Goal: Task Accomplishment & Management: Use online tool/utility

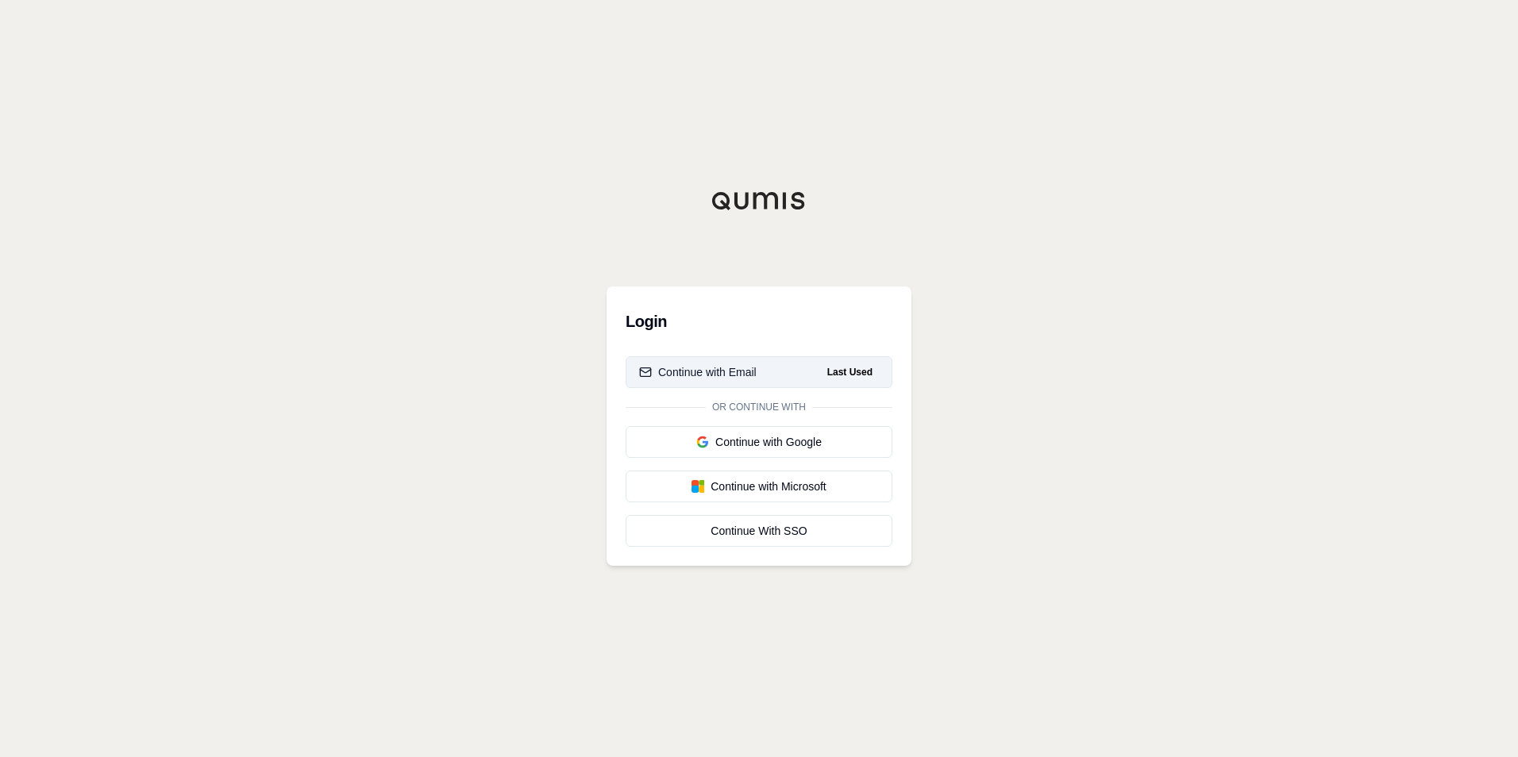
click at [721, 368] on div "Continue with Email" at bounding box center [697, 372] width 117 height 16
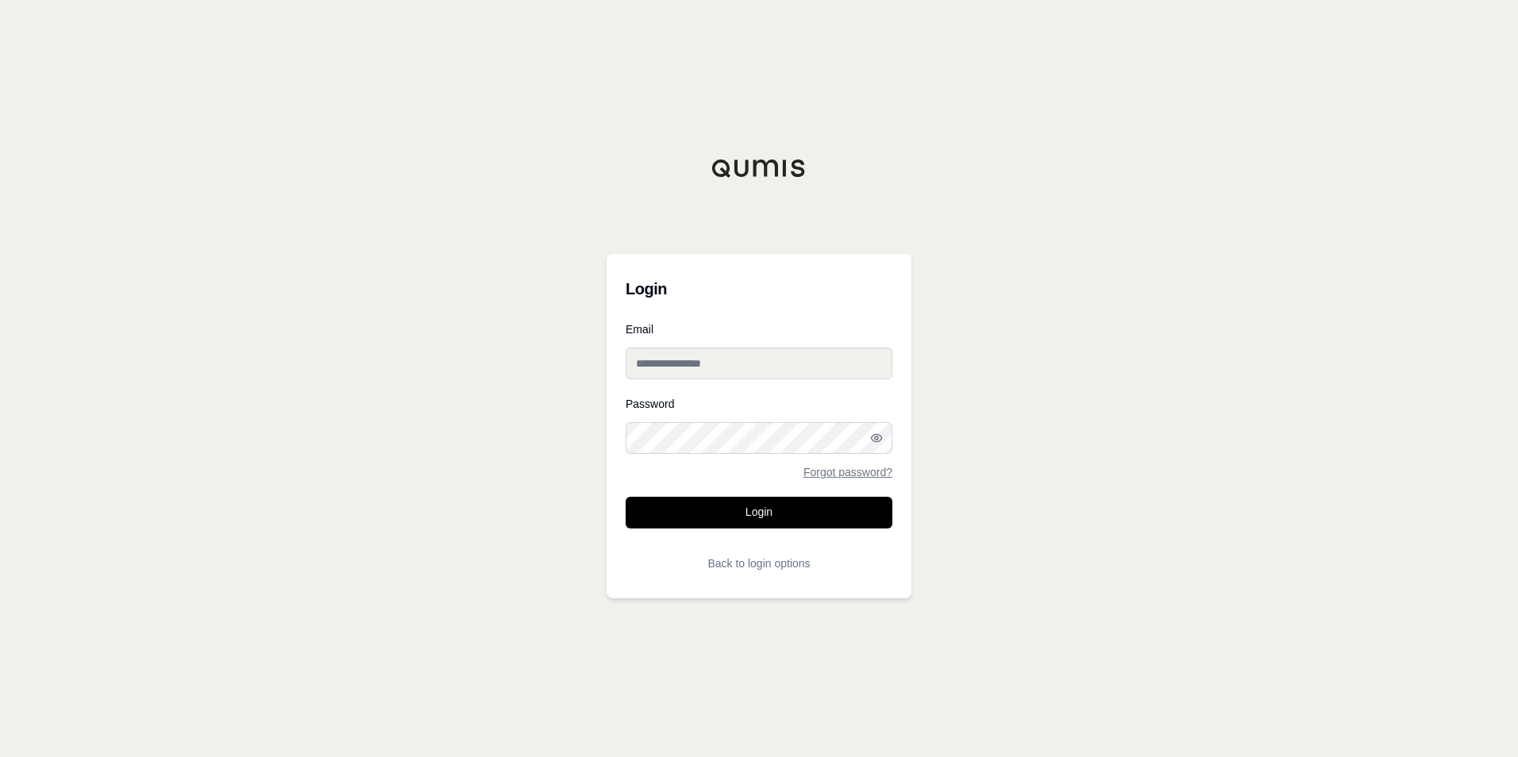
type input "**********"
click at [725, 517] on button "Login" at bounding box center [758, 513] width 267 height 32
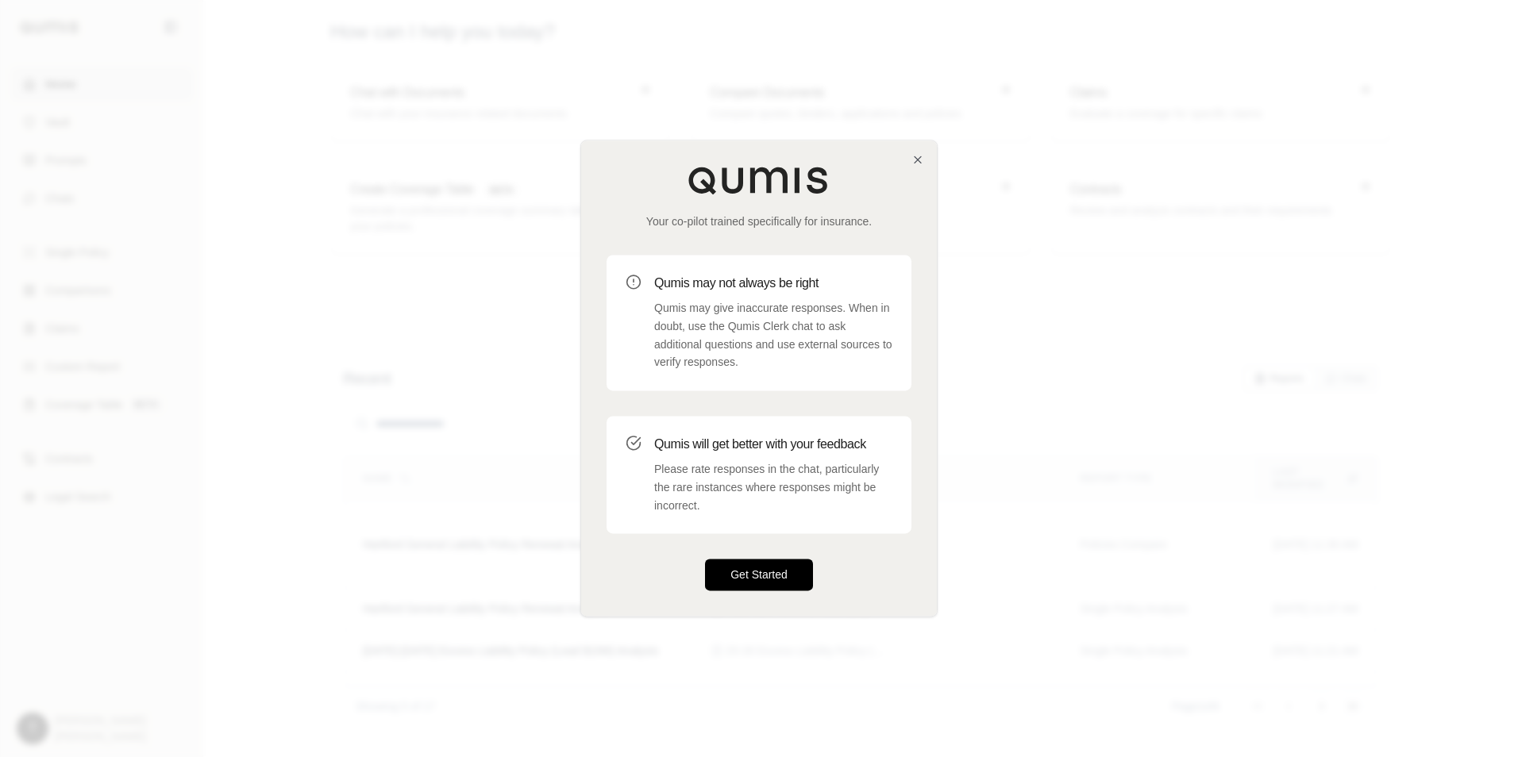
click at [757, 577] on button "Get Started" at bounding box center [759, 576] width 108 height 32
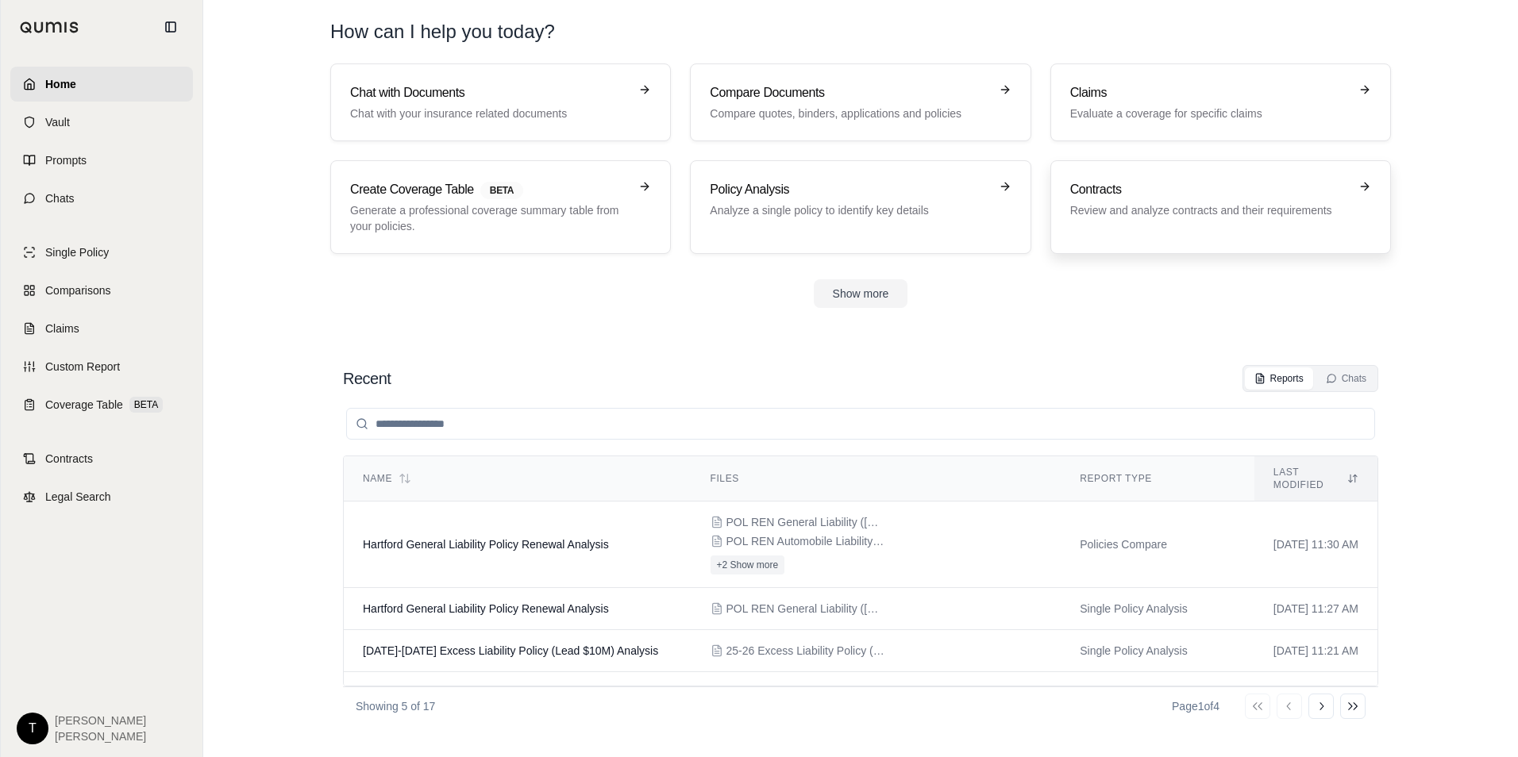
click at [1122, 194] on h3 "Contracts" at bounding box center [1209, 189] width 279 height 19
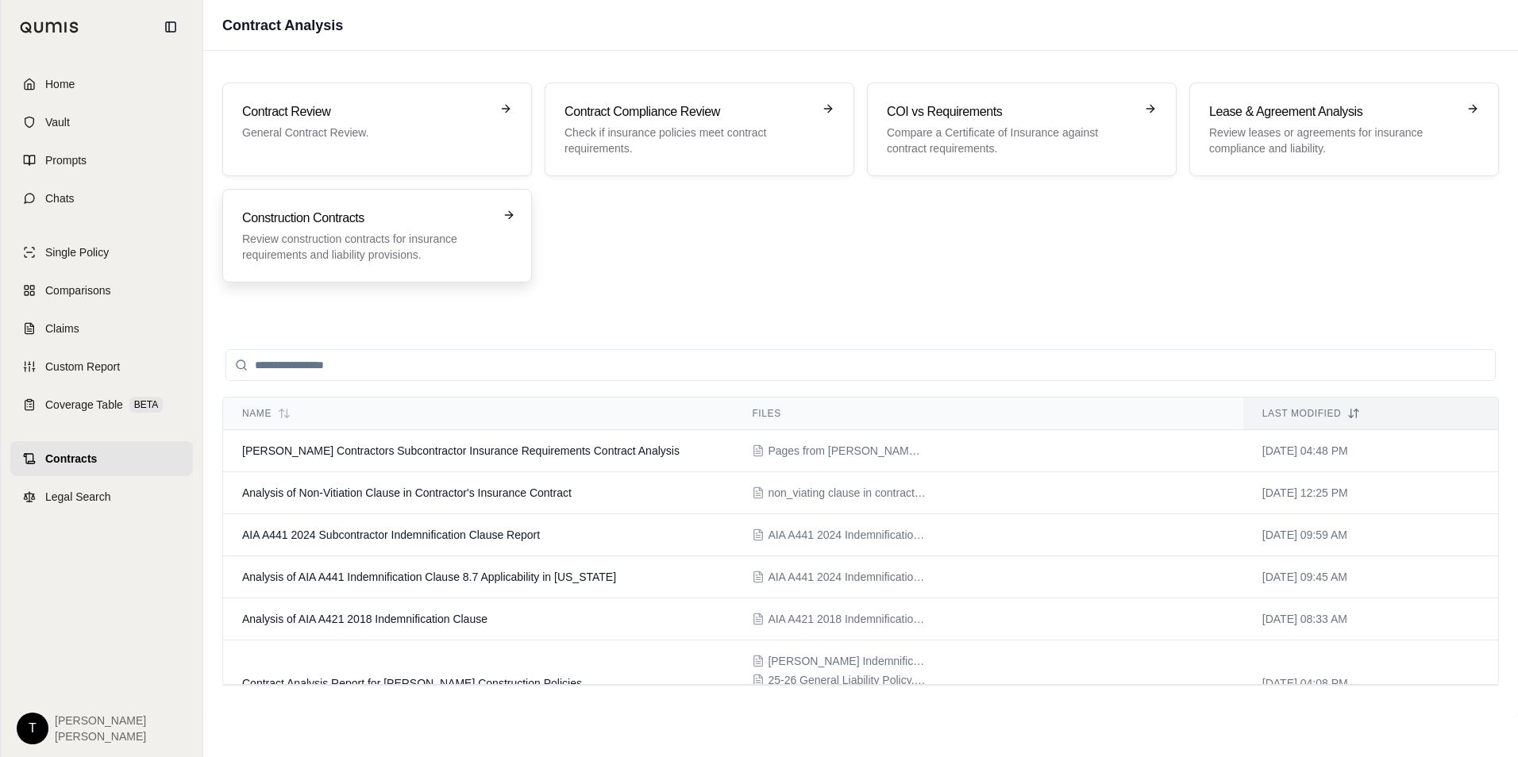
click at [306, 220] on h3 "Construction Contracts" at bounding box center [366, 218] width 248 height 19
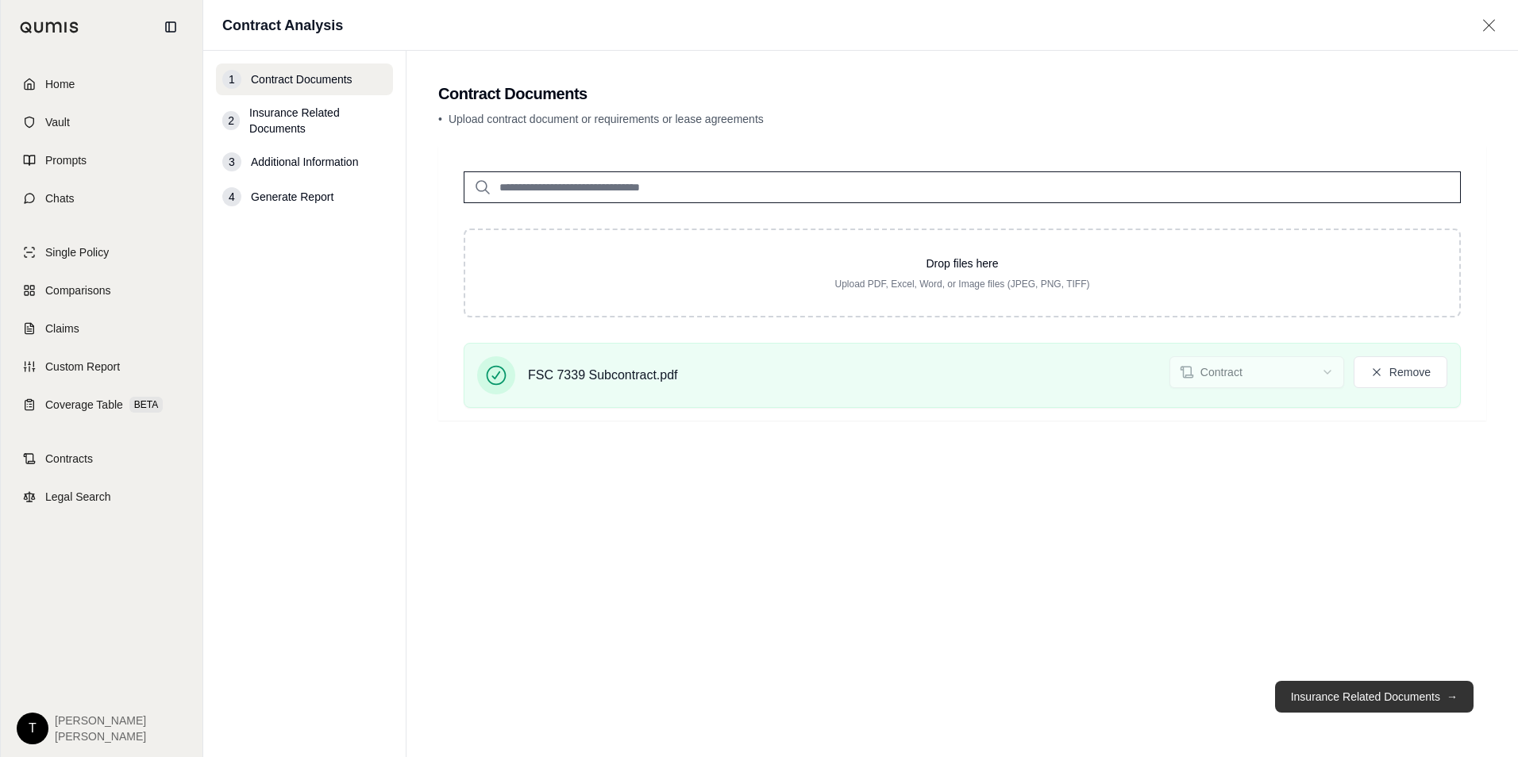
click at [1395, 698] on button "Insurance Related Documents →" at bounding box center [1374, 697] width 198 height 32
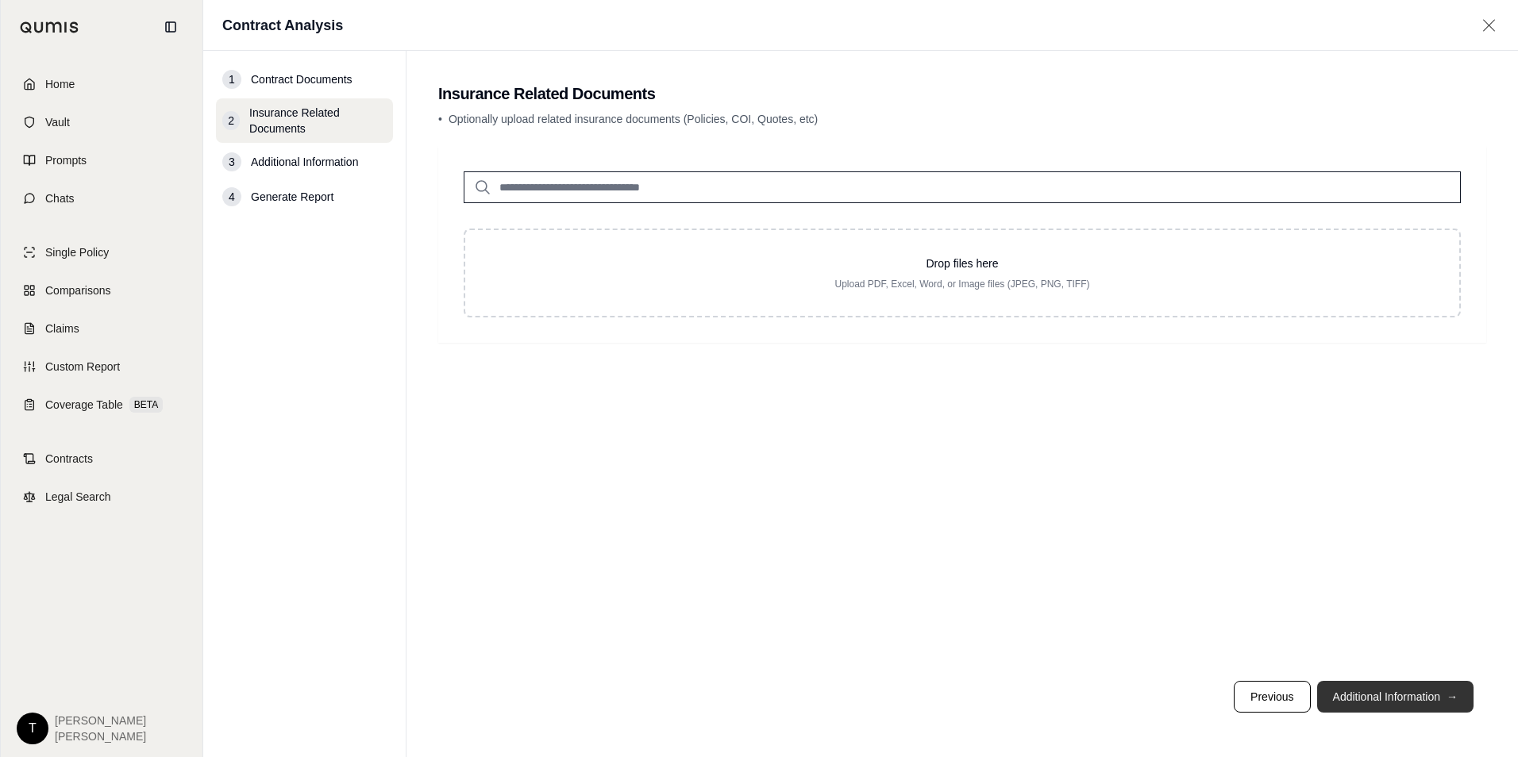
click at [1384, 695] on button "Additional Information →" at bounding box center [1395, 697] width 156 height 32
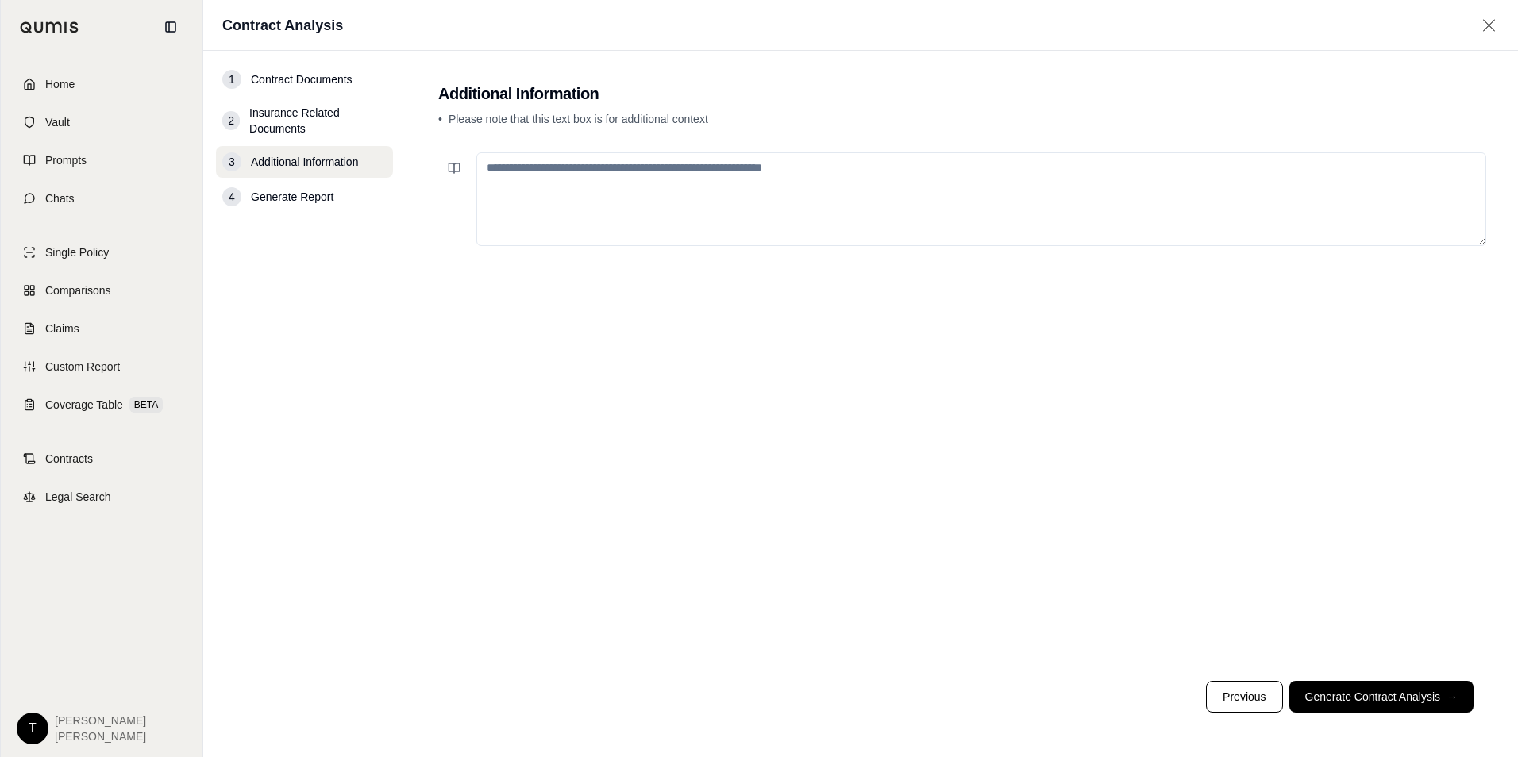
click at [628, 198] on textarea at bounding box center [981, 199] width 1010 height 94
type textarea "**********"
click at [1357, 691] on button "Generate Contract Analysis →" at bounding box center [1381, 697] width 184 height 32
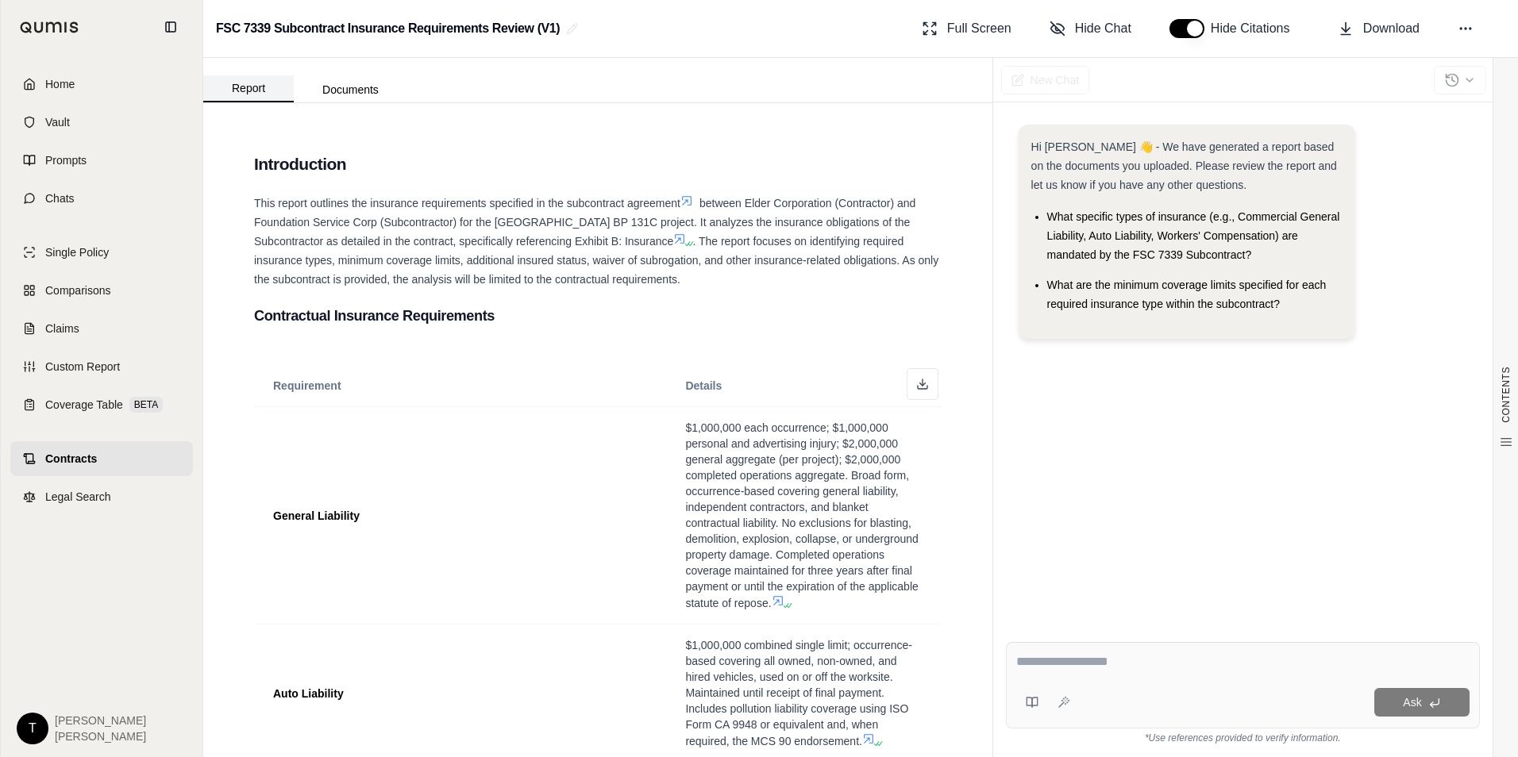
click at [242, 88] on button "Report" at bounding box center [248, 88] width 90 height 27
click at [916, 384] on icon at bounding box center [922, 384] width 13 height 13
click at [62, 85] on span "Home" at bounding box center [59, 84] width 29 height 16
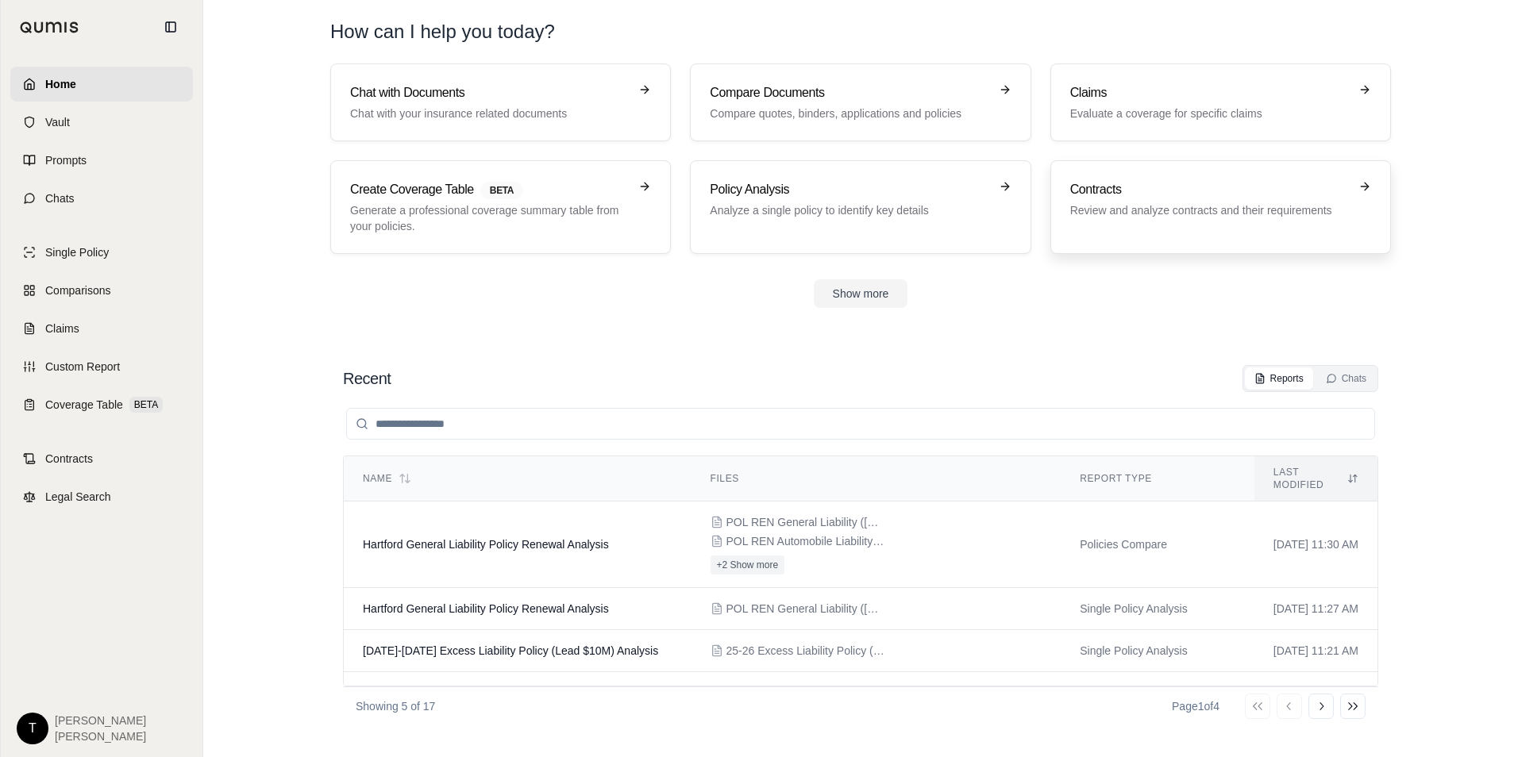
click at [1129, 202] on div "Contracts Review and analyze contracts and their requirements" at bounding box center [1209, 199] width 279 height 38
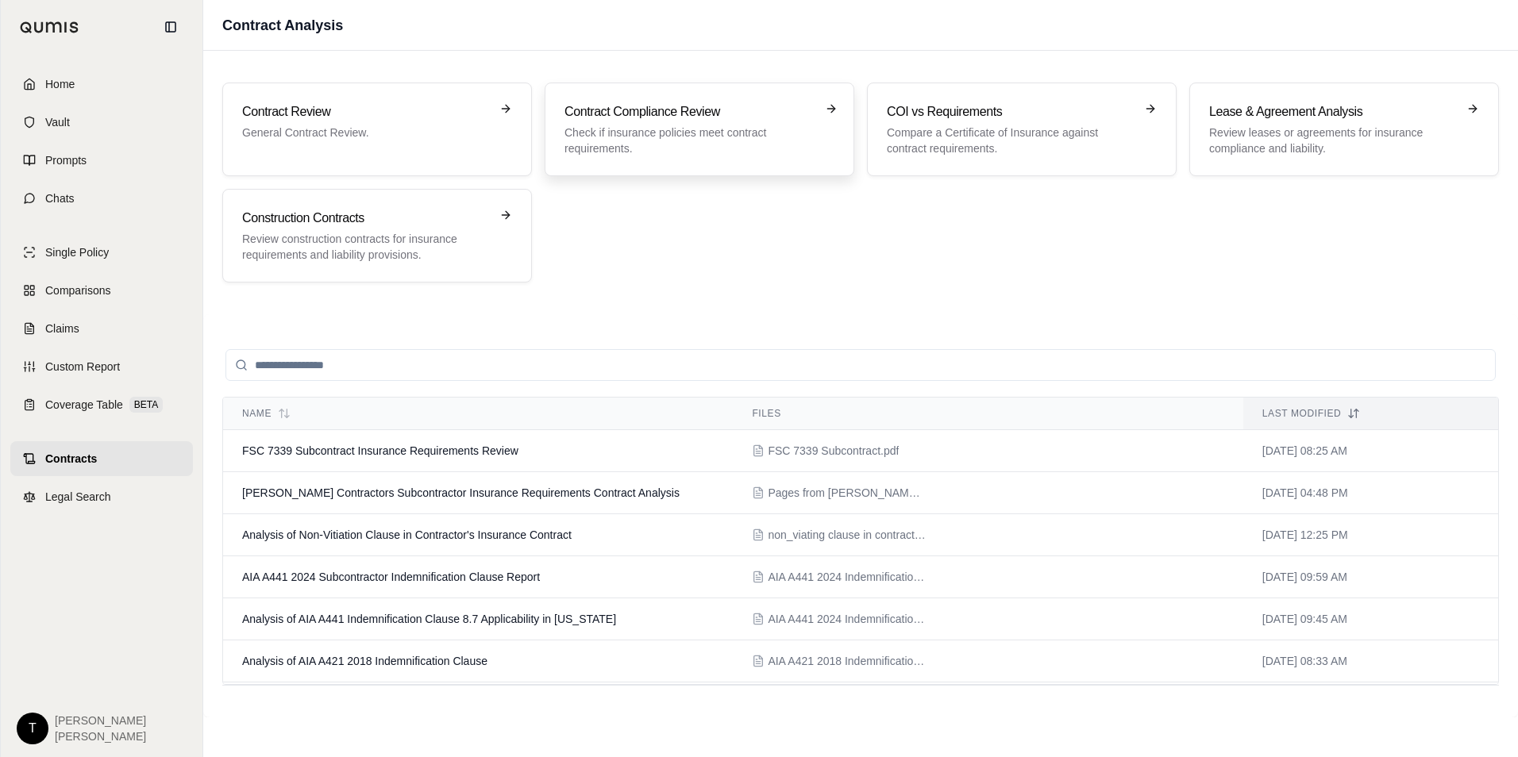
click at [652, 117] on h3 "Contract Compliance Review" at bounding box center [688, 111] width 248 height 19
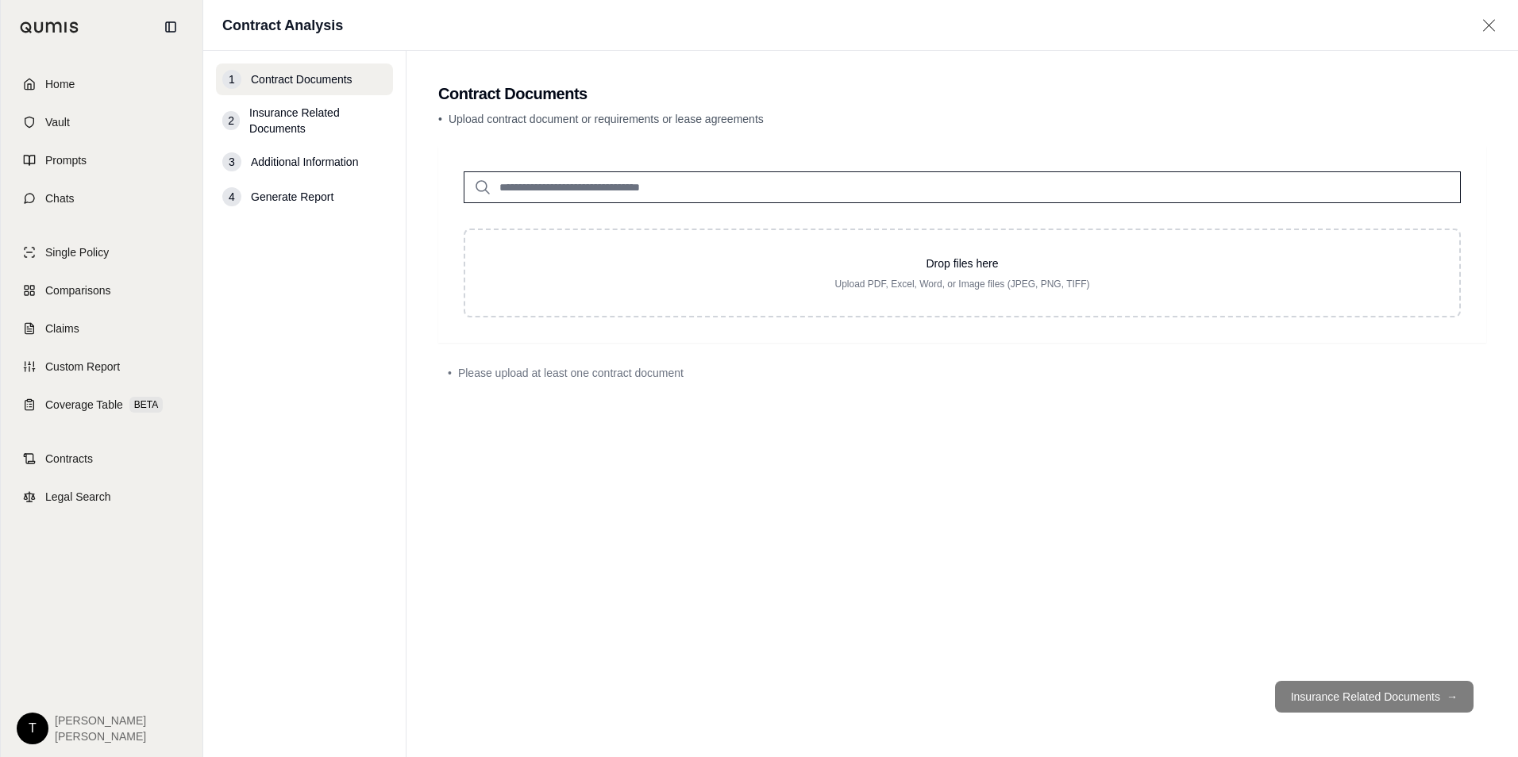
click at [527, 187] on input "search" at bounding box center [962, 187] width 997 height 32
click at [47, 115] on span "Vault" at bounding box center [57, 122] width 25 height 16
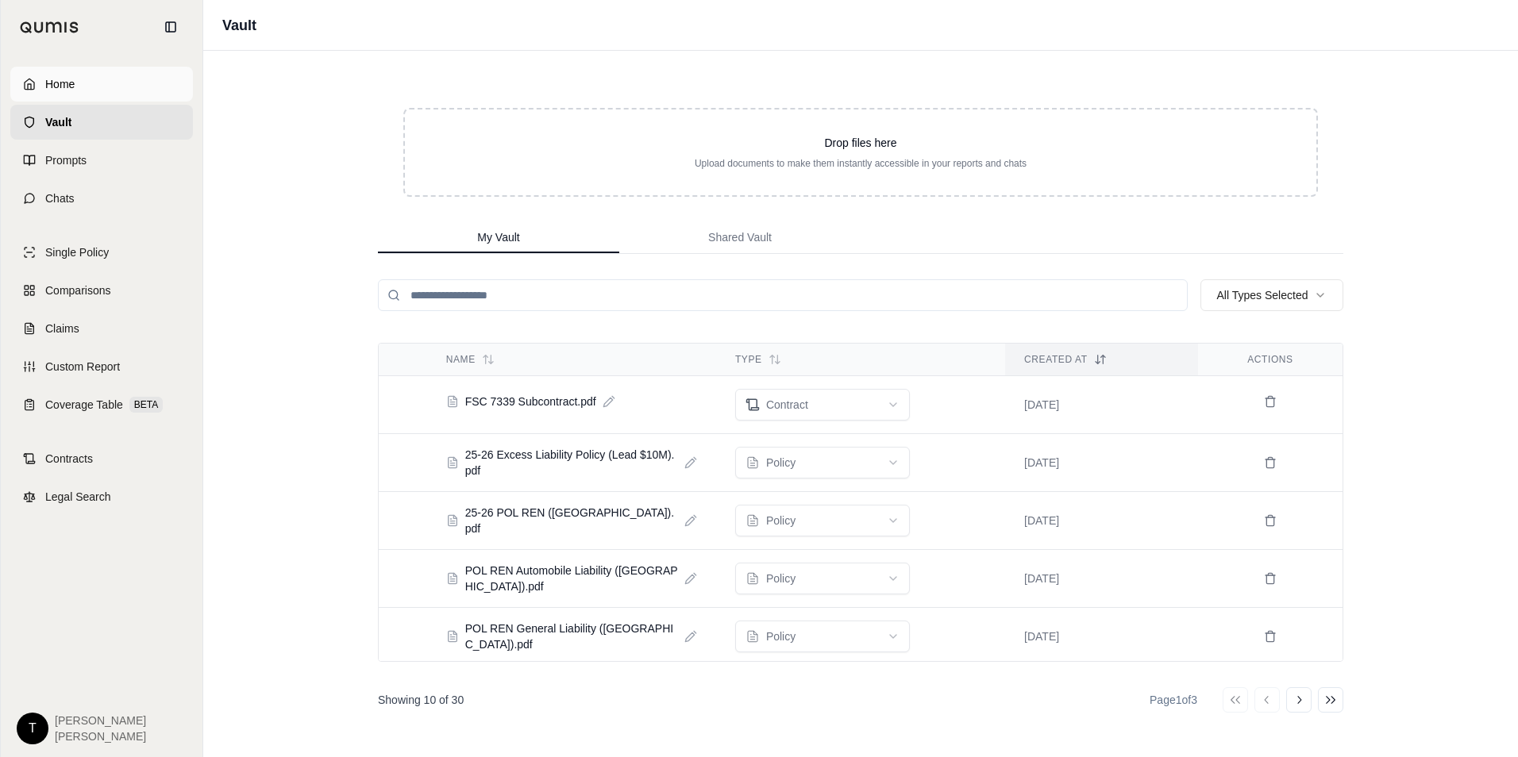
click at [55, 76] on span "Home" at bounding box center [59, 84] width 29 height 16
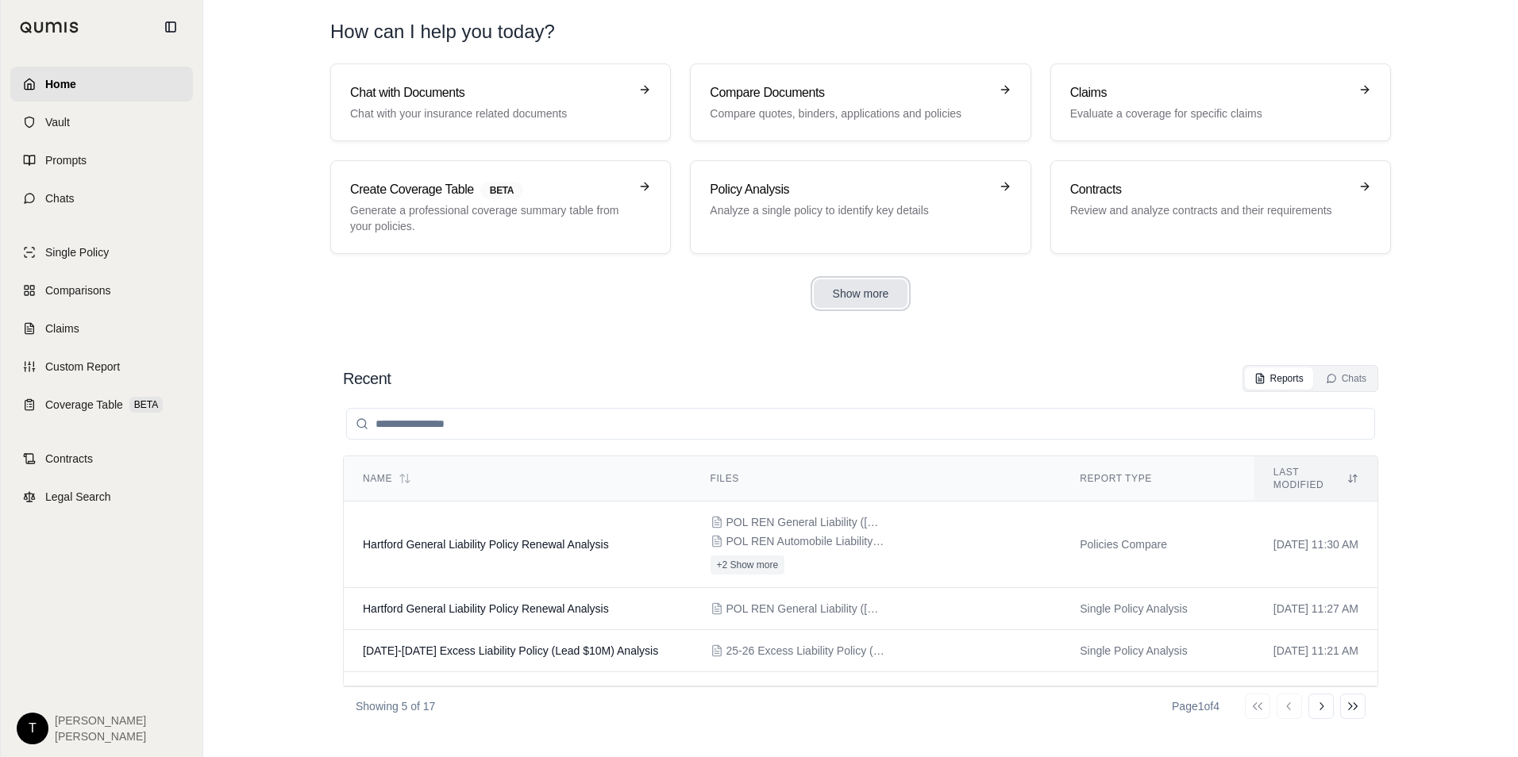
click at [844, 289] on button "Show more" at bounding box center [861, 293] width 94 height 29
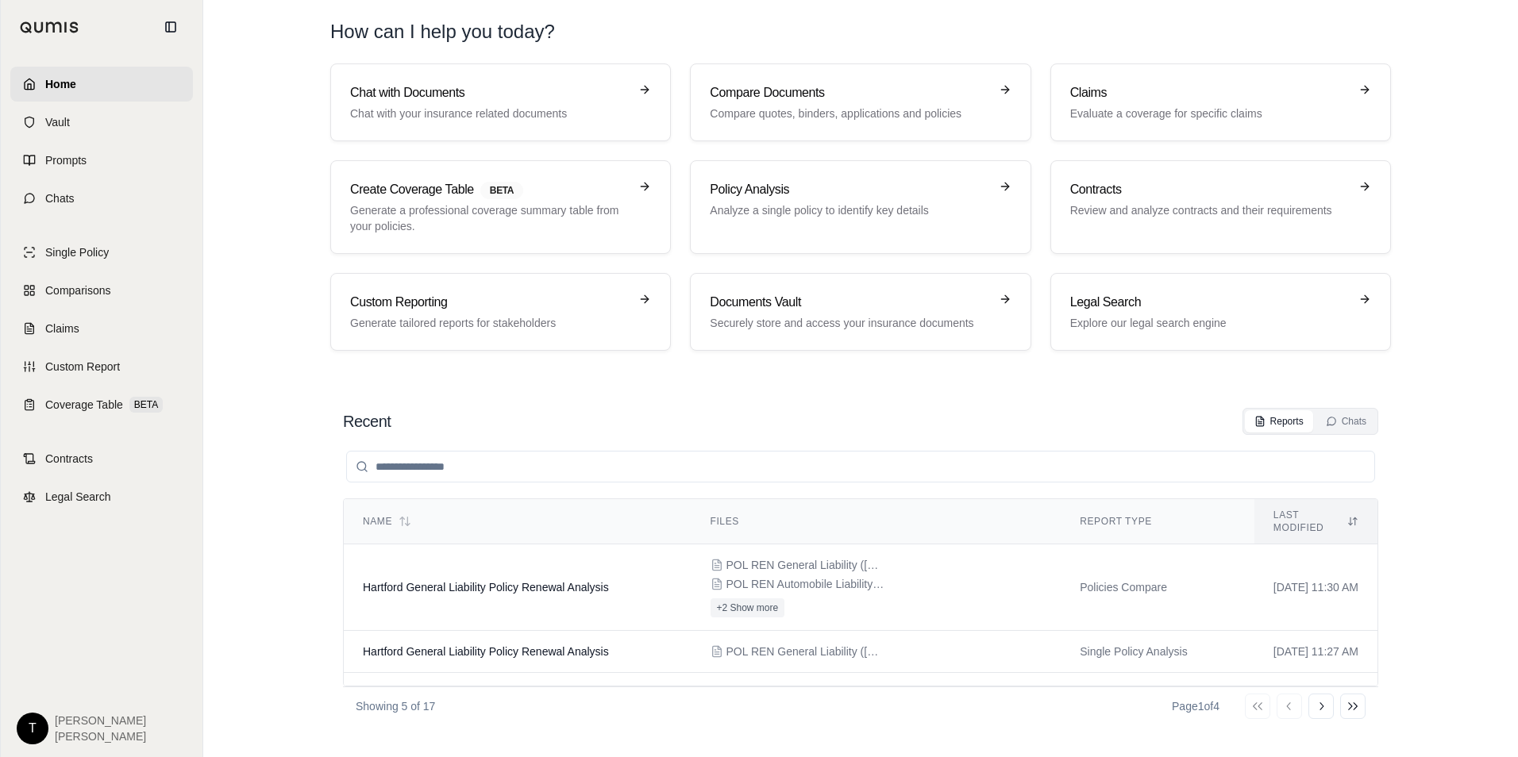
click at [1075, 159] on div "Chat with Documents Chat with your insurance related documents Compare Document…" at bounding box center [860, 207] width 1060 height 287
click at [1083, 183] on h3 "Contracts" at bounding box center [1209, 189] width 279 height 19
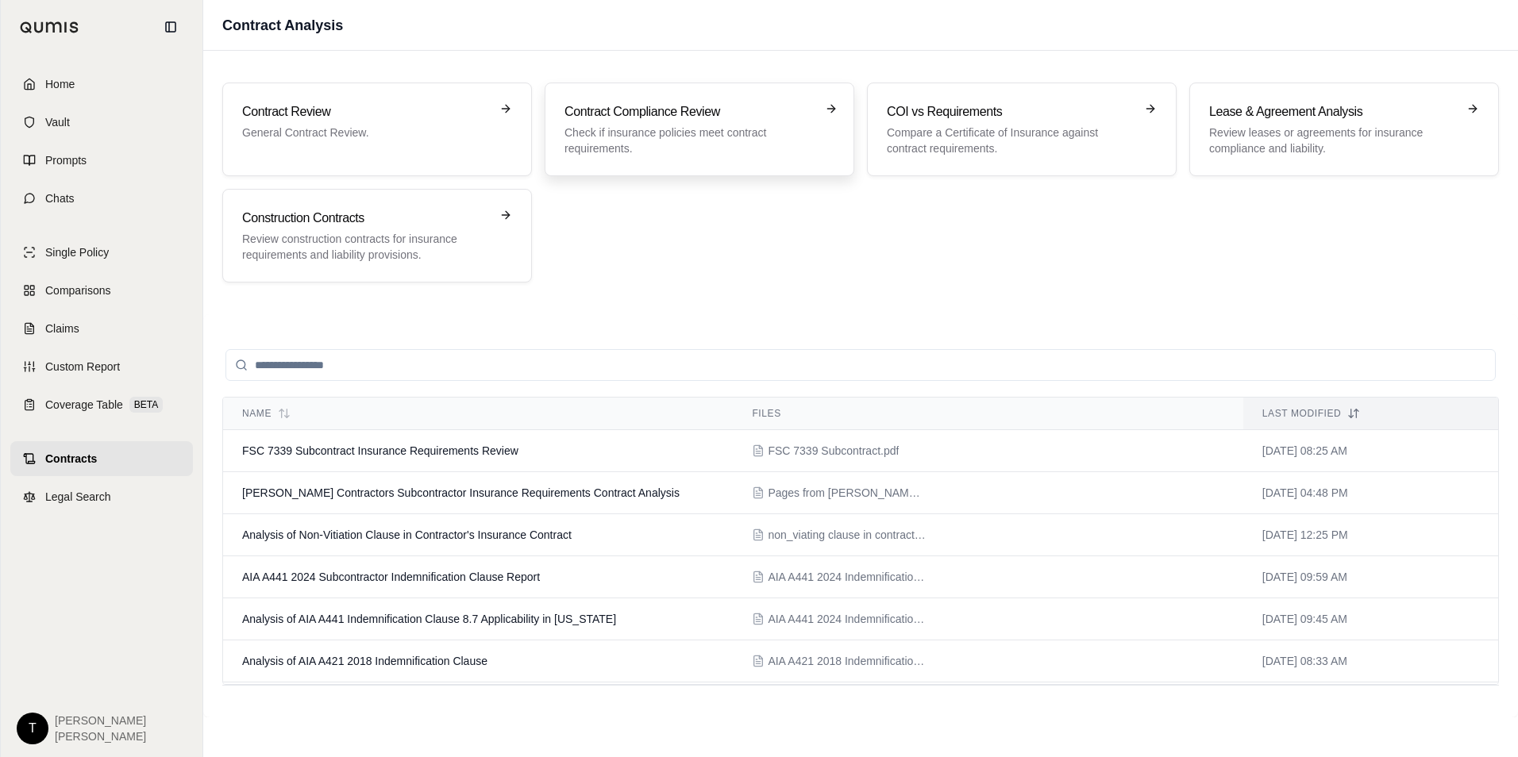
click at [702, 108] on h3 "Contract Compliance Review" at bounding box center [688, 111] width 248 height 19
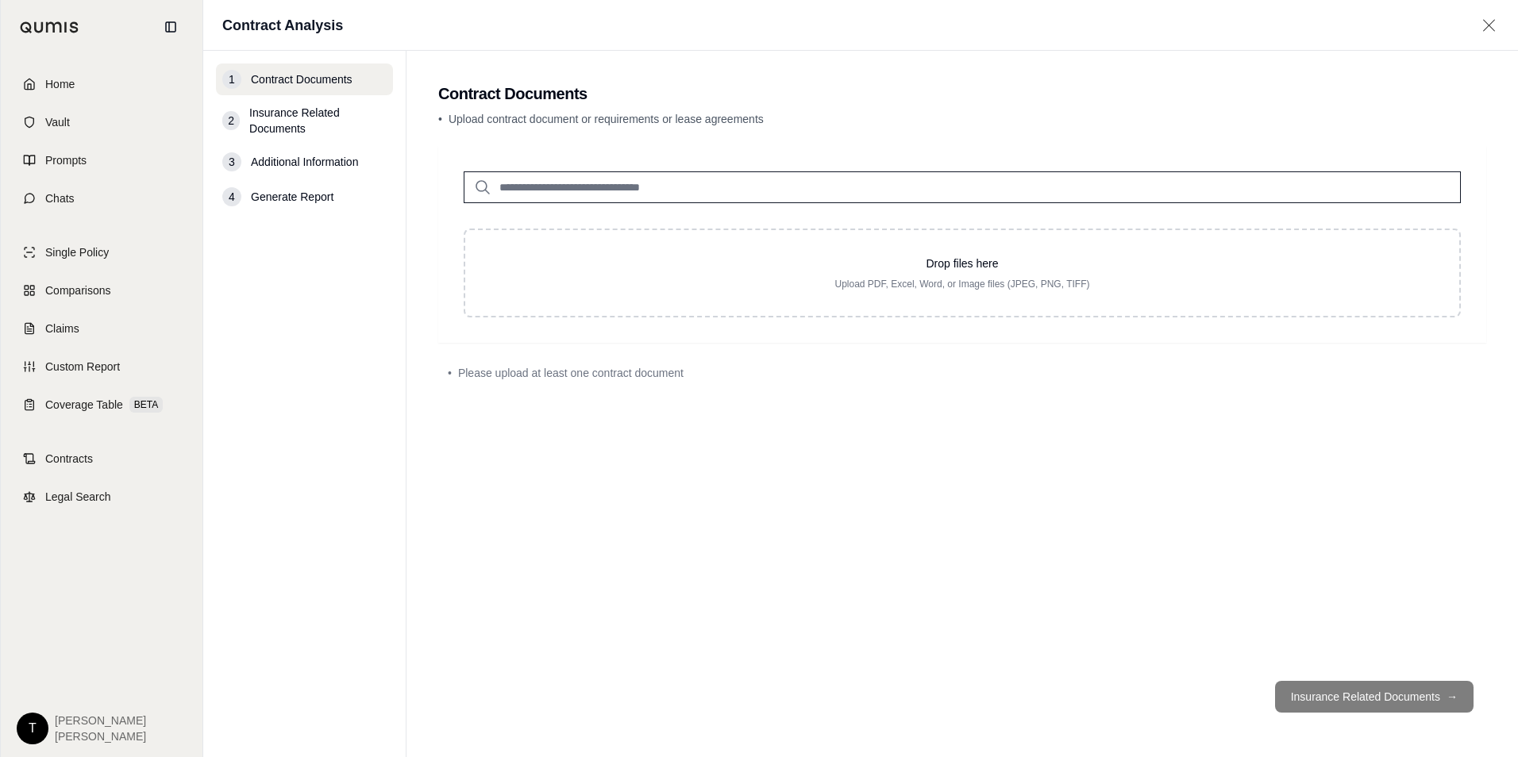
click at [519, 188] on input "search" at bounding box center [962, 187] width 997 height 32
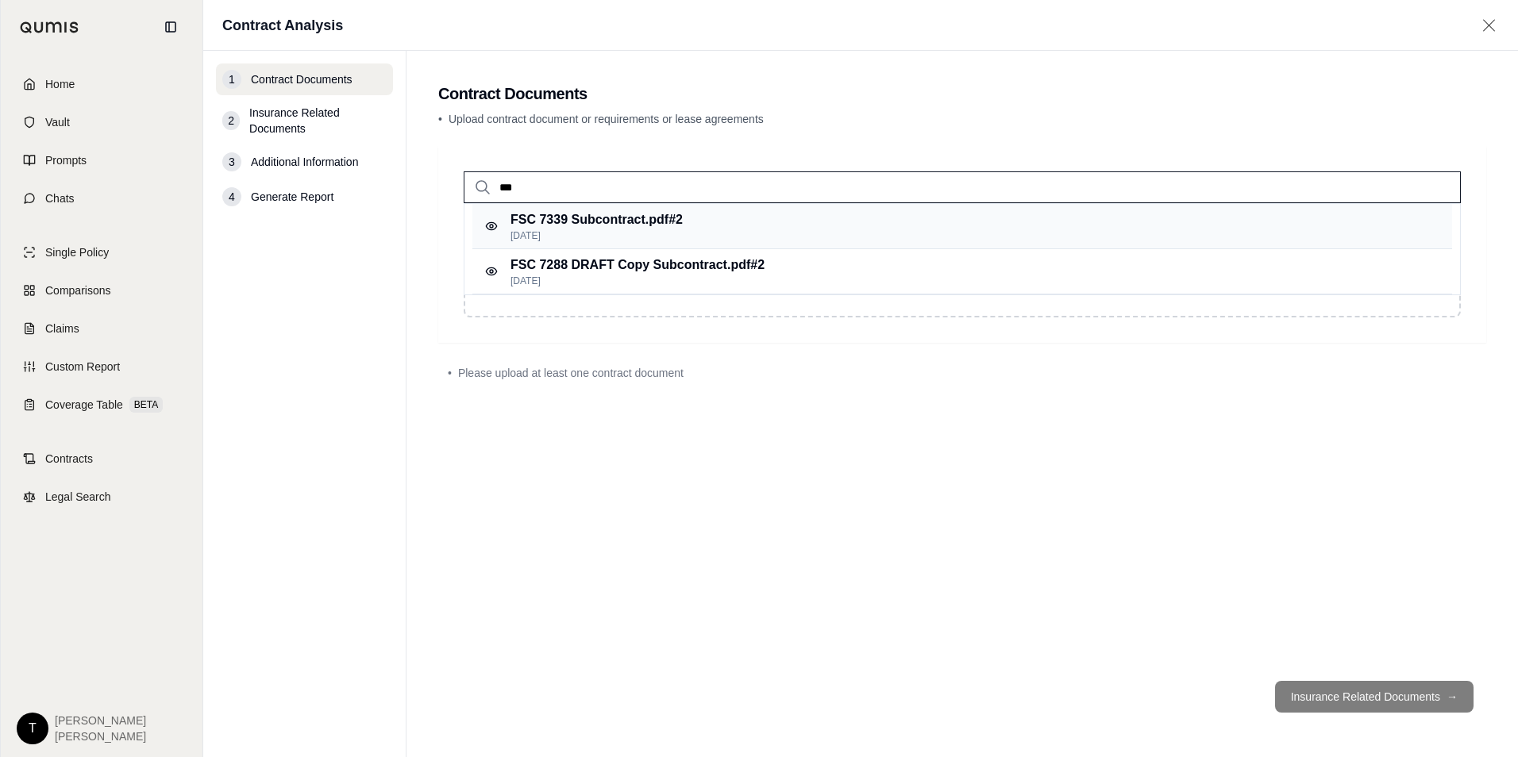
type input "***"
click at [545, 228] on p "FSC 7339 Subcontract.pdf #2" at bounding box center [596, 219] width 172 height 19
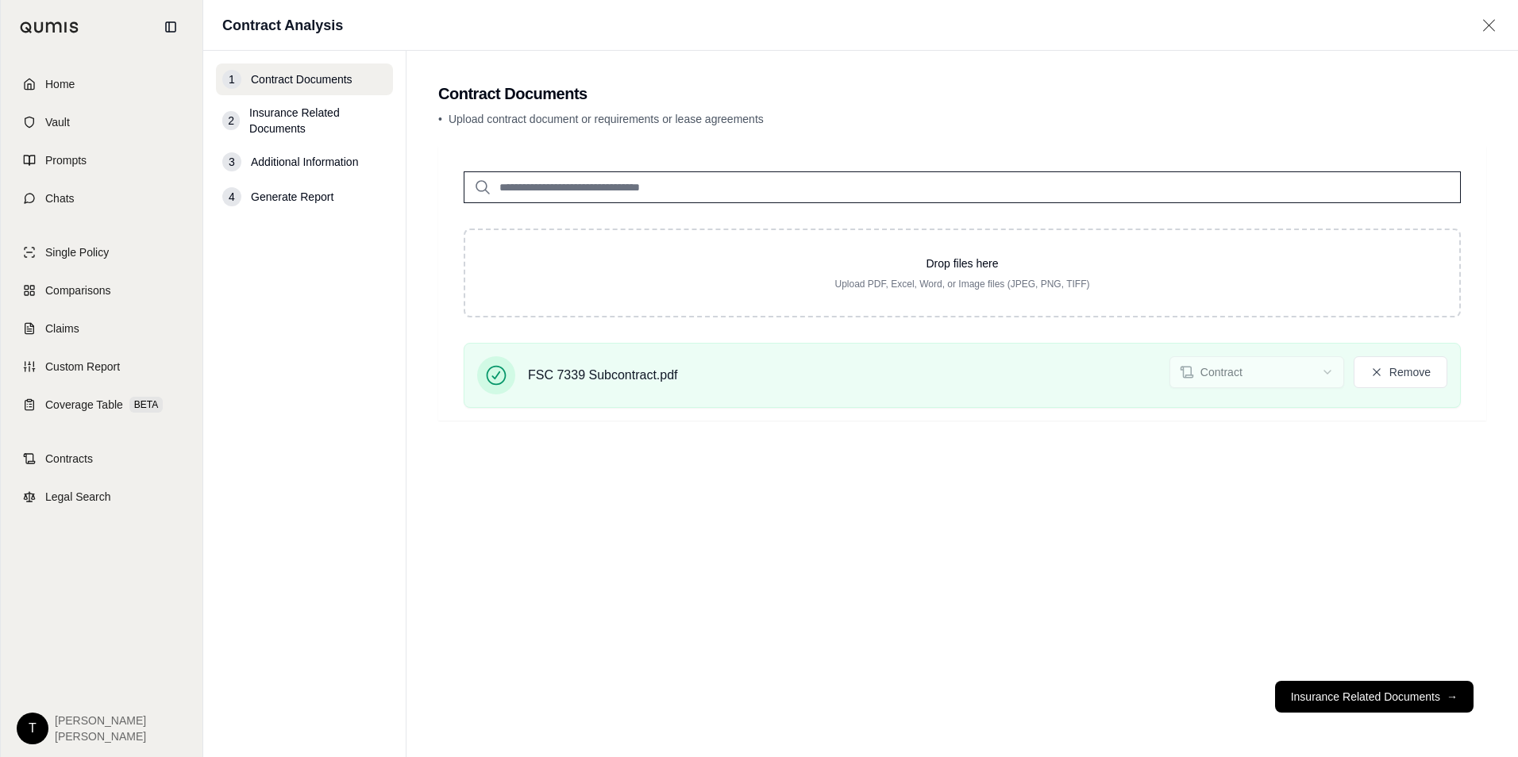
click at [533, 187] on input "search" at bounding box center [962, 187] width 997 height 32
type input "*"
type input "**"
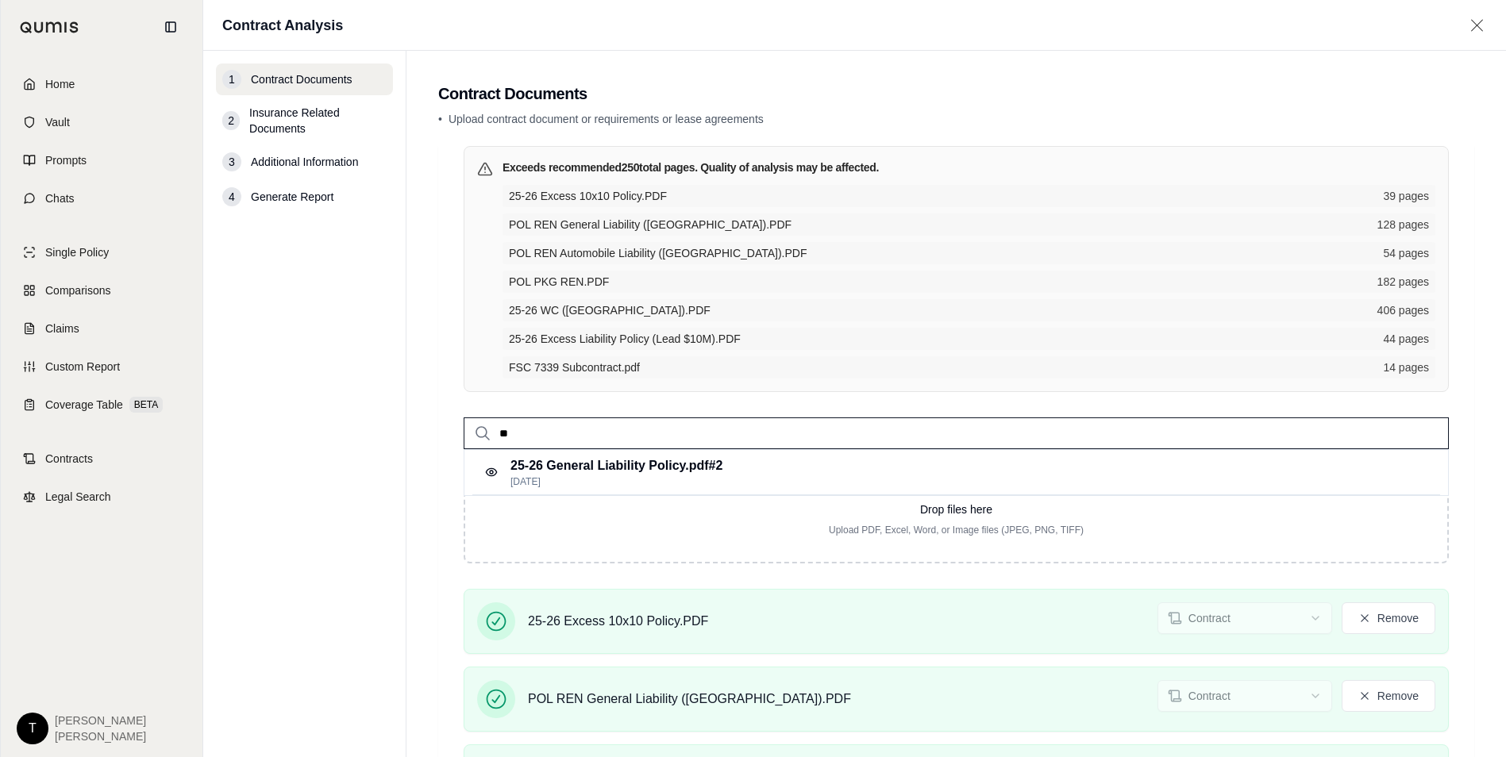
scroll to position [465, 0]
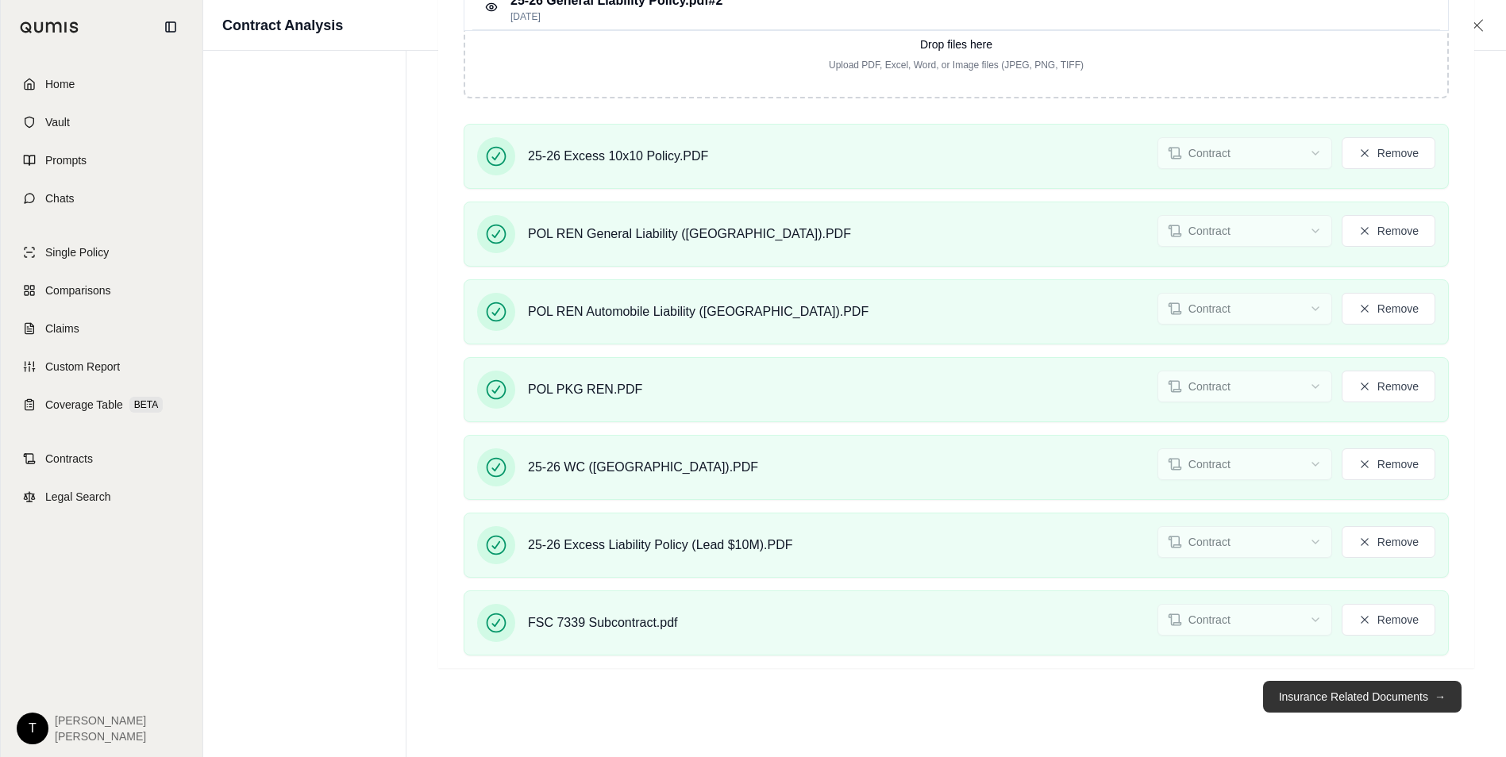
click at [1341, 695] on button "Insurance Related Documents →" at bounding box center [1362, 697] width 198 height 32
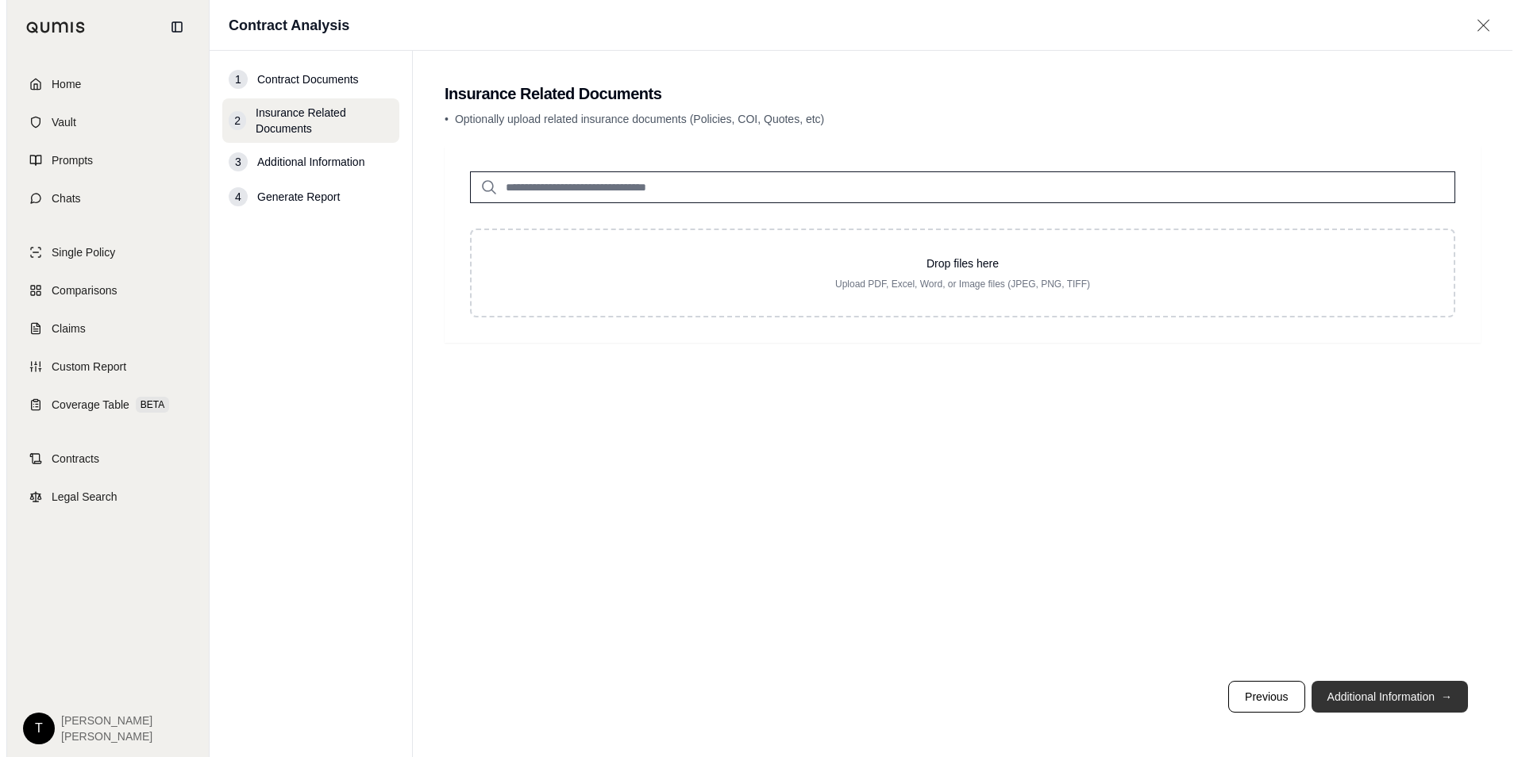
scroll to position [0, 0]
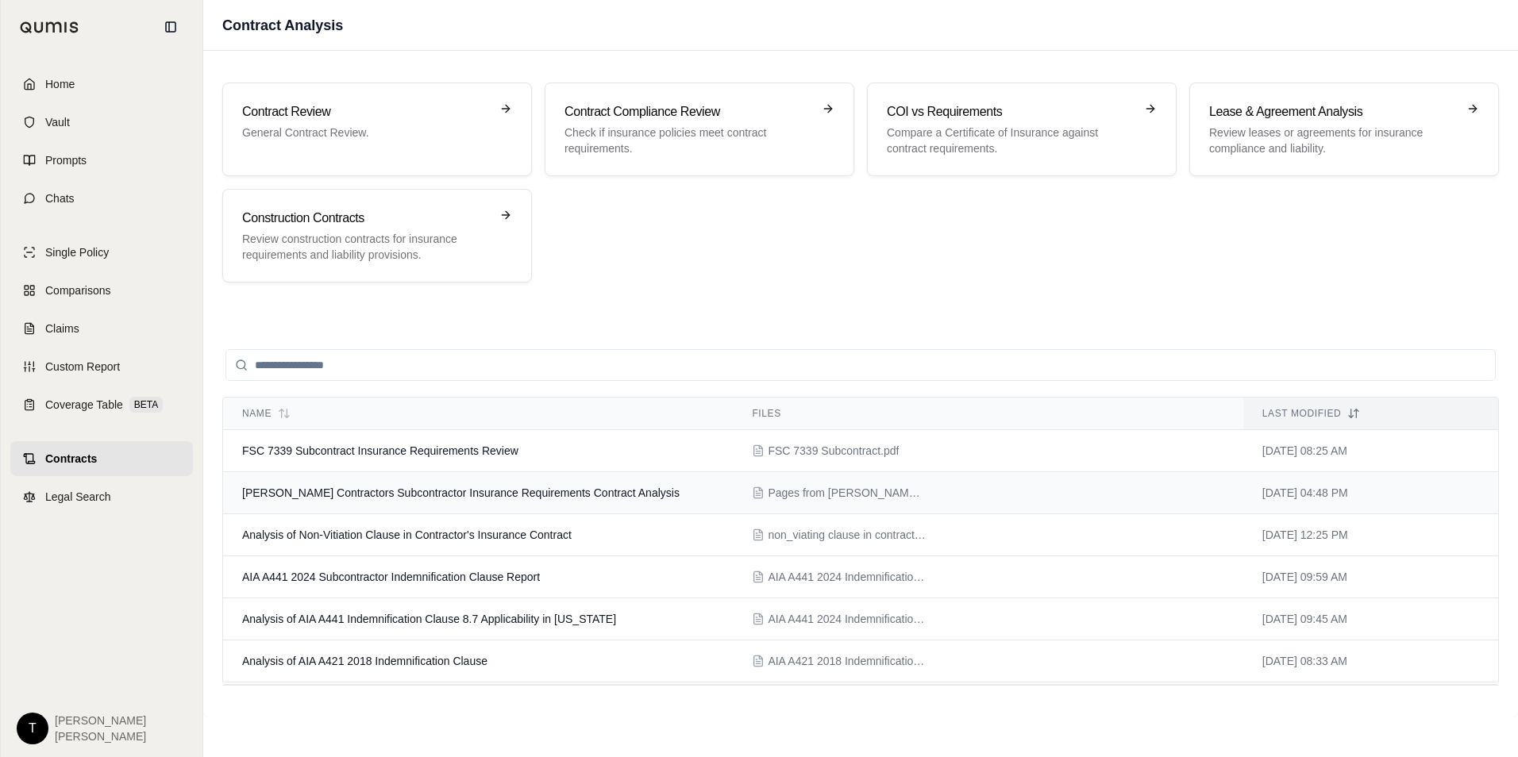
drag, startPoint x: 556, startPoint y: 493, endPoint x: 438, endPoint y: 498, distance: 118.4
click at [438, 498] on span "[PERSON_NAME] Contractors Subcontractor Insurance Requirements Contract Analysis" at bounding box center [460, 493] width 437 height 13
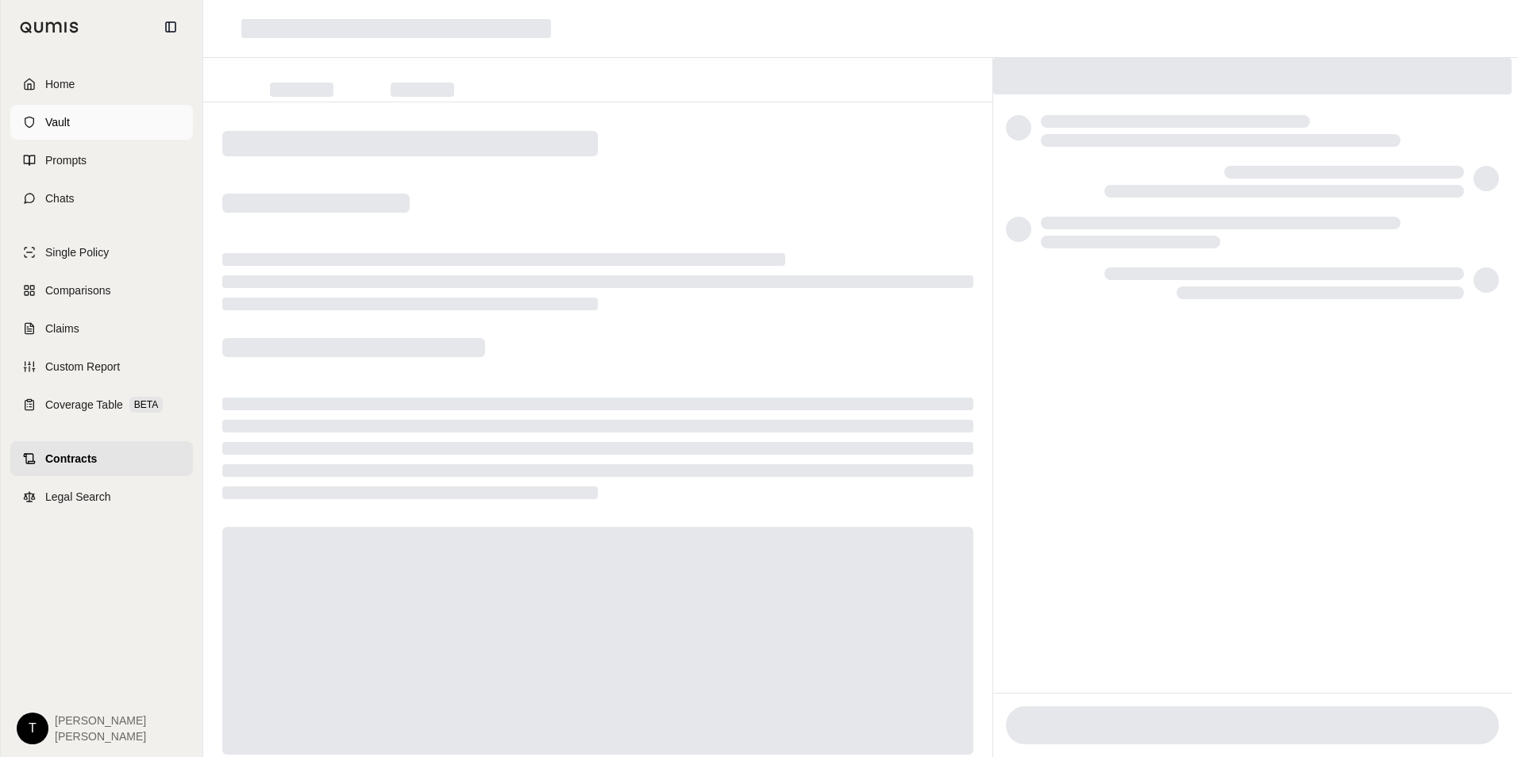
click at [56, 106] on link "Vault" at bounding box center [101, 122] width 183 height 35
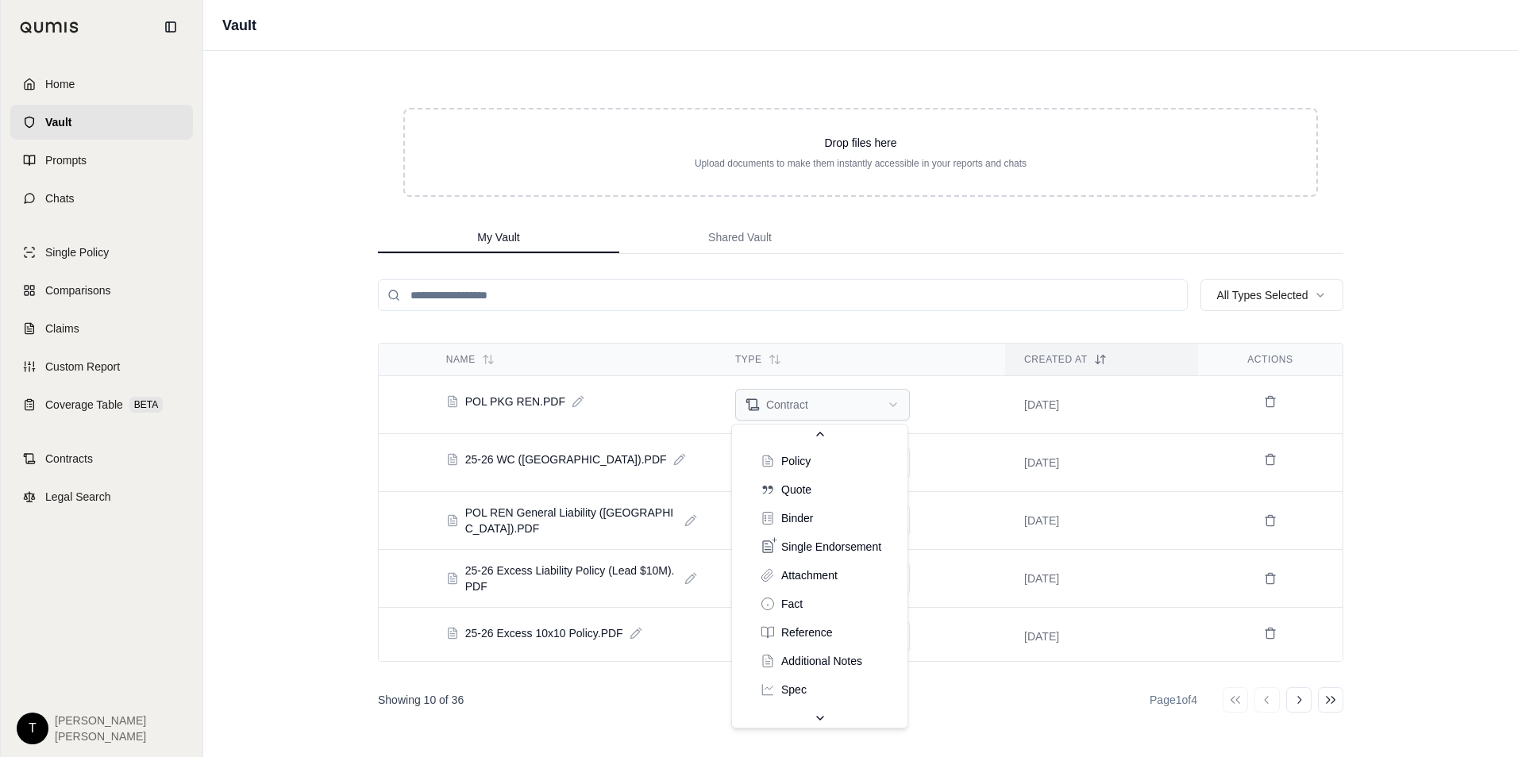
click at [849, 411] on html "Home Vault Prompts Chats Single Policy Comparisons Claims Custom Report Coverag…" at bounding box center [759, 378] width 1518 height 757
click at [1254, 403] on html "Home Vault Prompts Chats Single Policy Comparisons Claims Custom Report Coverag…" at bounding box center [759, 378] width 1518 height 757
click at [1264, 402] on icon at bounding box center [1270, 401] width 13 height 13
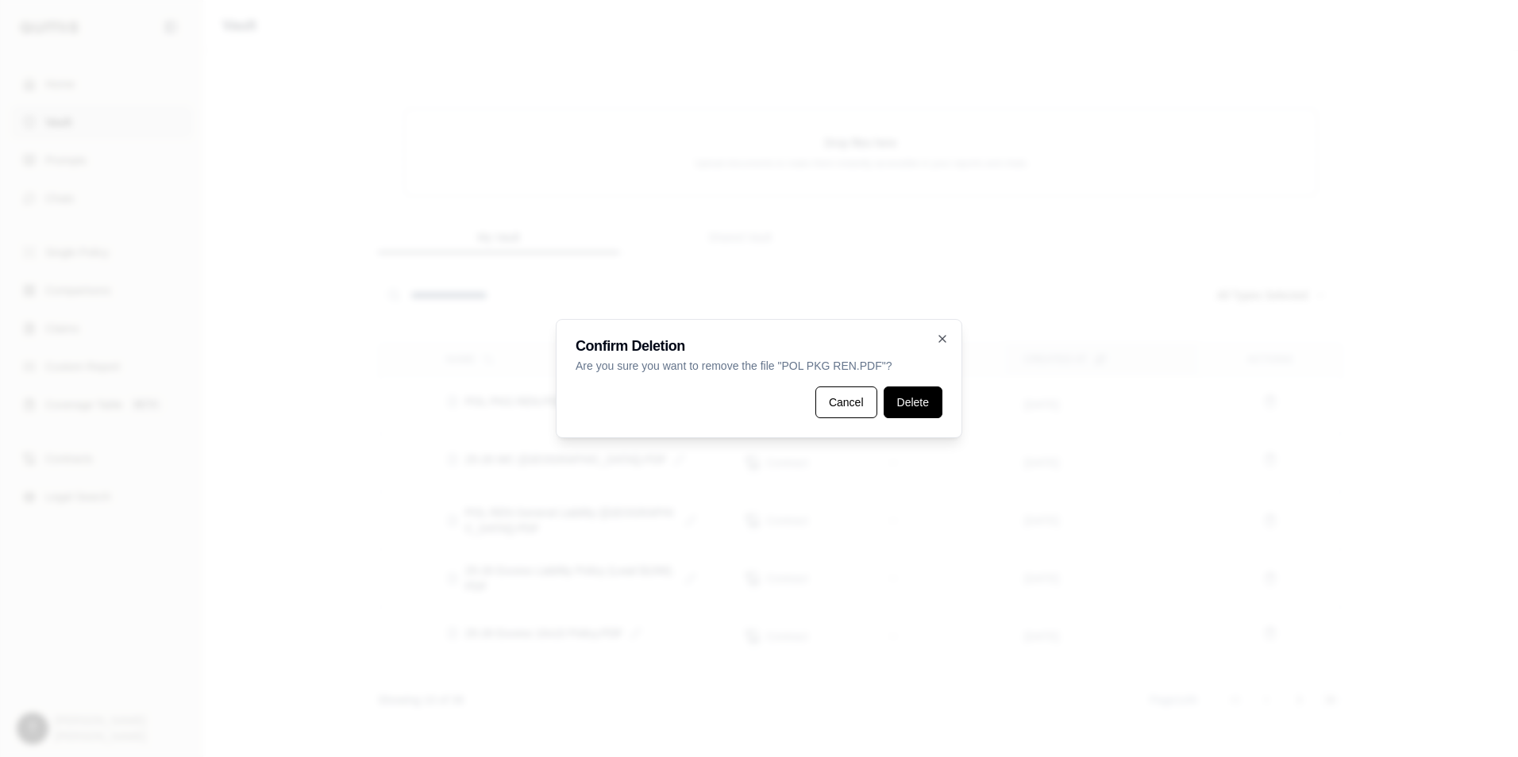
click at [910, 403] on button "Delete" at bounding box center [912, 403] width 59 height 32
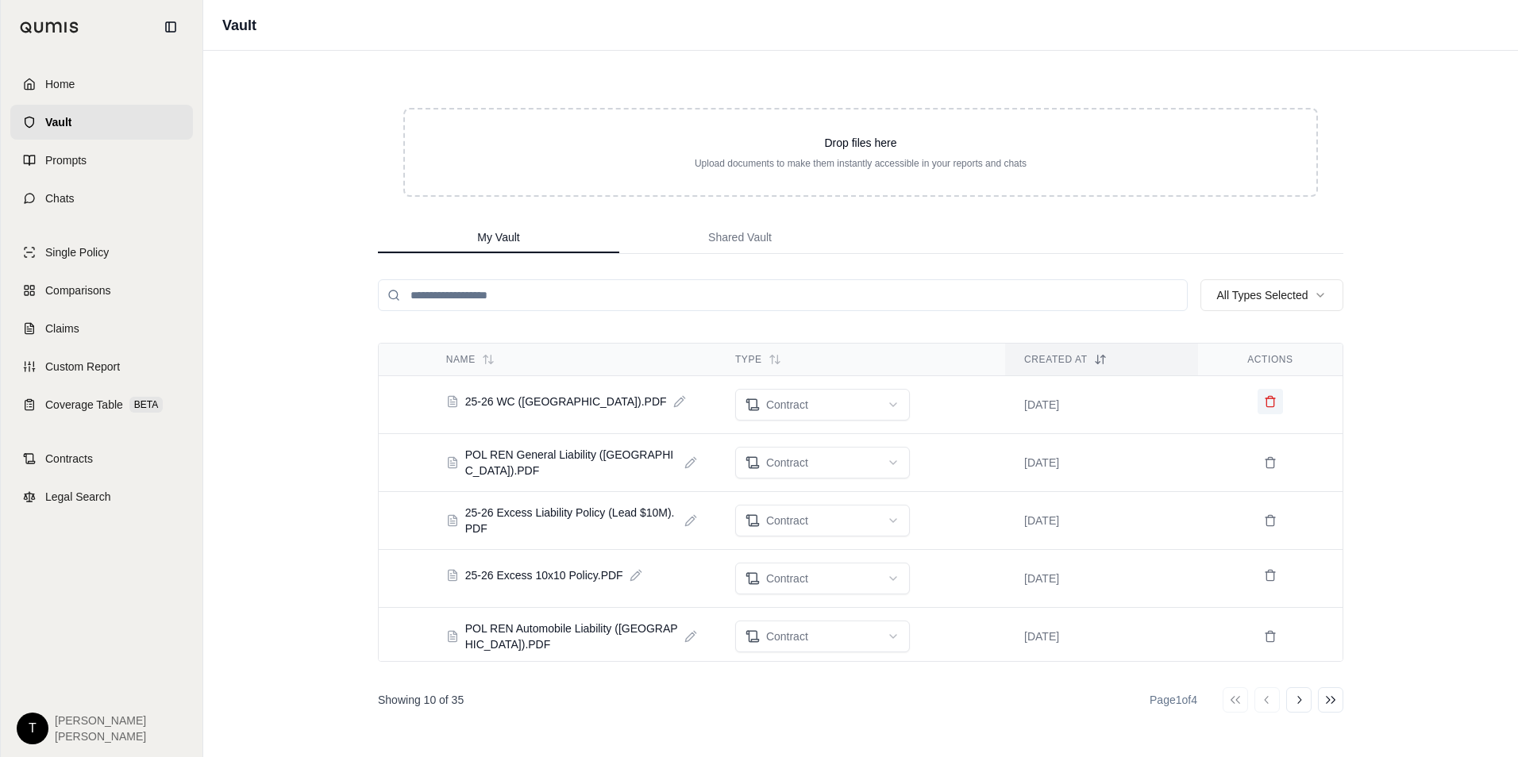
click at [1264, 403] on icon at bounding box center [1270, 401] width 13 height 13
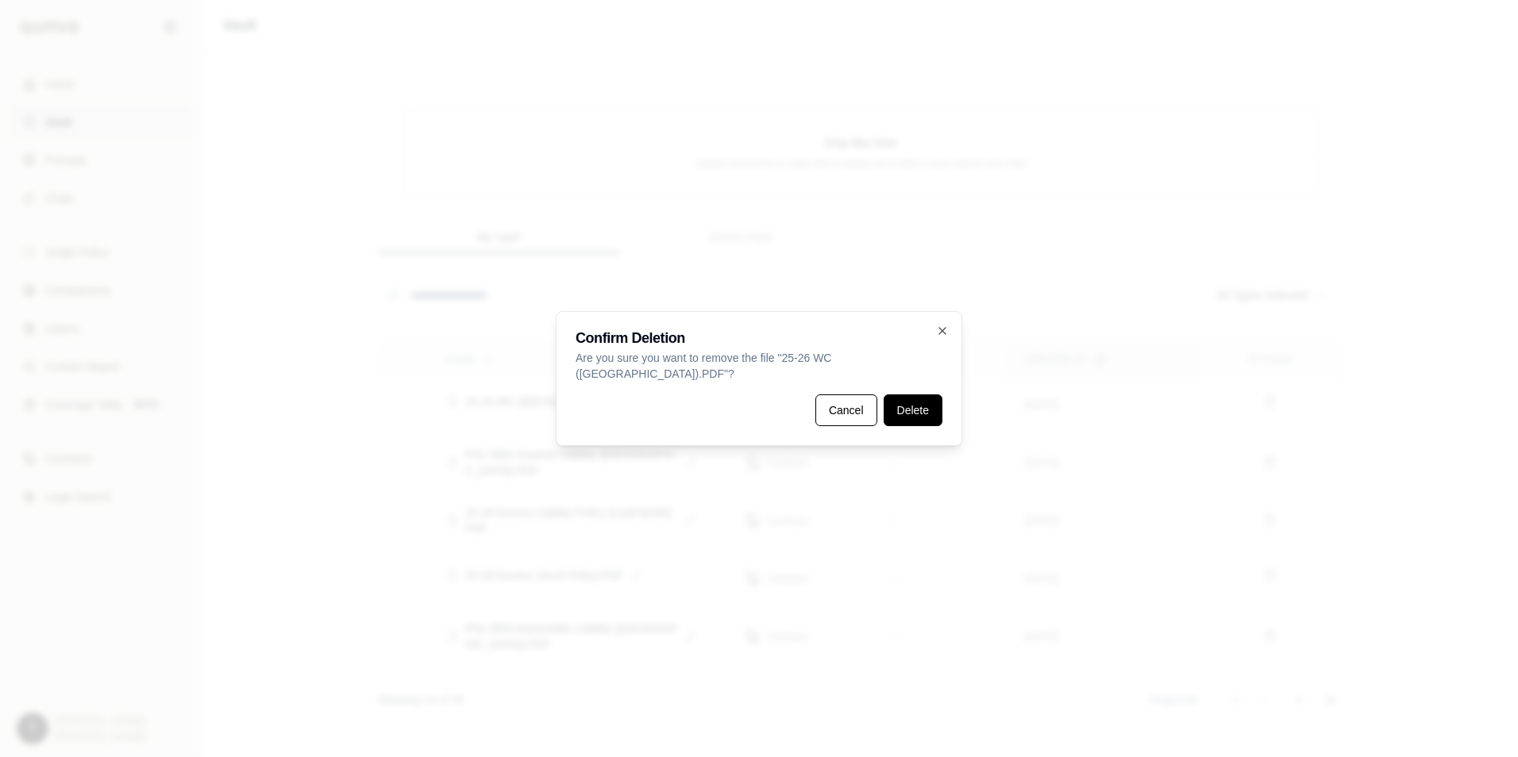
click at [903, 396] on button "Delete" at bounding box center [912, 411] width 59 height 32
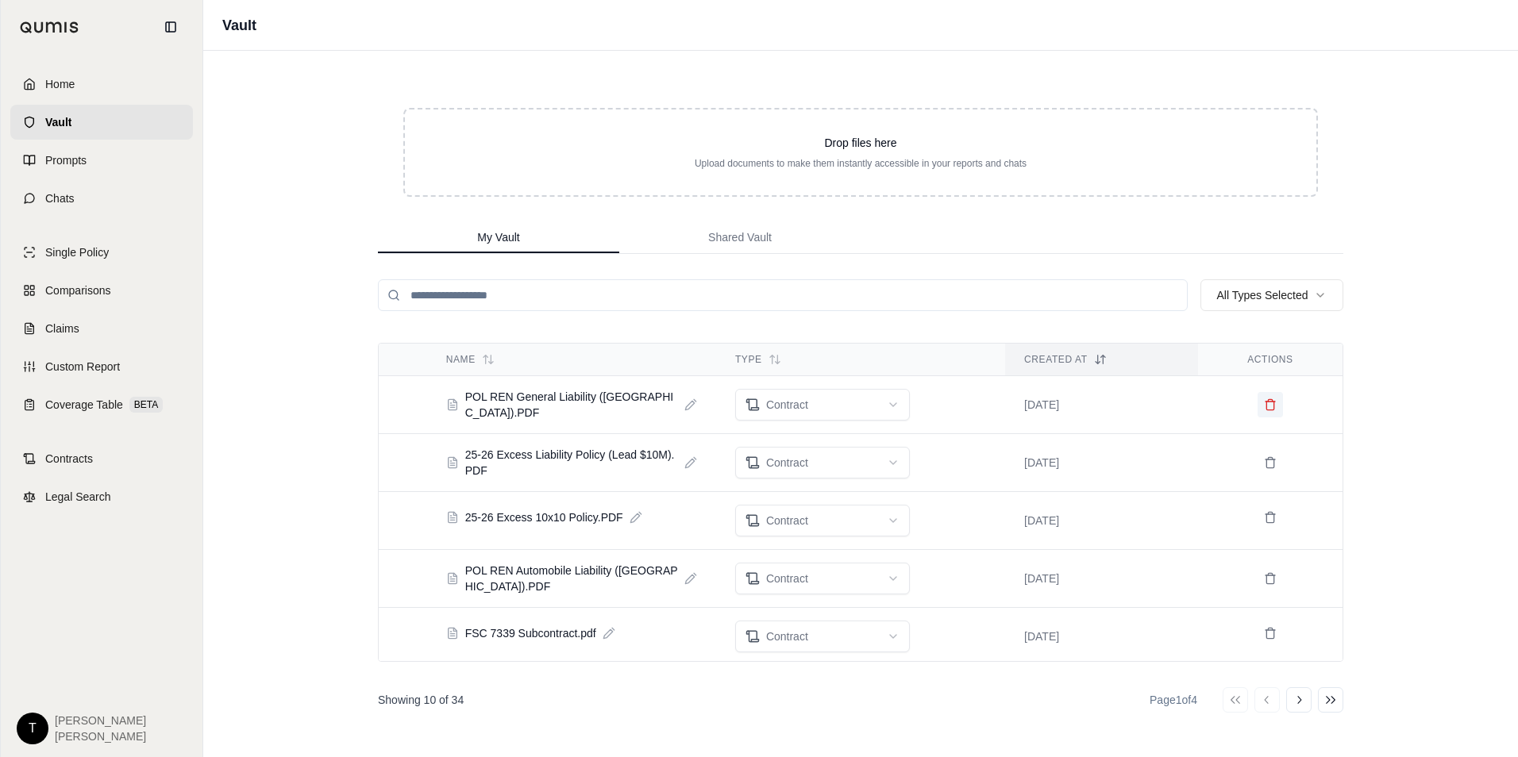
click at [1266, 403] on icon at bounding box center [1269, 406] width 7 height 9
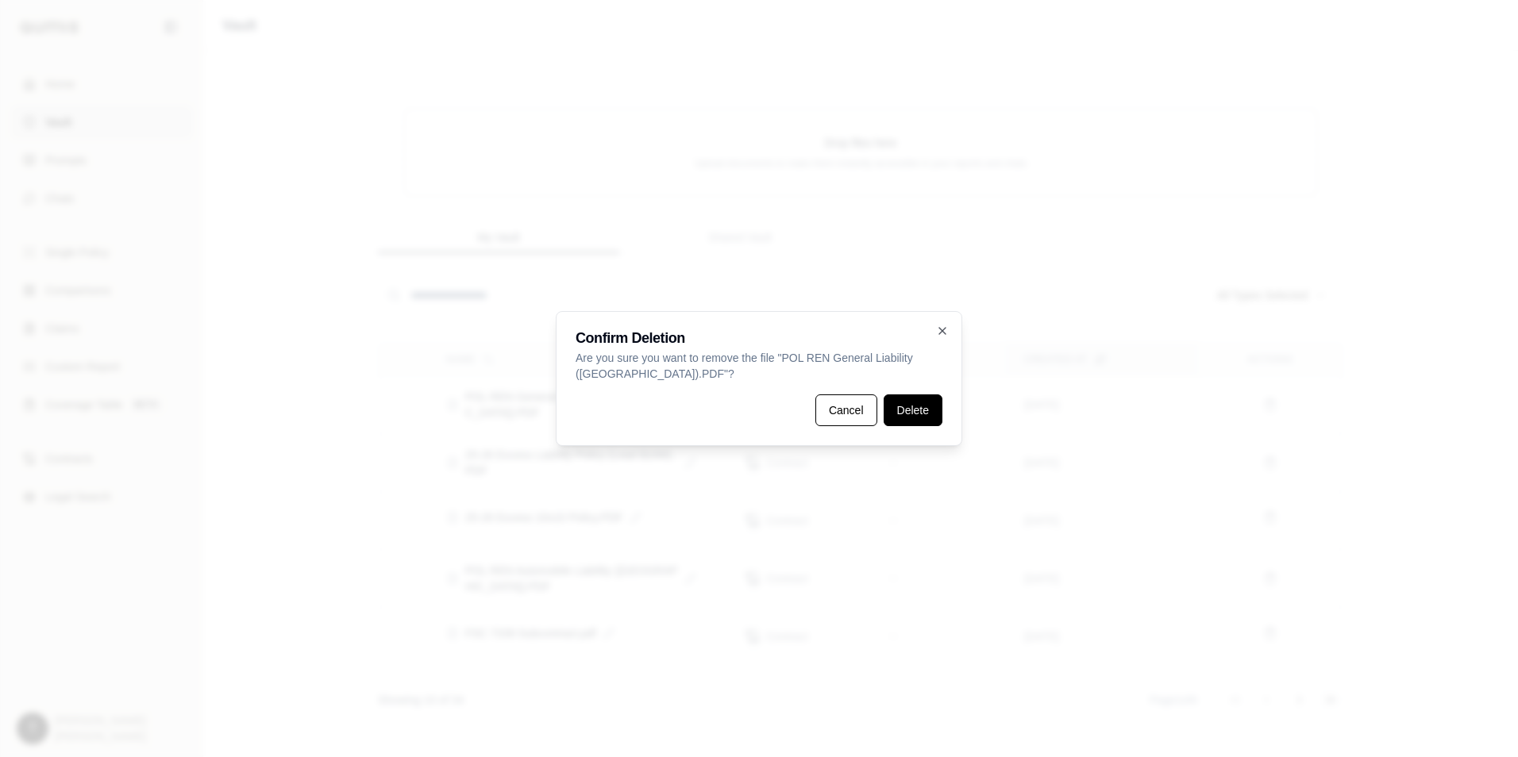
click at [928, 414] on button "Delete" at bounding box center [912, 411] width 59 height 32
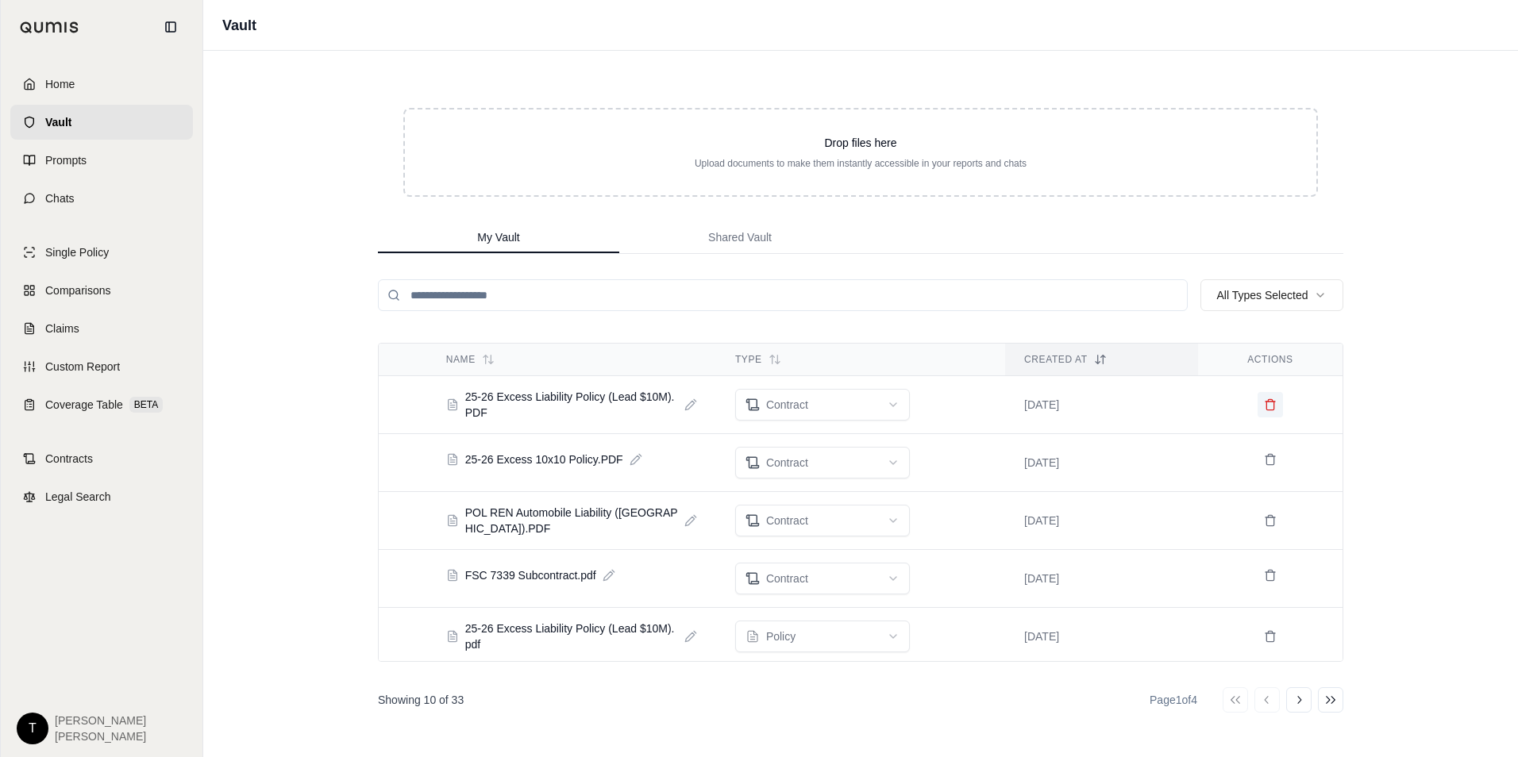
click at [1265, 402] on icon at bounding box center [1270, 402] width 10 height 0
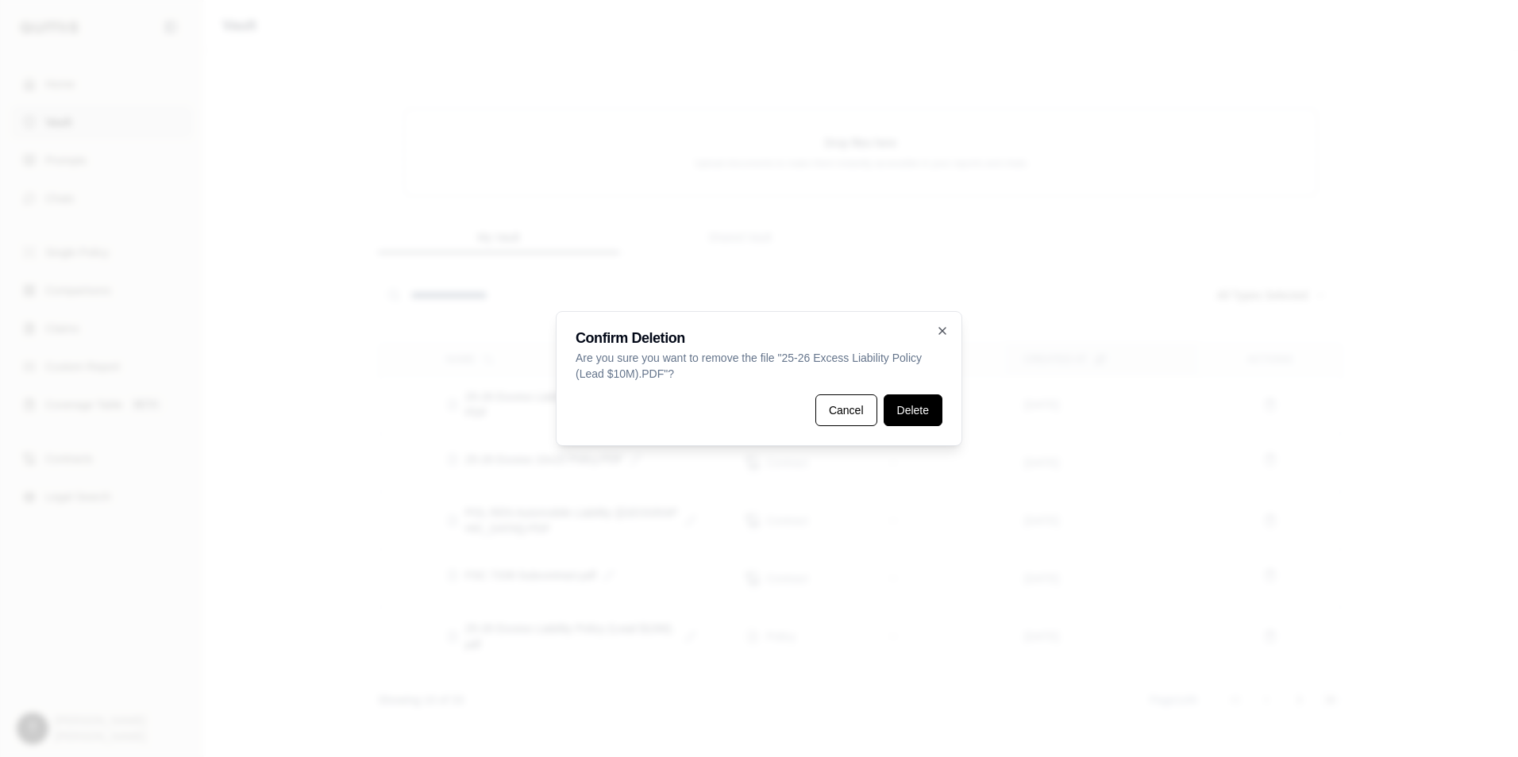
click at [904, 414] on button "Delete" at bounding box center [912, 411] width 59 height 32
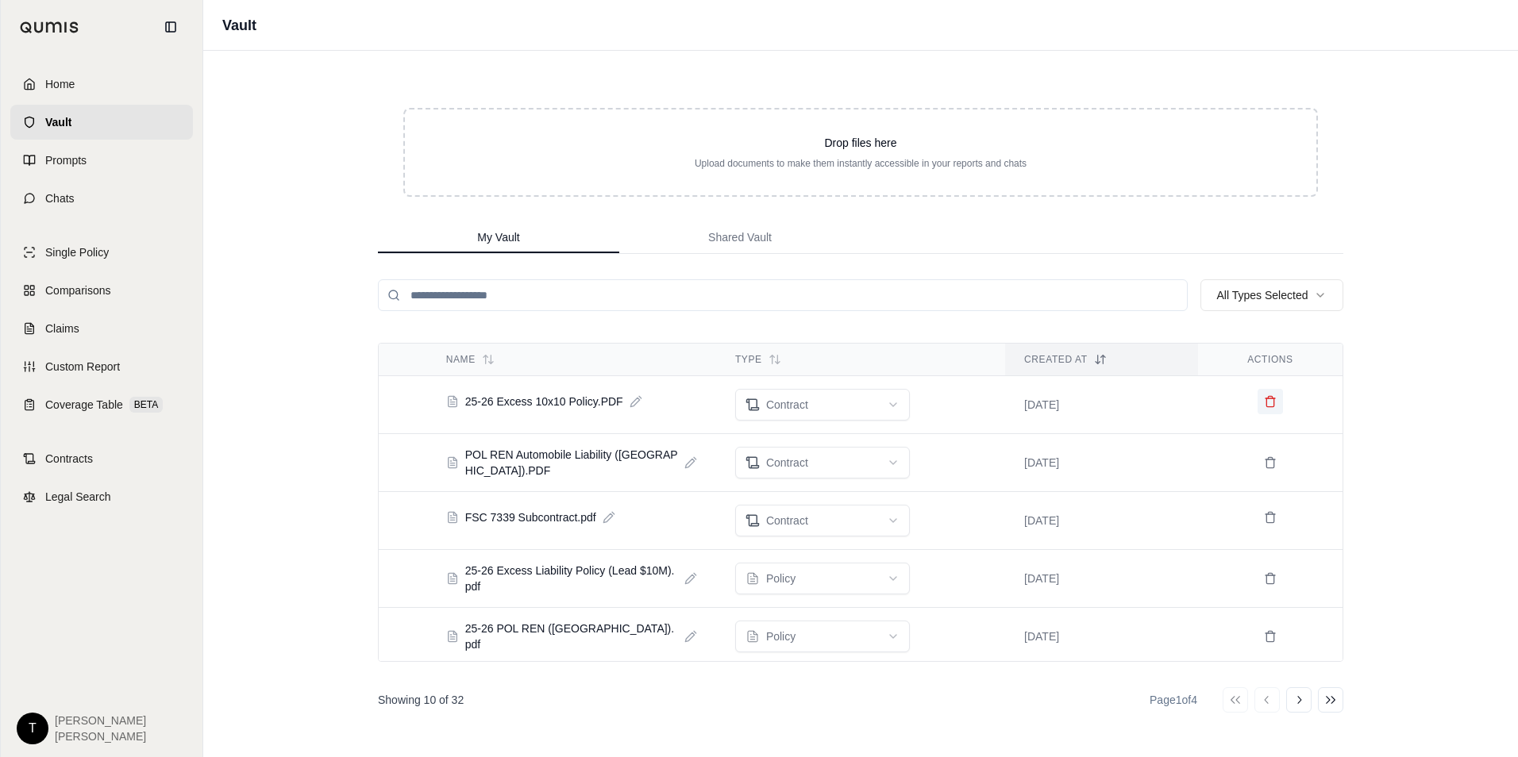
click at [1266, 405] on icon at bounding box center [1269, 402] width 7 height 9
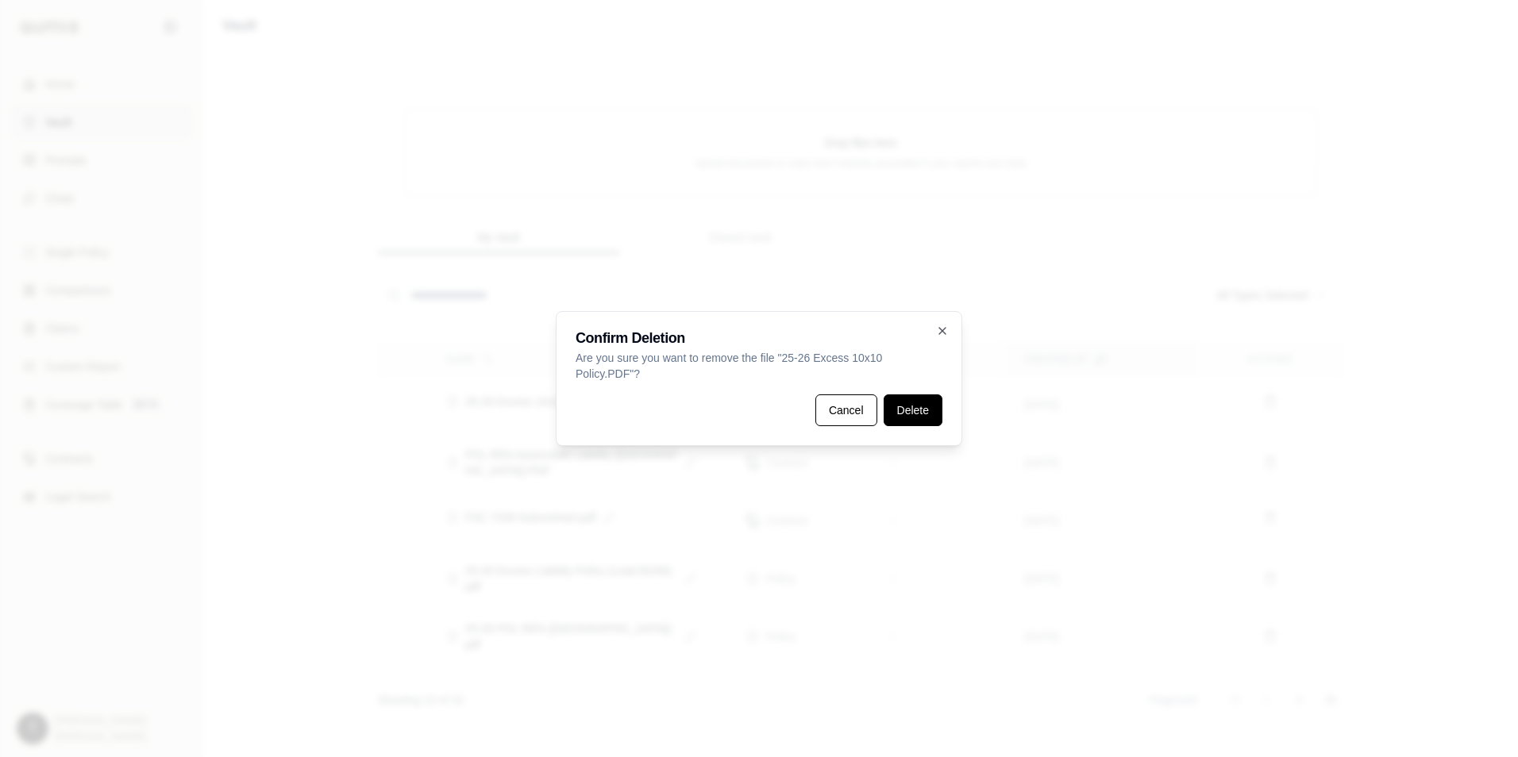
click at [895, 406] on button "Delete" at bounding box center [912, 411] width 59 height 32
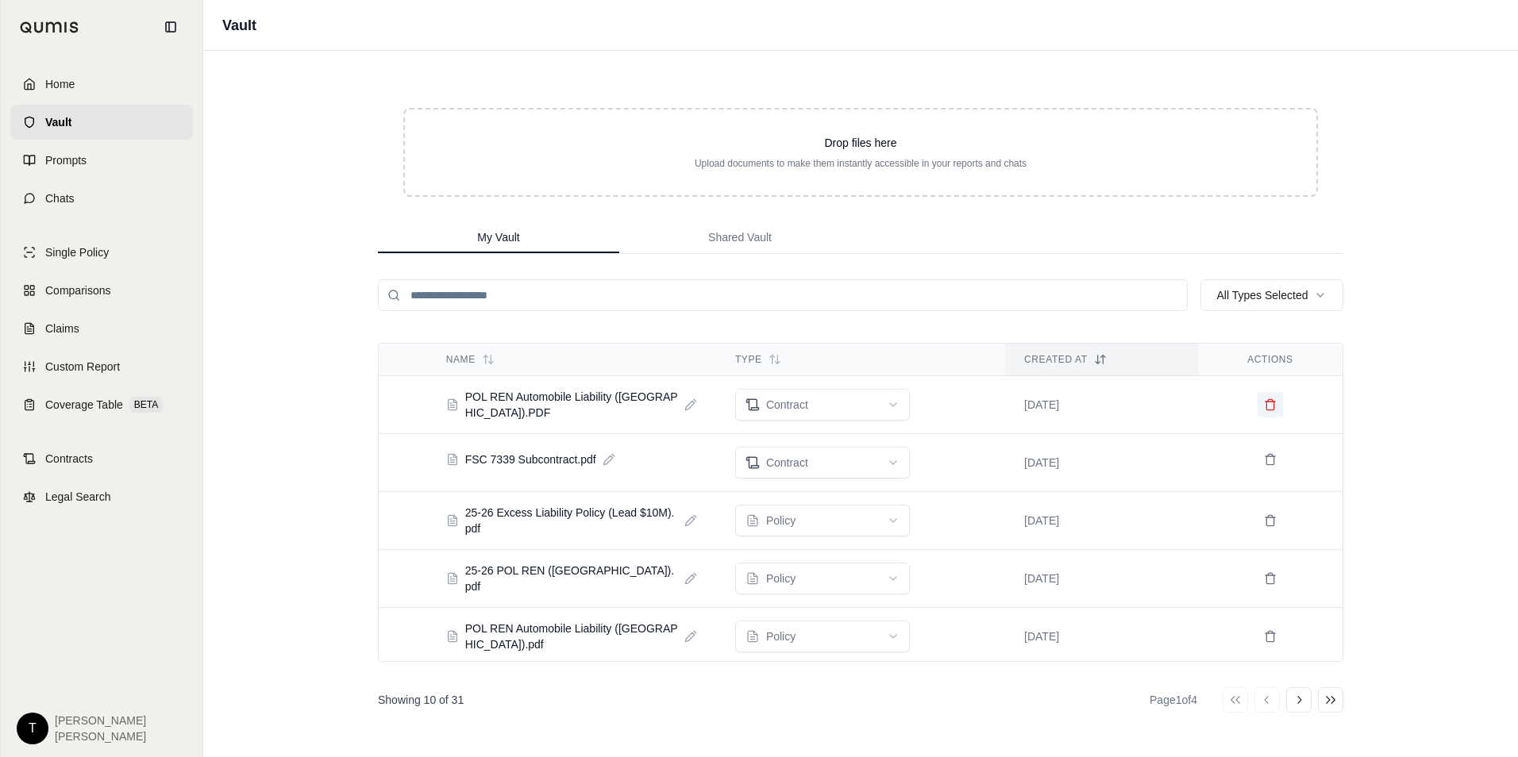
click at [1264, 404] on icon at bounding box center [1270, 404] width 13 height 13
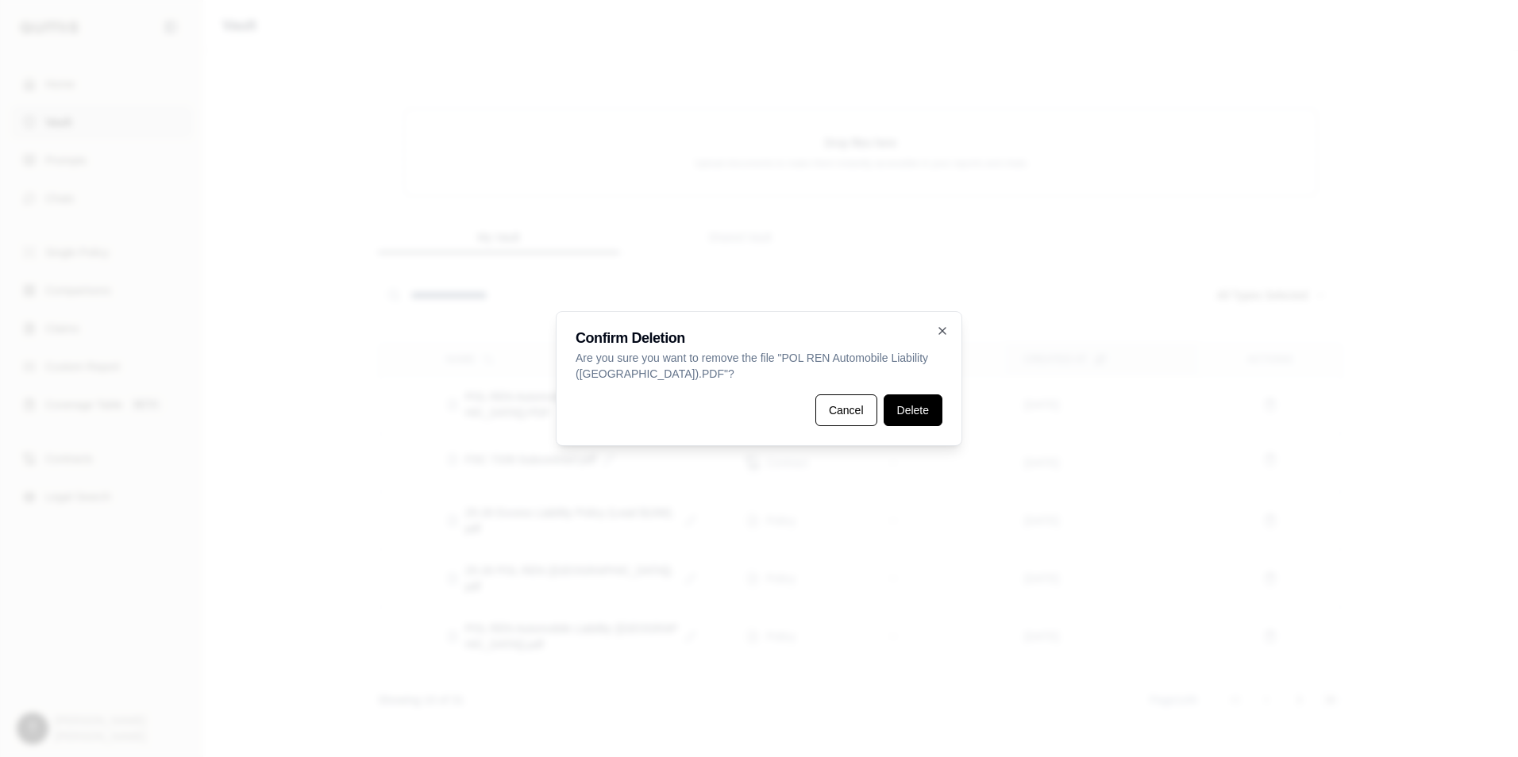
click at [903, 407] on button "Delete" at bounding box center [912, 411] width 59 height 32
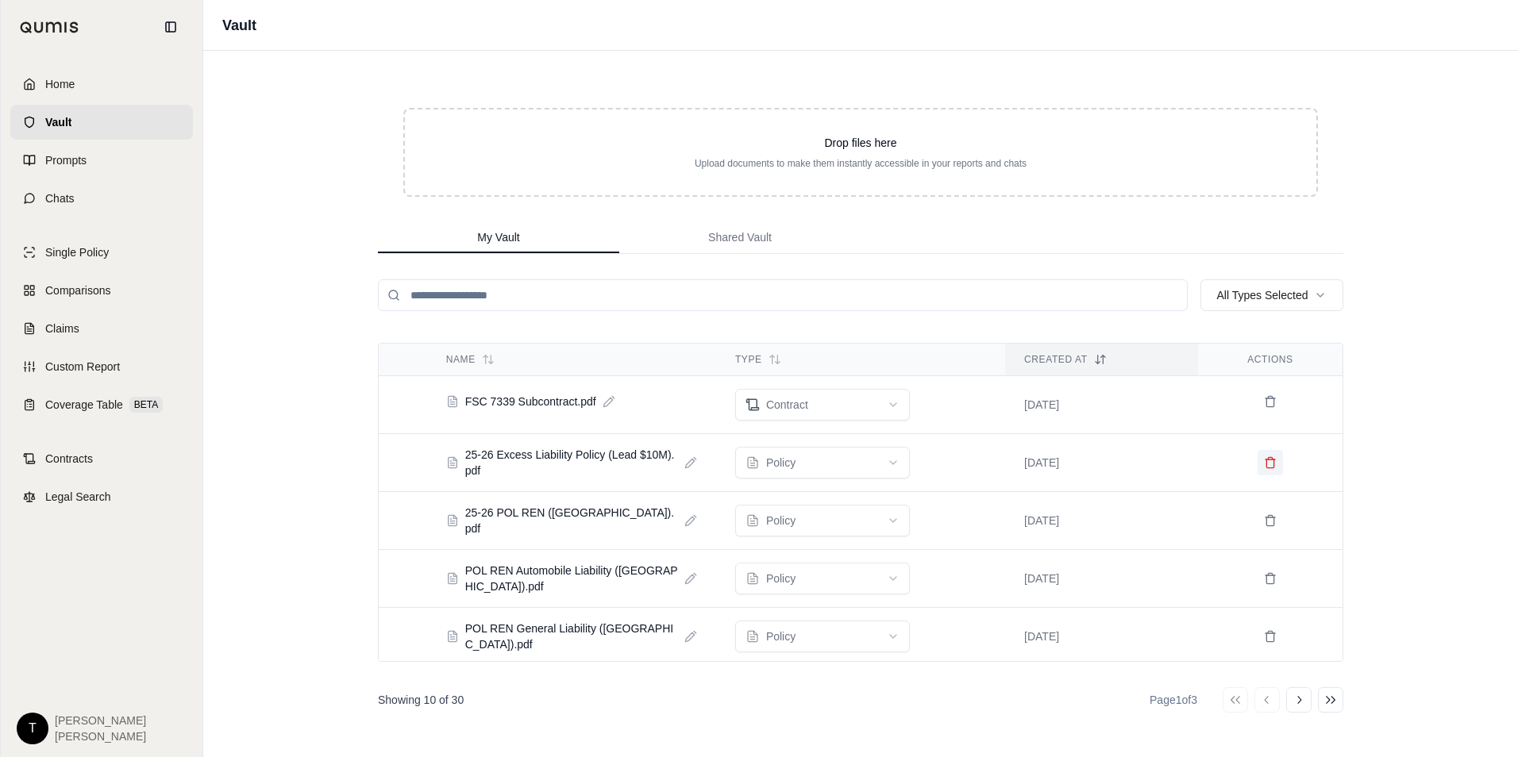
click at [1264, 464] on icon at bounding box center [1270, 462] width 13 height 13
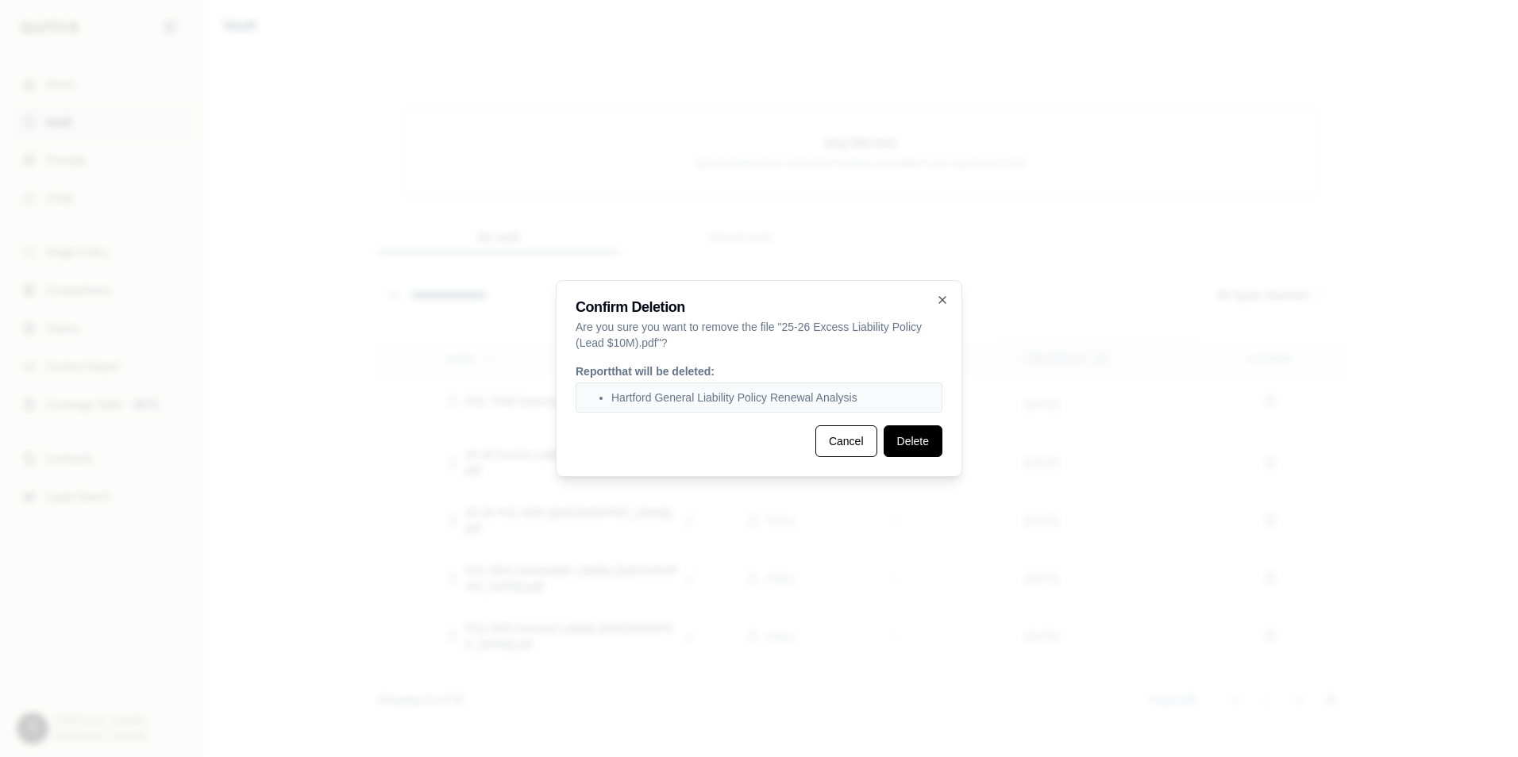
click at [909, 439] on button "Delete" at bounding box center [912, 441] width 59 height 32
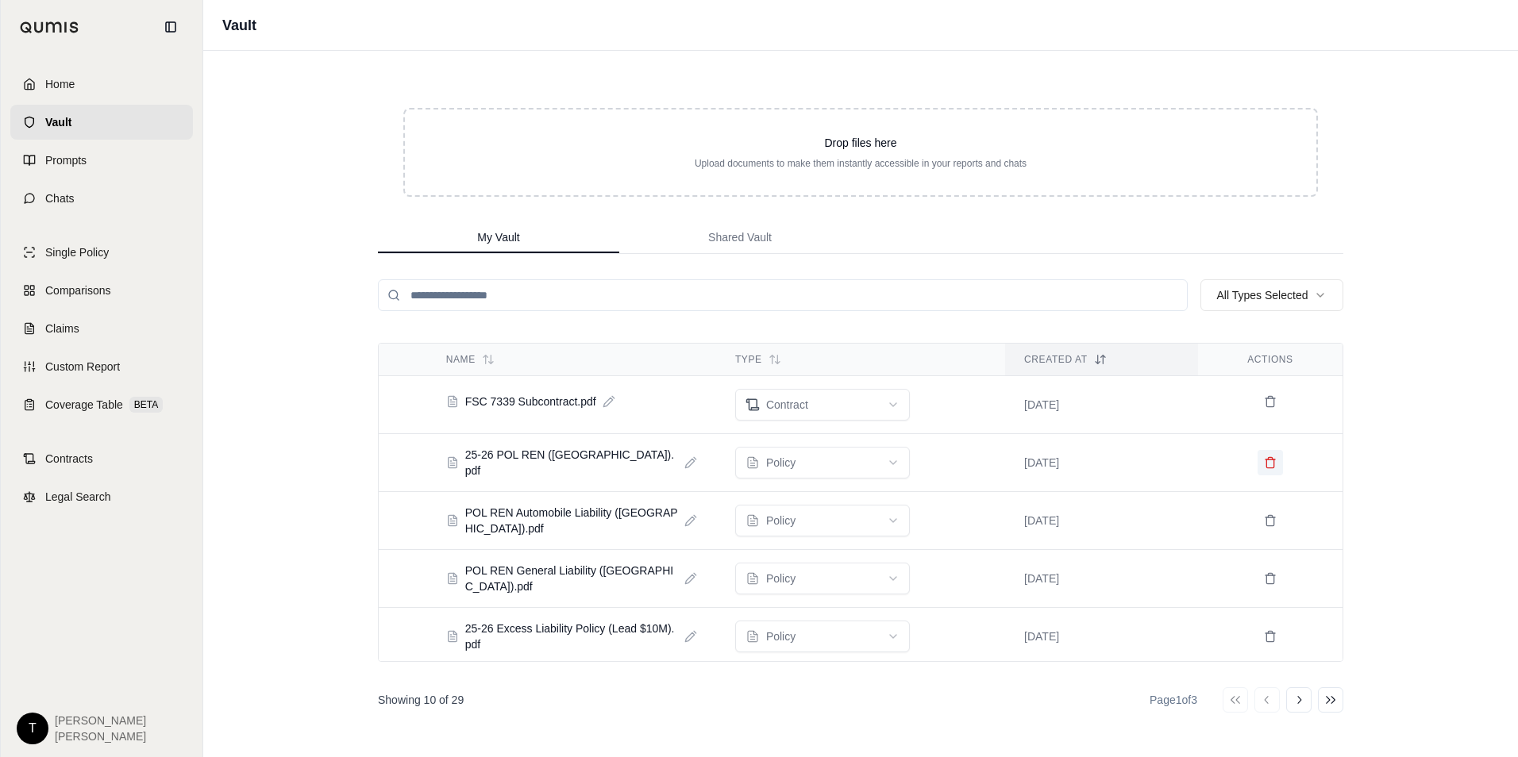
click at [1264, 460] on icon at bounding box center [1270, 462] width 13 height 13
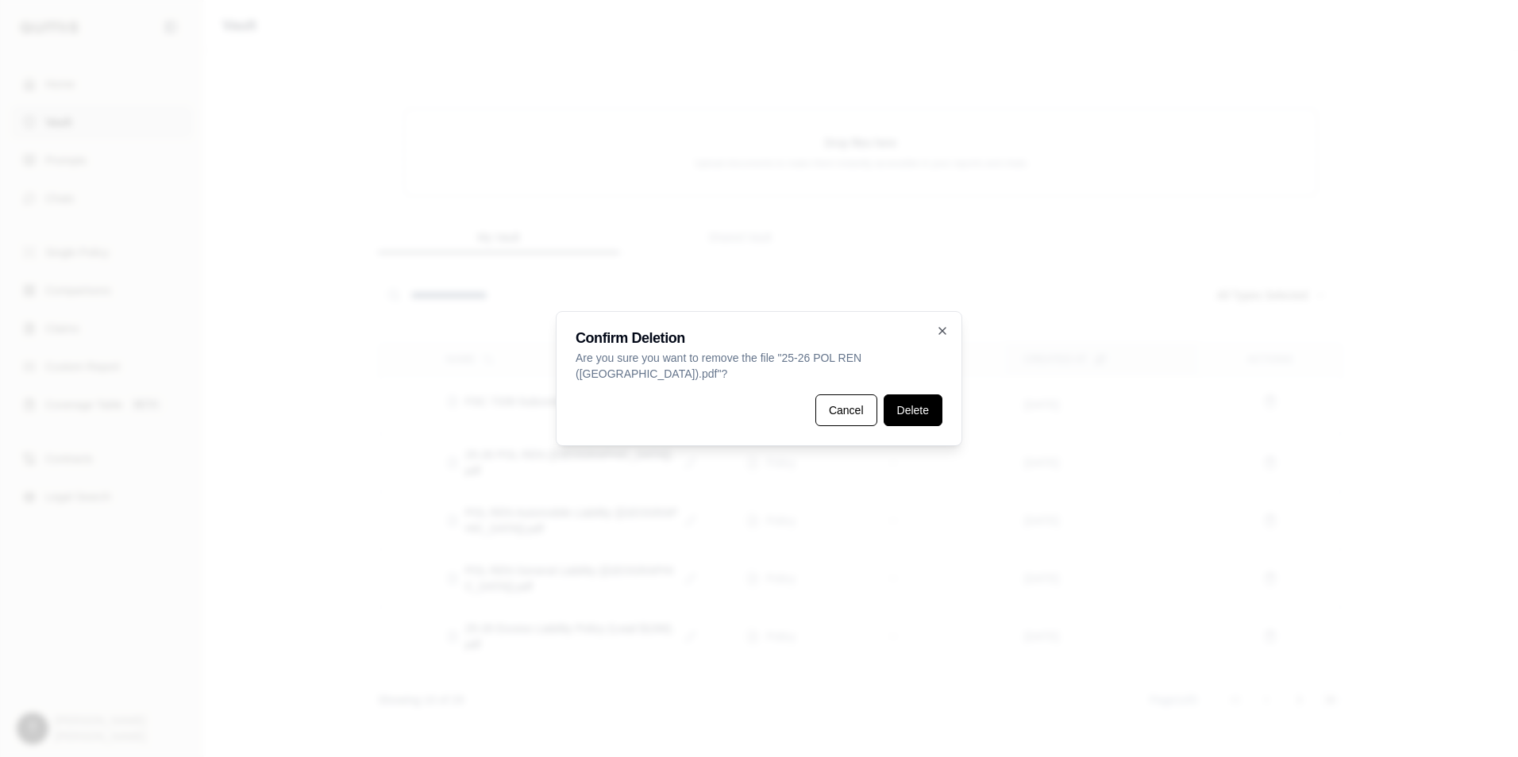
click at [899, 407] on button "Delete" at bounding box center [912, 411] width 59 height 32
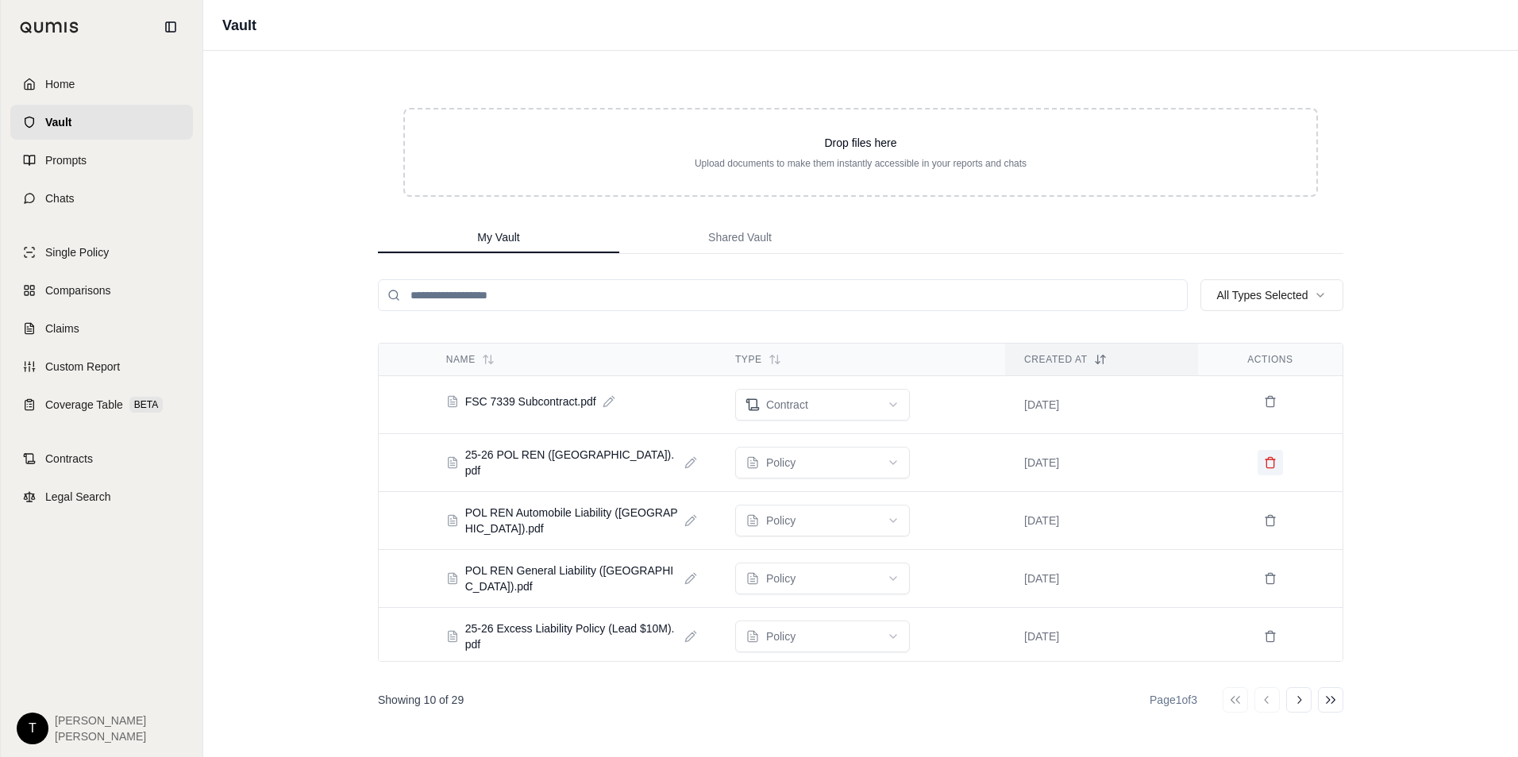
click at [1264, 464] on icon at bounding box center [1270, 462] width 13 height 13
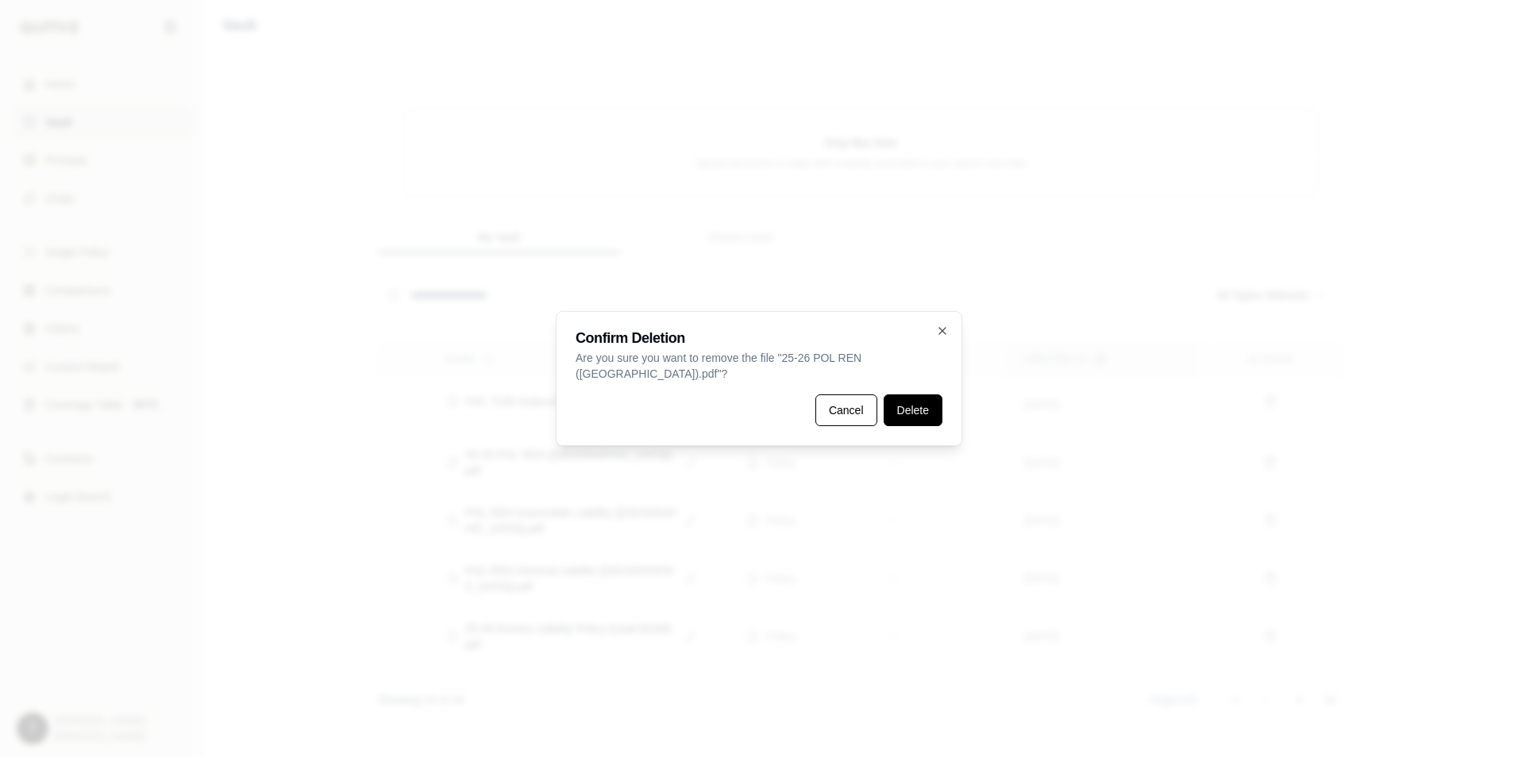
click at [896, 401] on button "Delete" at bounding box center [912, 411] width 59 height 32
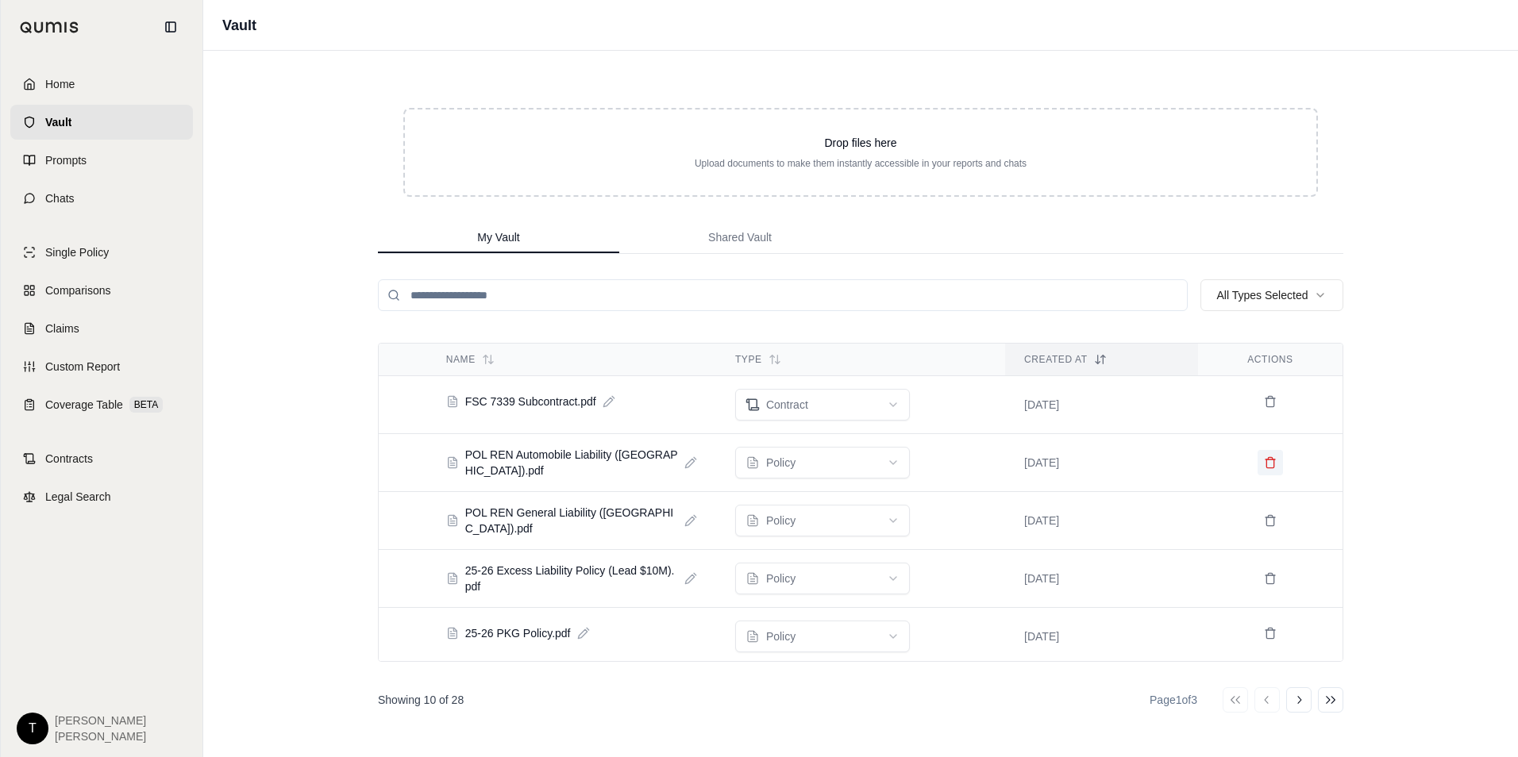
click at [1264, 461] on icon at bounding box center [1270, 462] width 13 height 13
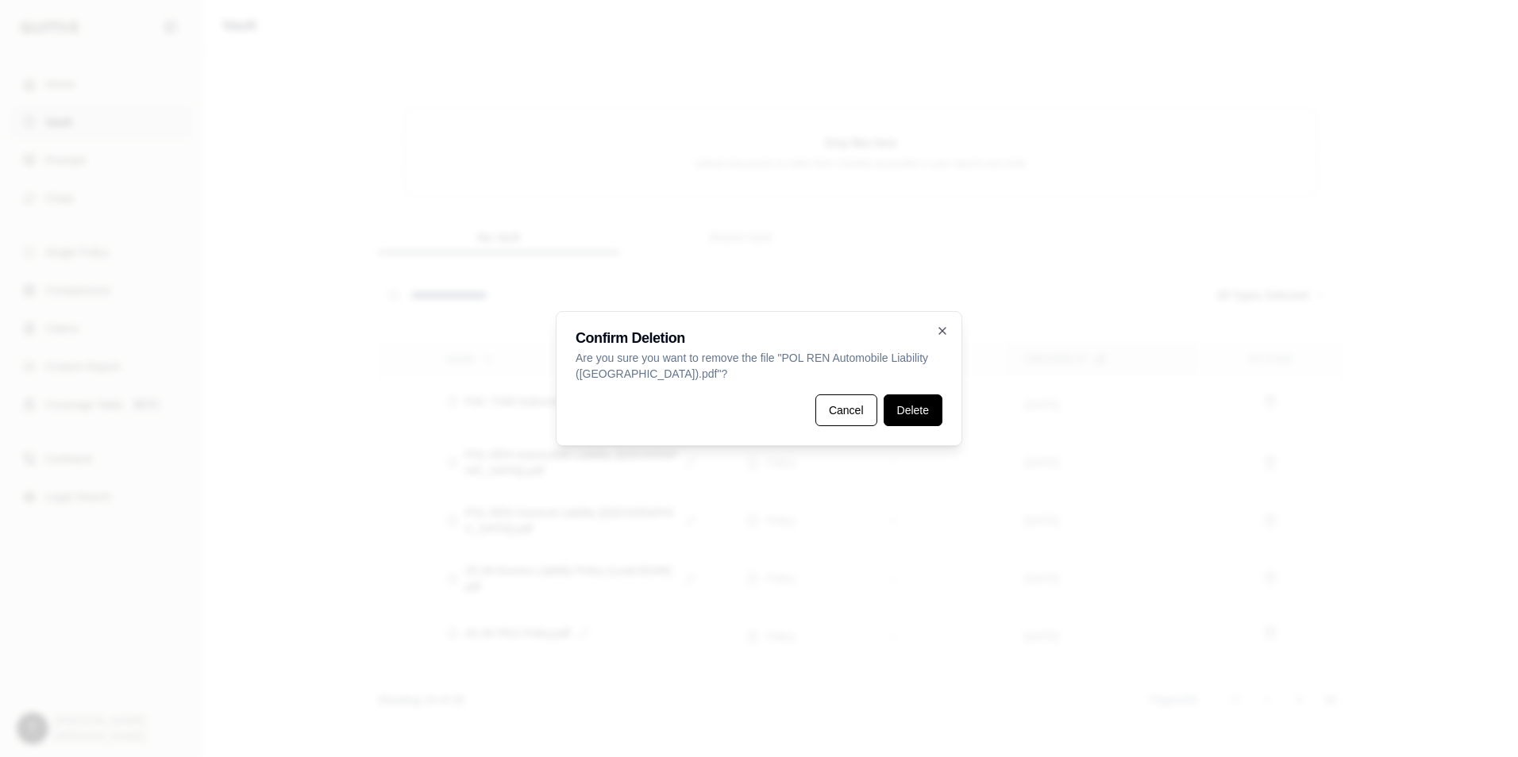
click at [898, 409] on button "Delete" at bounding box center [912, 411] width 59 height 32
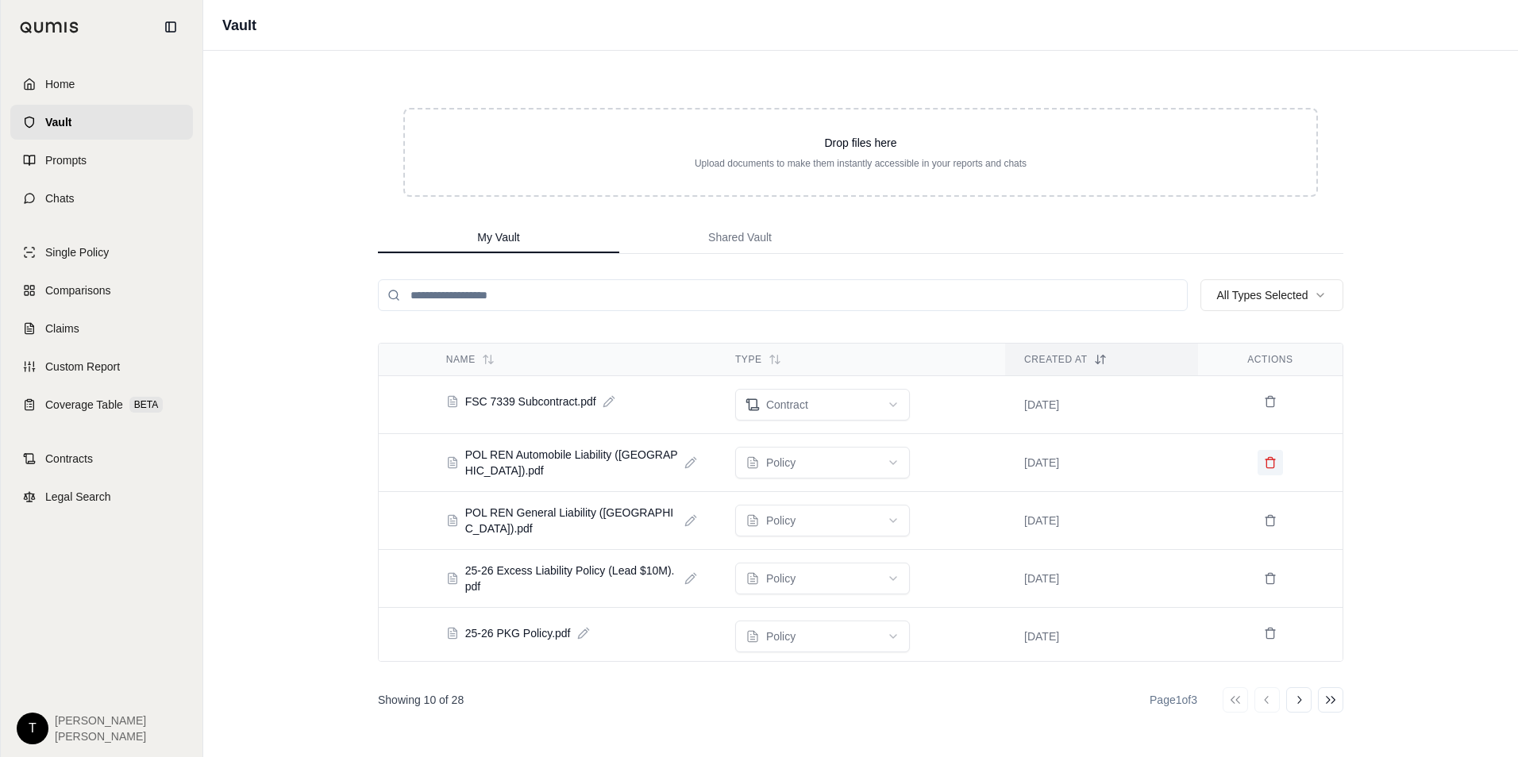
click at [1265, 460] on icon at bounding box center [1270, 460] width 10 height 0
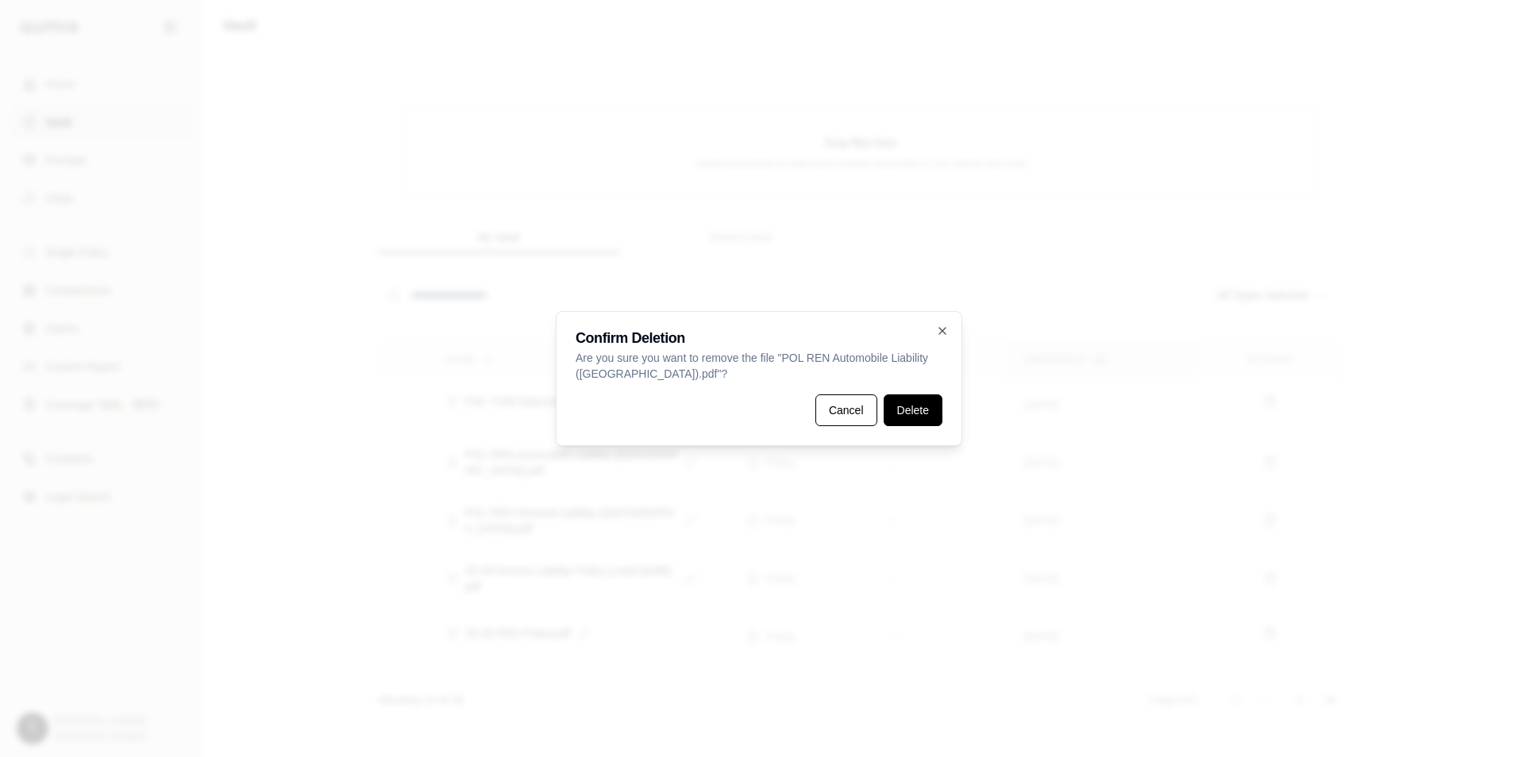
click at [922, 412] on button "Delete" at bounding box center [912, 411] width 59 height 32
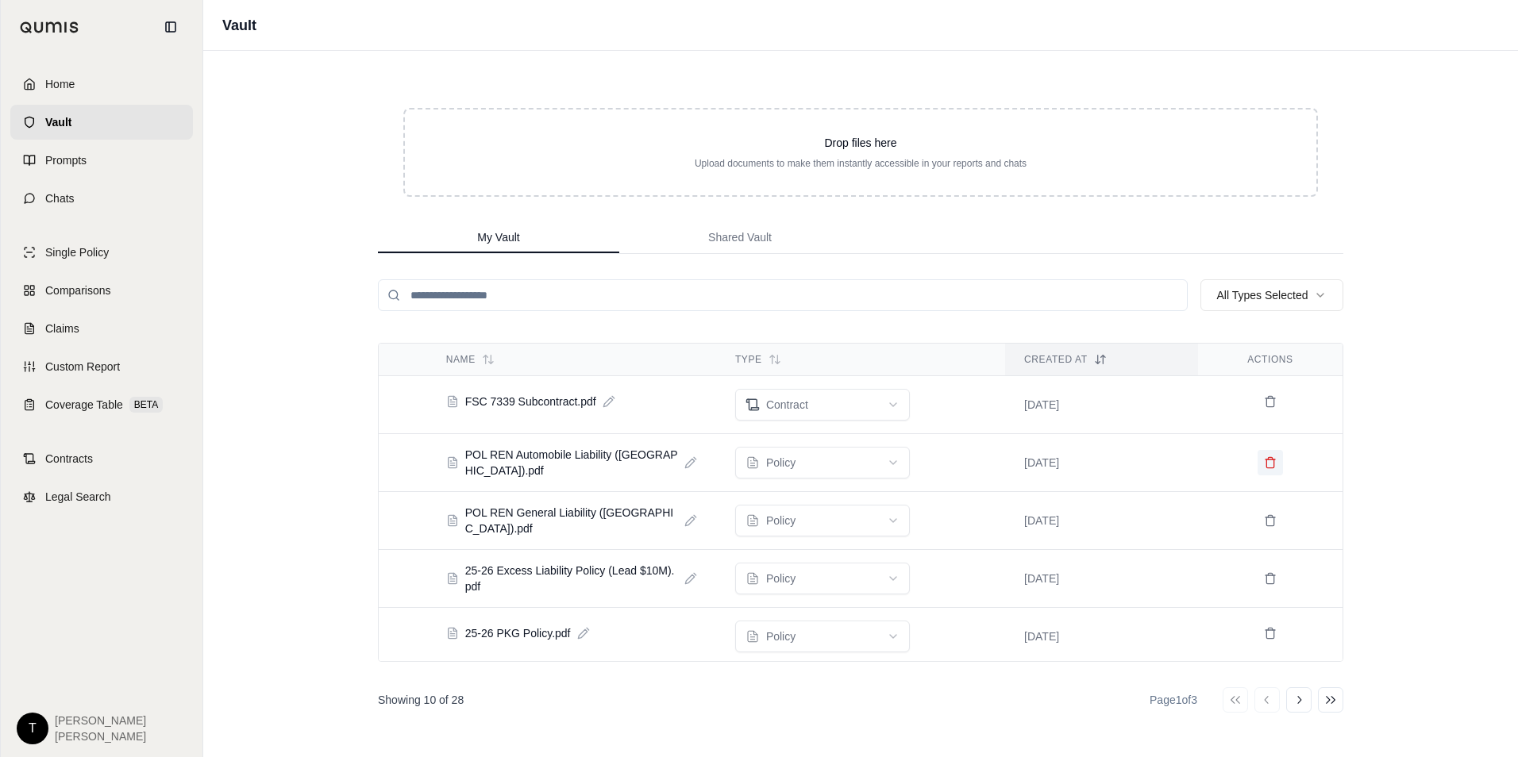
click at [1264, 463] on icon at bounding box center [1270, 462] width 13 height 13
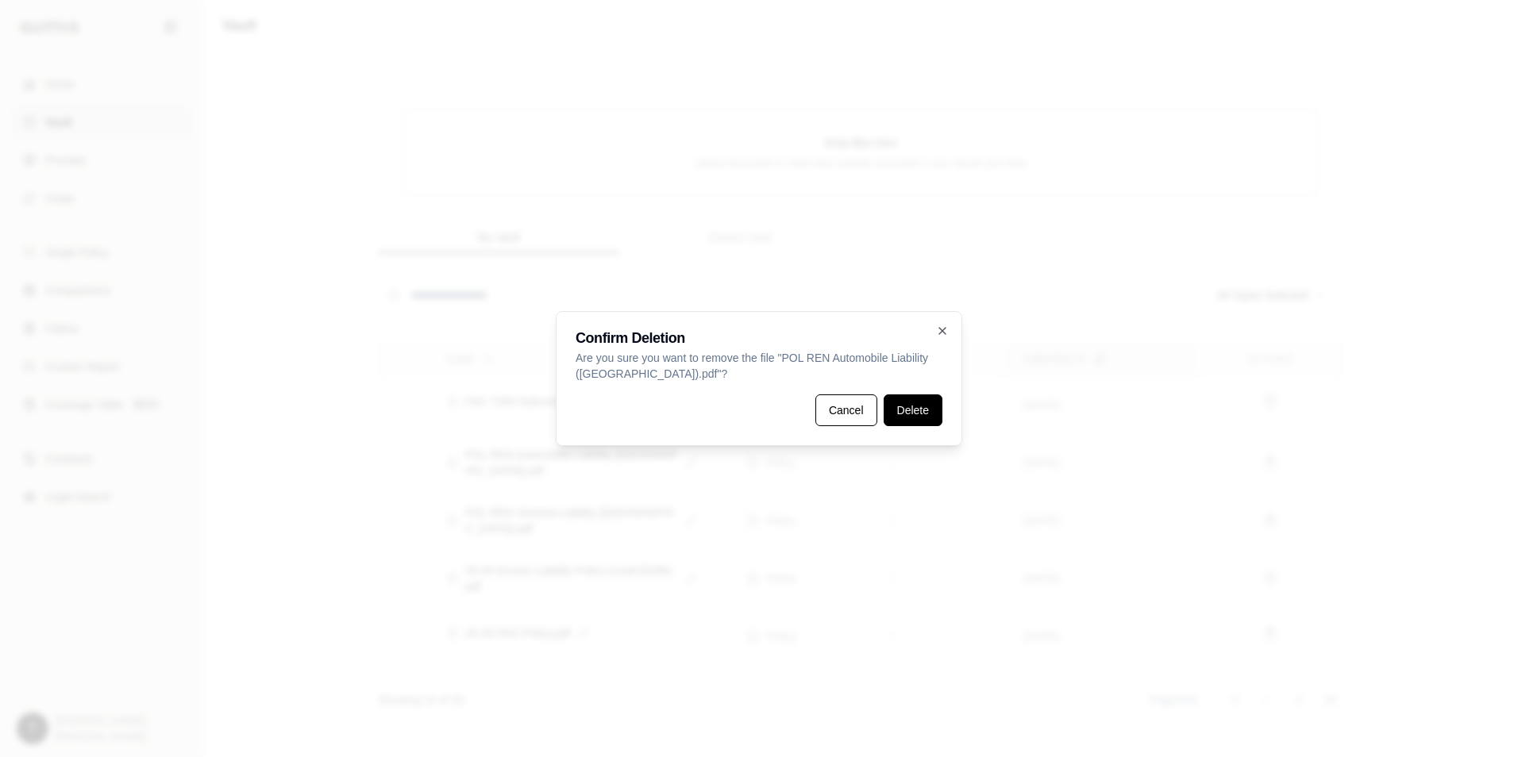
click at [917, 414] on button "Delete" at bounding box center [912, 411] width 59 height 32
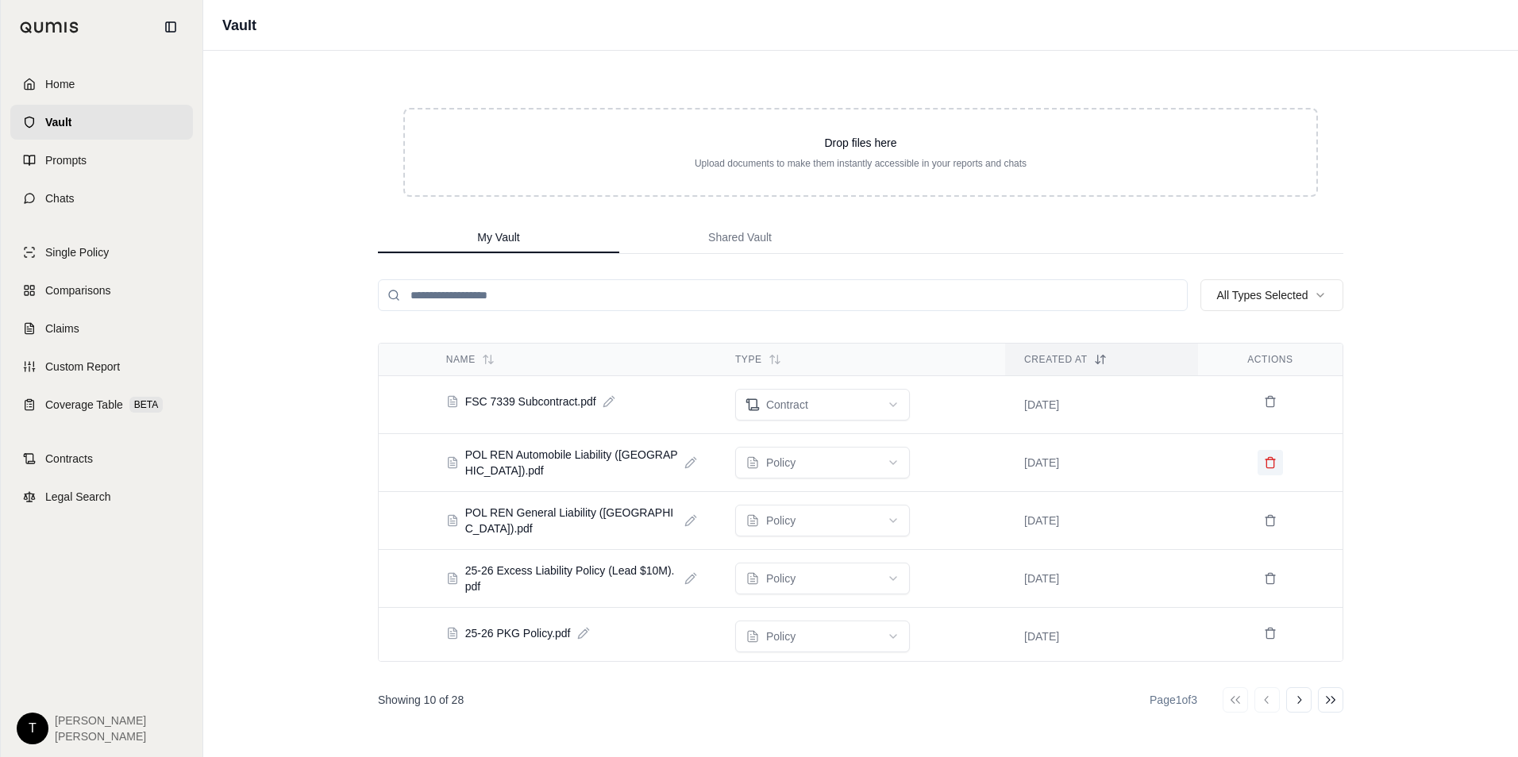
click at [1263, 471] on button at bounding box center [1269, 462] width 25 height 25
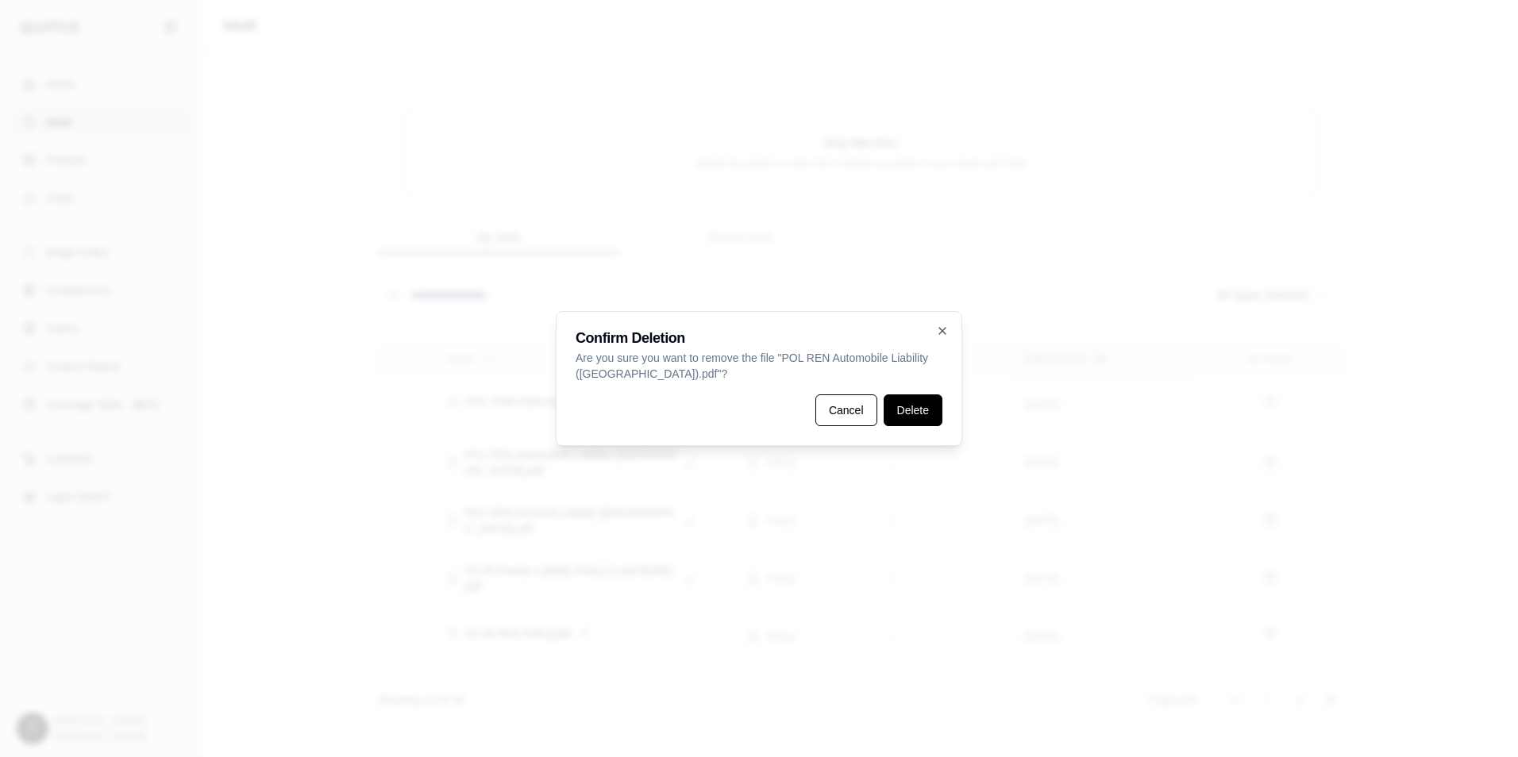
click at [908, 403] on button "Delete" at bounding box center [912, 411] width 59 height 32
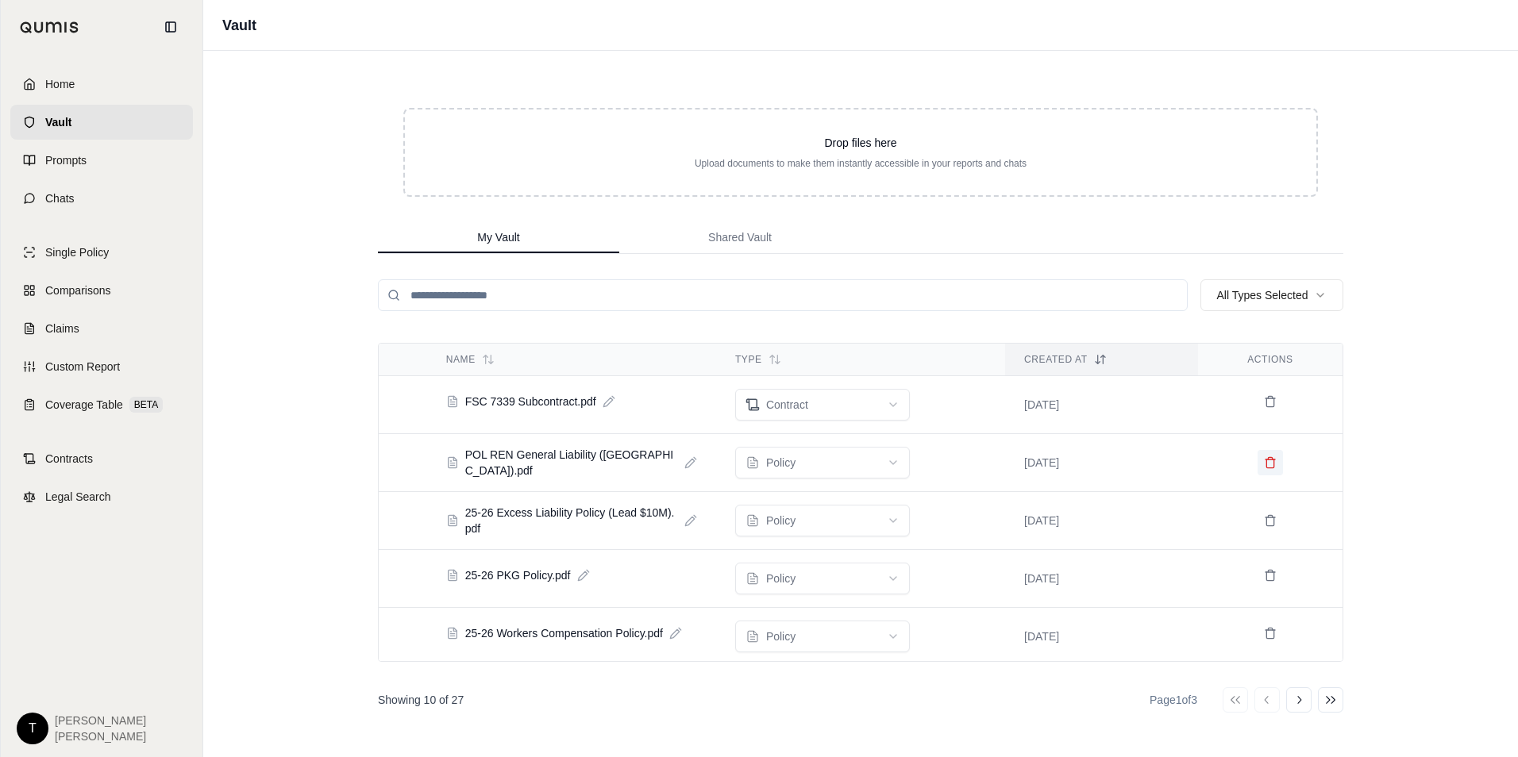
click at [1260, 468] on button at bounding box center [1269, 462] width 25 height 25
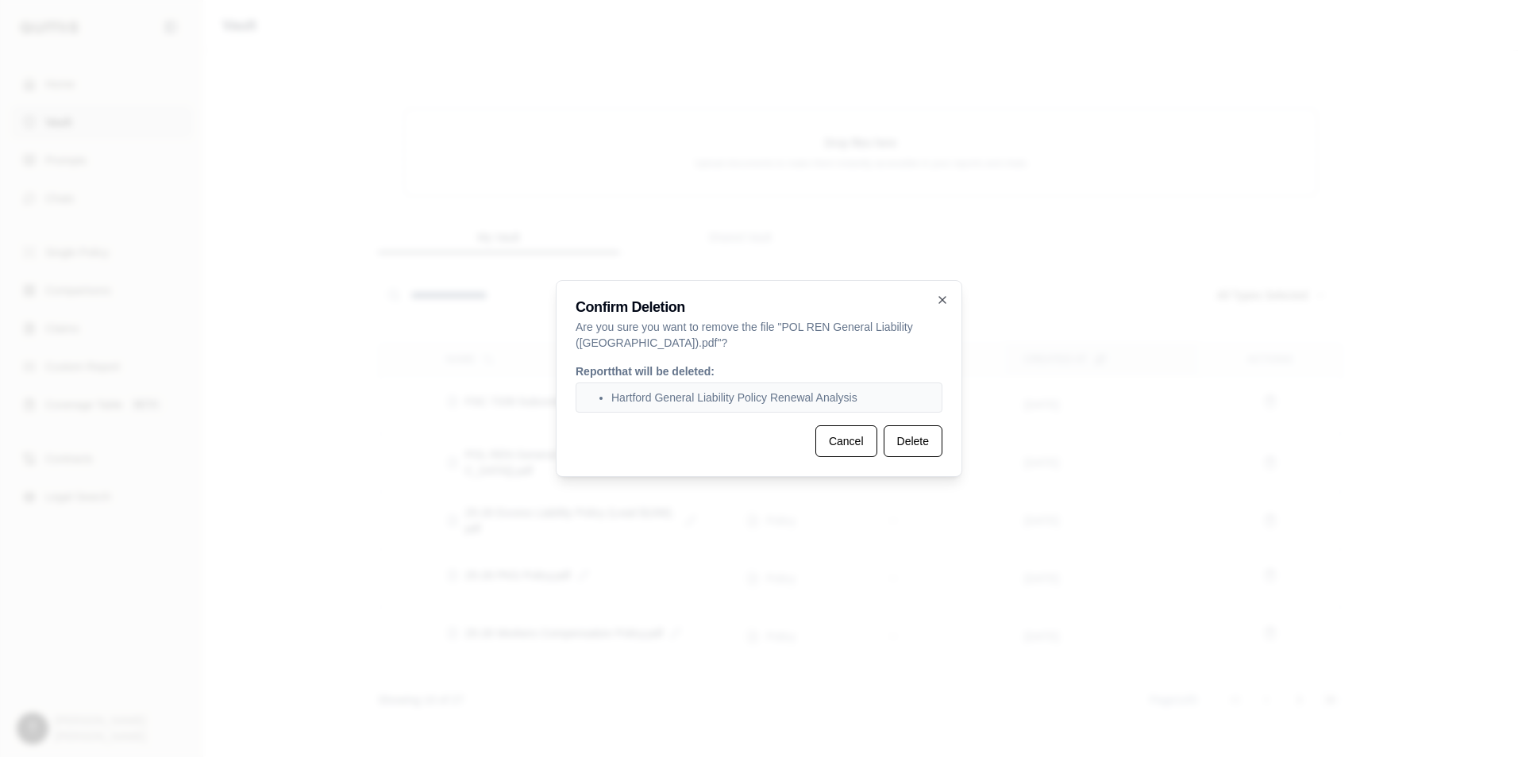
click at [921, 412] on div "Hartford General Liability Policy Renewal Analysis" at bounding box center [758, 398] width 367 height 30
click at [919, 436] on button "Delete" at bounding box center [912, 441] width 59 height 32
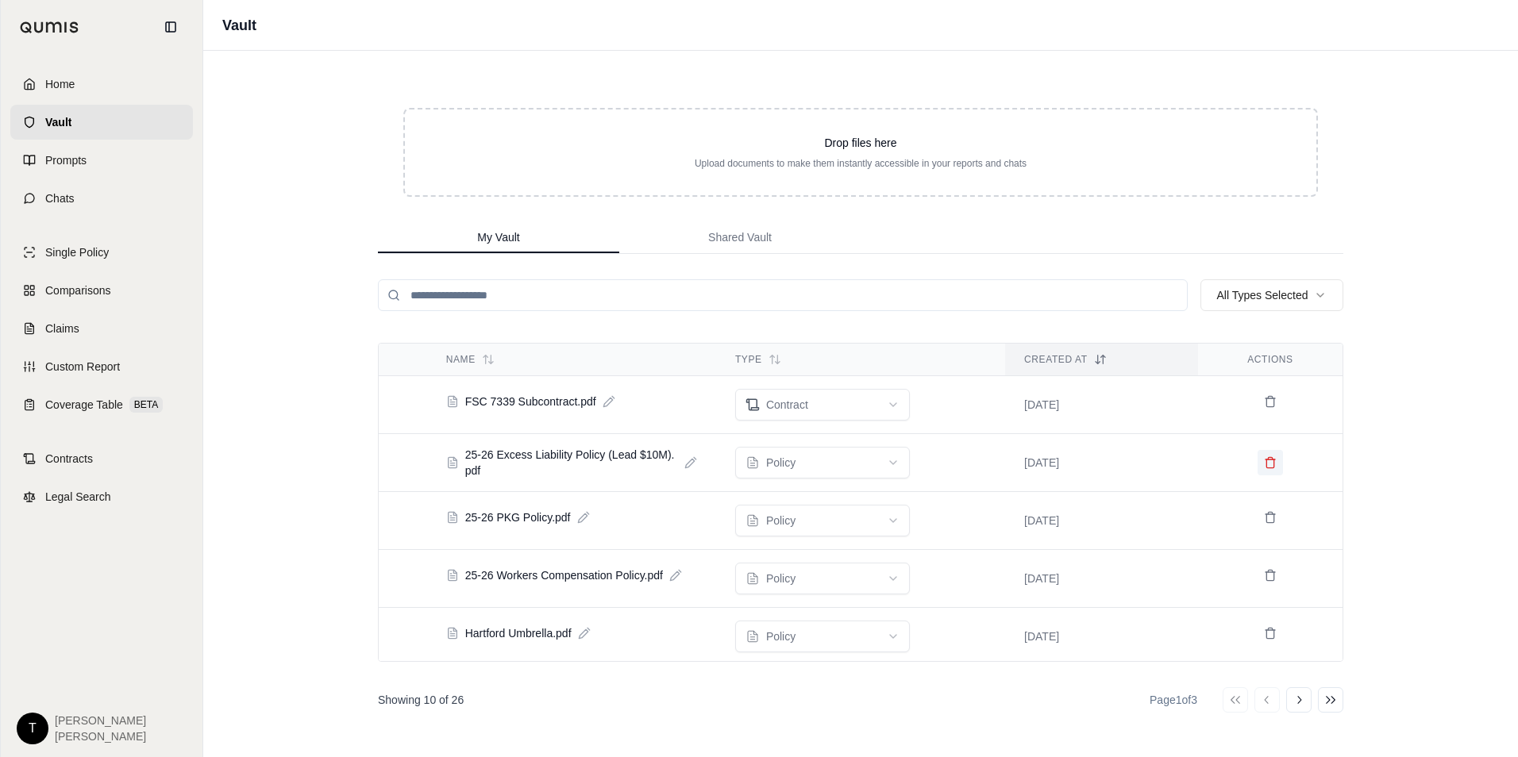
click at [1264, 460] on icon at bounding box center [1270, 462] width 13 height 13
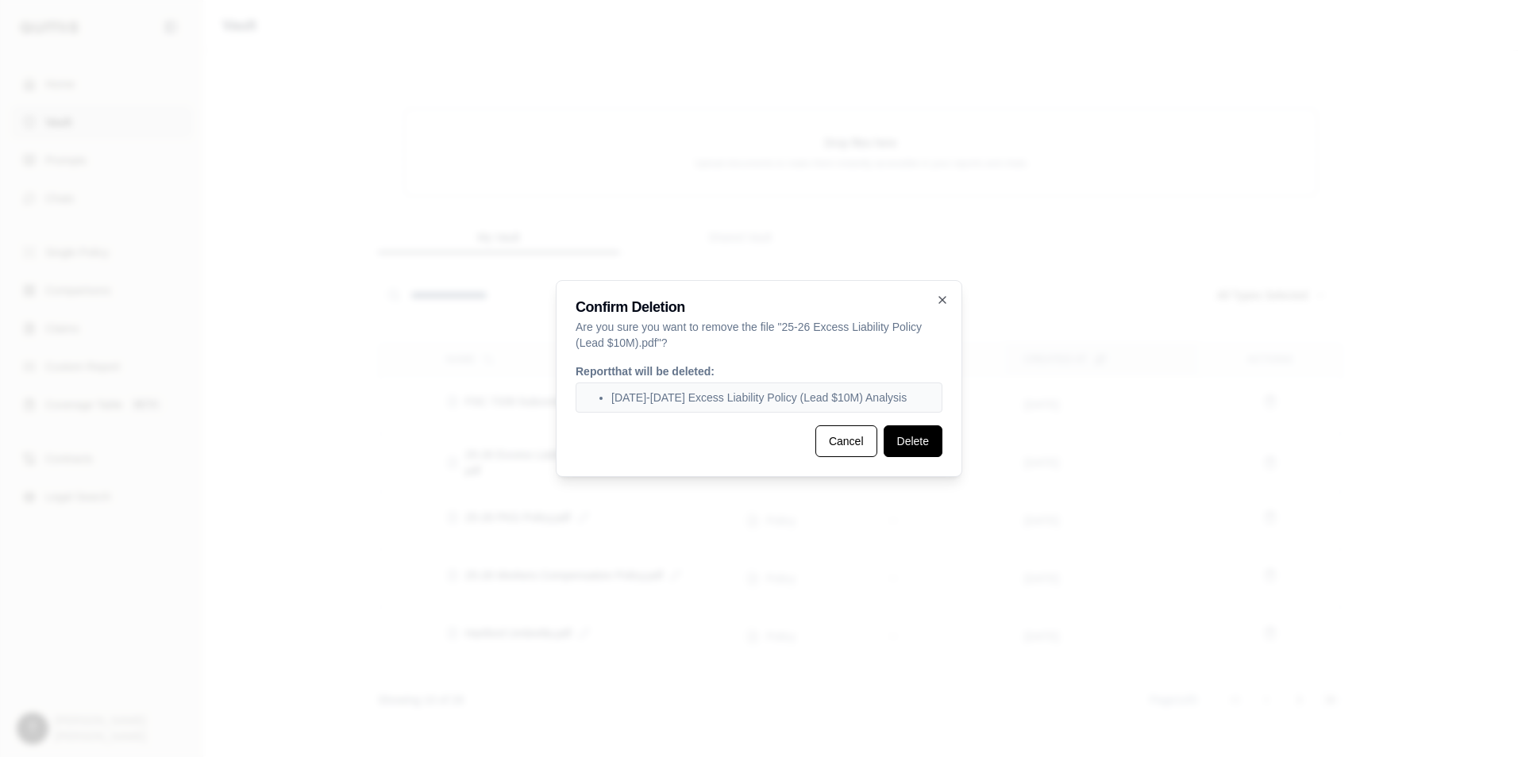
click at [915, 437] on button "Delete" at bounding box center [912, 441] width 59 height 32
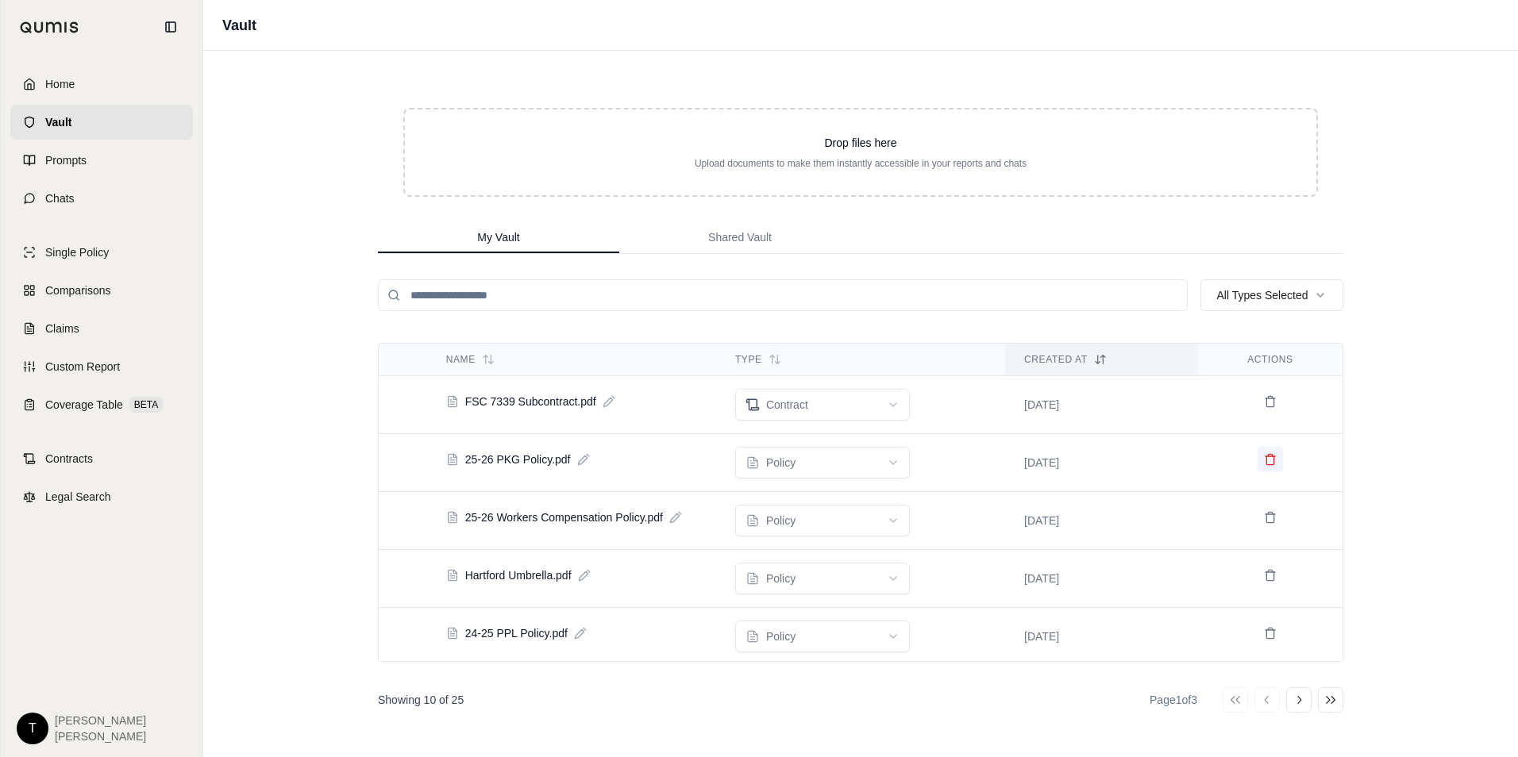
click at [1264, 463] on icon at bounding box center [1270, 459] width 13 height 13
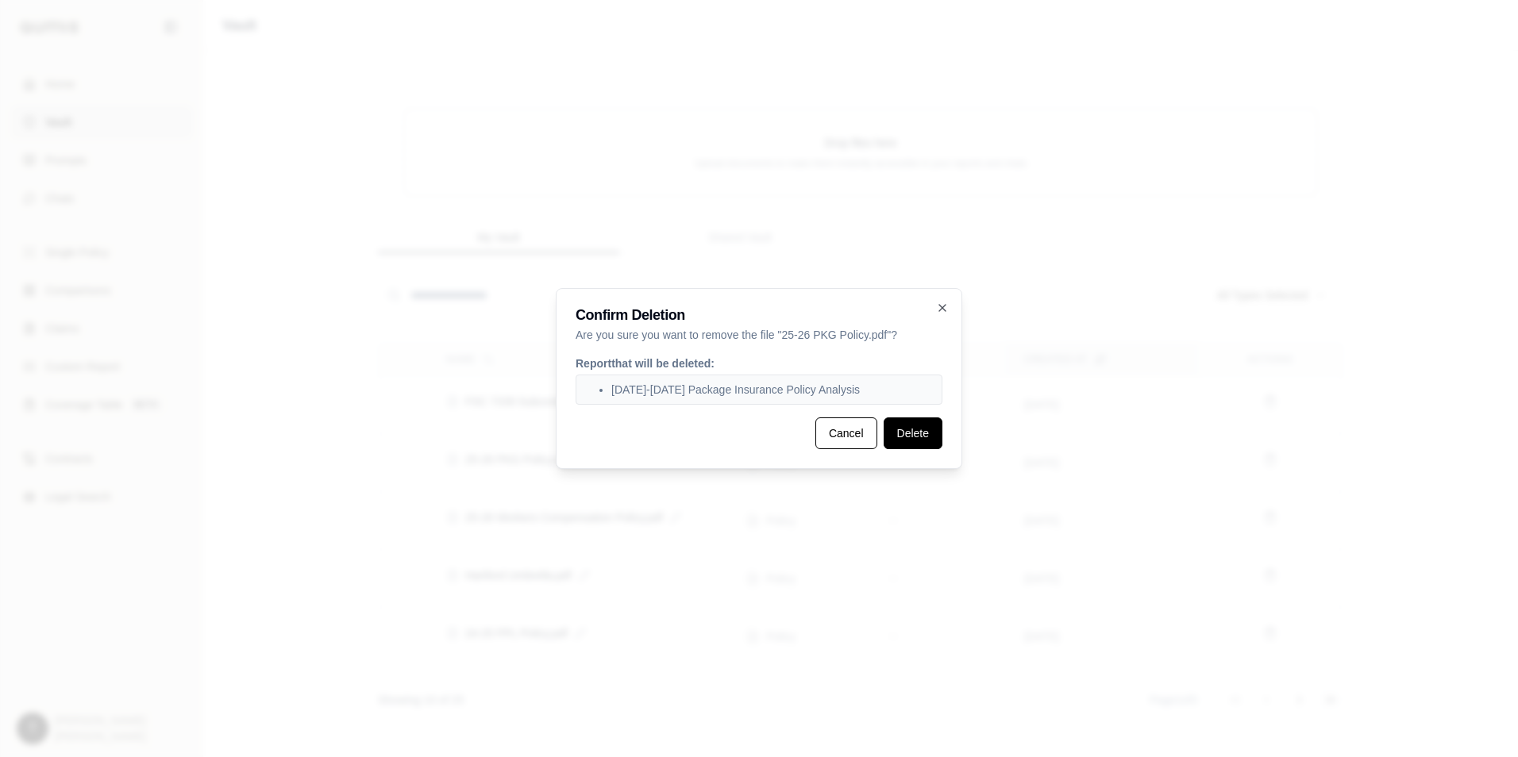
click at [908, 429] on button "Delete" at bounding box center [912, 434] width 59 height 32
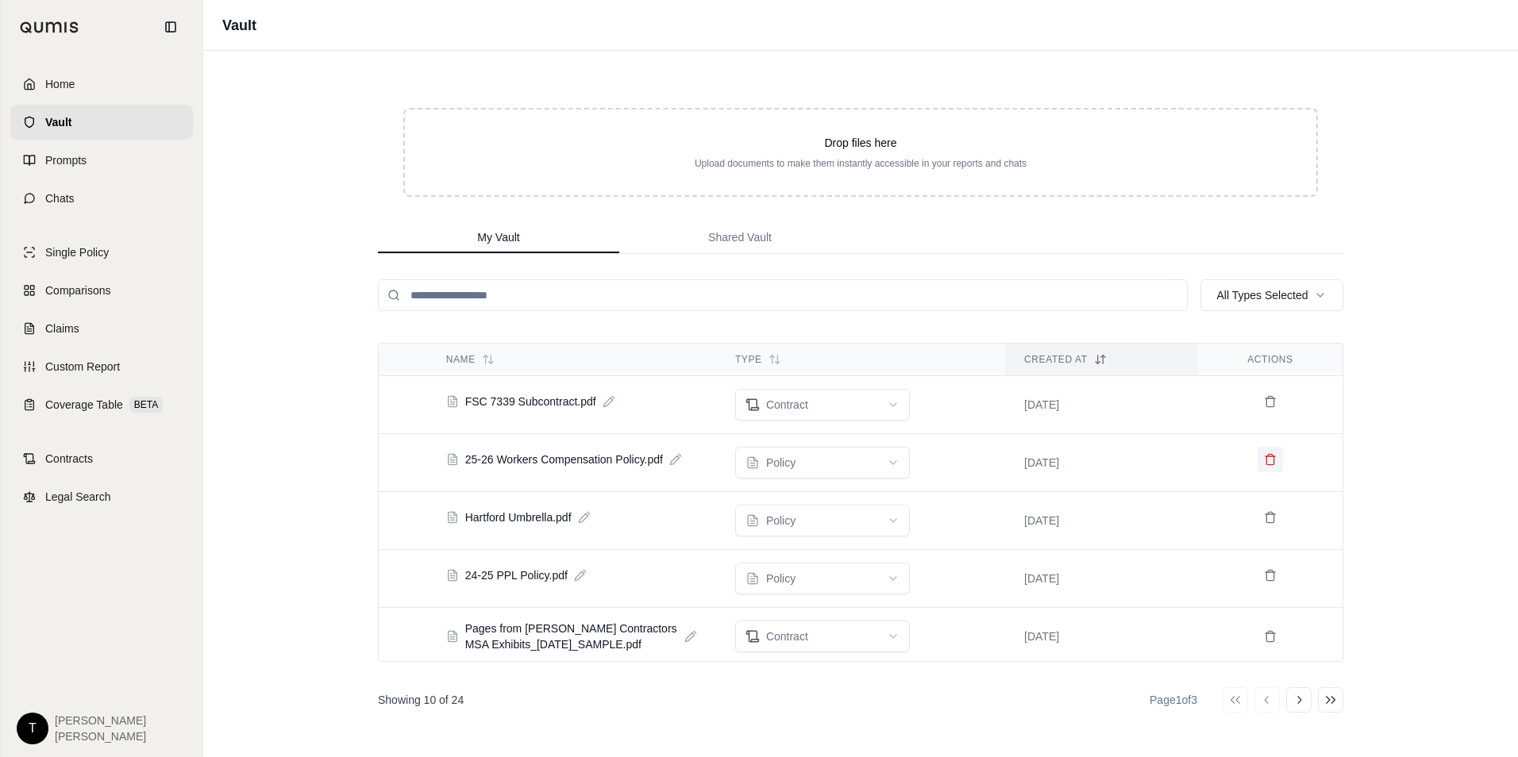
click at [1259, 468] on button at bounding box center [1269, 459] width 25 height 25
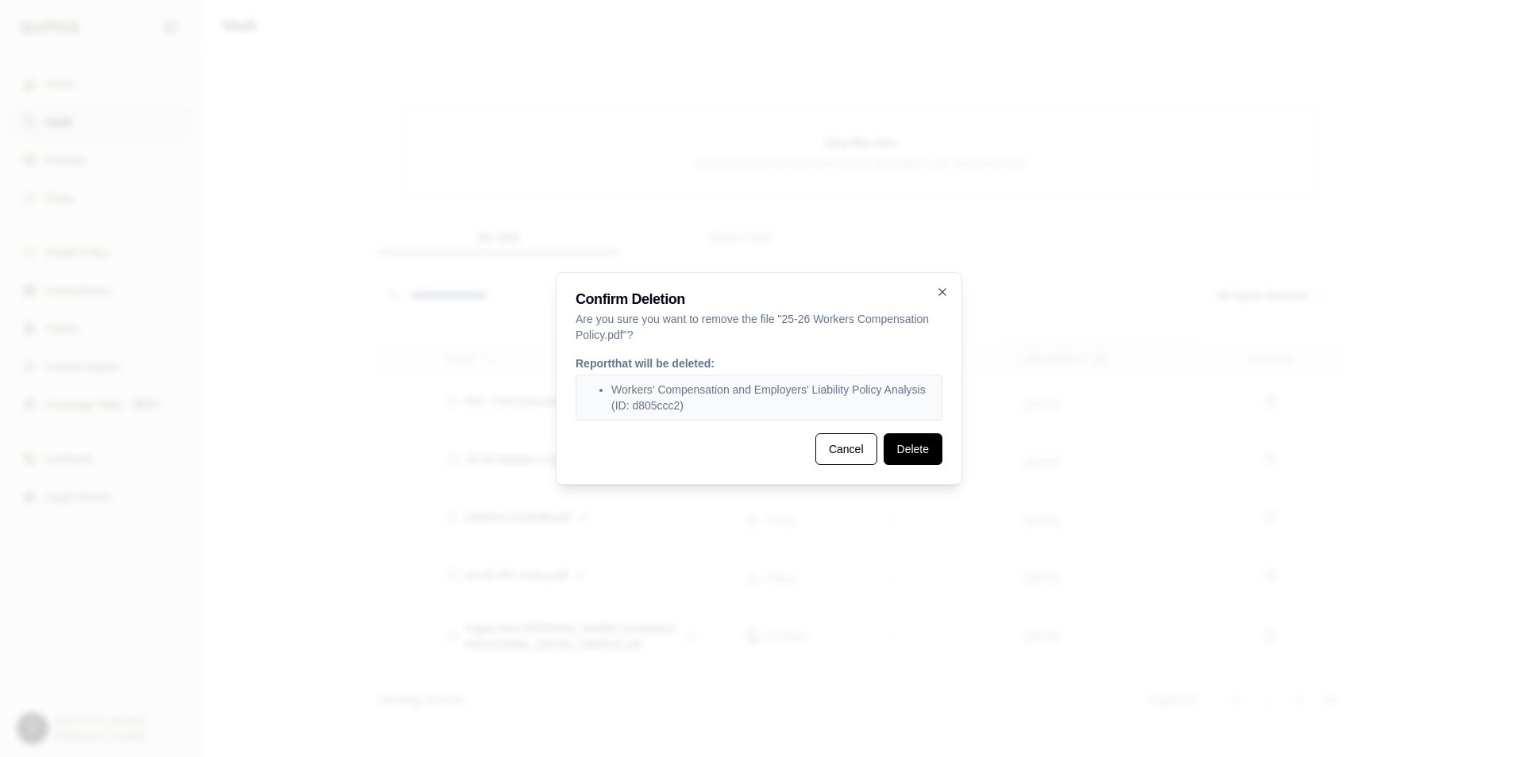
click at [903, 449] on button "Delete" at bounding box center [912, 449] width 59 height 32
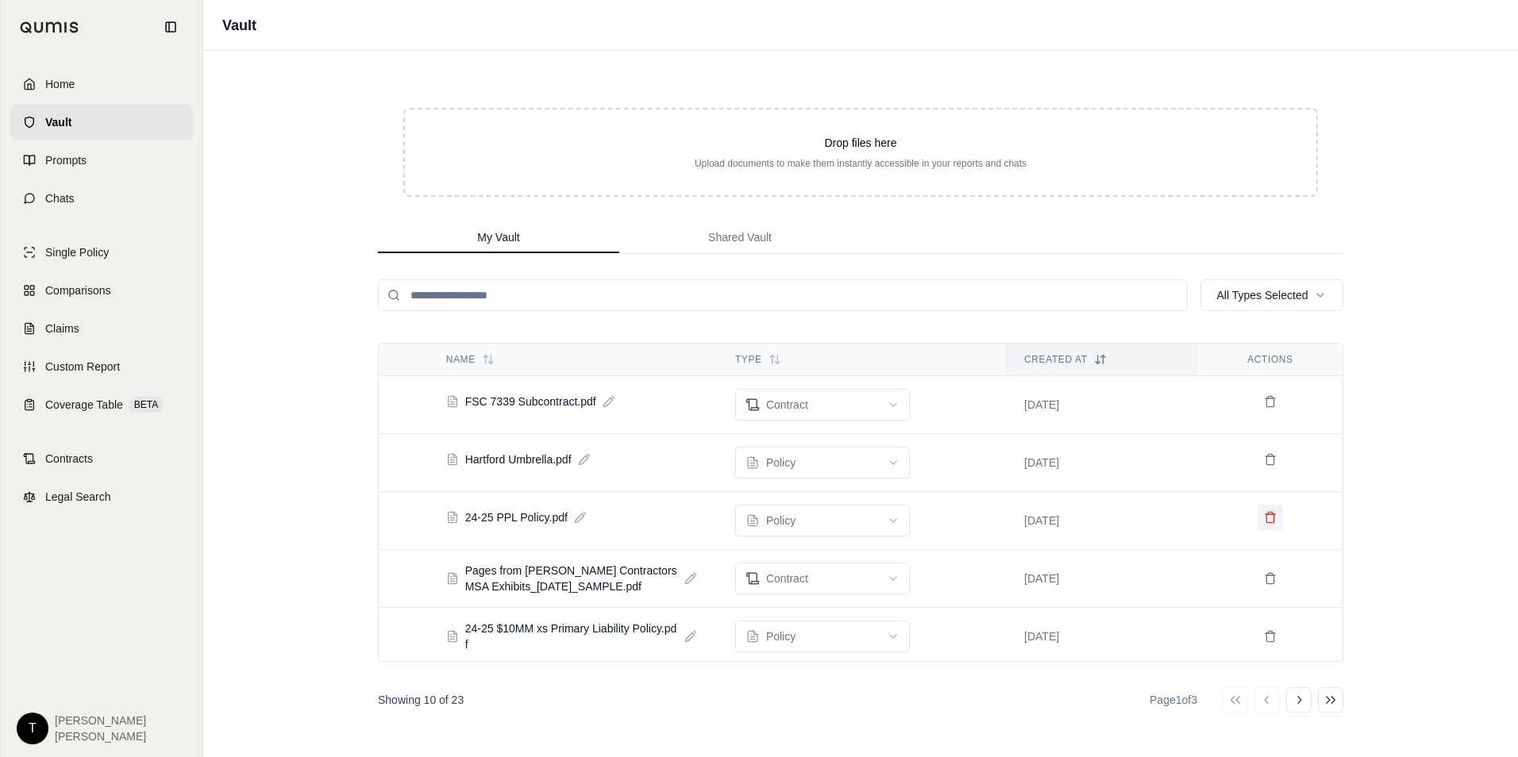
click at [1264, 520] on icon at bounding box center [1270, 517] width 13 height 13
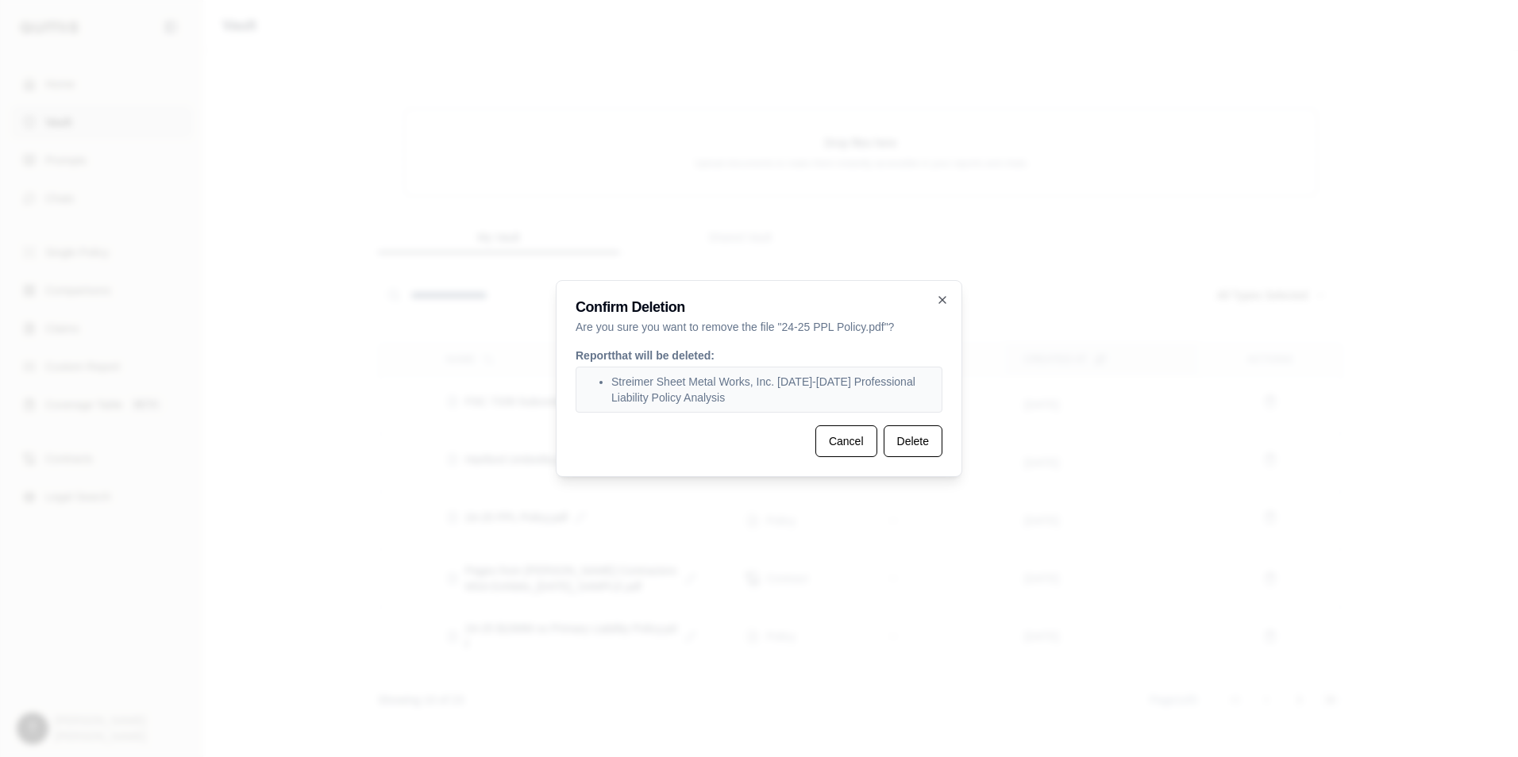
drag, startPoint x: 916, startPoint y: 438, endPoint x: 1005, endPoint y: 431, distance: 89.2
click at [917, 438] on button "Delete" at bounding box center [912, 441] width 59 height 32
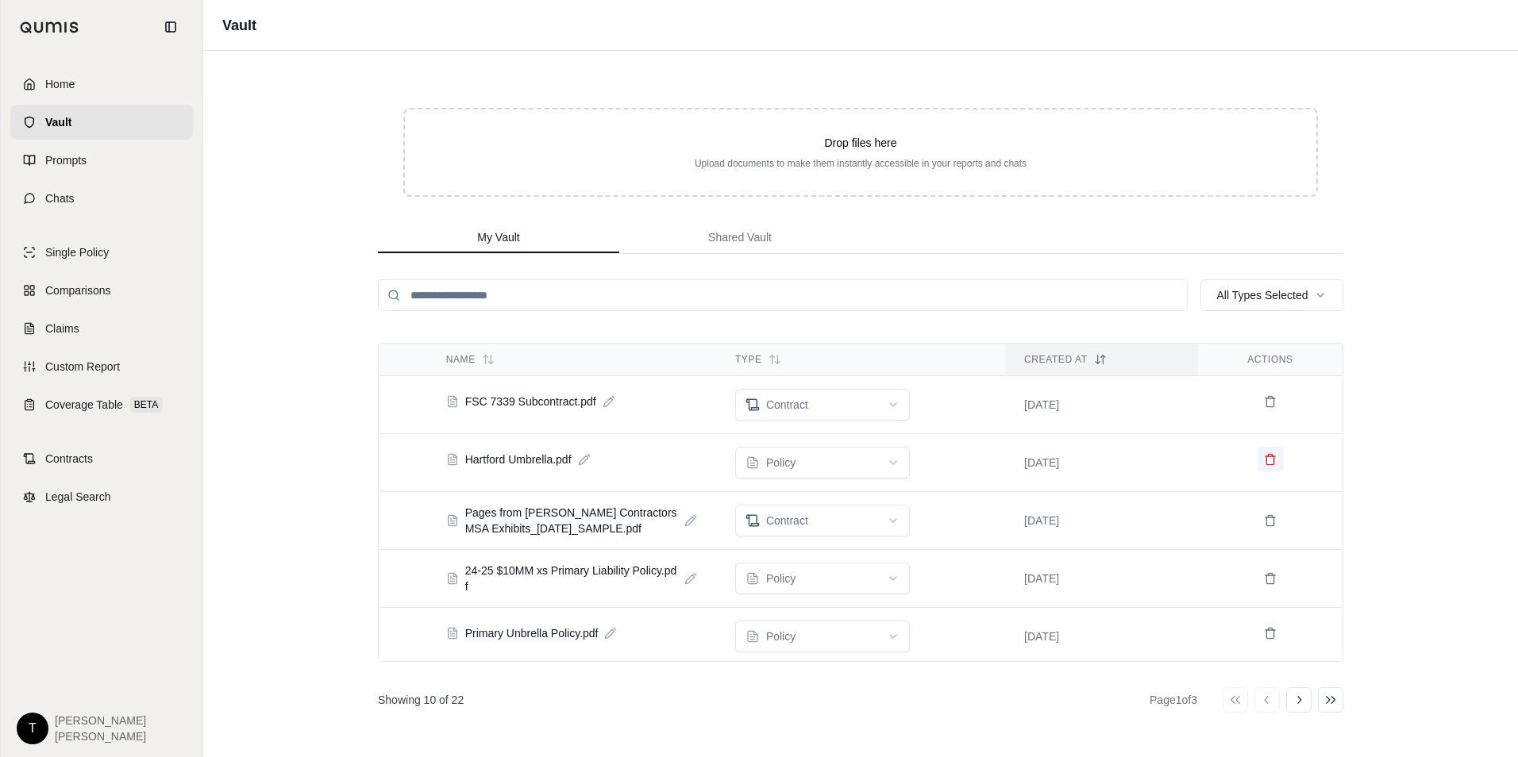
click at [1264, 468] on button at bounding box center [1269, 459] width 25 height 25
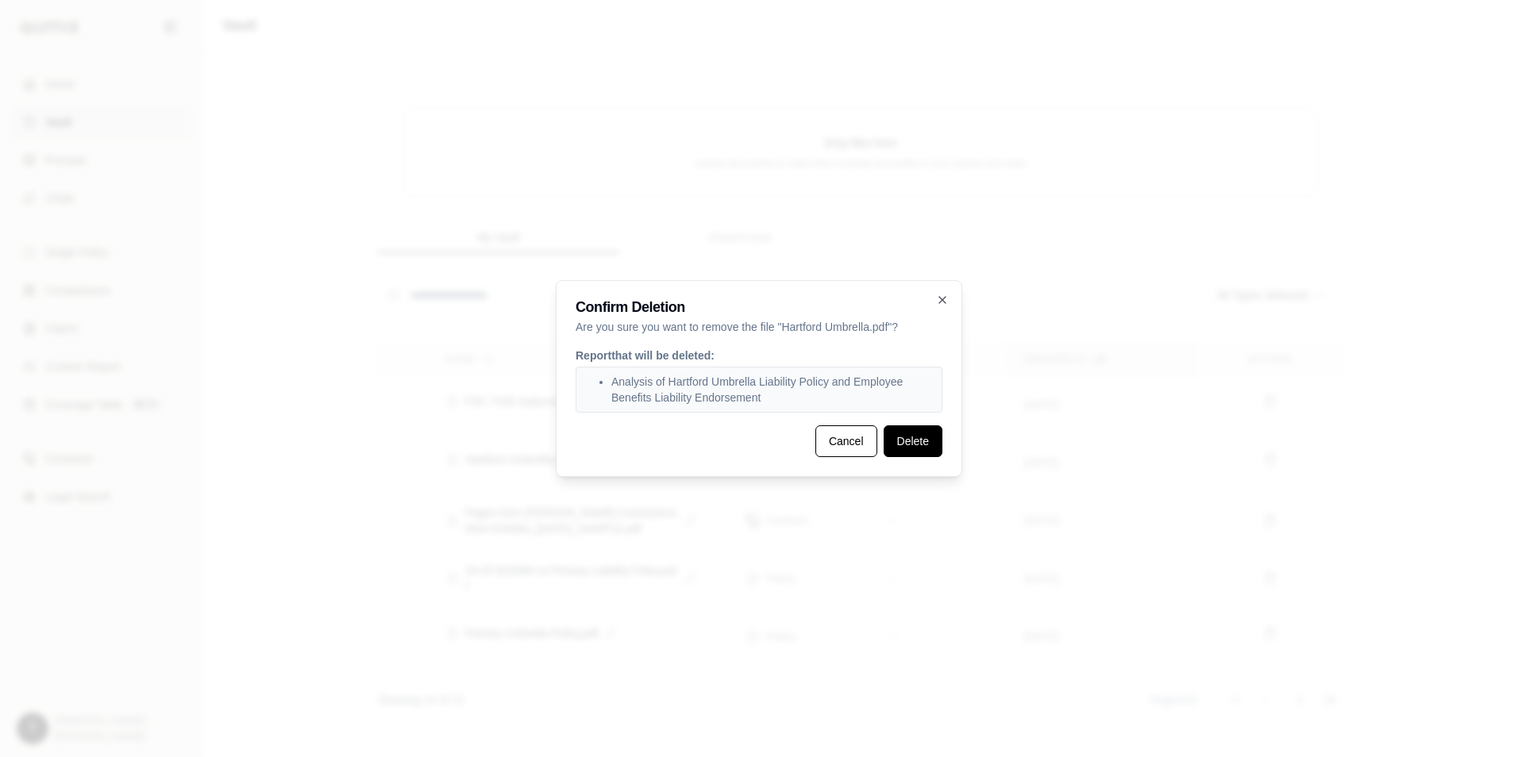
click at [914, 437] on button "Delete" at bounding box center [912, 441] width 59 height 32
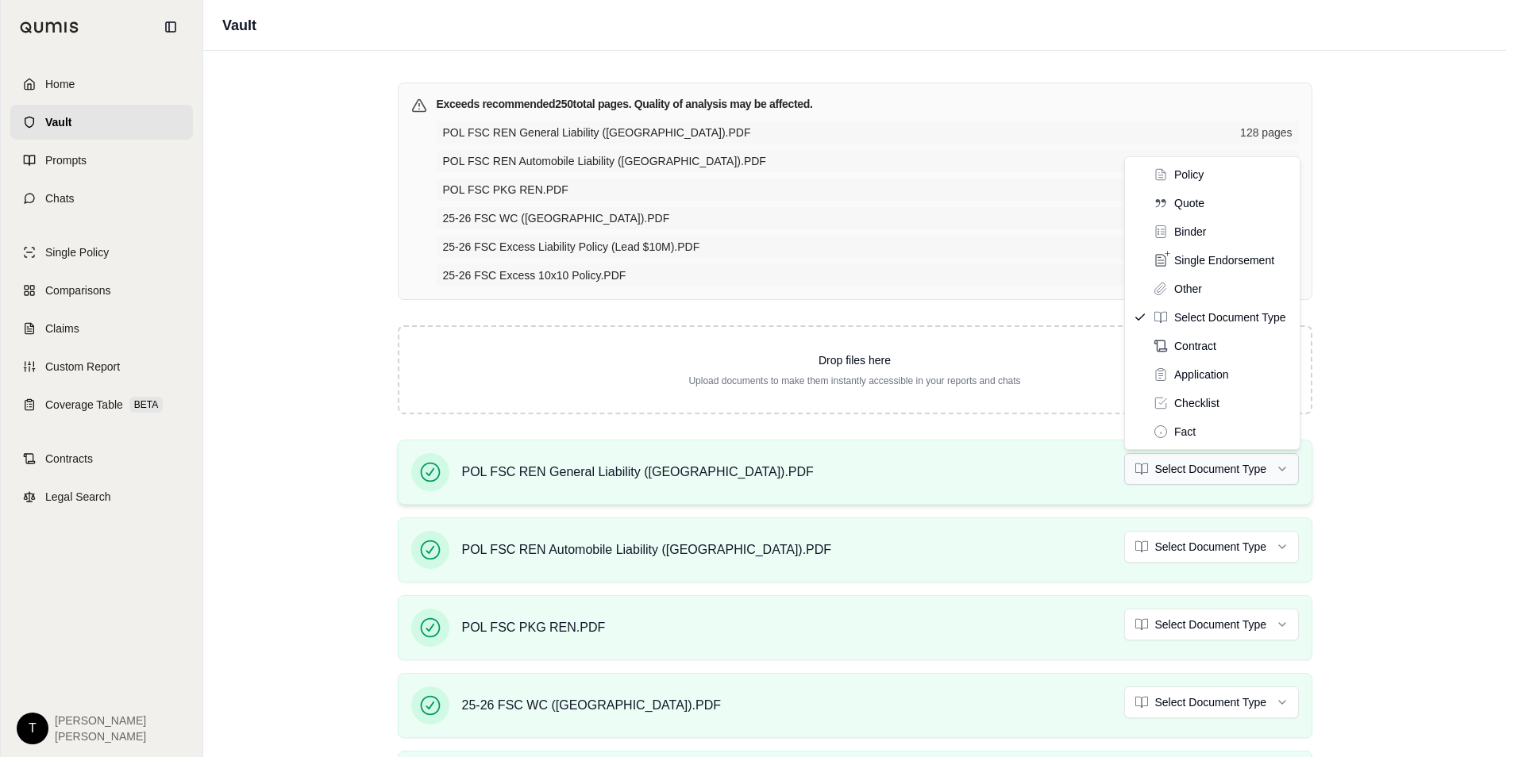
click at [1157, 463] on html "Home Vault Prompts Chats Single Policy Comparisons Claims Custom Report Coverag…" at bounding box center [759, 378] width 1518 height 757
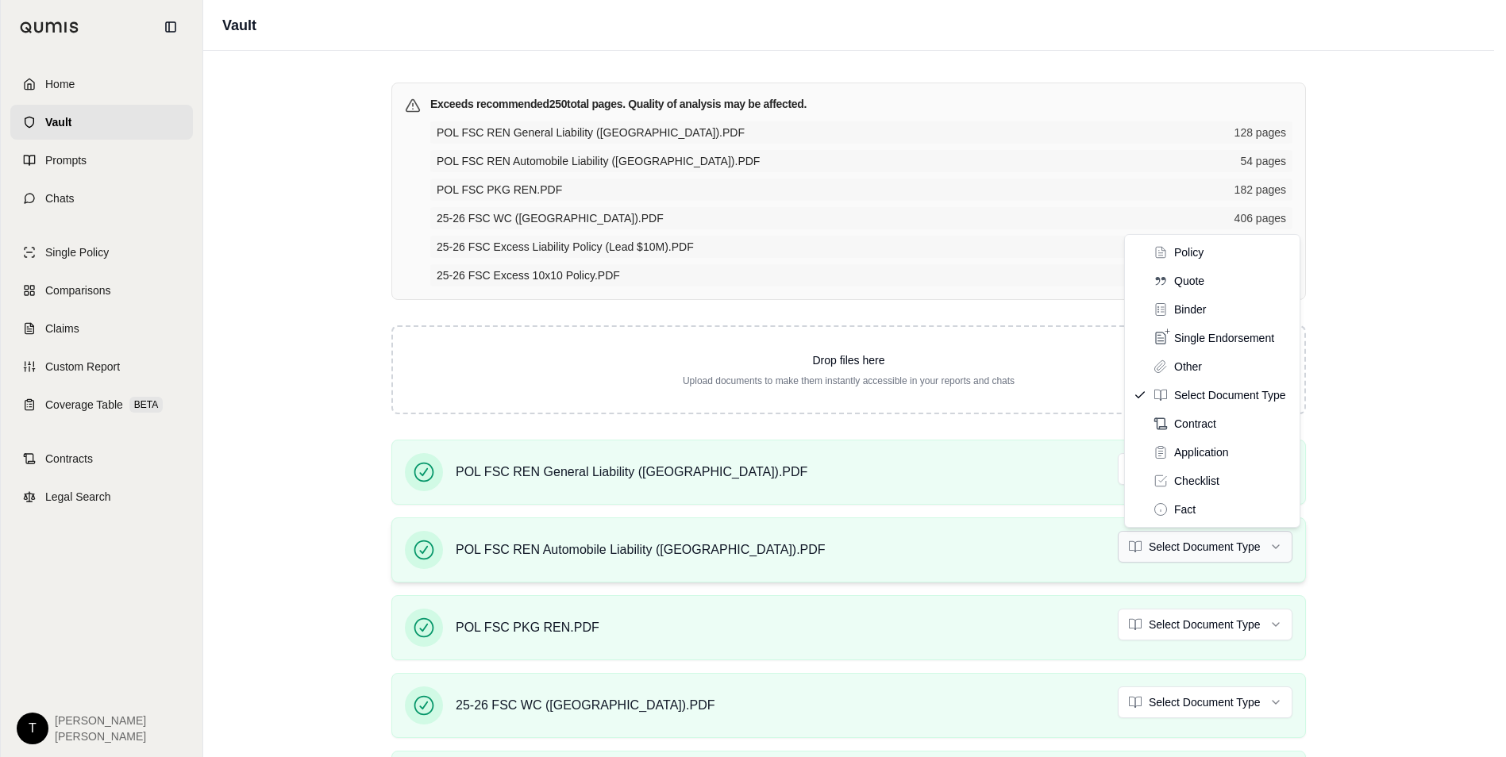
click at [1195, 539] on html "Home Vault Prompts Chats Single Policy Comparisons Claims Custom Report Coverag…" at bounding box center [753, 378] width 1506 height 757
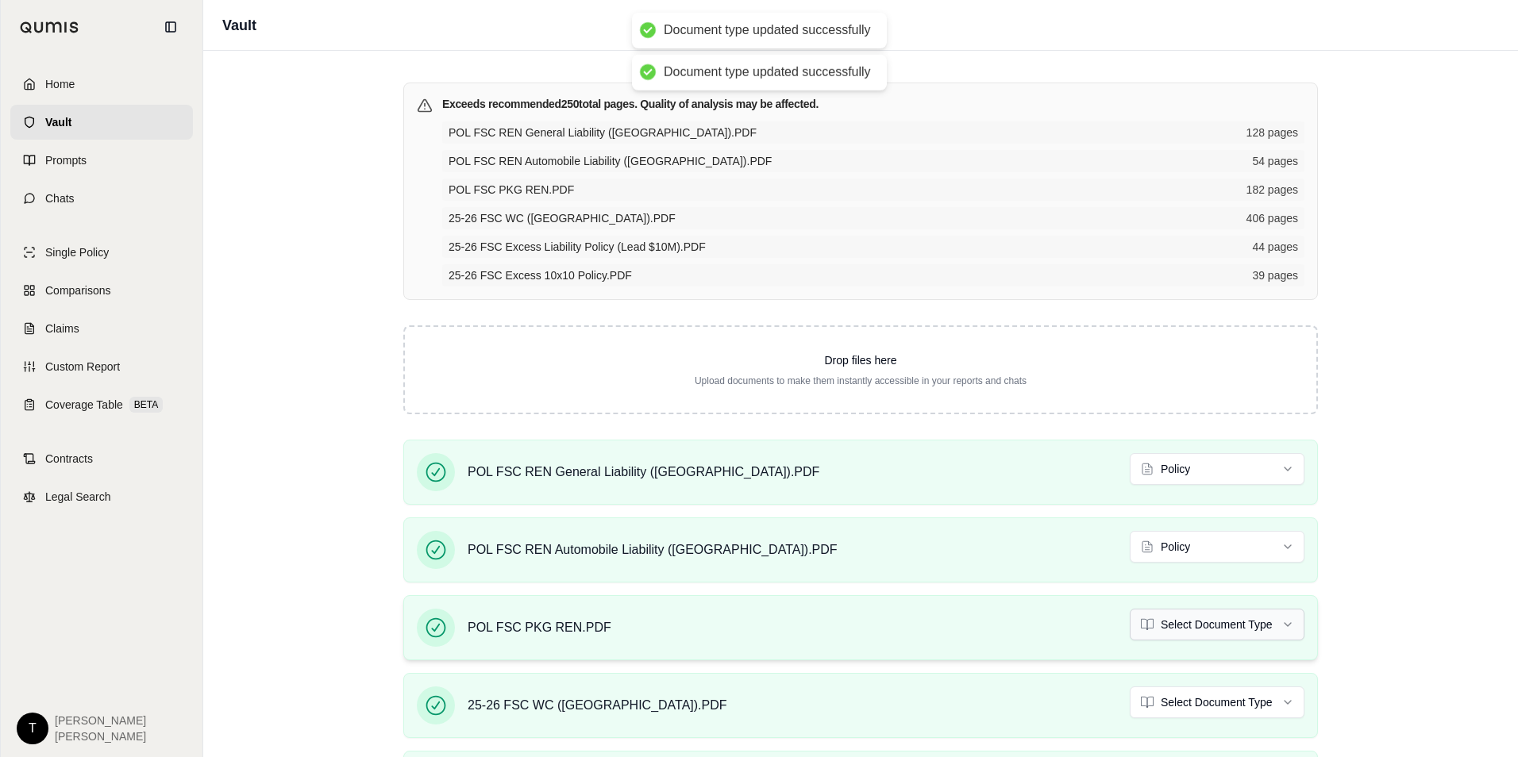
click at [1198, 625] on html "Document type updated successfully Document type updated successfully Home Vaul…" at bounding box center [759, 378] width 1518 height 757
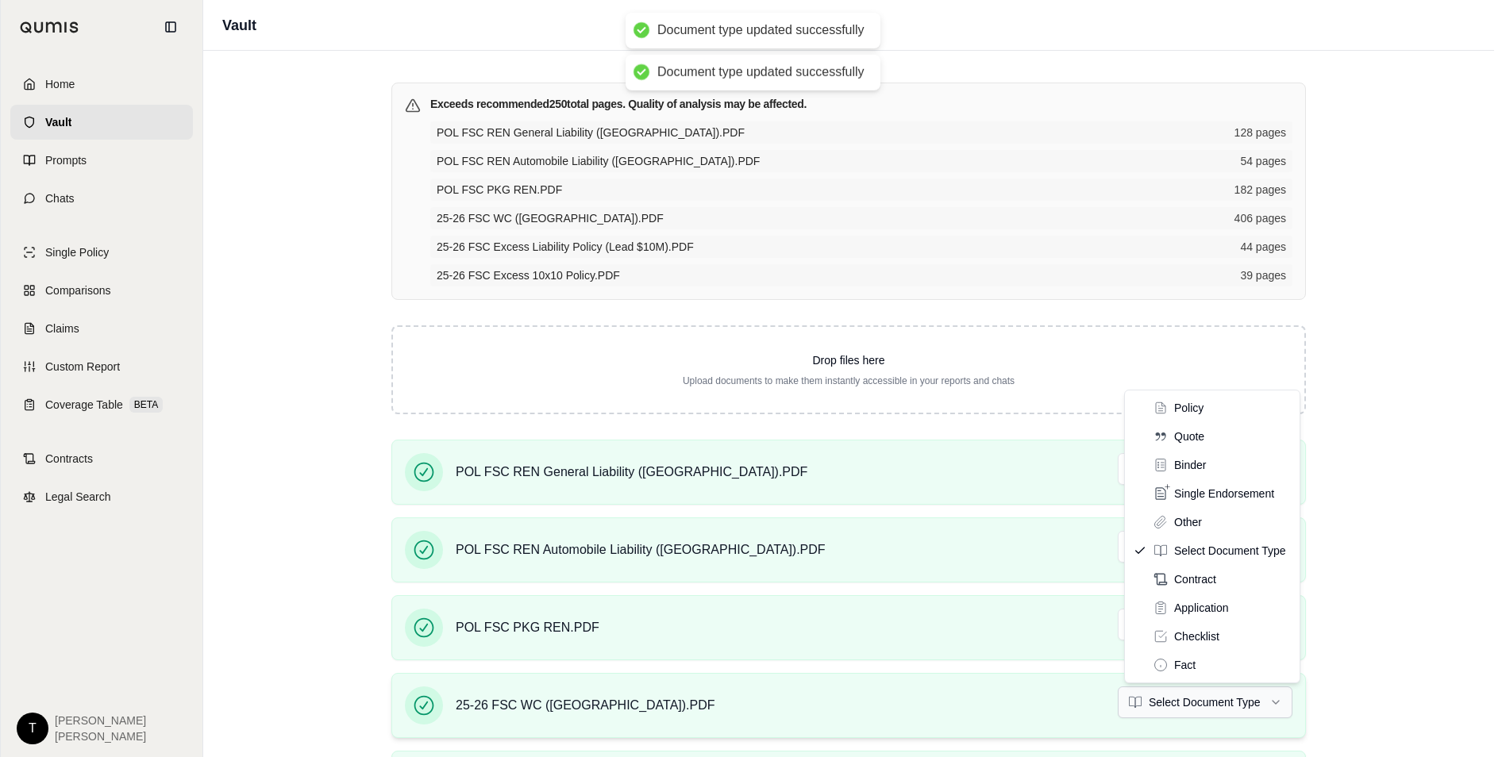
click at [1208, 701] on html "Document type updated successfully Document type updated successfully Home Vaul…" at bounding box center [753, 378] width 1506 height 757
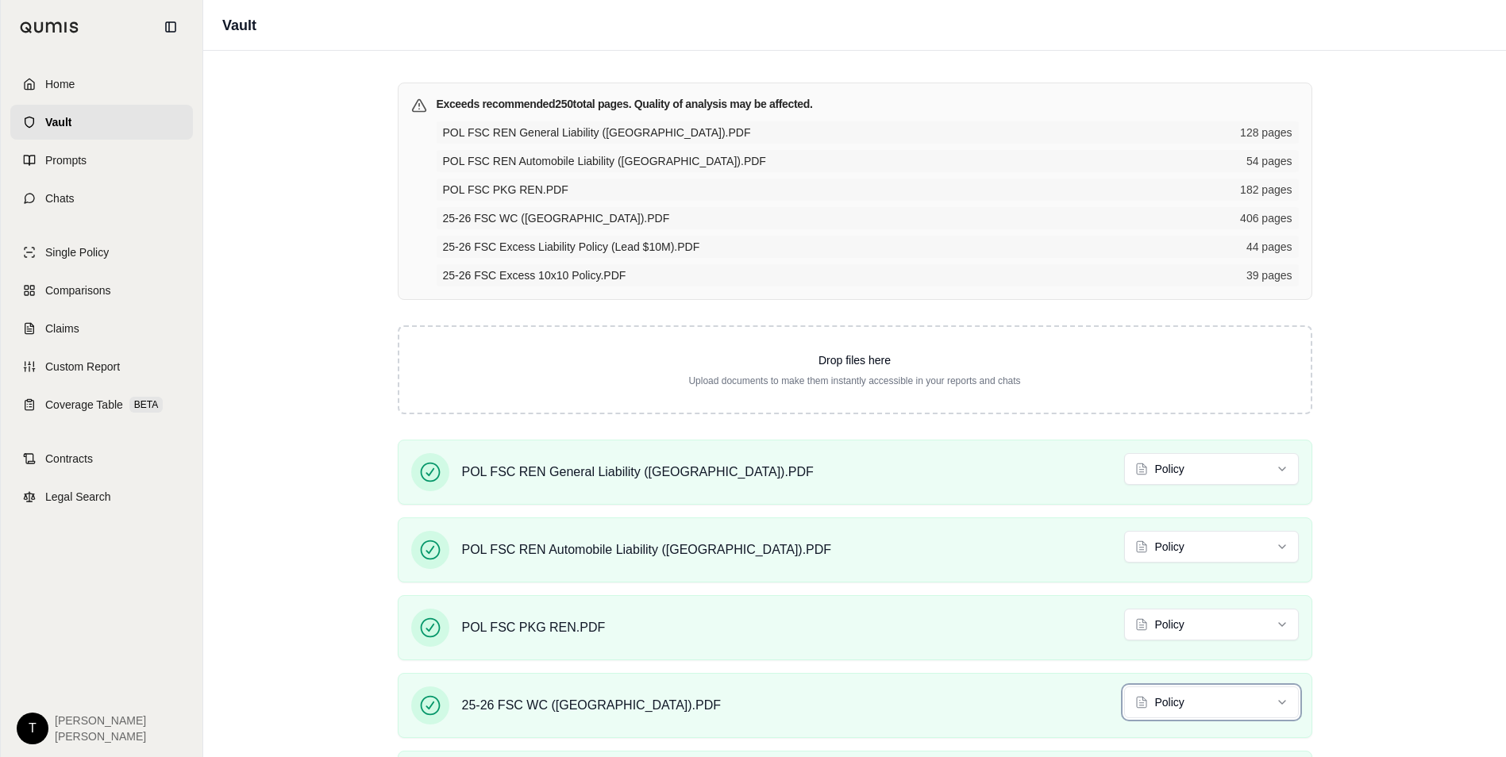
scroll to position [309, 0]
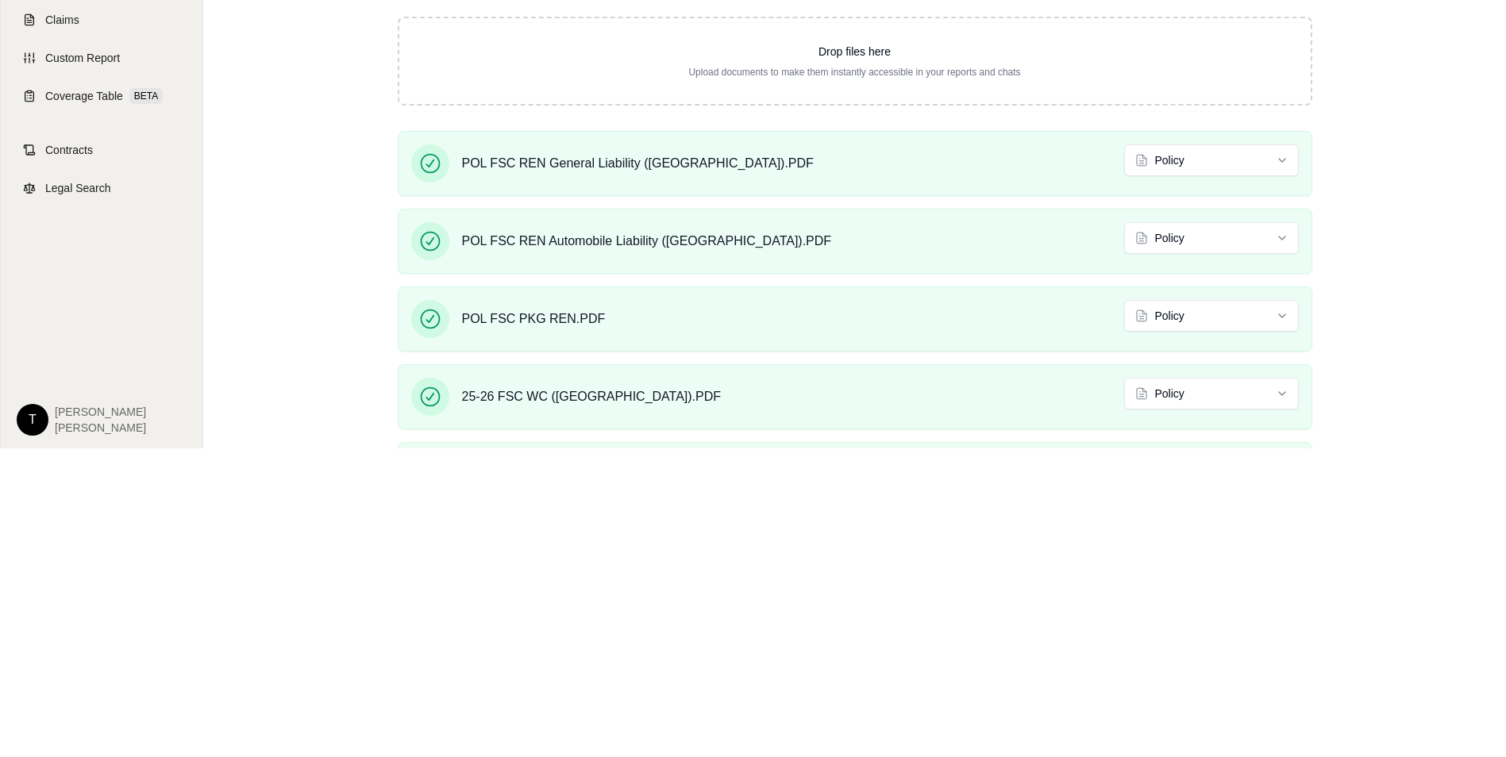
click at [768, 448] on html "Home Vault Prompts Chats Single Policy Comparisons Claims Custom Report Coverag…" at bounding box center [753, 69] width 1506 height 757
drag, startPoint x: 525, startPoint y: 460, endPoint x: 517, endPoint y: 454, distance: 10.3
click at [517, 448] on html "Home Vault Prompts Chats Single Policy Comparisons Claims Custom Report Coverag…" at bounding box center [753, 69] width 1506 height 757
click at [515, 448] on html "Home Vault Prompts Chats Single Policy Comparisons Claims Custom Report Coverag…" at bounding box center [753, 69] width 1506 height 757
click at [520, 439] on div "POL FSC REN General Liability ([GEOGRAPHIC_DATA]).PDF Policy POL FSC REN Automo…" at bounding box center [854, 364] width 965 height 467
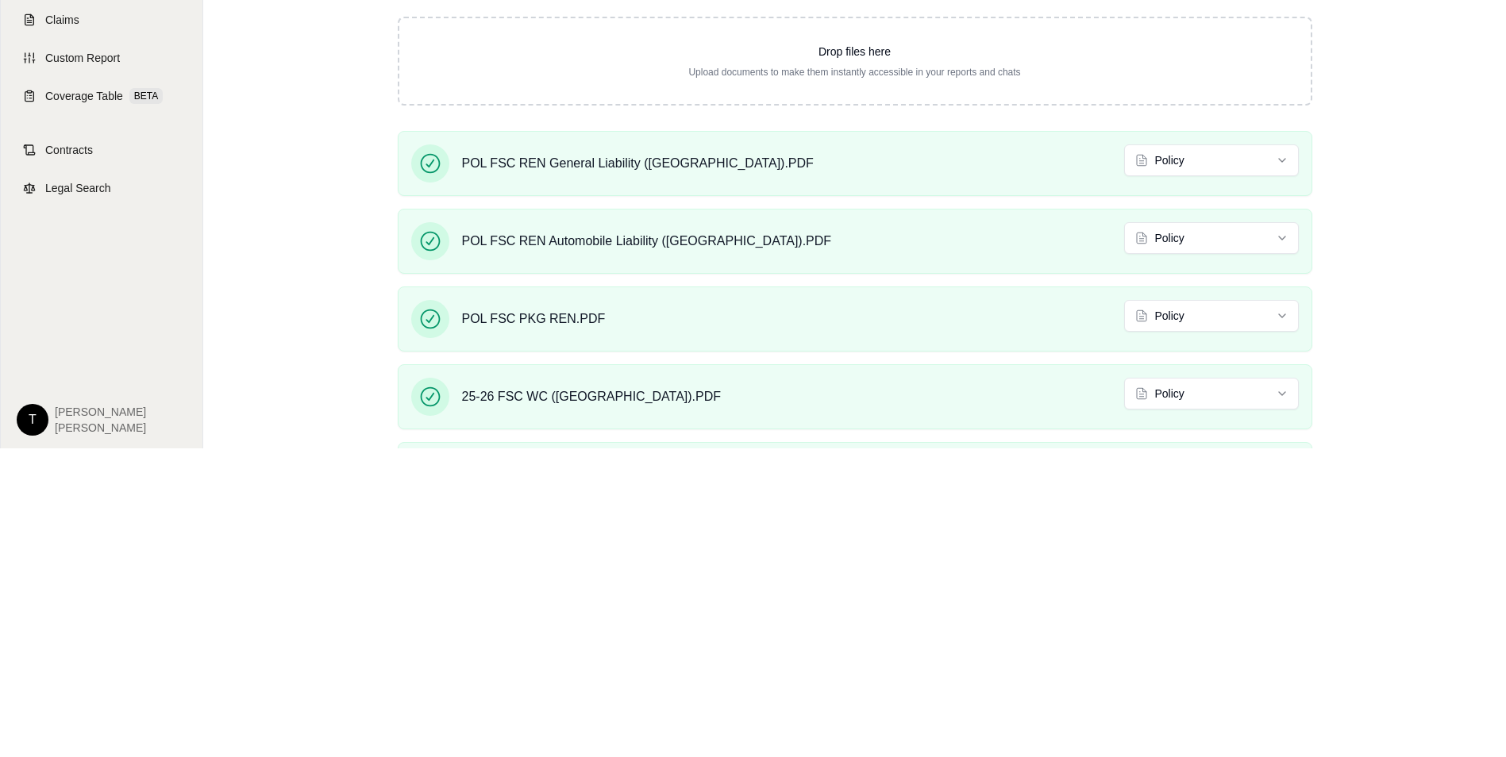
drag, startPoint x: 520, startPoint y: 439, endPoint x: 903, endPoint y: 522, distance: 391.6
click at [903, 448] on html "Home Vault Prompts Chats Single Policy Comparisons Claims Custom Report Coverag…" at bounding box center [753, 69] width 1506 height 757
click at [661, 445] on div "25-26 FSC Excess Liability Policy (Lead $10M).PDF Select Document Type" at bounding box center [855, 474] width 914 height 65
click at [517, 444] on div "25-26 FSC Excess Liability Policy (Lead $10M).PDF Select Document Type" at bounding box center [855, 474] width 914 height 65
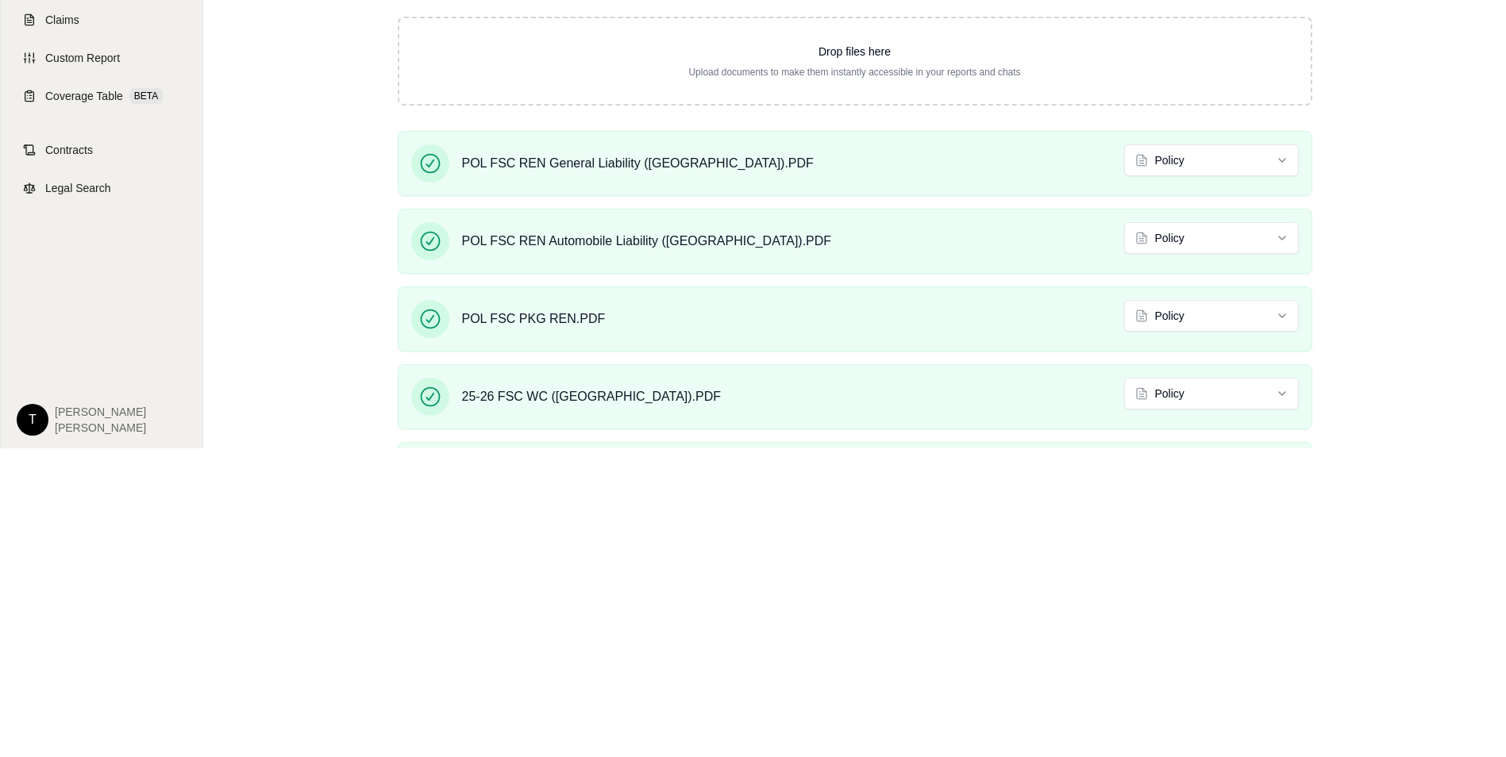
click at [805, 448] on html "Home Vault Prompts Chats Single Policy Comparisons Claims Custom Report Coverag…" at bounding box center [753, 69] width 1506 height 757
click at [802, 448] on html "Home Vault Prompts Chats Single Policy Comparisons Claims Custom Report Coverag…" at bounding box center [753, 69] width 1506 height 757
click at [801, 448] on html "Home Vault Prompts Chats Single Policy Comparisons Claims Custom Report Coverag…" at bounding box center [753, 69] width 1506 height 757
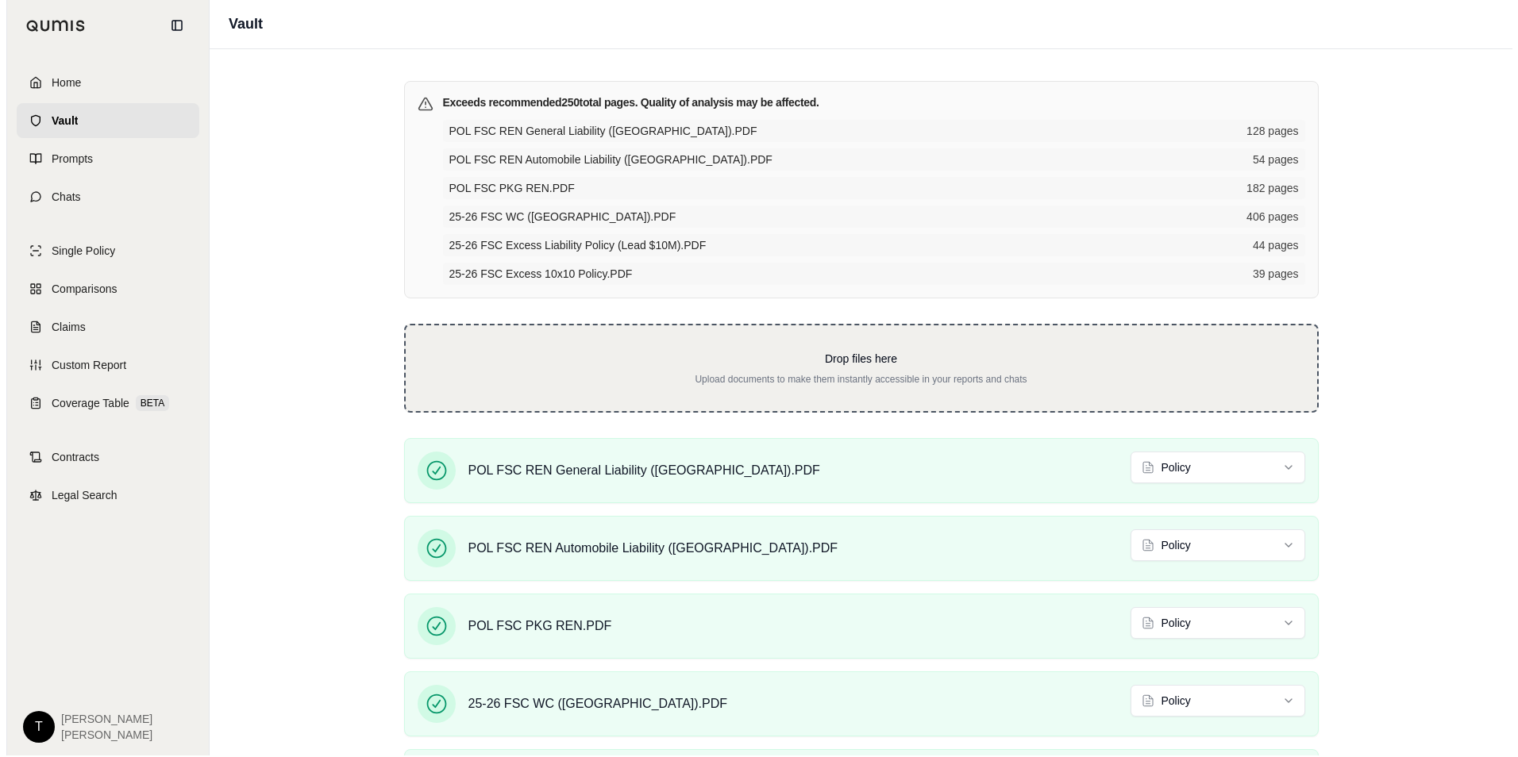
scroll to position [0, 0]
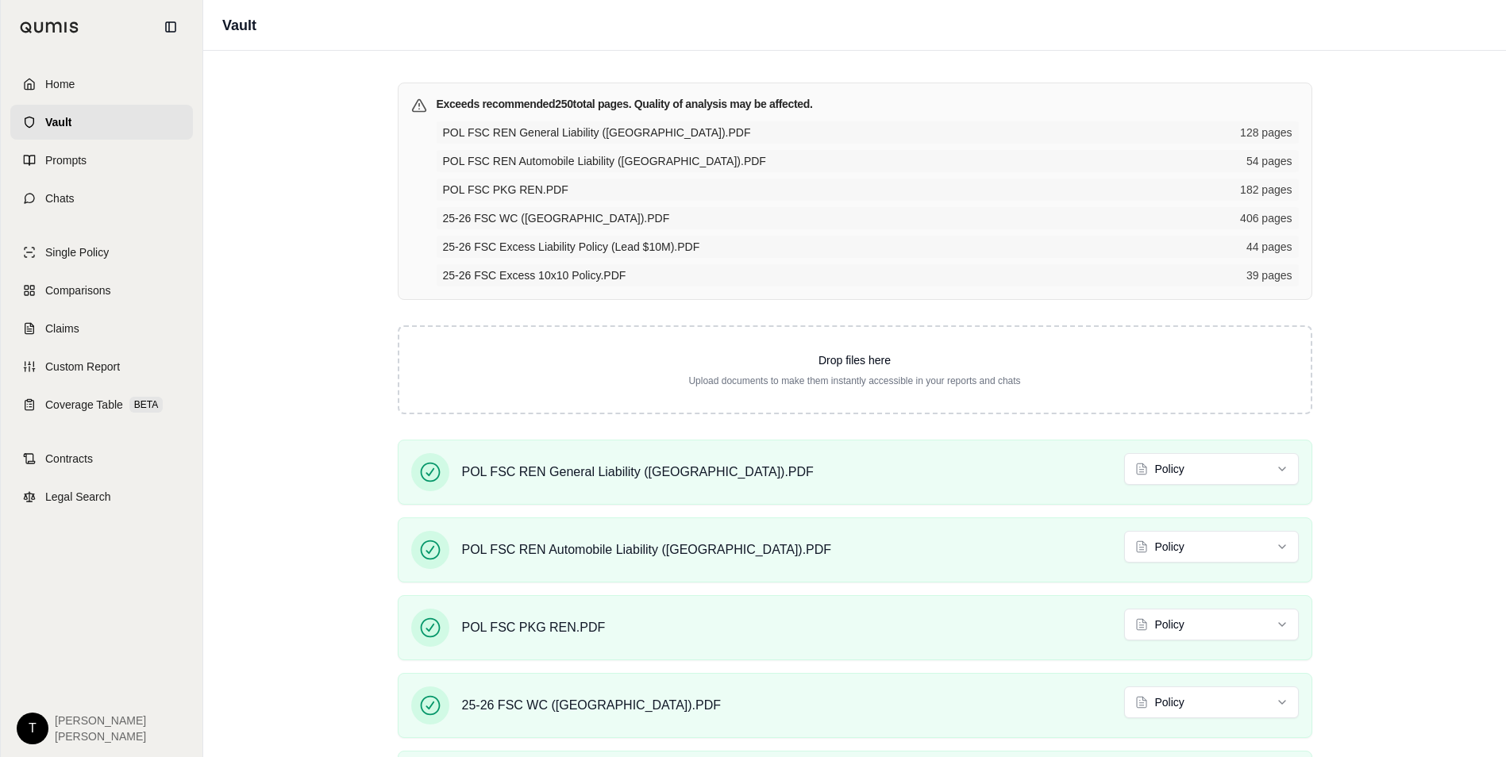
click at [80, 115] on link "Vault" at bounding box center [101, 122] width 183 height 35
click at [66, 257] on span "Single Policy" at bounding box center [77, 252] width 64 height 16
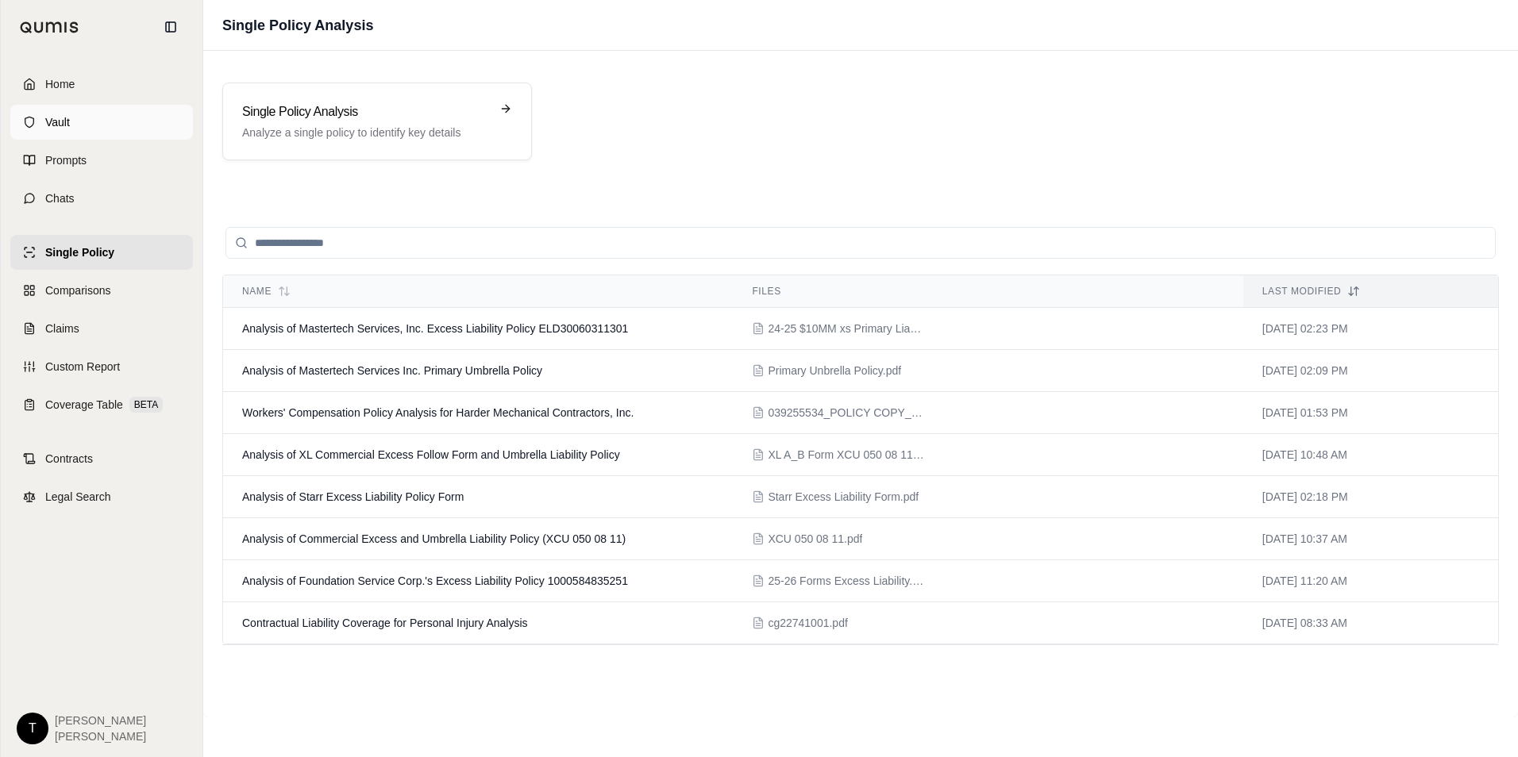
click at [49, 121] on span "Vault" at bounding box center [57, 122] width 25 height 16
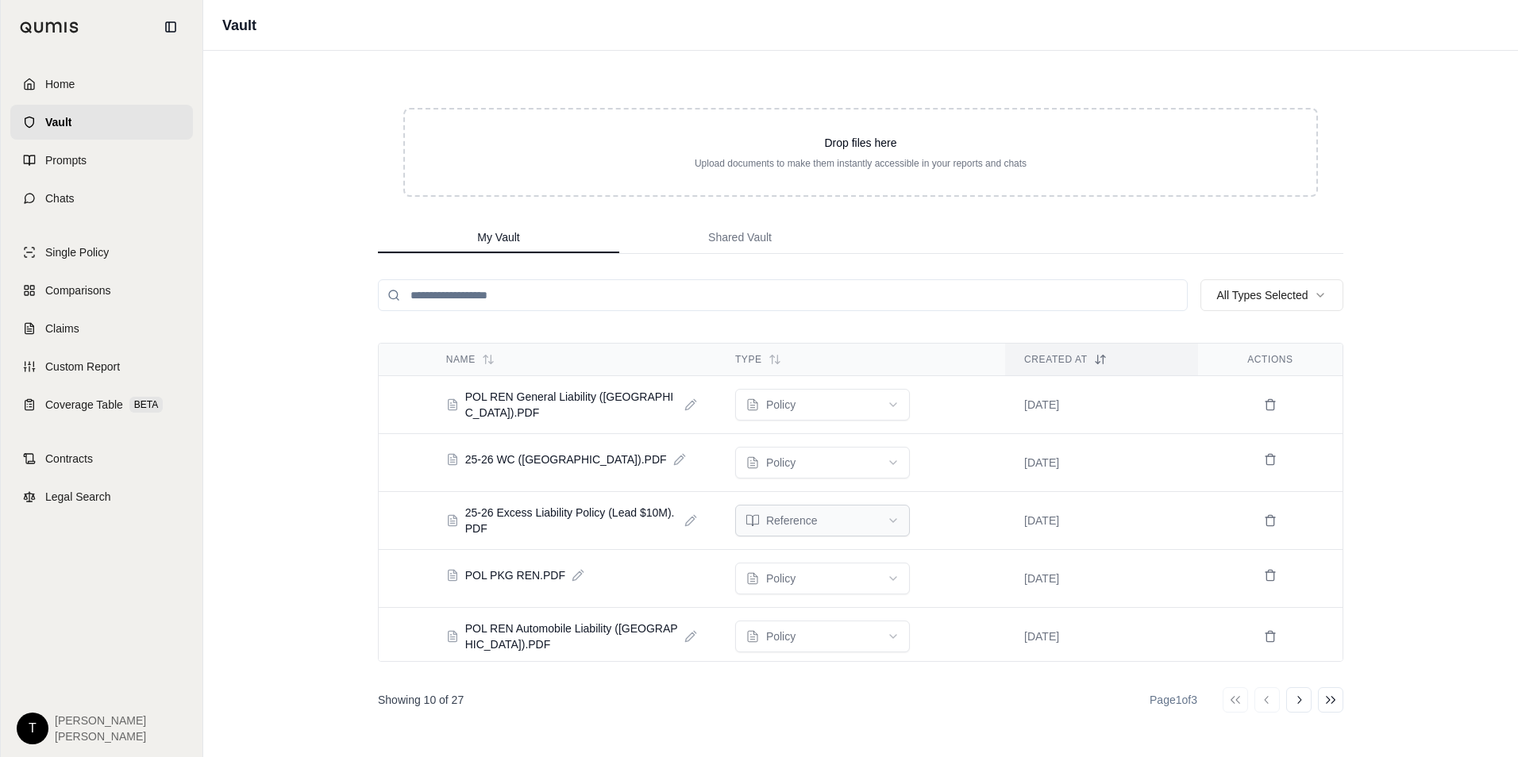
click at [803, 523] on html "Home Vault Prompts Chats Single Policy Comparisons Claims Custom Report Coverag…" at bounding box center [759, 378] width 1518 height 757
click at [774, 360] on icon at bounding box center [774, 359] width 13 height 13
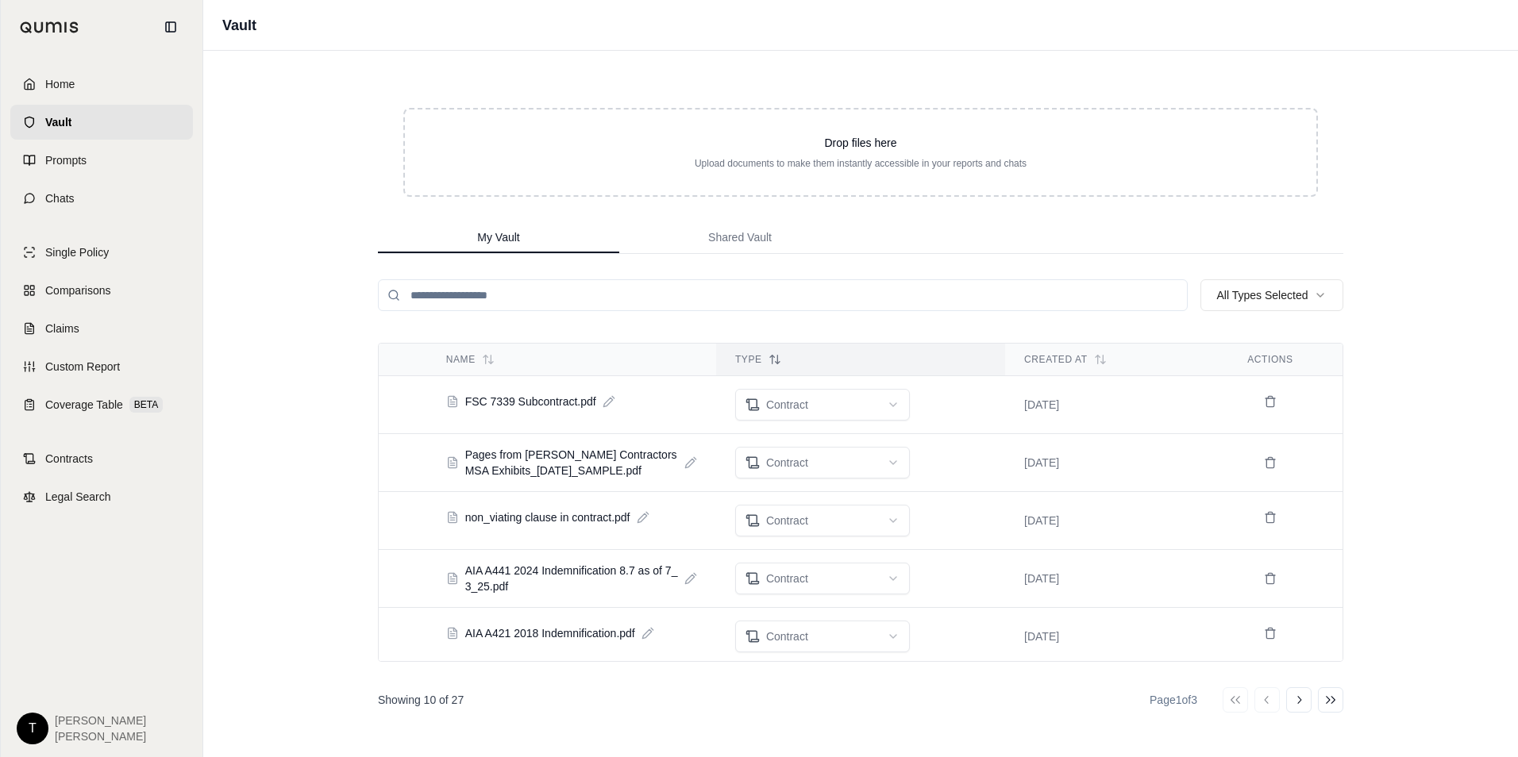
click at [768, 355] on icon at bounding box center [774, 359] width 13 height 13
click at [768, 353] on icon at bounding box center [774, 359] width 13 height 13
click at [774, 360] on icon at bounding box center [774, 359] width 13 height 13
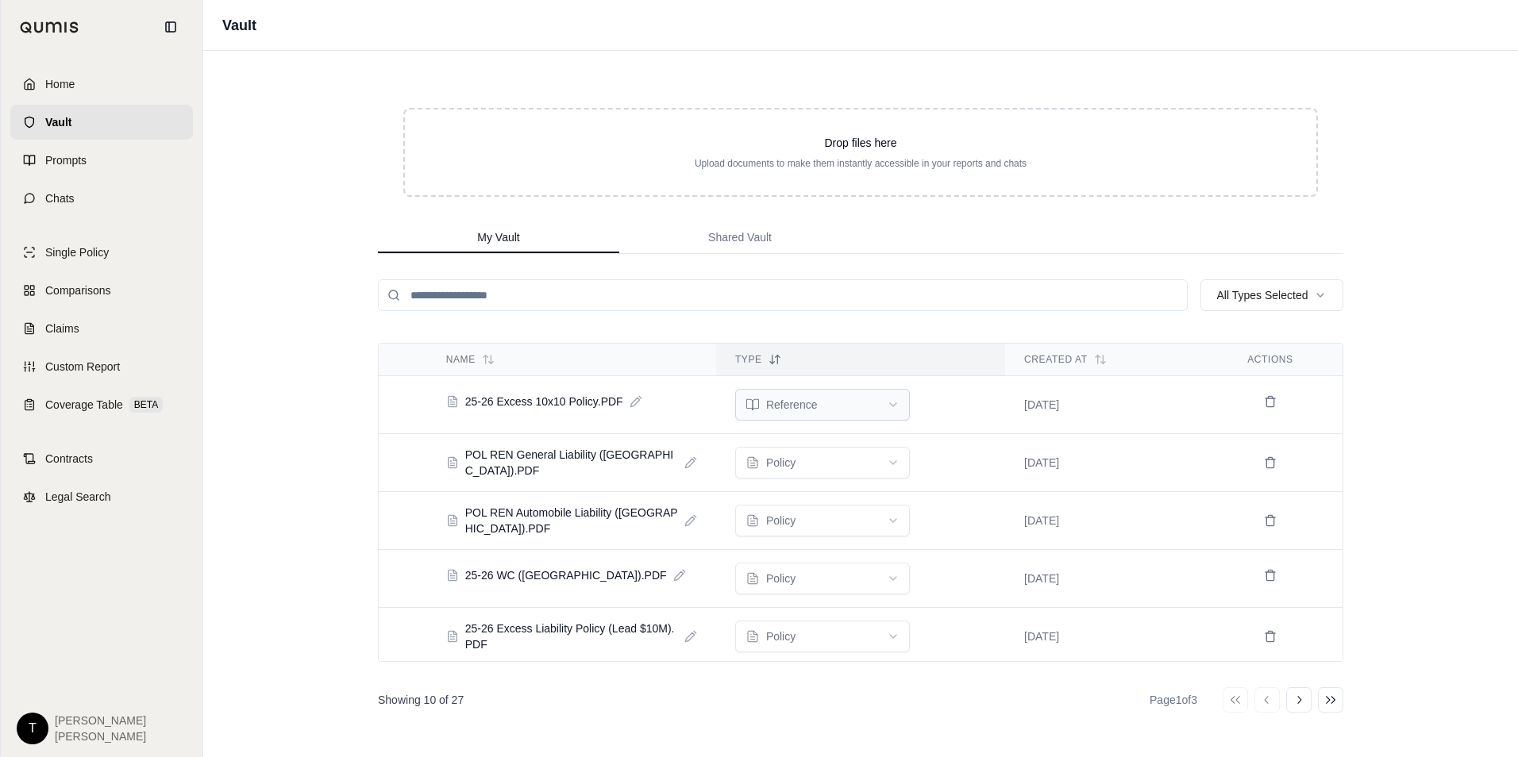
click at [806, 414] on html "Home Vault Prompts Chats Single Policy Comparisons Claims Custom Report Coverag…" at bounding box center [759, 378] width 1518 height 757
click at [64, 294] on span "Comparisons" at bounding box center [77, 291] width 65 height 16
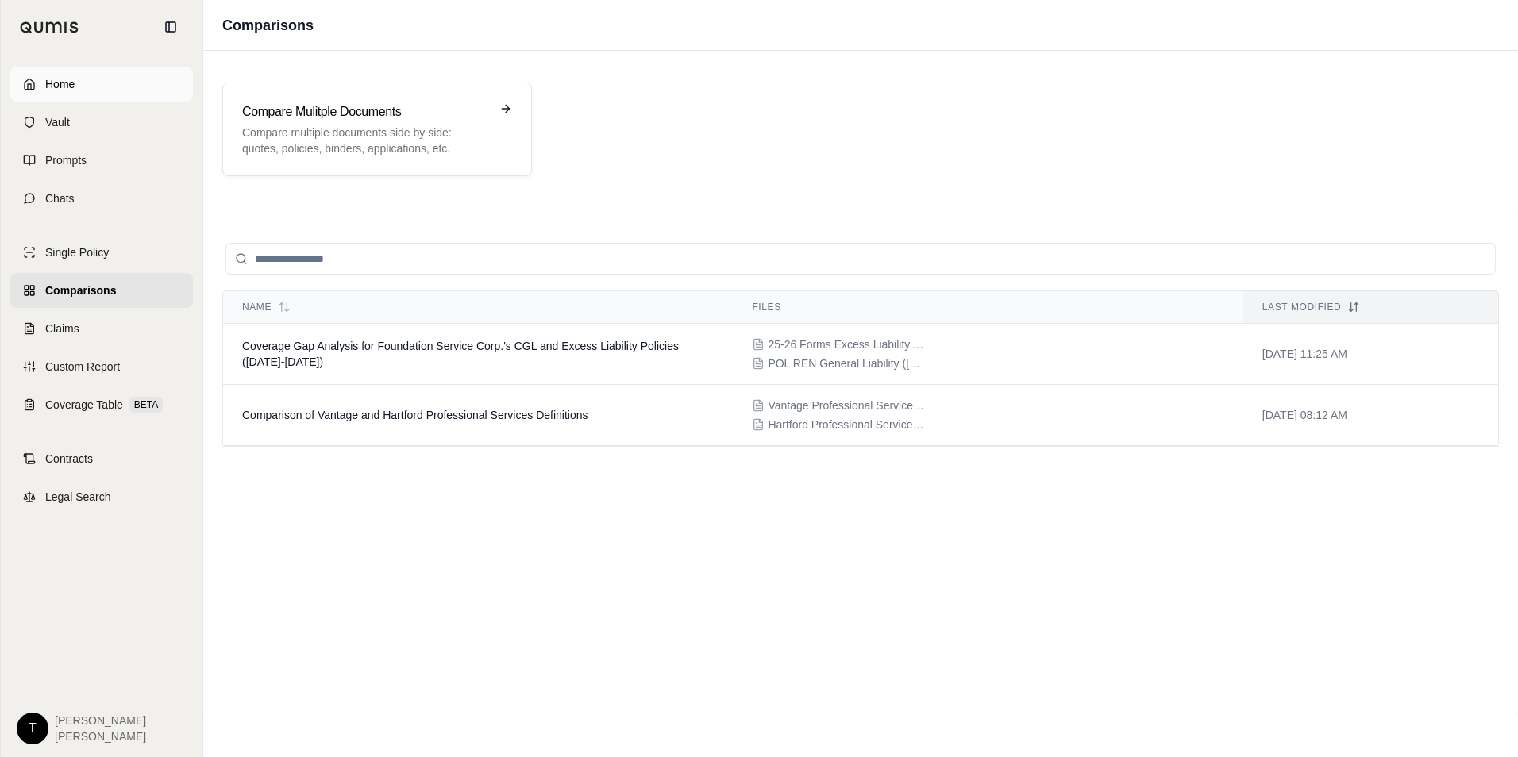
click at [80, 85] on link "Home" at bounding box center [101, 84] width 183 height 35
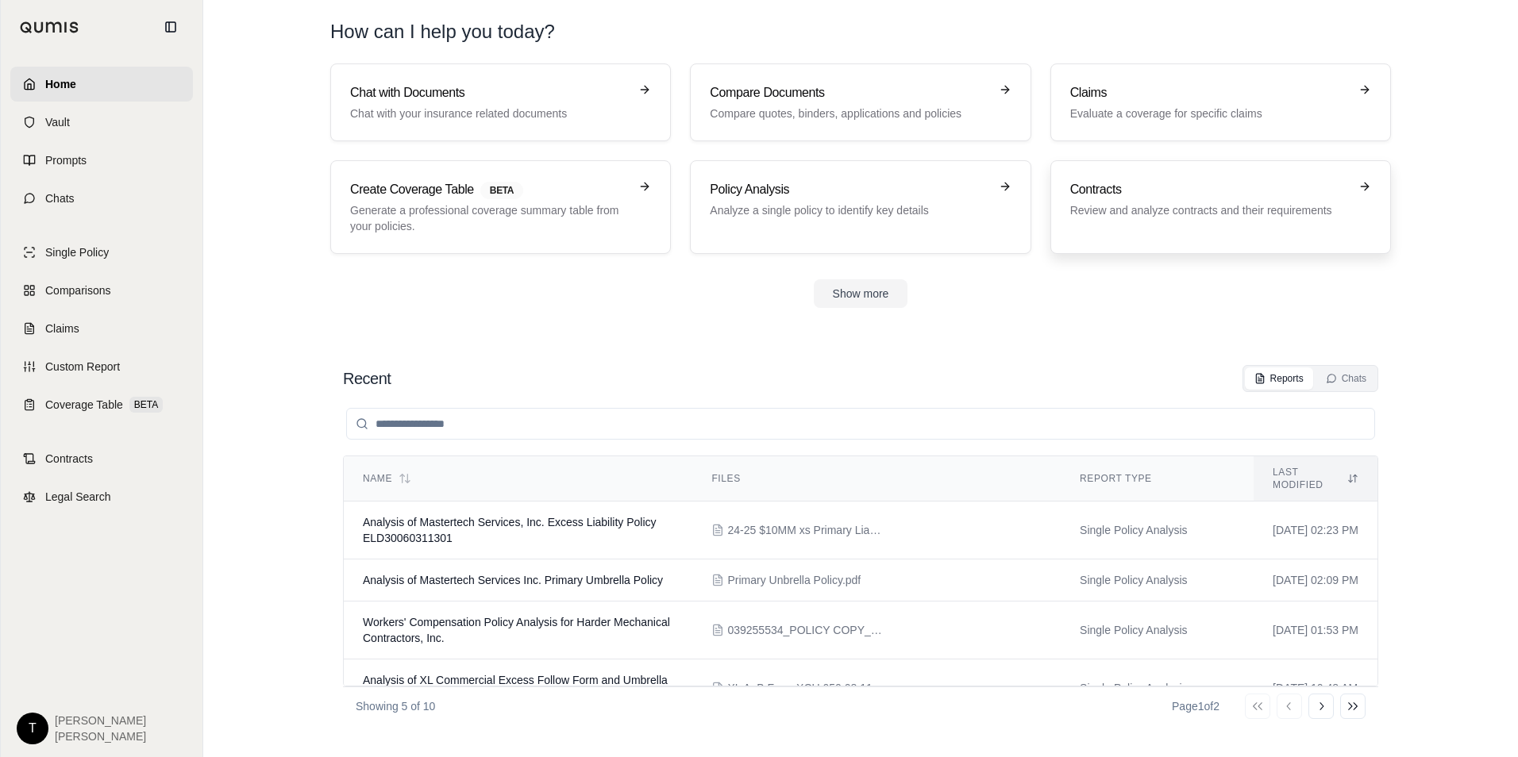
click at [1160, 192] on h3 "Contracts" at bounding box center [1209, 189] width 279 height 19
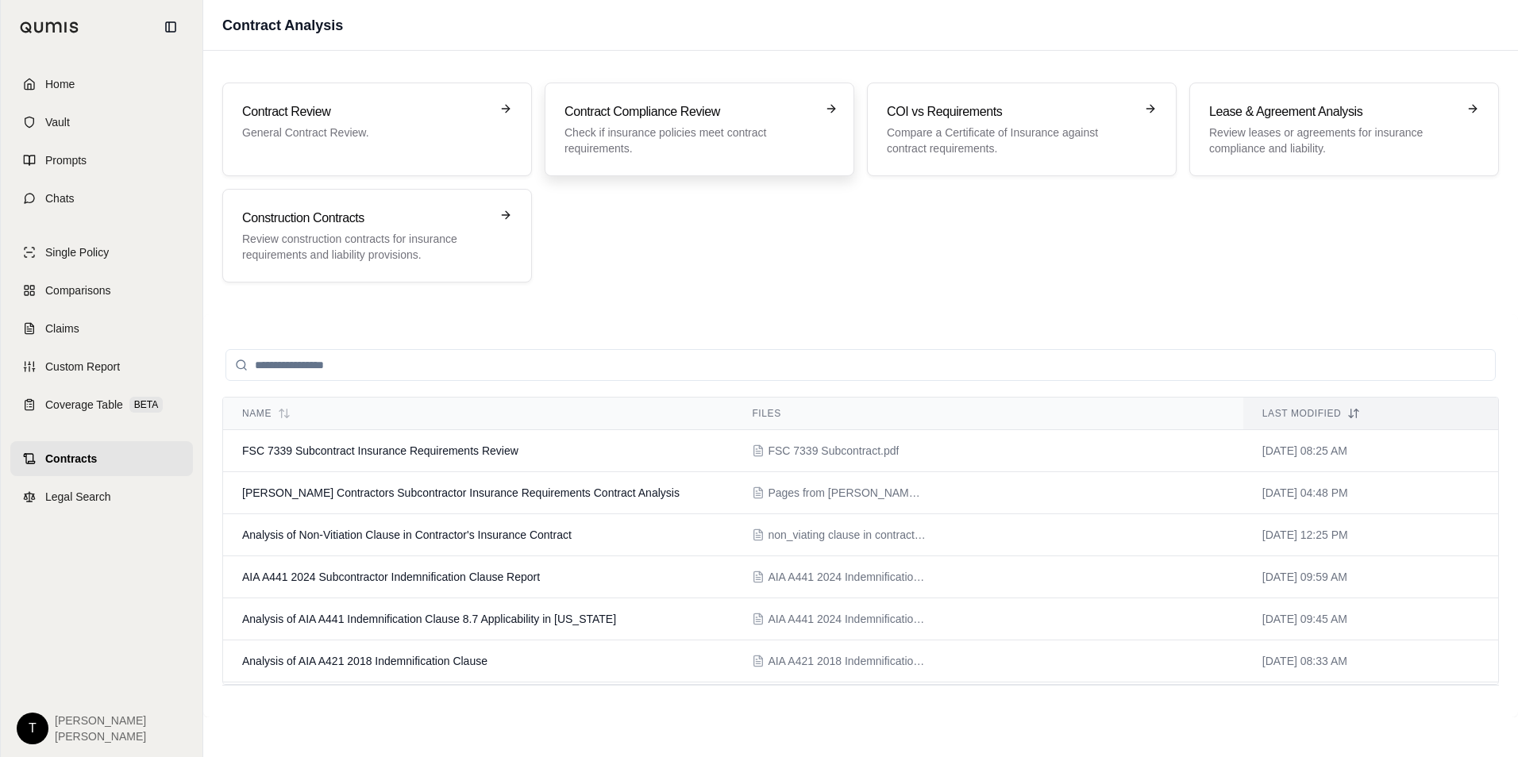
click at [651, 119] on h3 "Contract Compliance Review" at bounding box center [688, 111] width 248 height 19
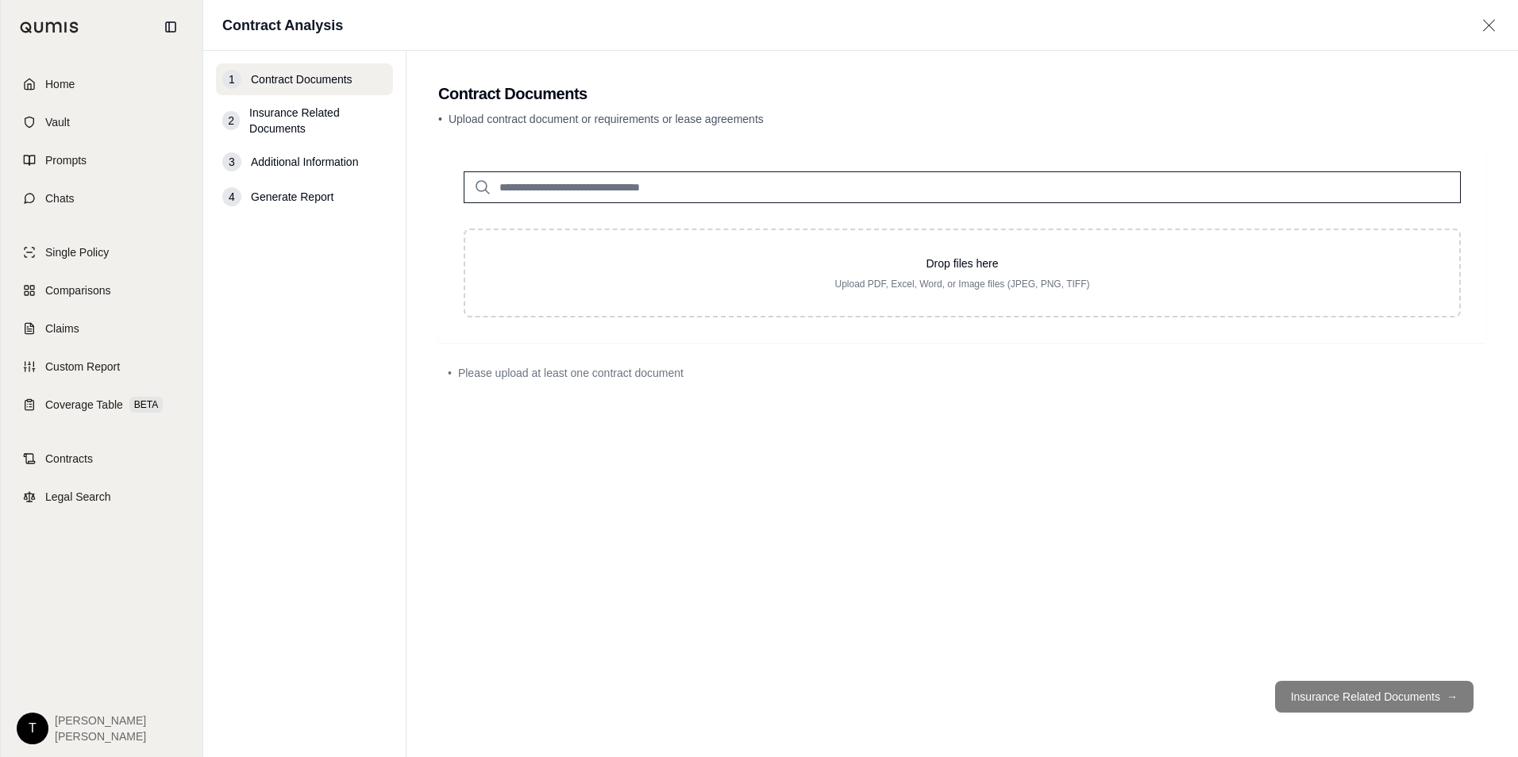
click at [613, 193] on input "search" at bounding box center [962, 187] width 997 height 32
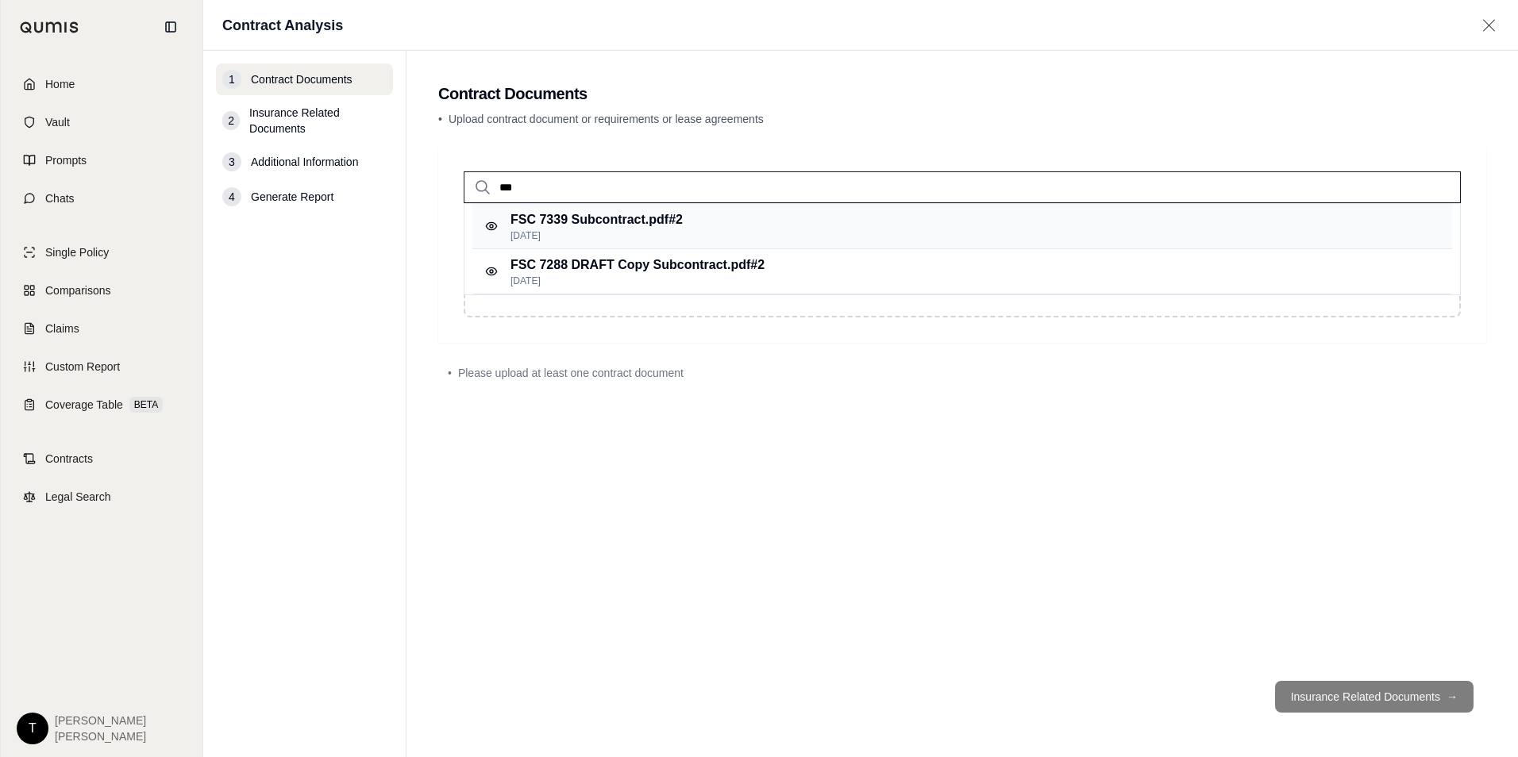
type input "***"
click at [599, 227] on p "FSC 7339 Subcontract.pdf #2" at bounding box center [596, 219] width 172 height 19
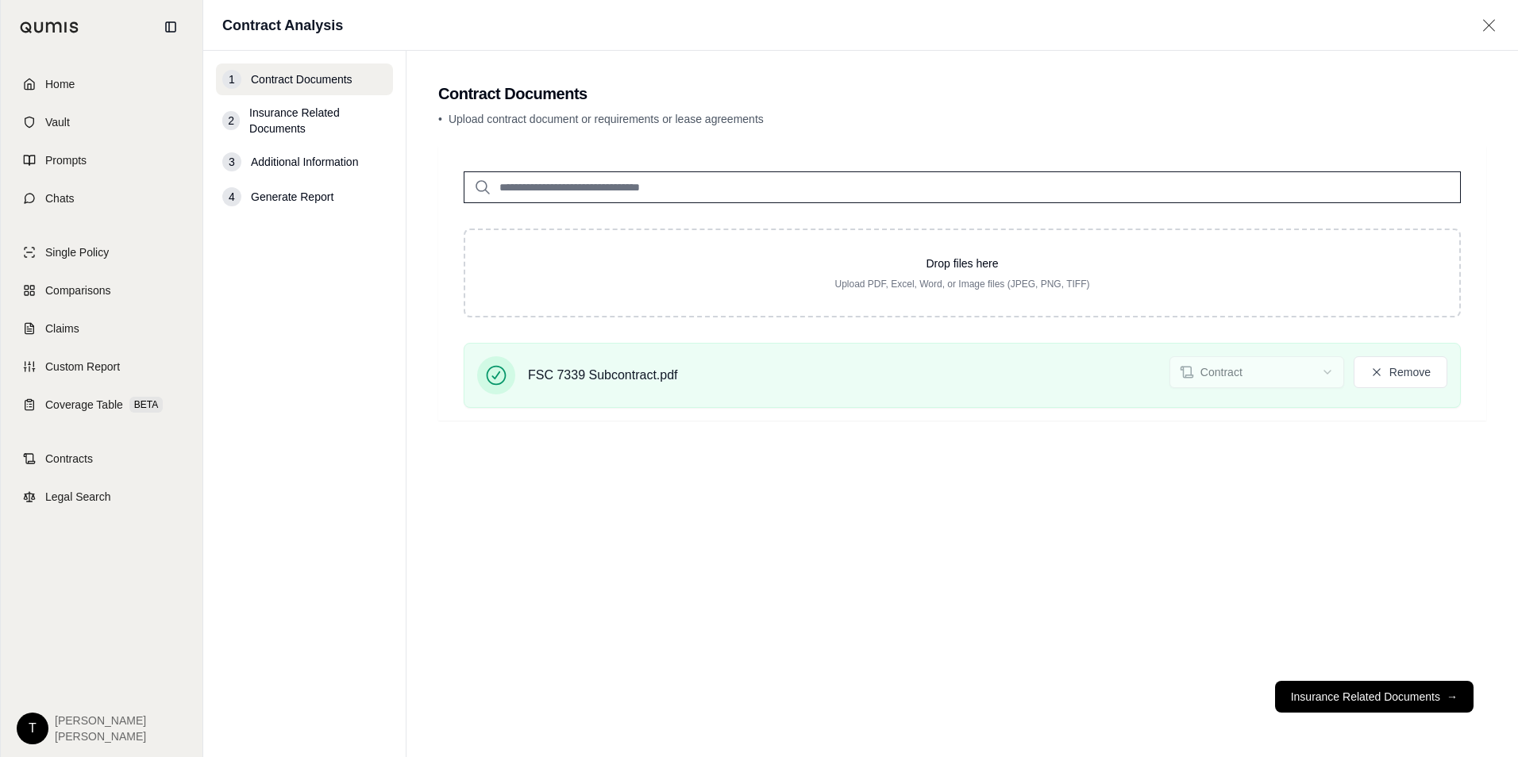
click at [563, 185] on input "search" at bounding box center [962, 187] width 997 height 32
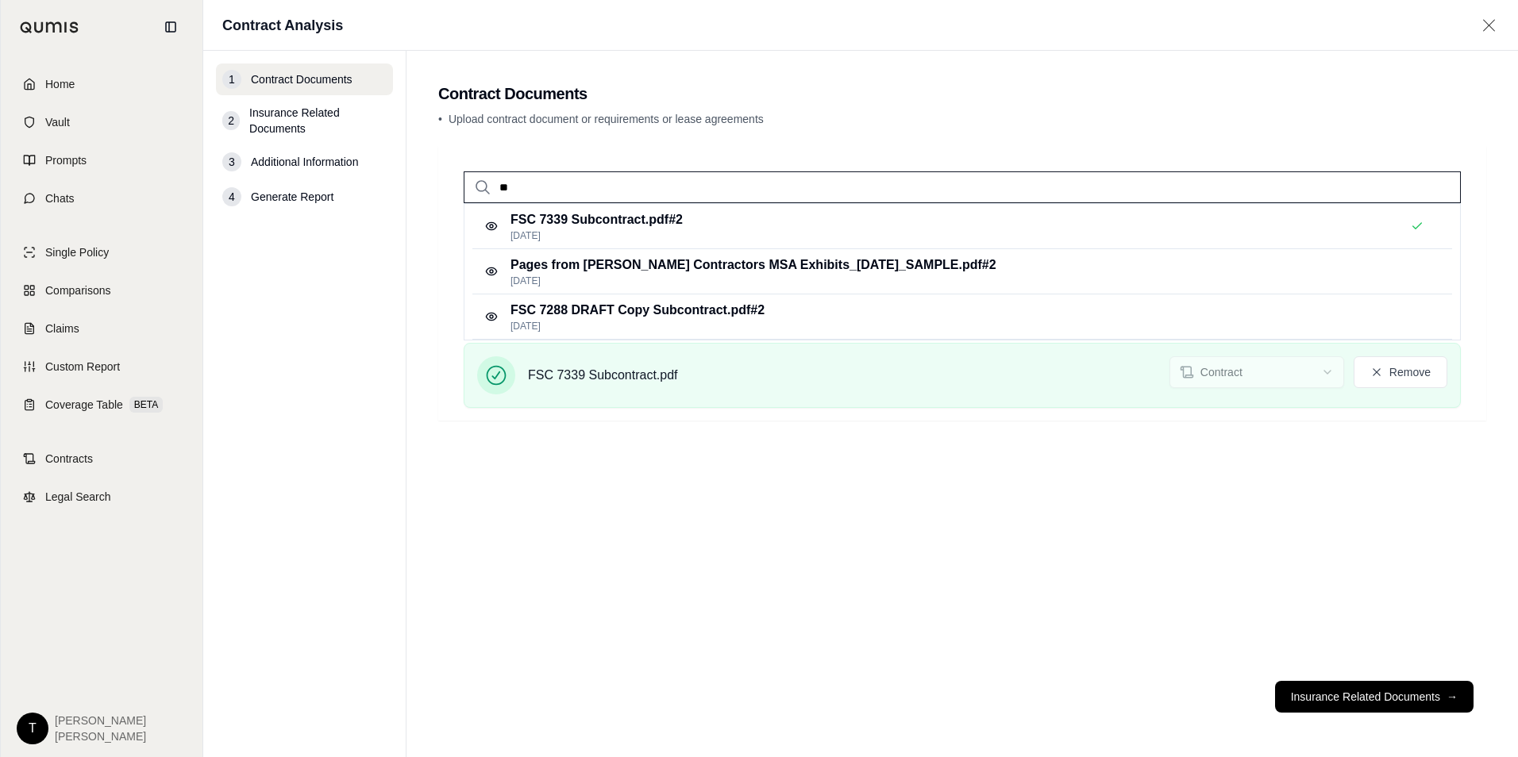
type input "***"
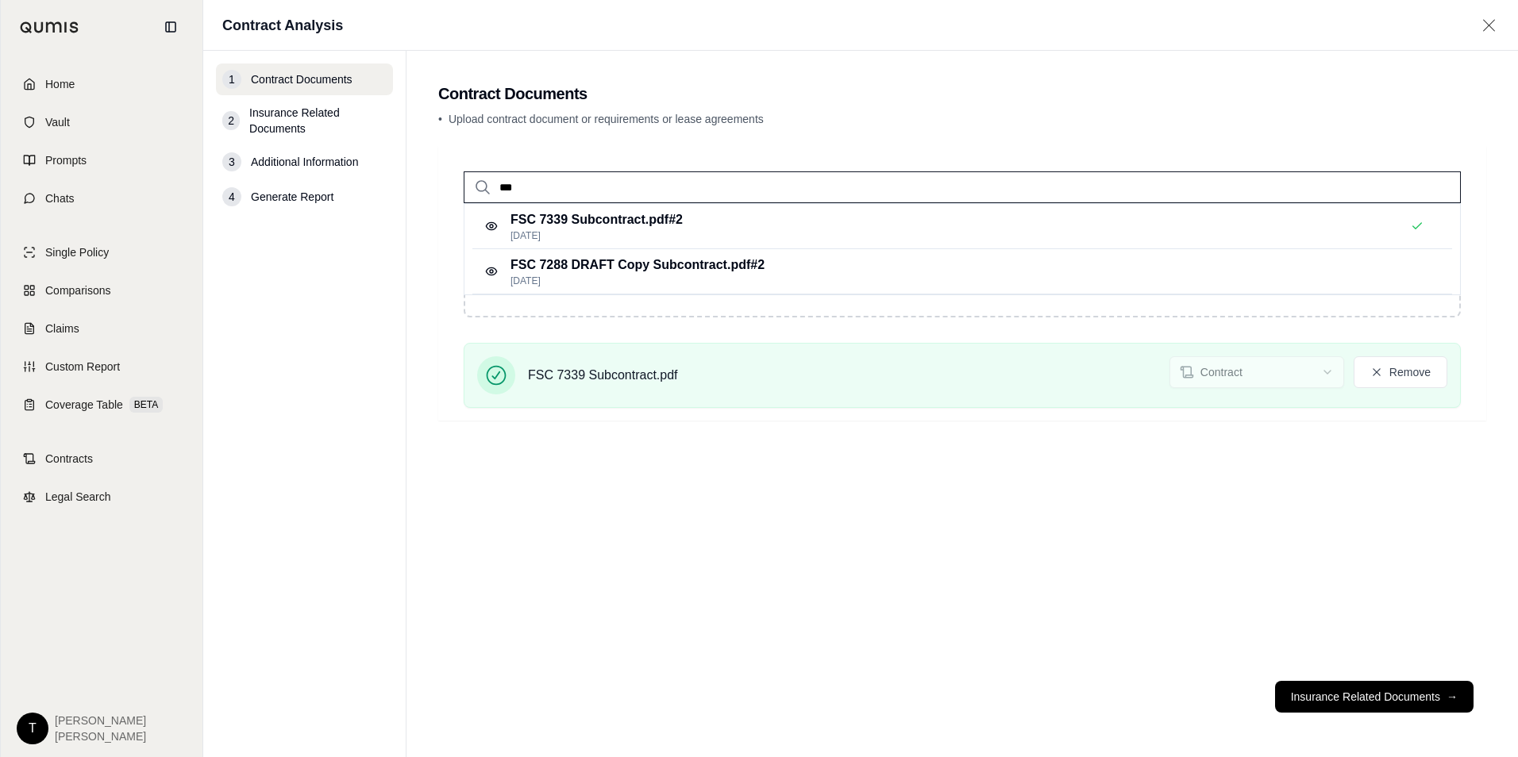
drag, startPoint x: 525, startPoint y: 186, endPoint x: 443, endPoint y: 180, distance: 82.7
click at [443, 180] on div "***" at bounding box center [962, 174] width 1048 height 57
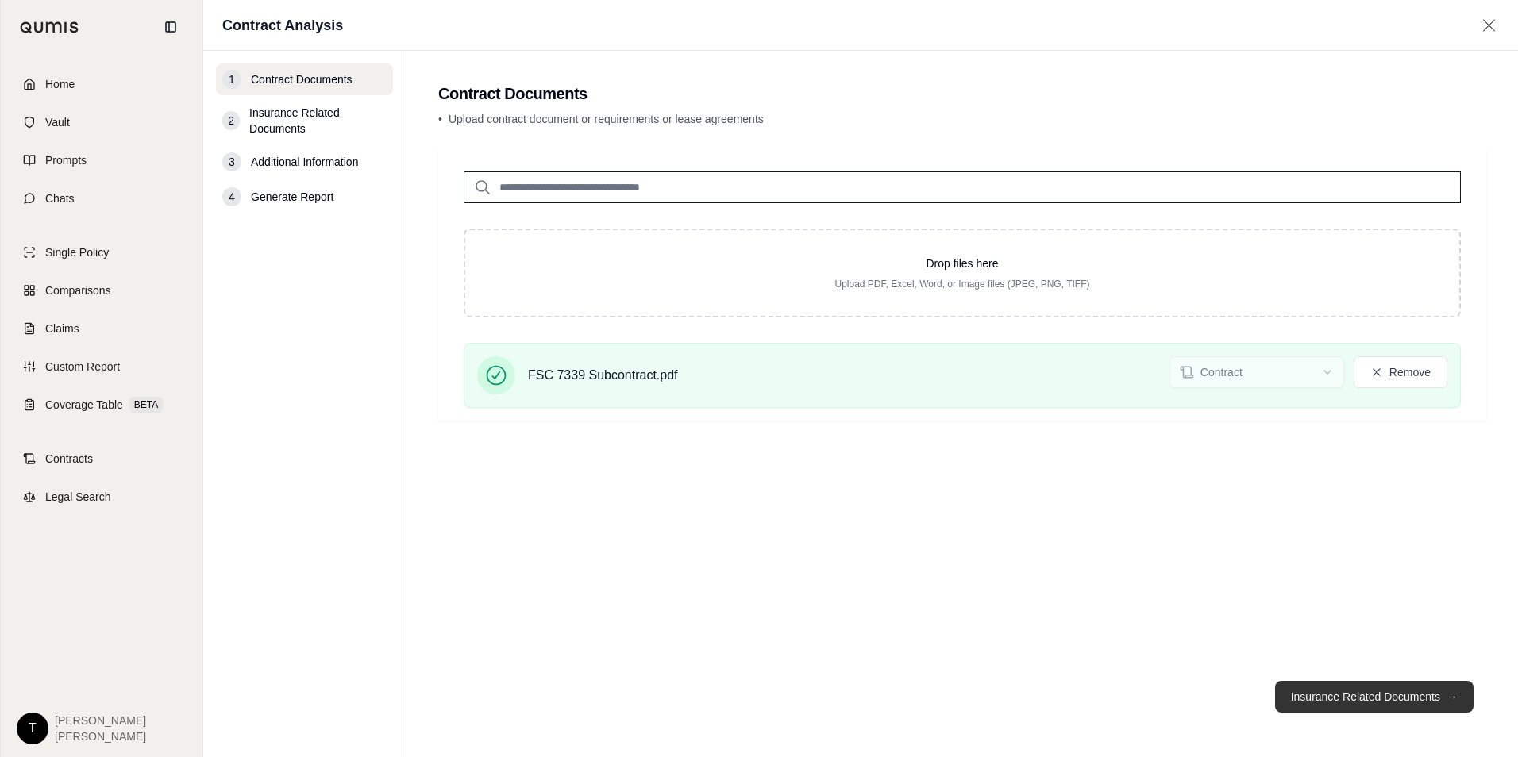
click at [1378, 695] on button "Insurance Related Documents →" at bounding box center [1374, 697] width 198 height 32
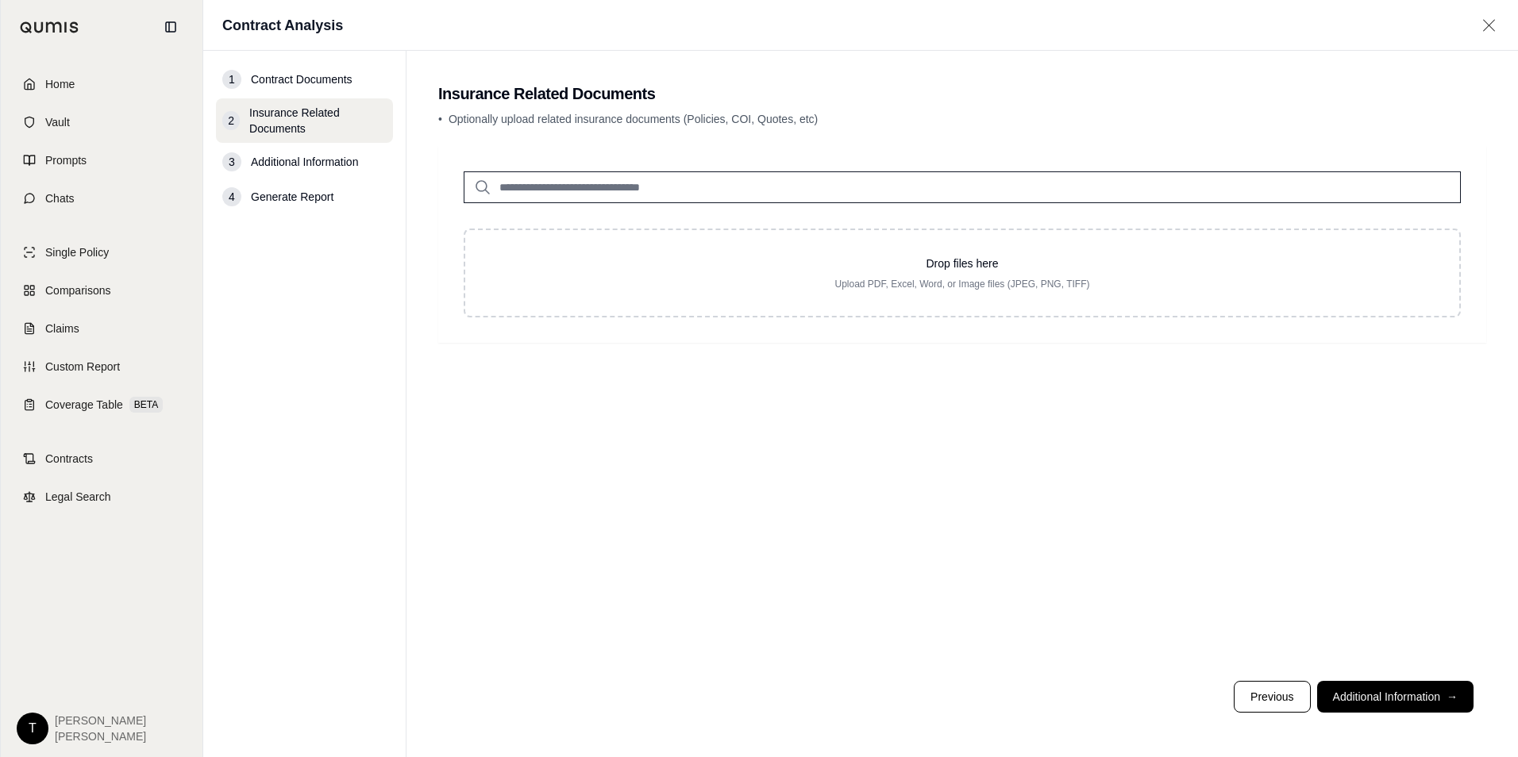
click at [533, 191] on input "search" at bounding box center [962, 187] width 997 height 32
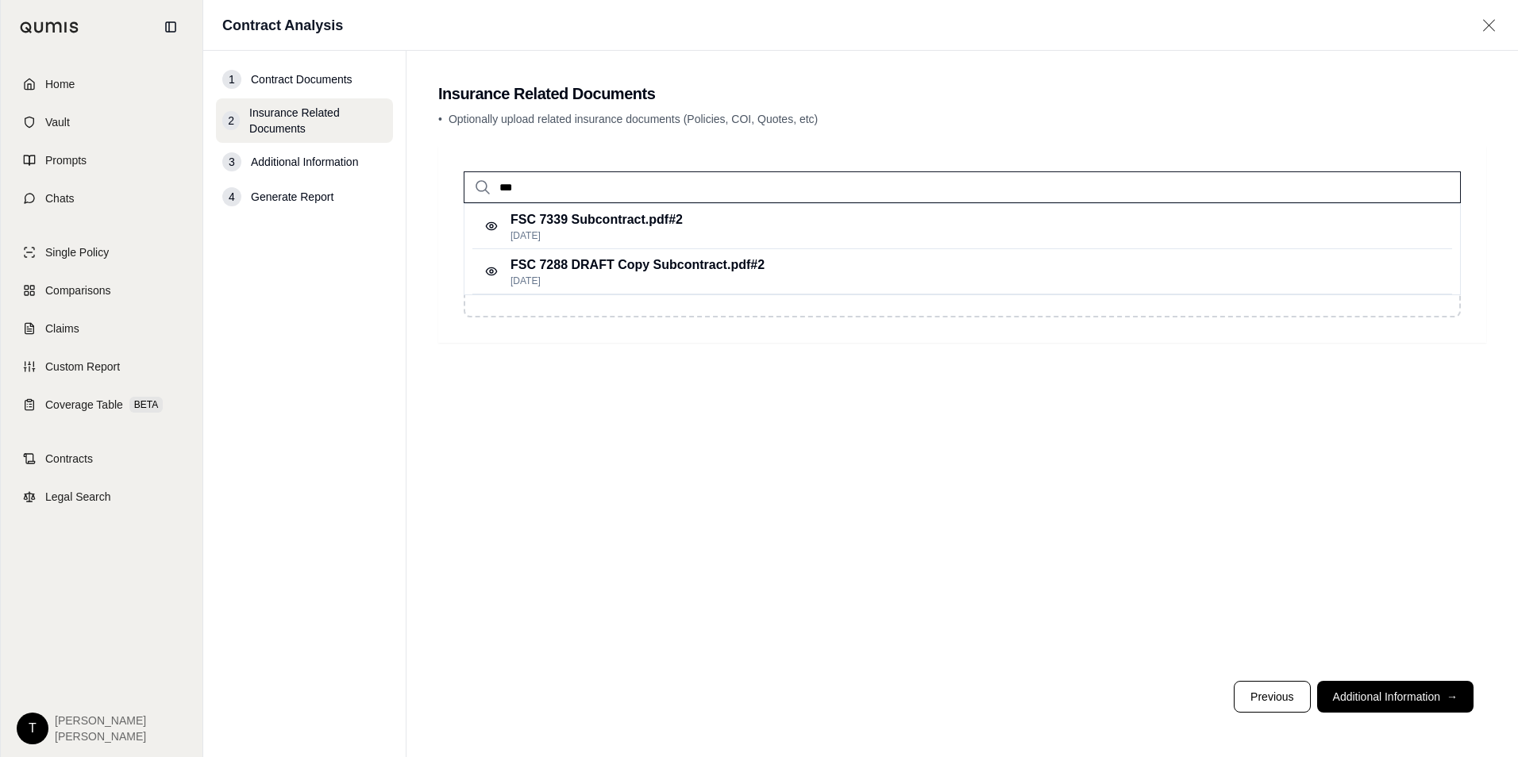
drag, startPoint x: 541, startPoint y: 189, endPoint x: 473, endPoint y: 188, distance: 68.3
click at [473, 188] on div "***" at bounding box center [962, 187] width 997 height 32
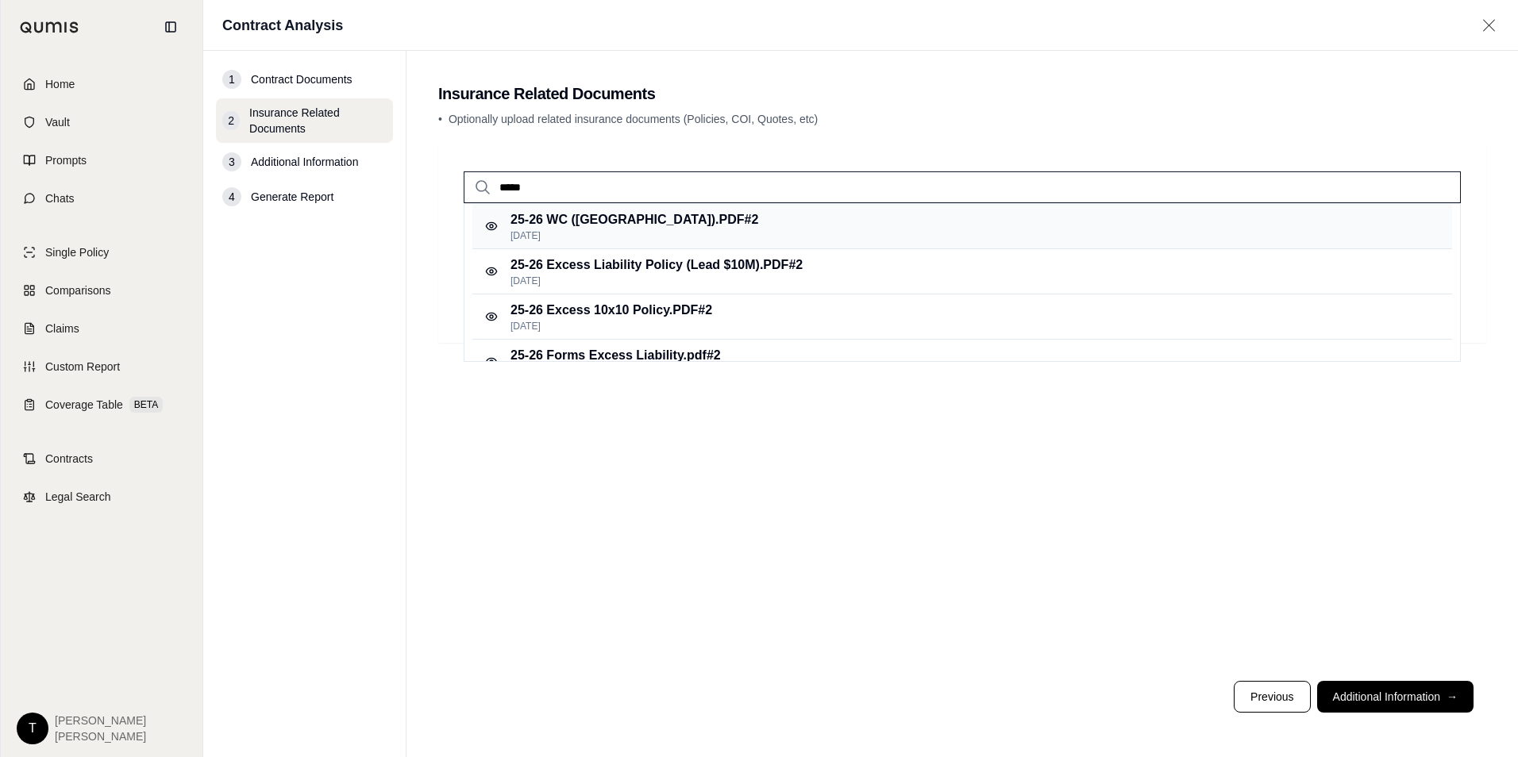
type input "*****"
click at [545, 217] on p "25-26 WC ([GEOGRAPHIC_DATA]).PDF #2" at bounding box center [634, 219] width 248 height 19
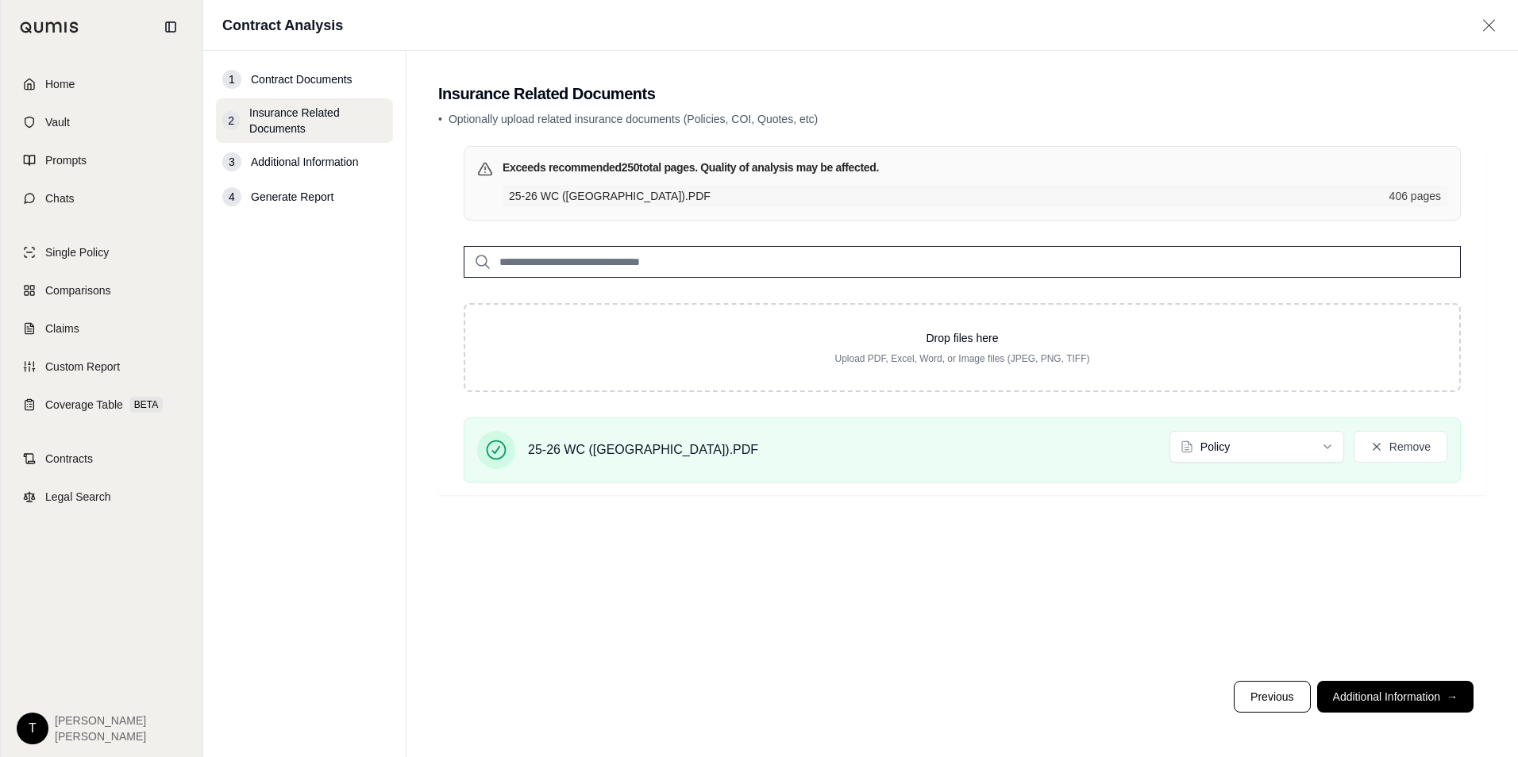
click at [587, 192] on span "25-26 WC ([GEOGRAPHIC_DATA]).PDF" at bounding box center [944, 196] width 871 height 16
click at [486, 171] on icon at bounding box center [485, 169] width 16 height 16
click at [594, 265] on input "search" at bounding box center [962, 262] width 997 height 32
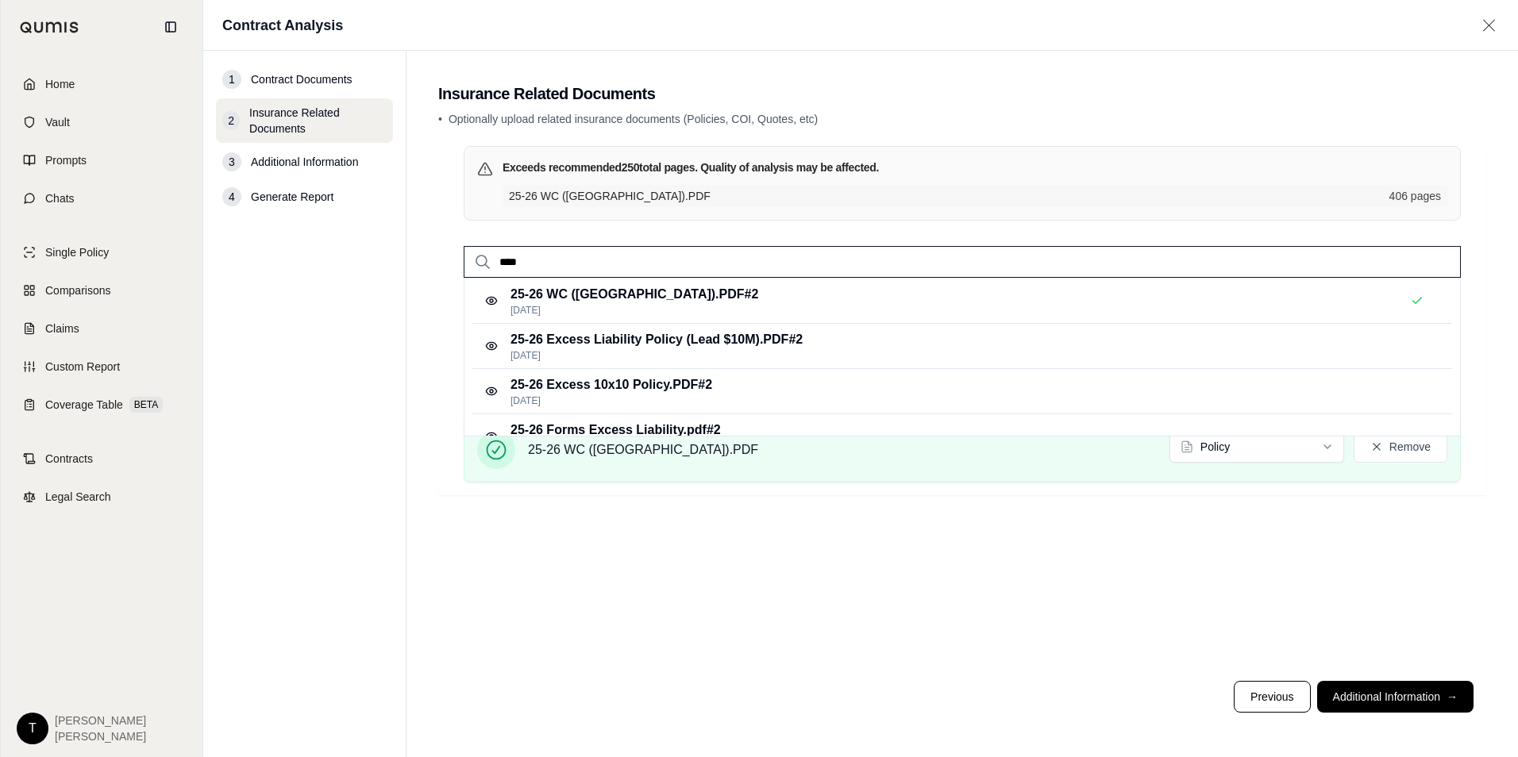
type input "*****"
drag, startPoint x: 542, startPoint y: 262, endPoint x: 473, endPoint y: 262, distance: 69.1
click at [473, 262] on div "*****" at bounding box center [962, 262] width 997 height 32
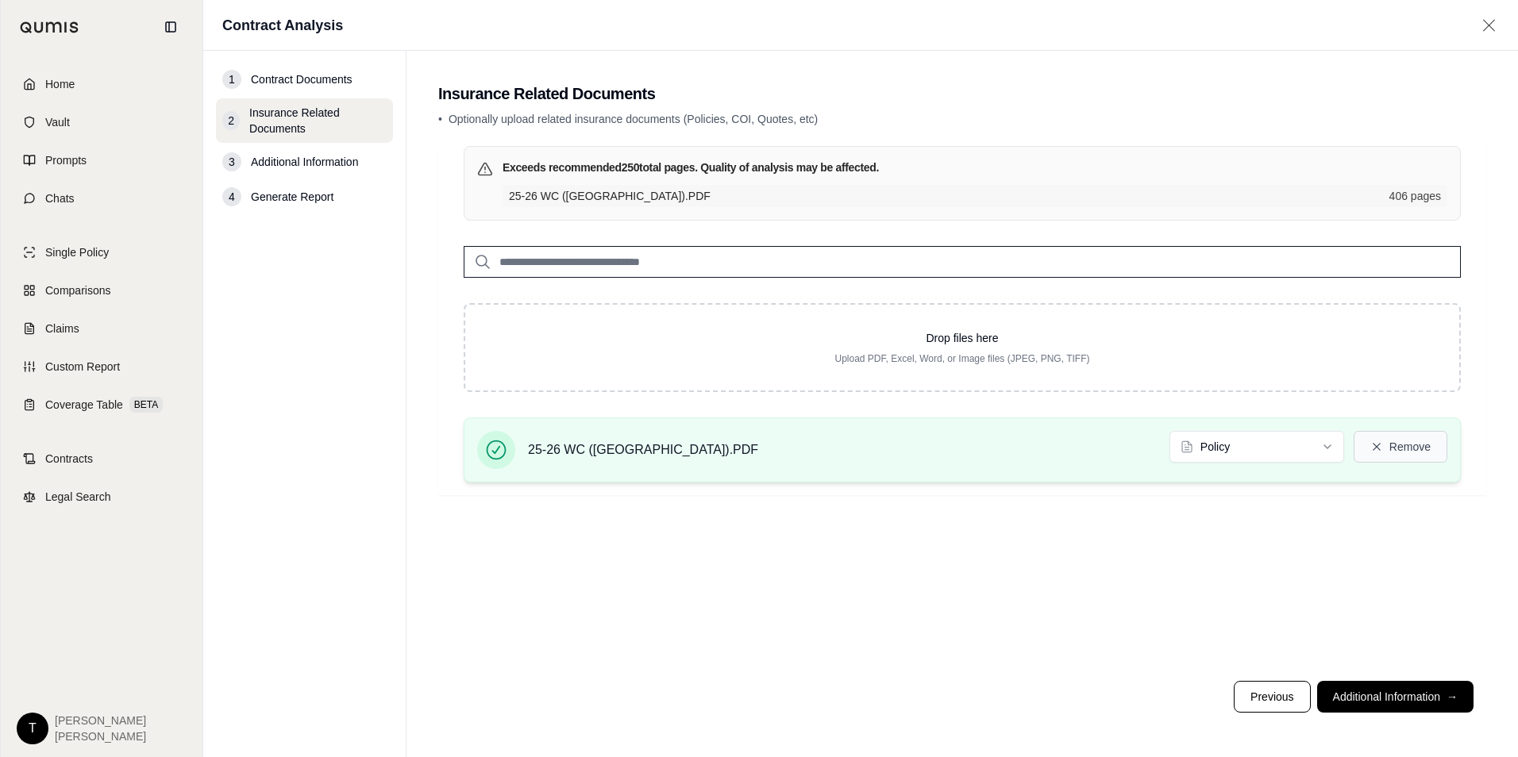
click at [1403, 446] on button "Remove" at bounding box center [1400, 447] width 94 height 32
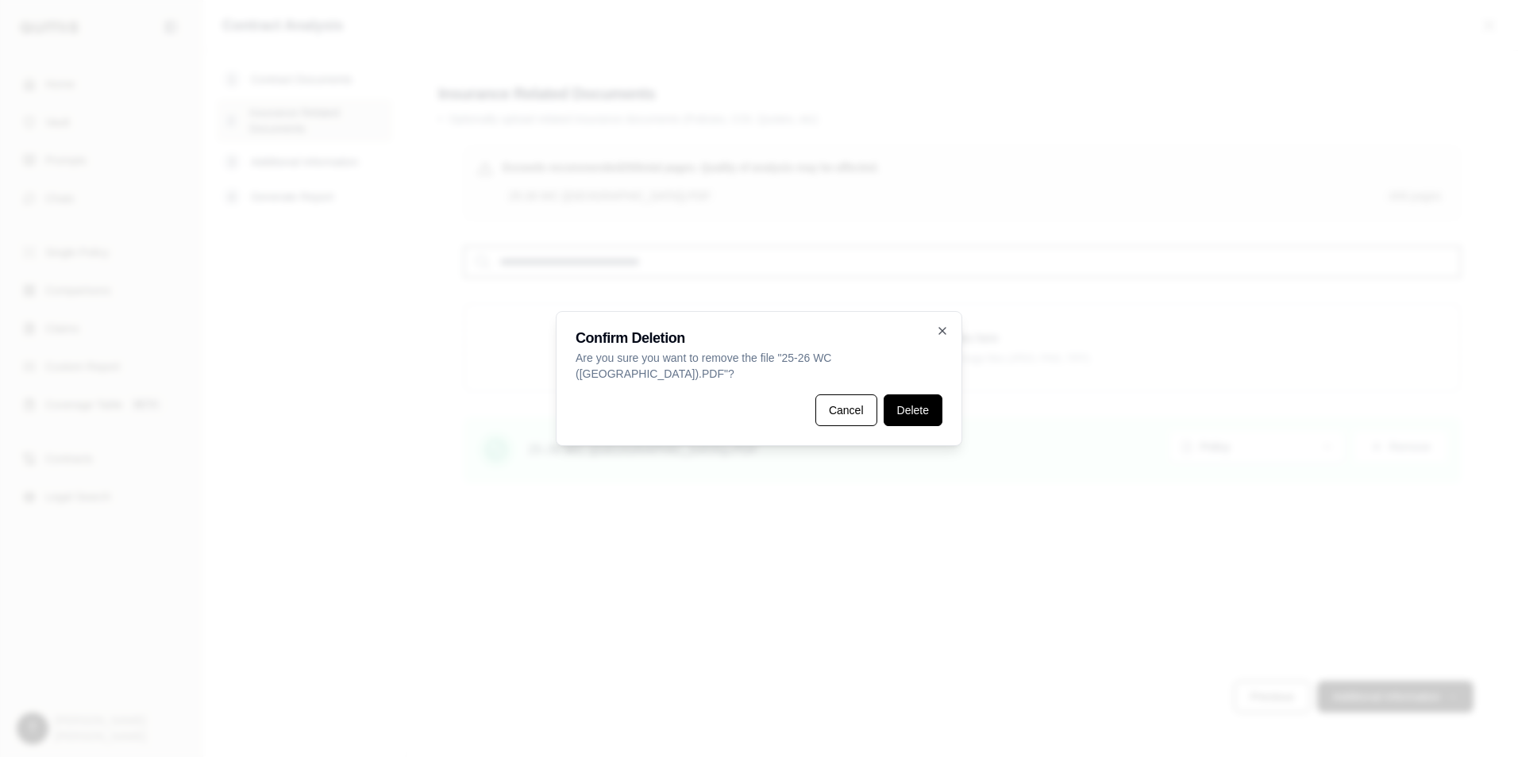
click at [929, 399] on button "Delete" at bounding box center [912, 411] width 59 height 32
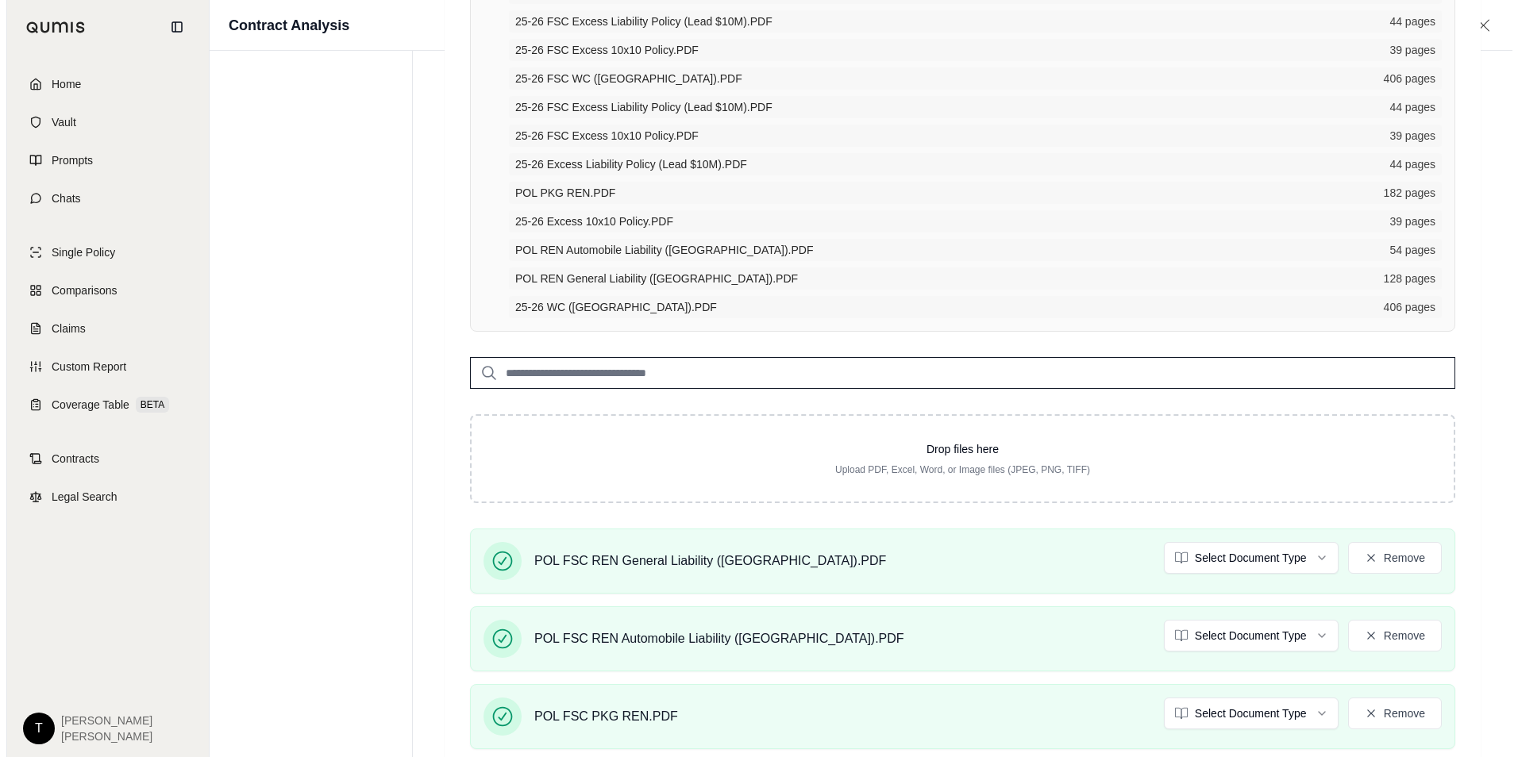
scroll to position [857, 0]
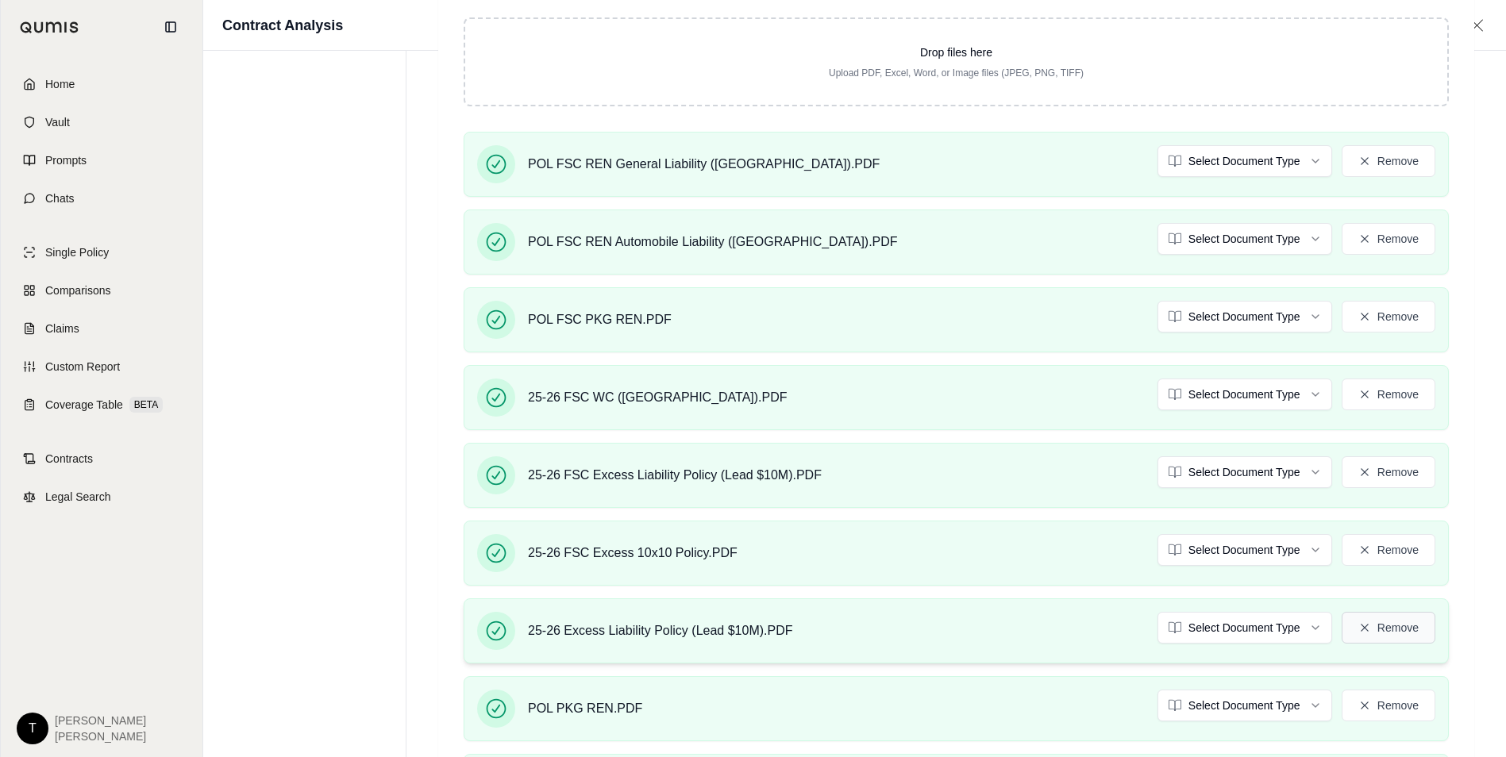
click at [1395, 625] on button "Remove" at bounding box center [1388, 628] width 94 height 32
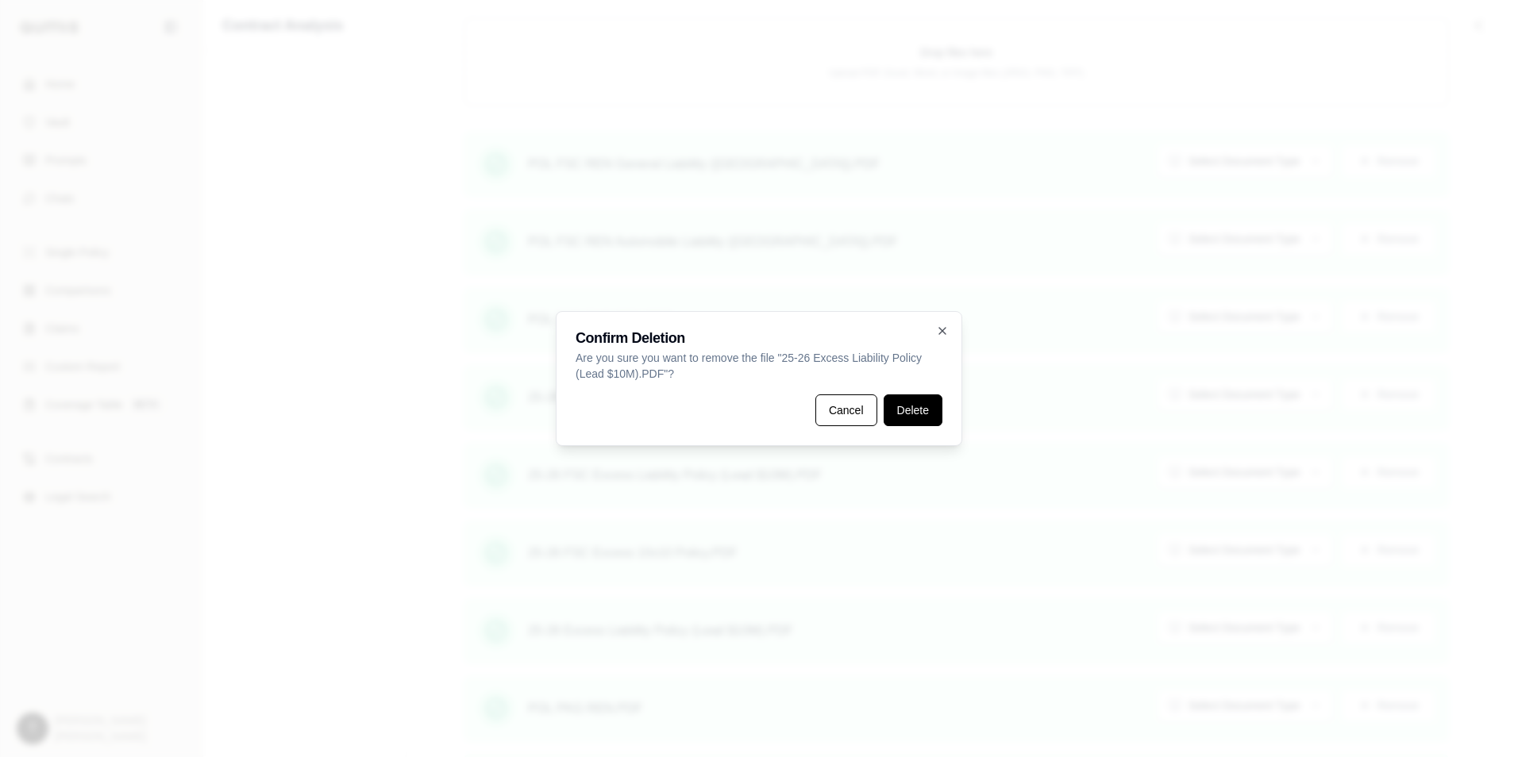
click at [912, 410] on button "Delete" at bounding box center [912, 411] width 59 height 32
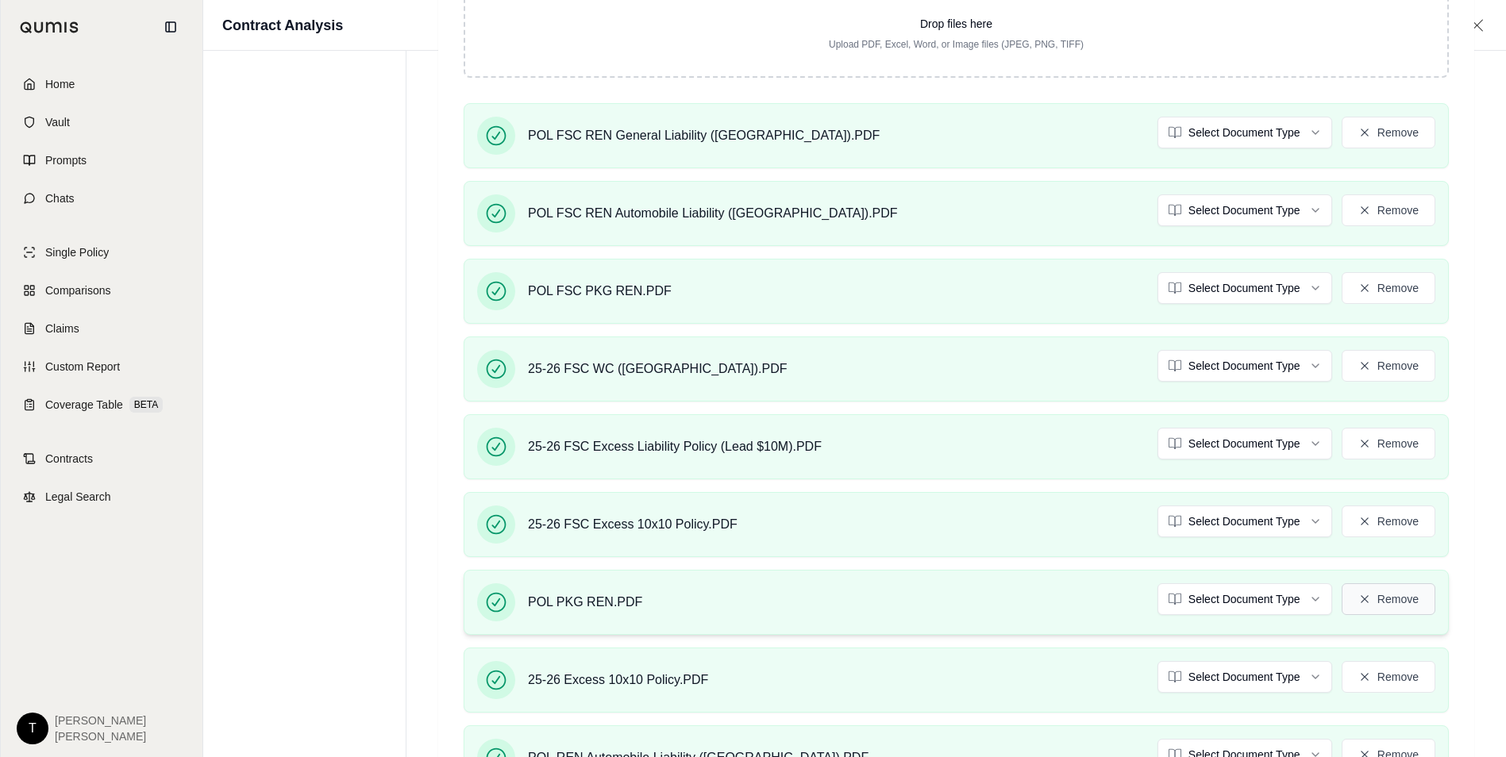
click at [1379, 591] on button "Remove" at bounding box center [1388, 599] width 94 height 32
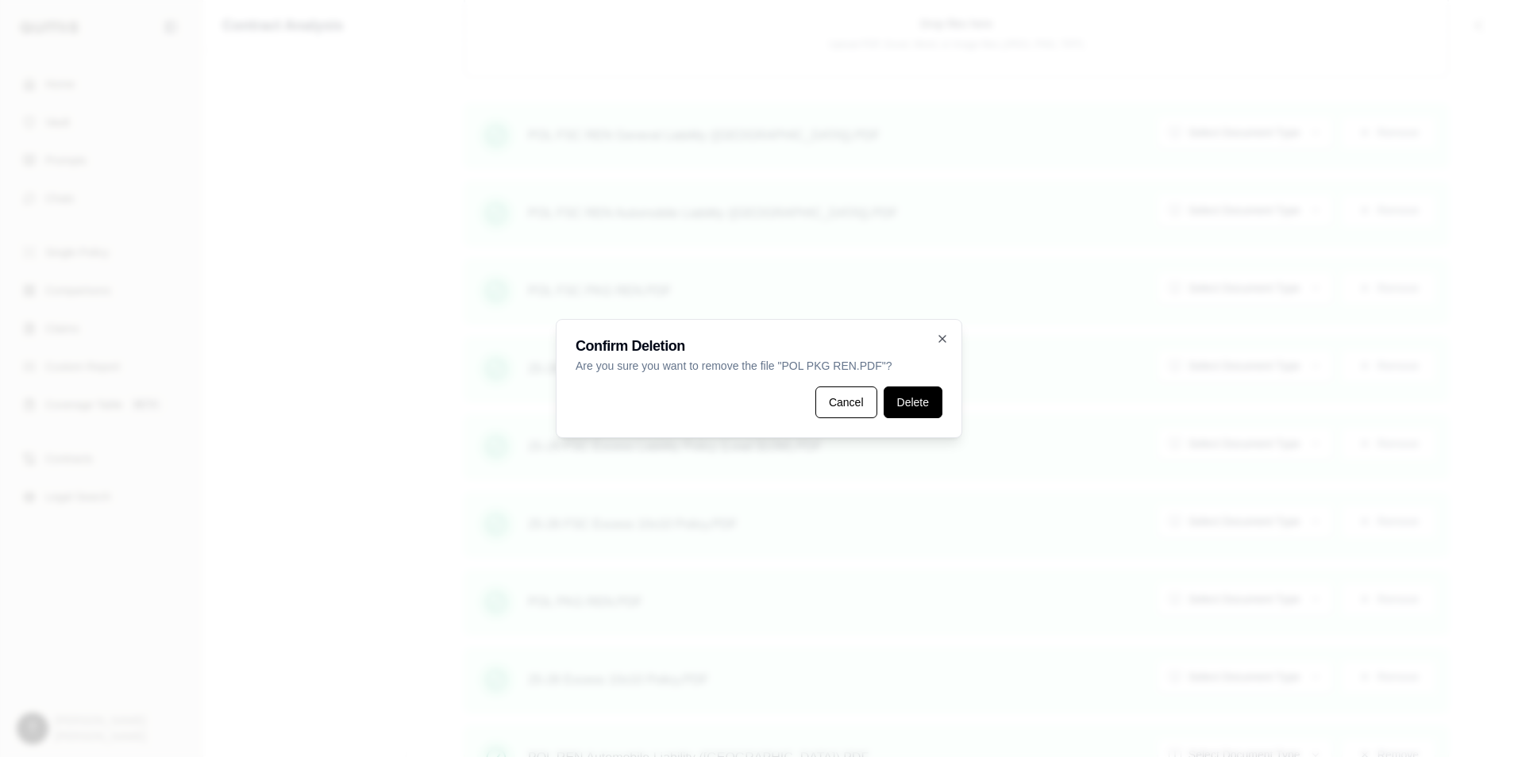
click at [902, 400] on button "Delete" at bounding box center [912, 403] width 59 height 32
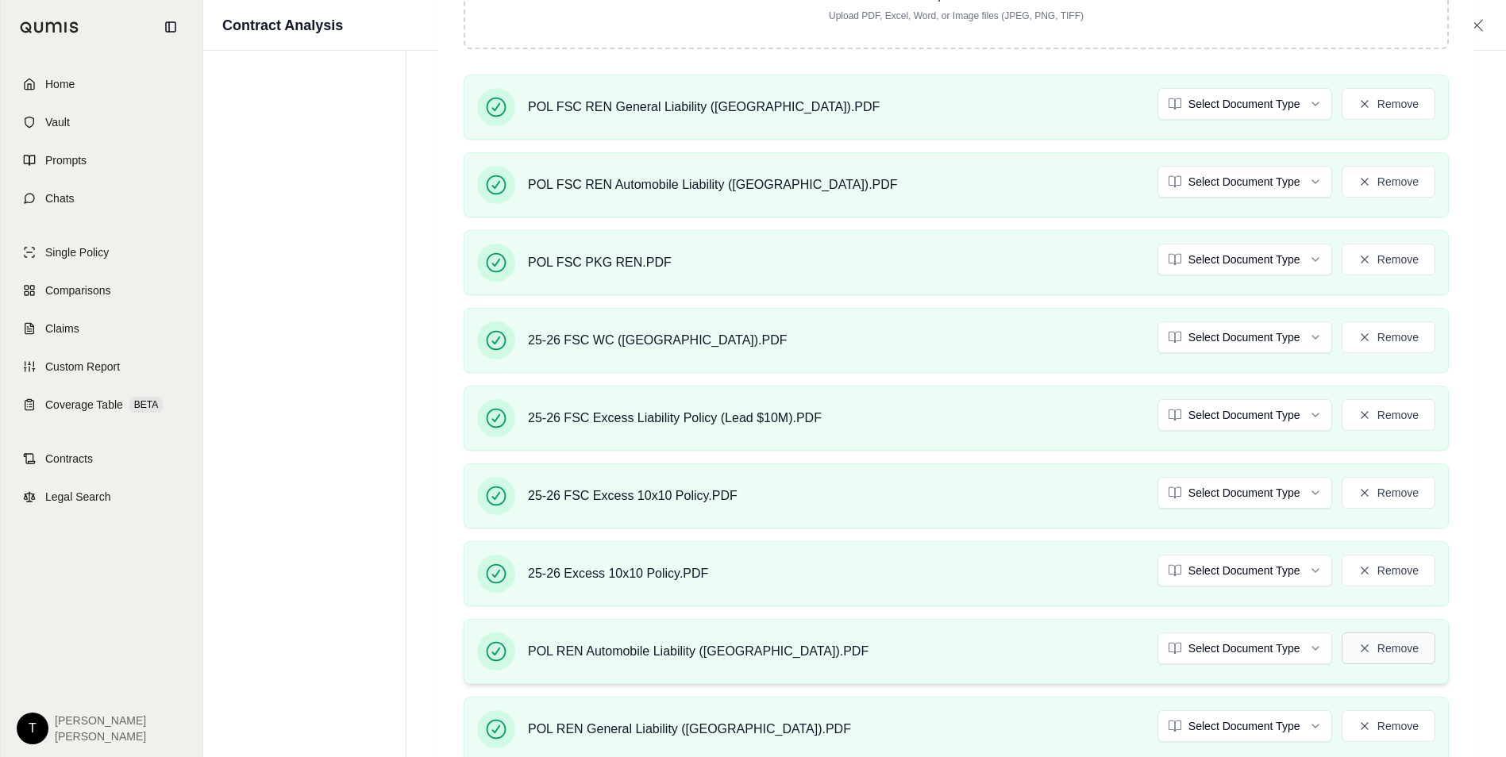
click at [1421, 647] on button "Remove" at bounding box center [1388, 649] width 94 height 32
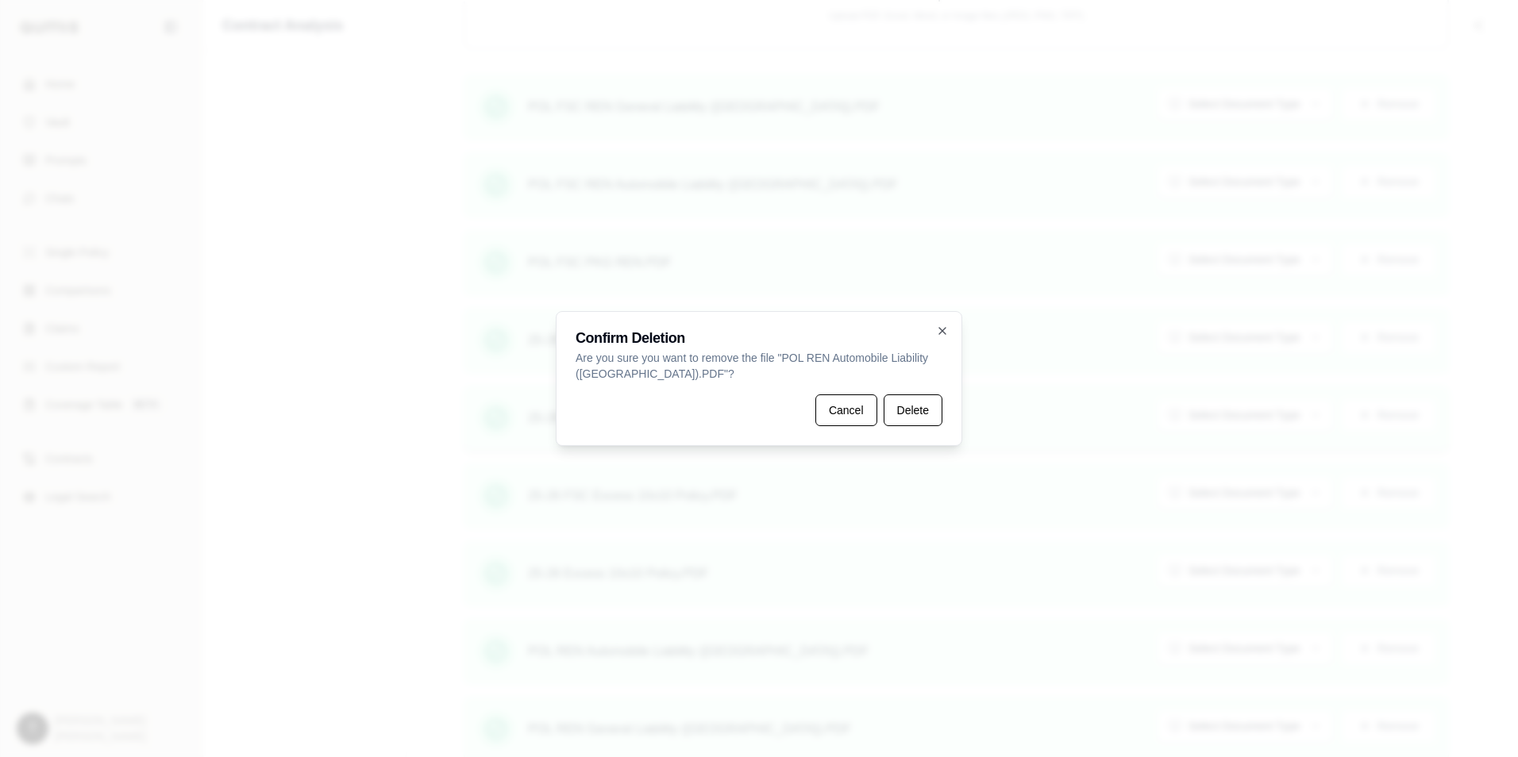
click at [911, 405] on button "Delete" at bounding box center [912, 411] width 59 height 32
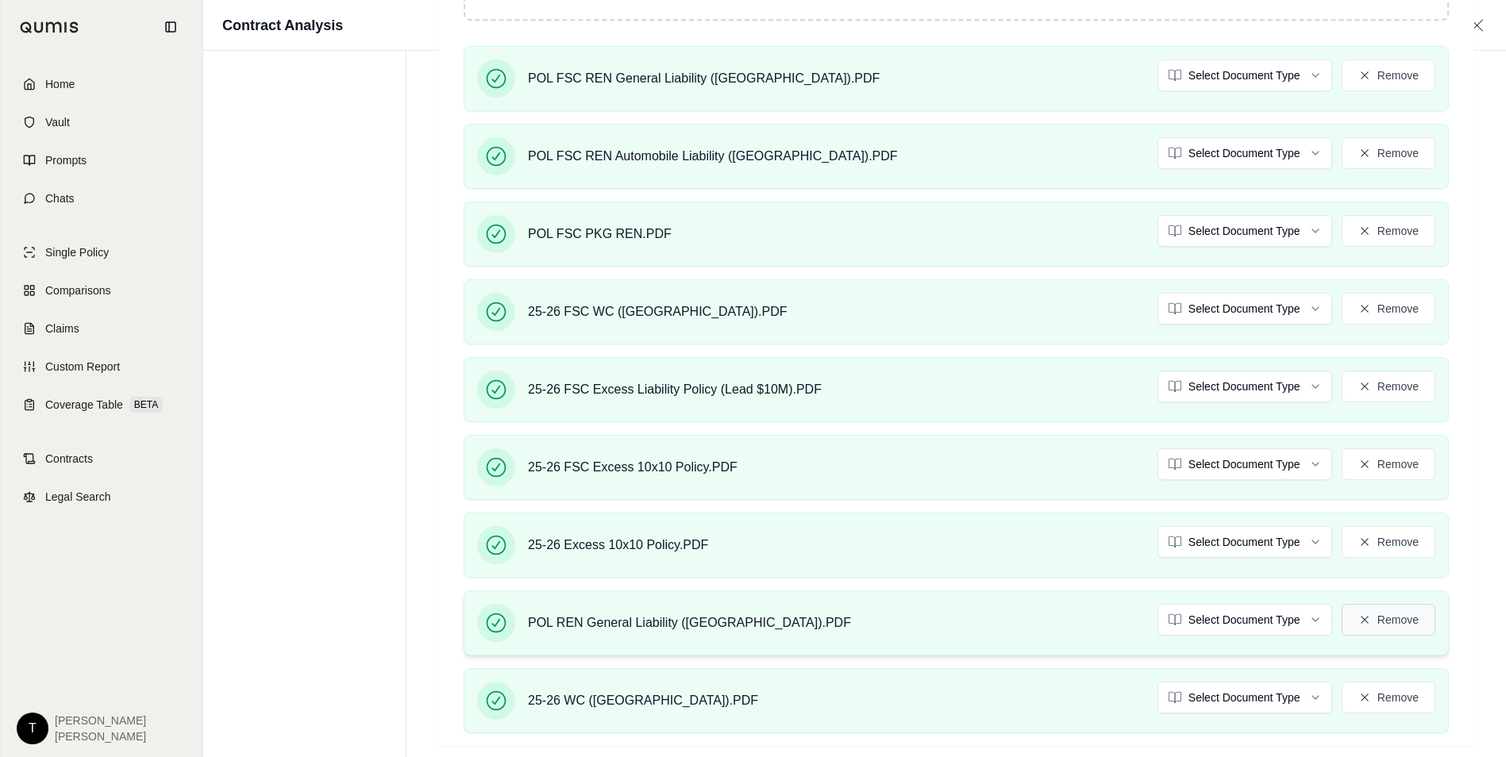
click at [1387, 619] on button "Remove" at bounding box center [1388, 620] width 94 height 32
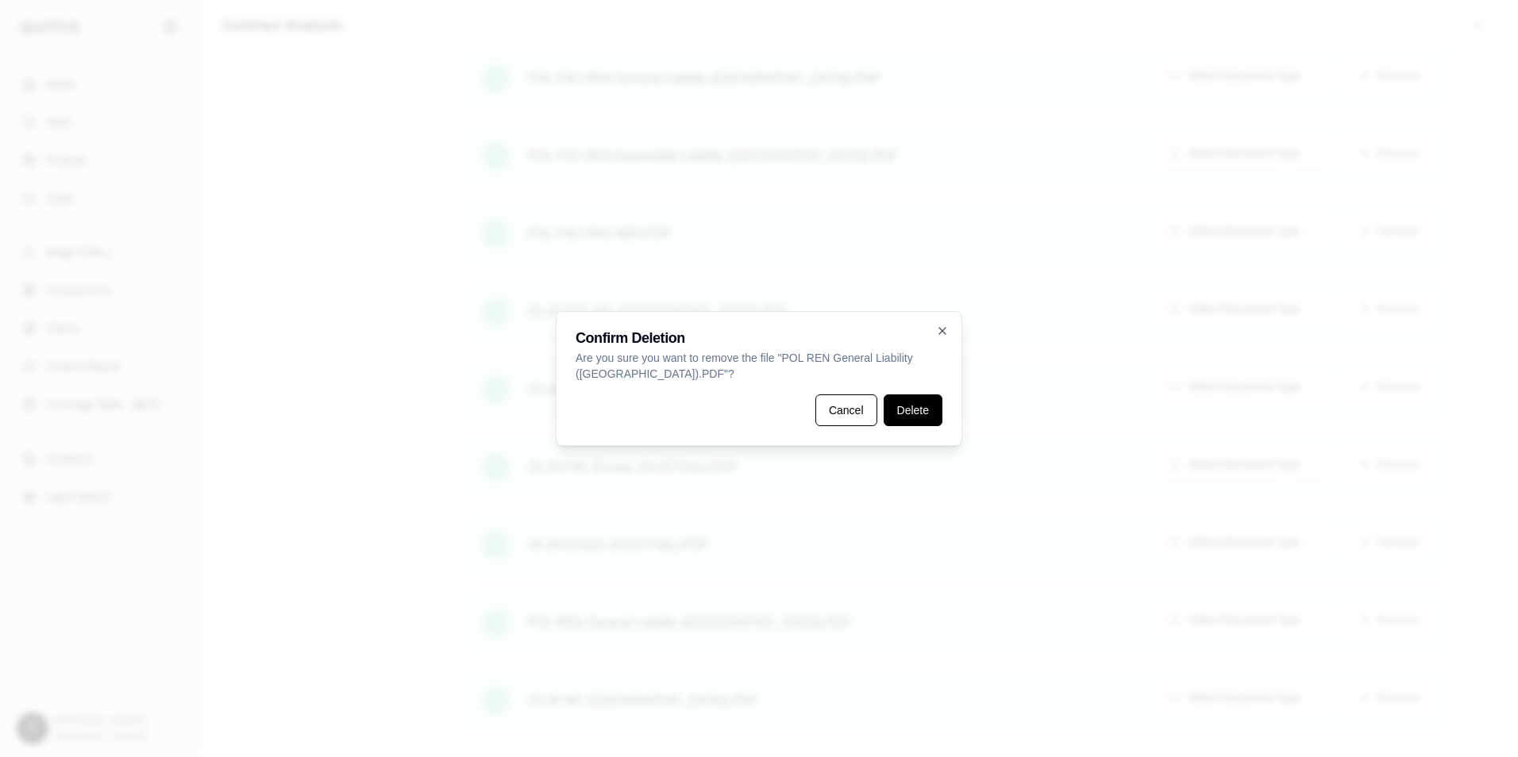
click at [920, 402] on button "Delete" at bounding box center [912, 411] width 59 height 32
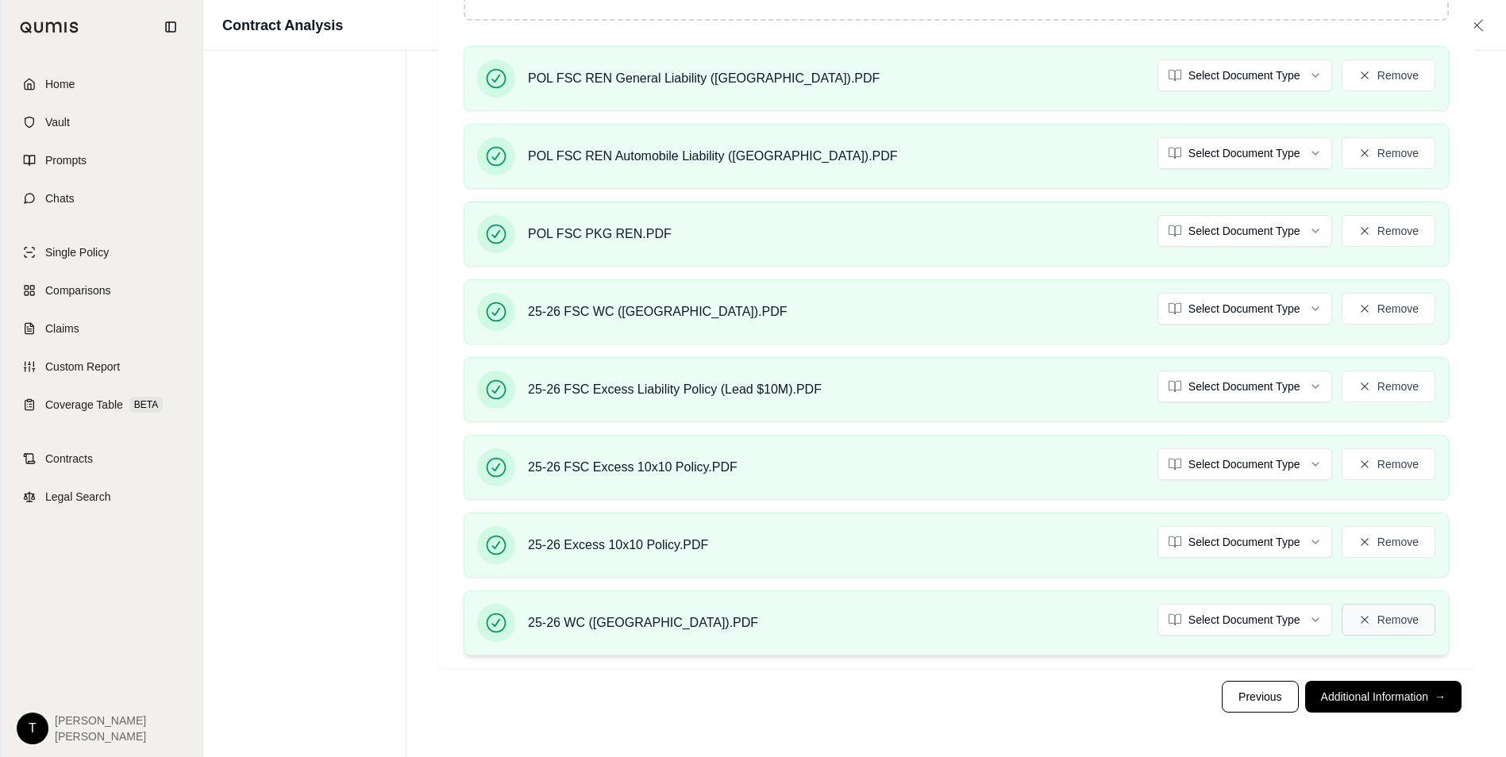
click at [1401, 624] on button "Remove" at bounding box center [1388, 620] width 94 height 32
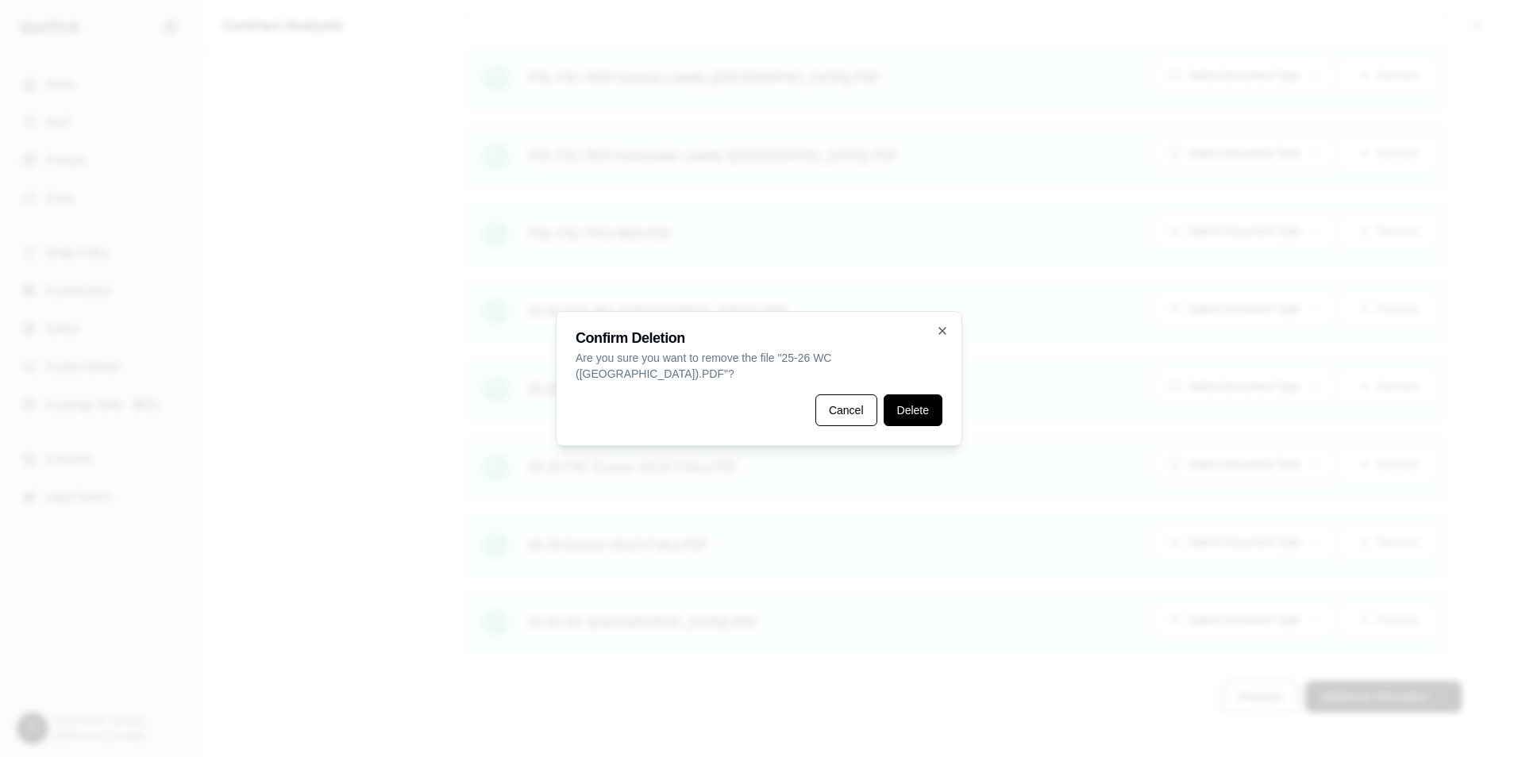
click at [914, 399] on button "Delete" at bounding box center [912, 411] width 59 height 32
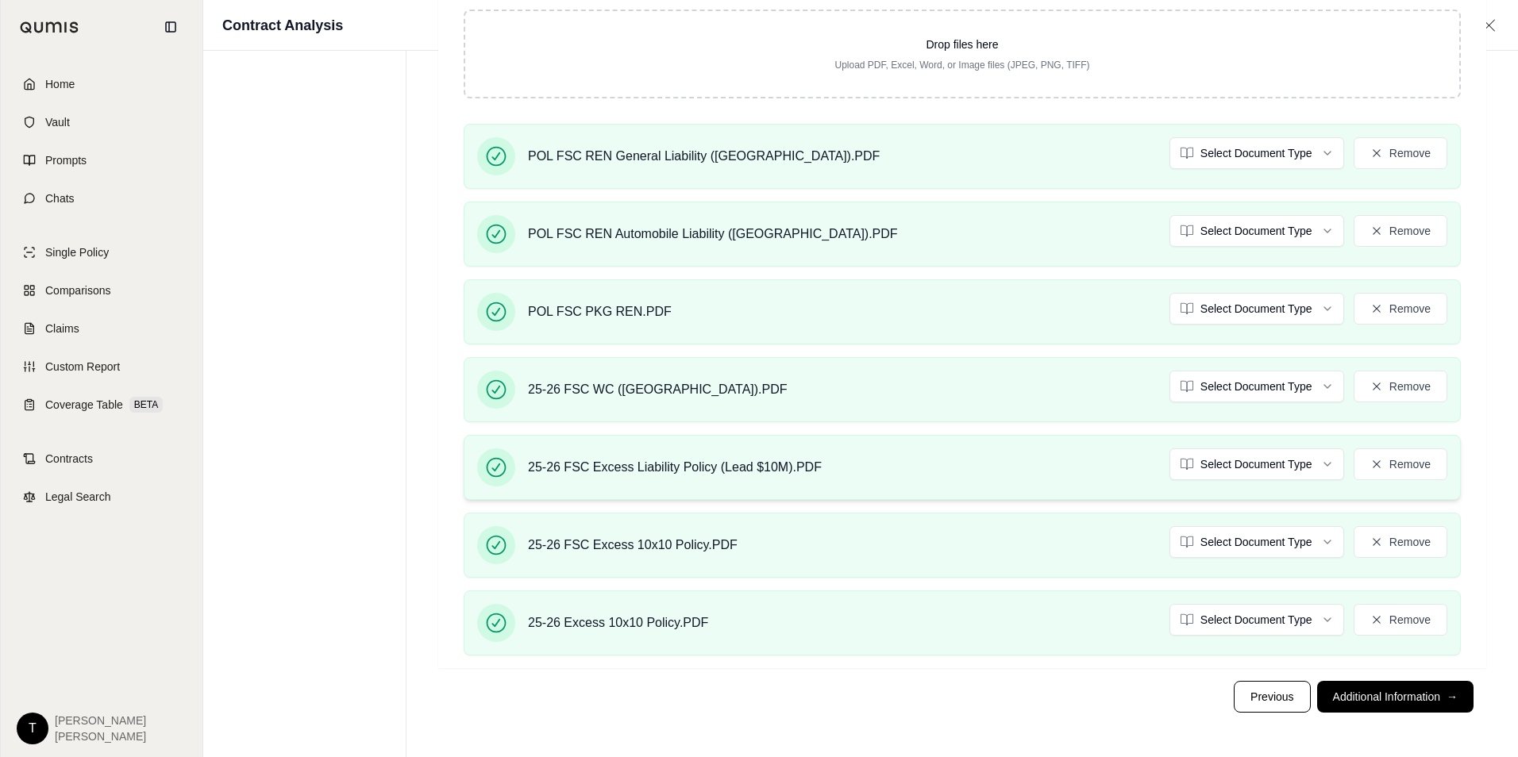
scroll to position [722, 0]
click at [1382, 625] on button "Remove" at bounding box center [1388, 620] width 94 height 32
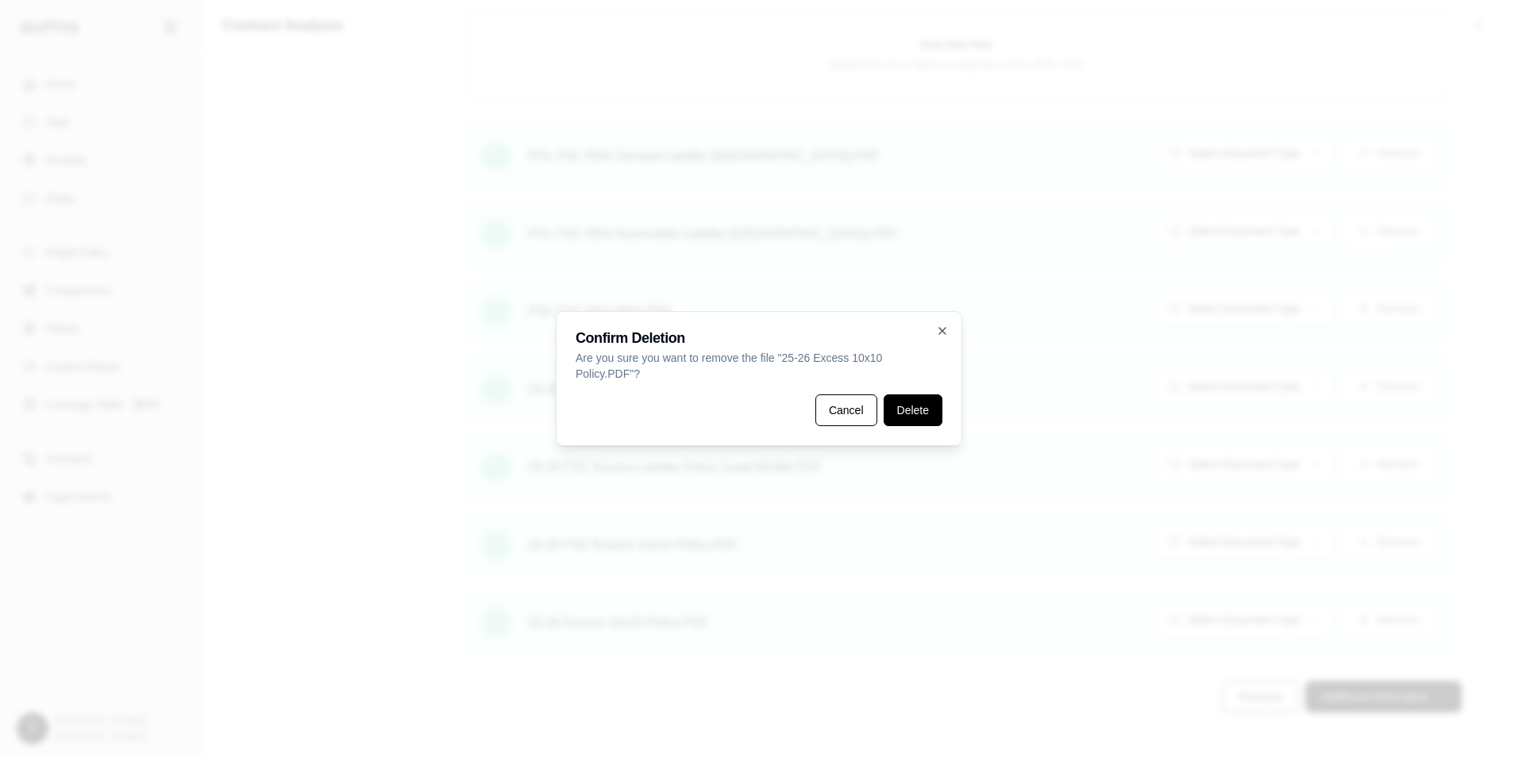
click at [907, 406] on button "Delete" at bounding box center [912, 411] width 59 height 32
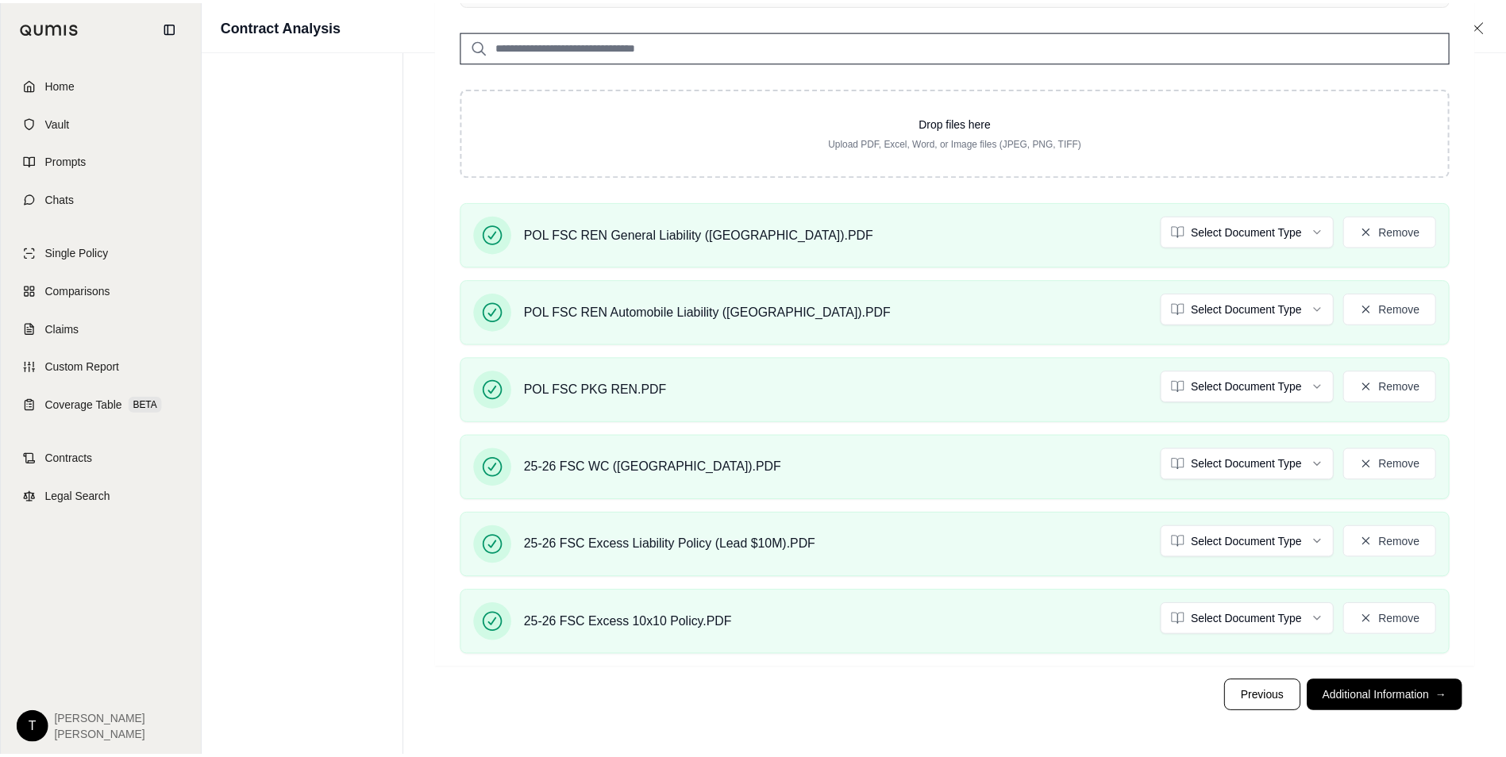
scroll to position [616, 0]
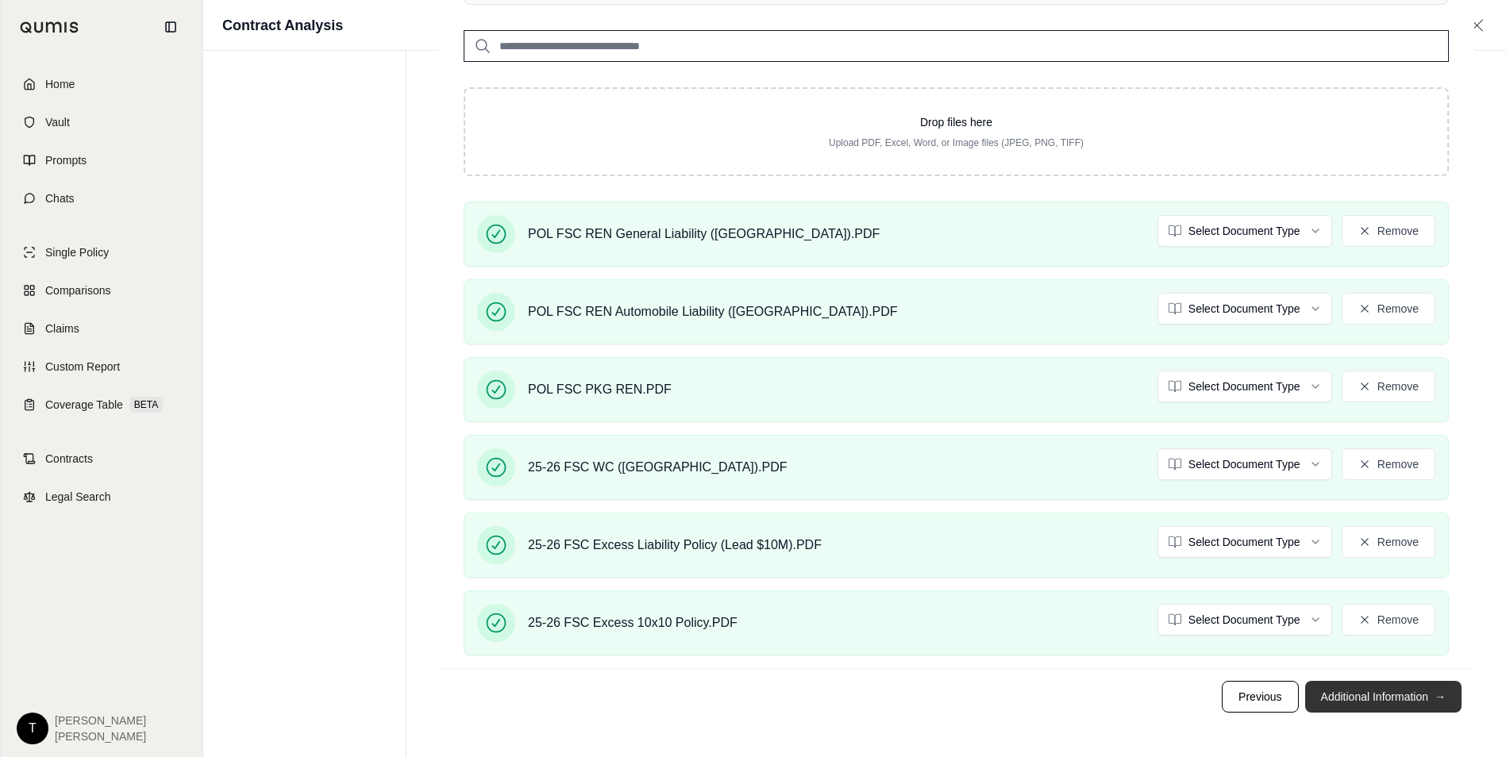
click at [1343, 693] on button "Additional Information →" at bounding box center [1383, 697] width 156 height 32
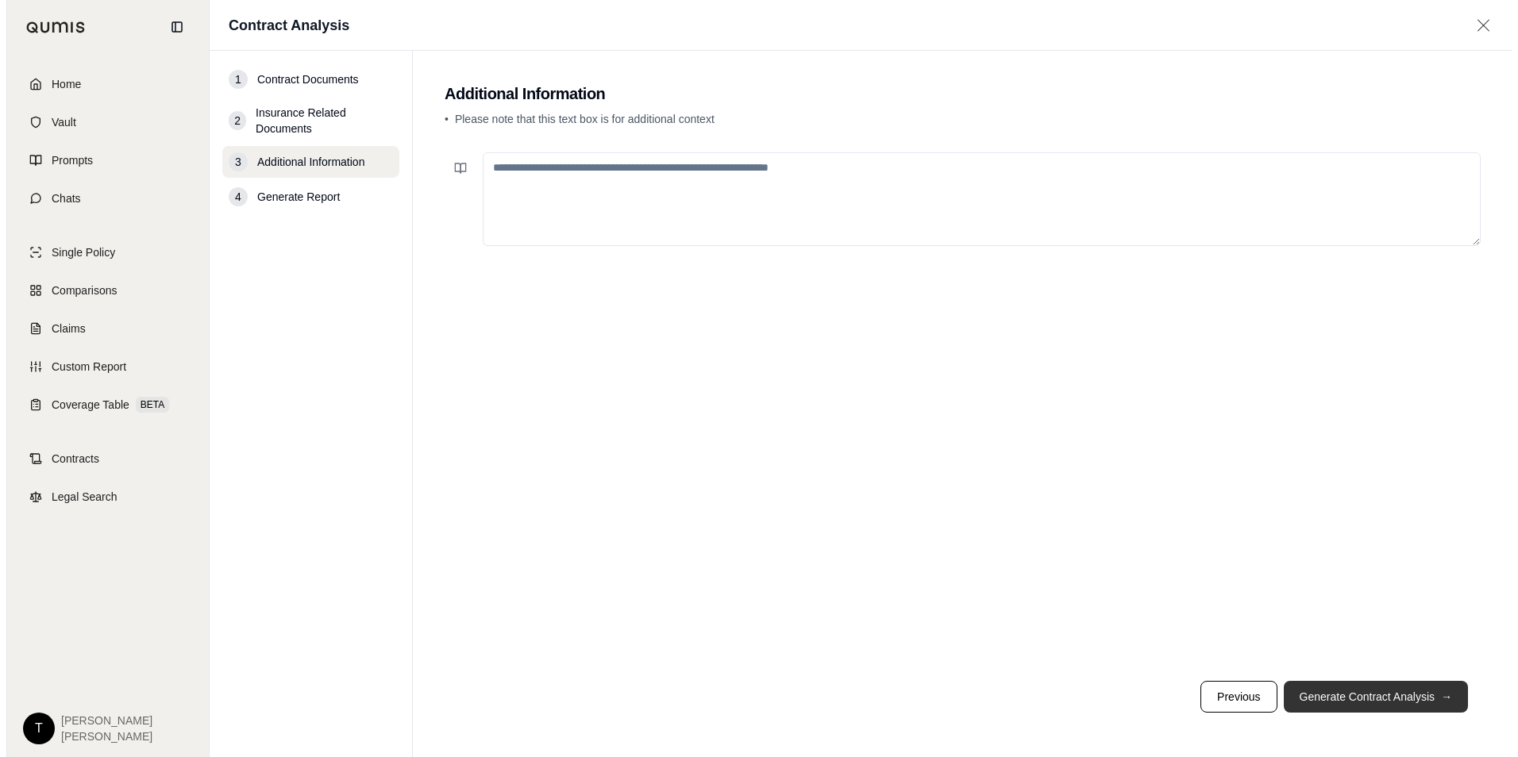
scroll to position [0, 0]
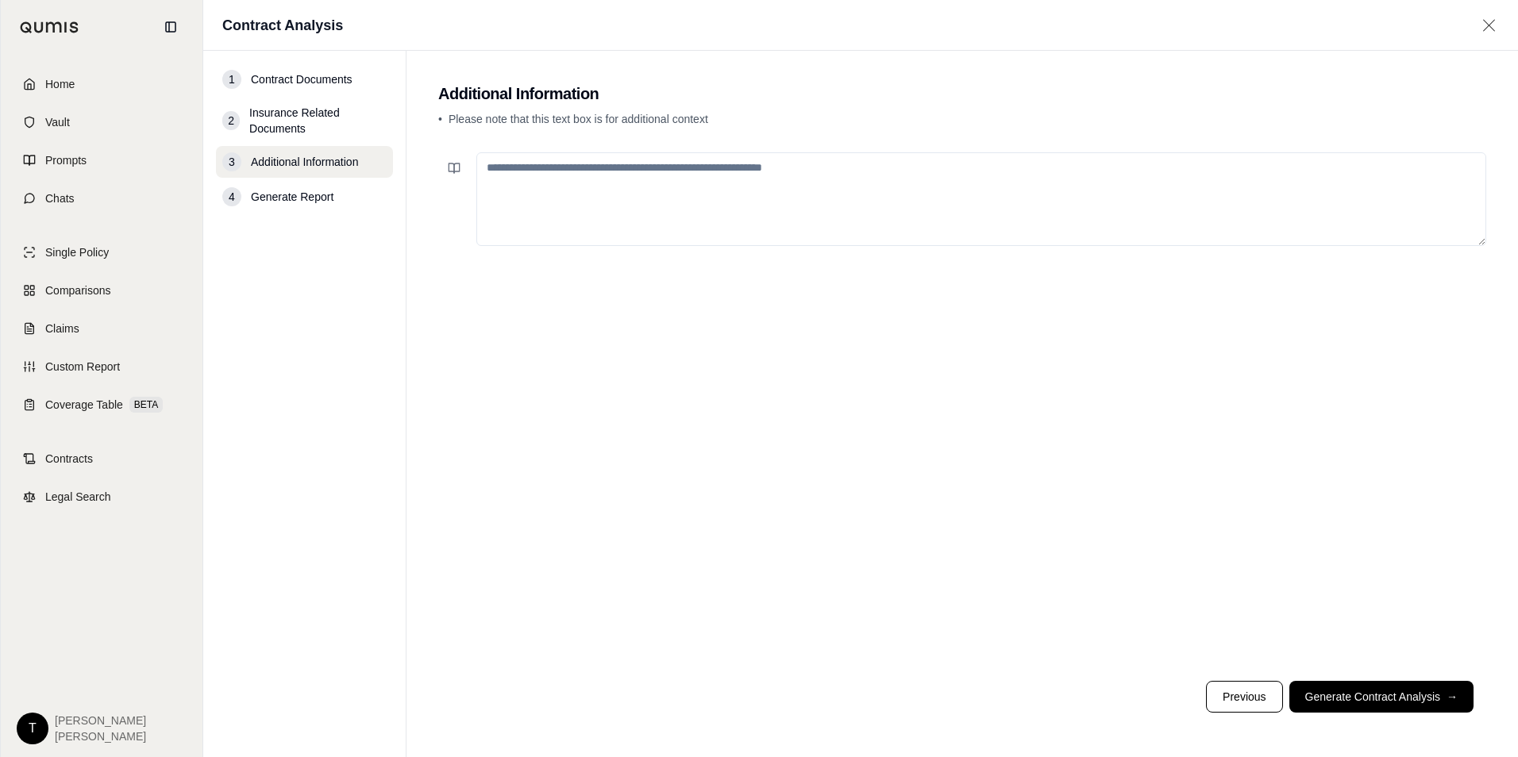
click at [560, 183] on textarea at bounding box center [981, 199] width 1010 height 94
type textarea "**********"
click at [1315, 697] on button "Generate Contract Analysis →" at bounding box center [1381, 697] width 184 height 32
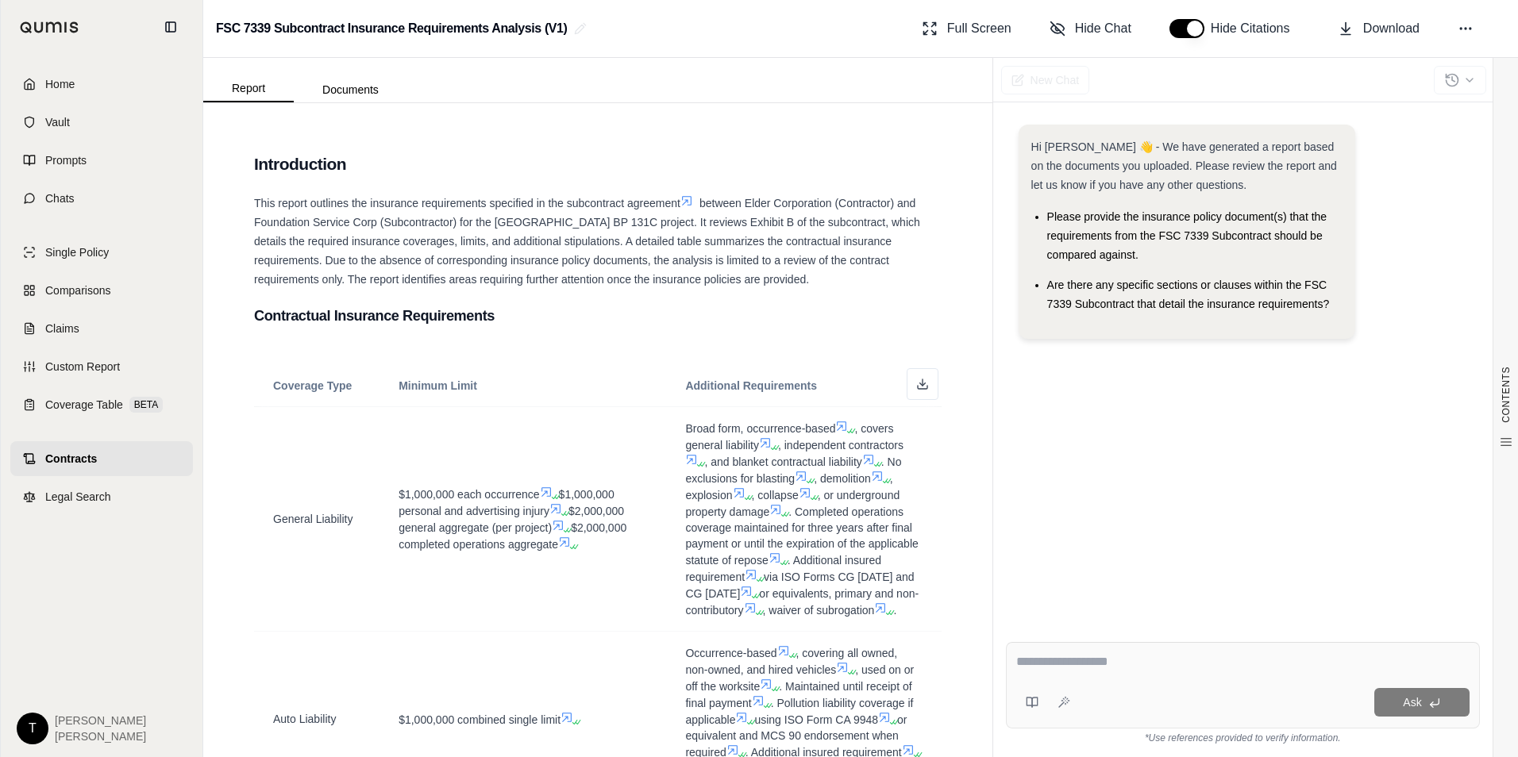
click at [1100, 658] on textarea at bounding box center [1242, 661] width 453 height 19
type textarea "**********"
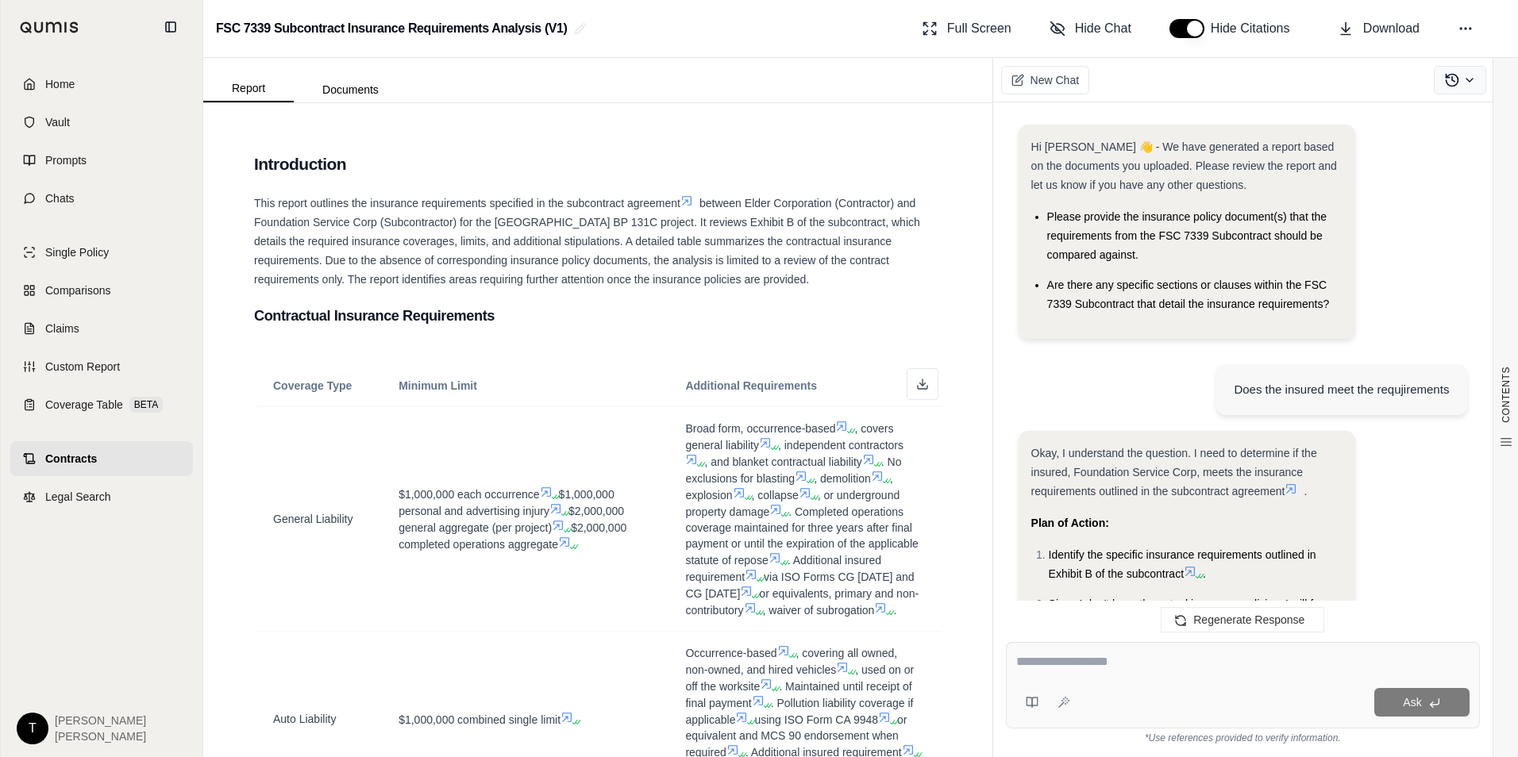
click at [1470, 83] on icon at bounding box center [1469, 80] width 13 height 13
click at [1353, 23] on button "Download" at bounding box center [1378, 29] width 94 height 32
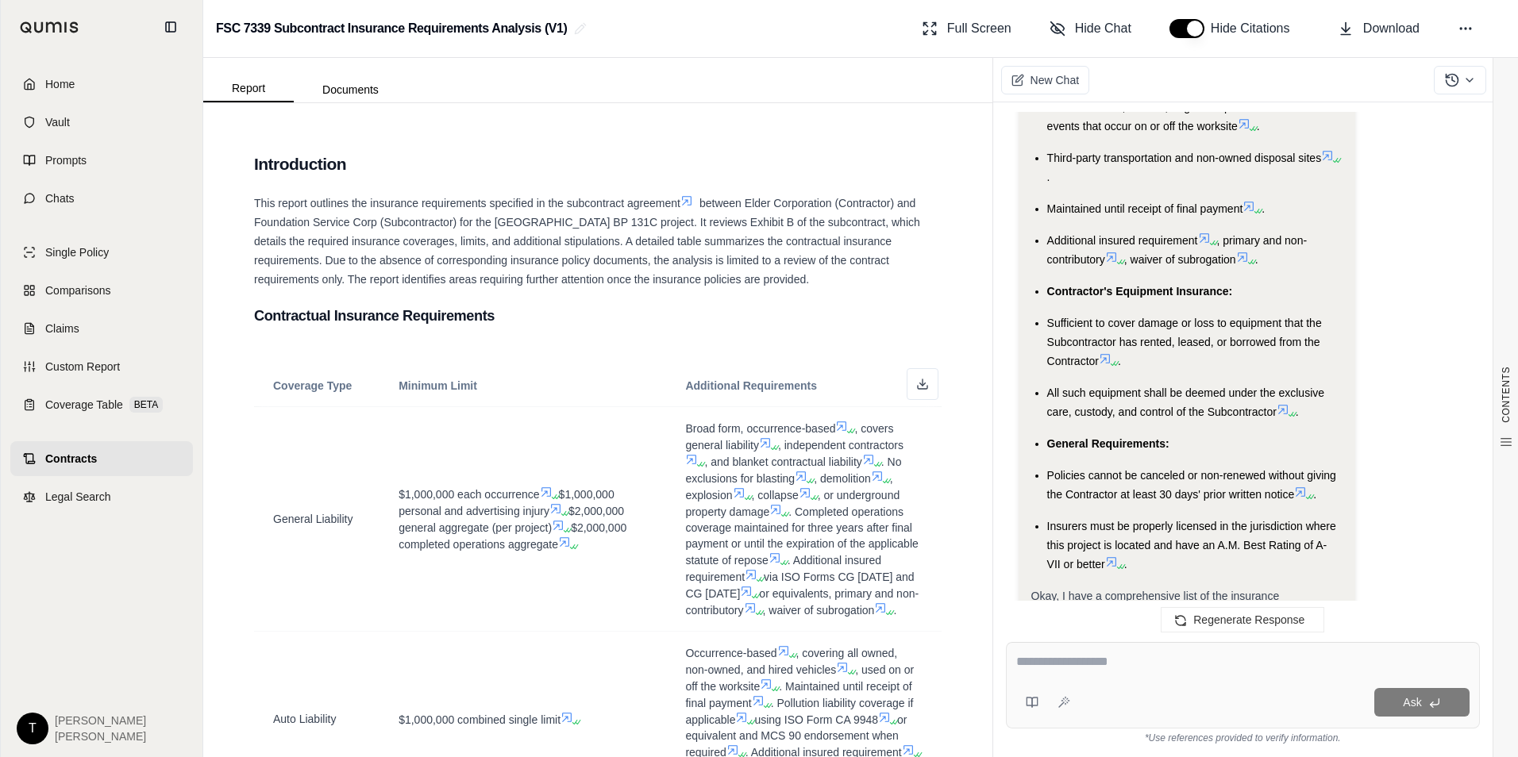
scroll to position [2940, 0]
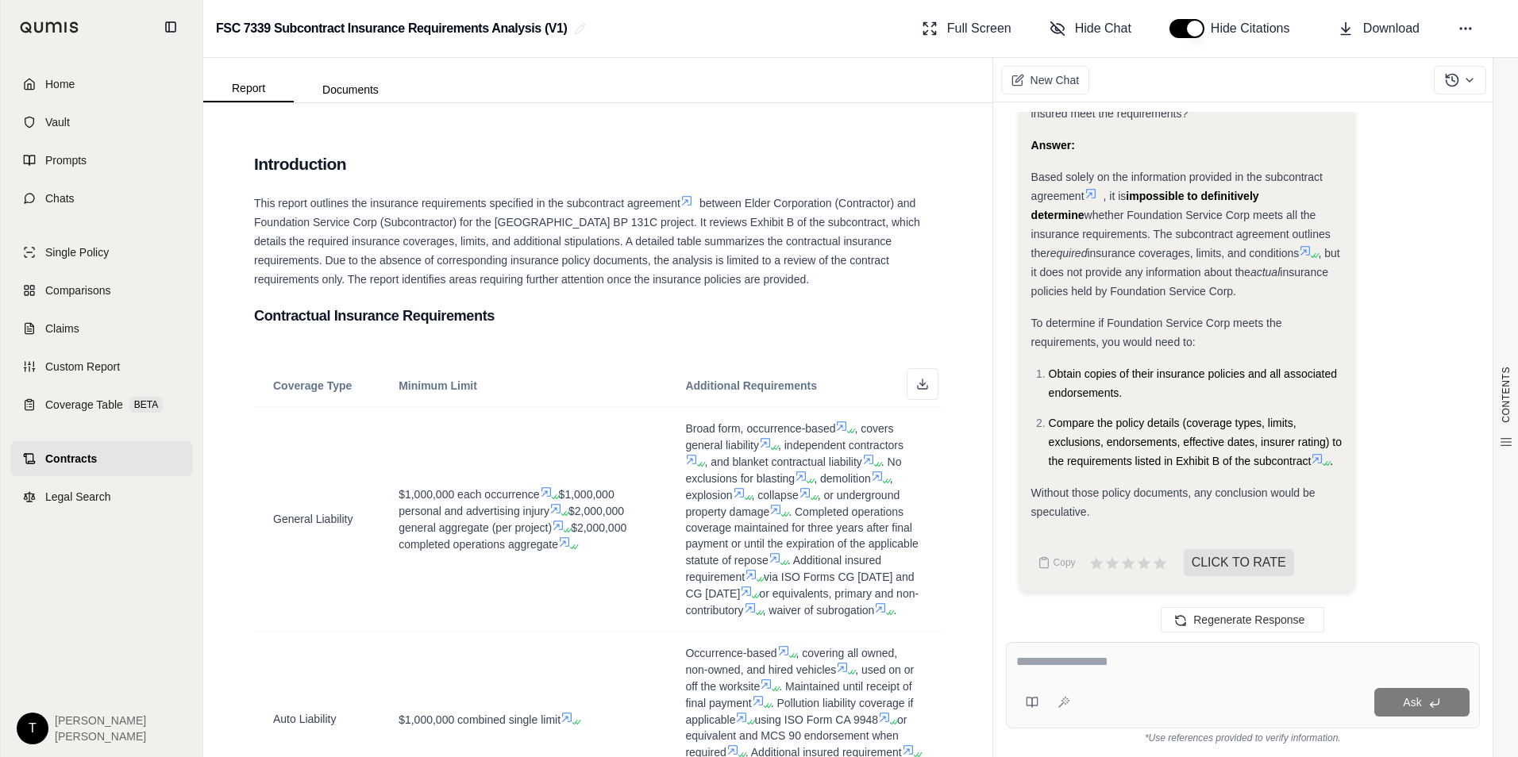
click at [1067, 664] on textarea at bounding box center [1242, 661] width 453 height 19
type textarea "*"
type textarea "**********"
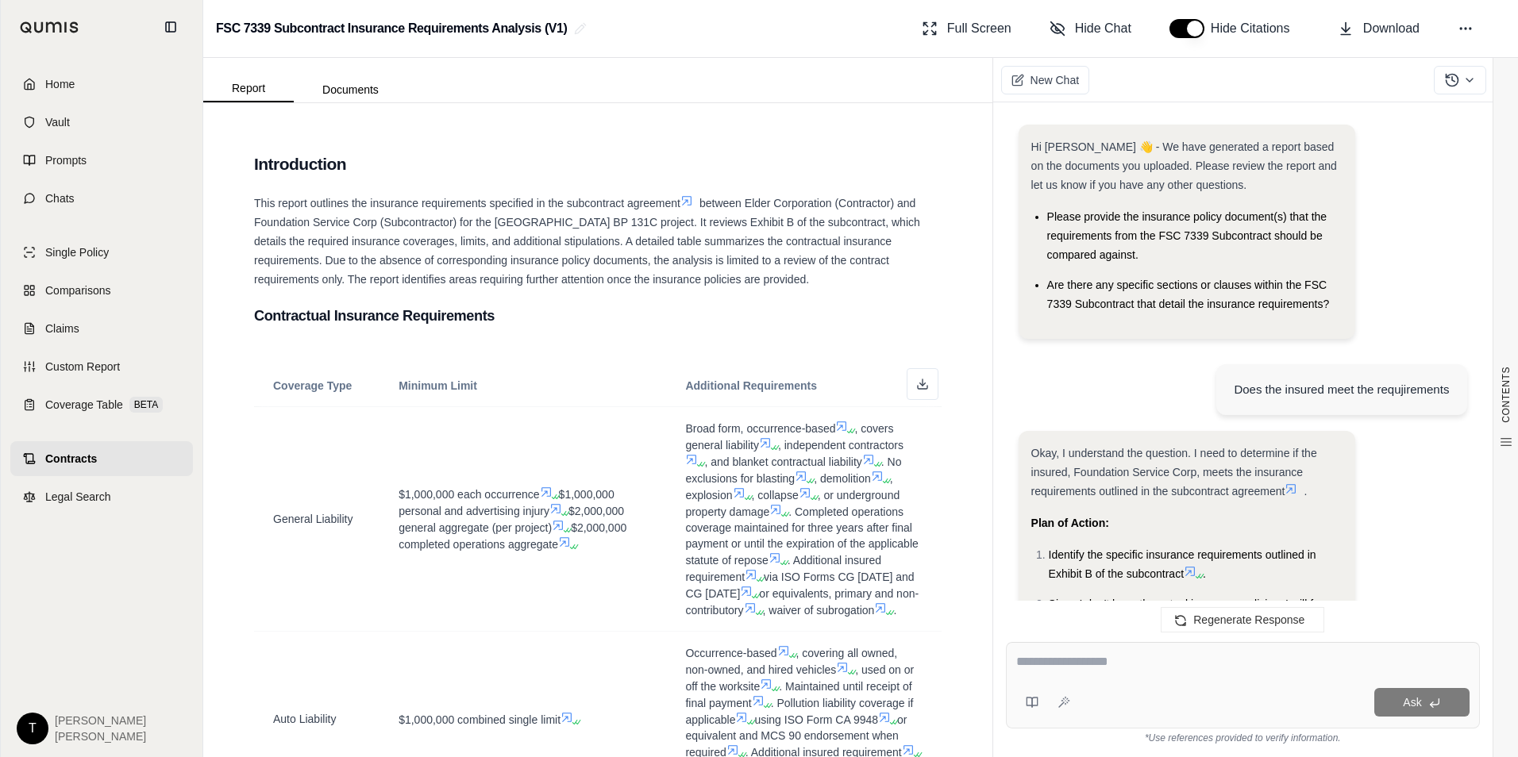
scroll to position [12076, 0]
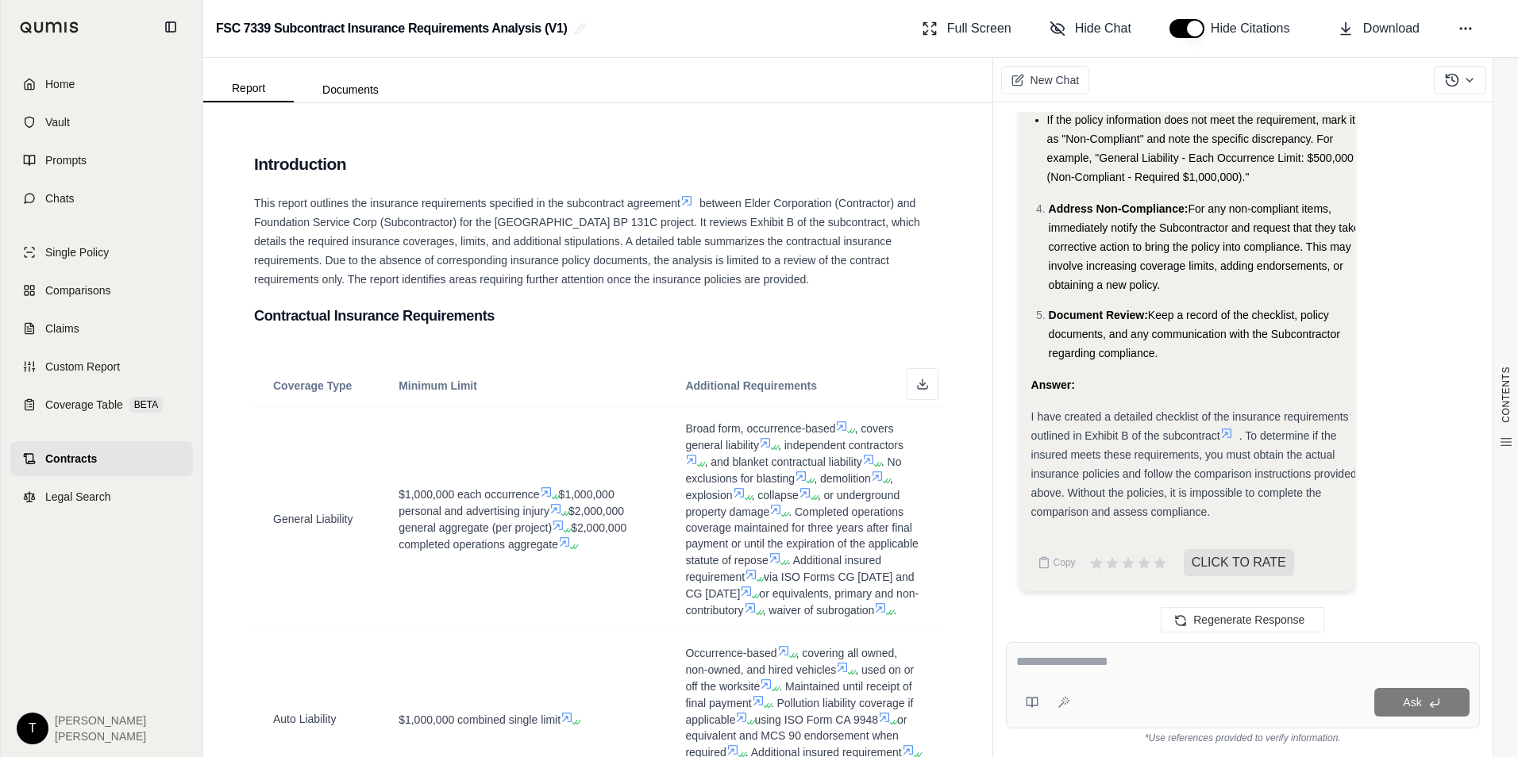
click at [1054, 672] on div at bounding box center [1242, 664] width 453 height 25
click at [1064, 663] on textarea at bounding box center [1242, 661] width 453 height 19
type textarea "**********"
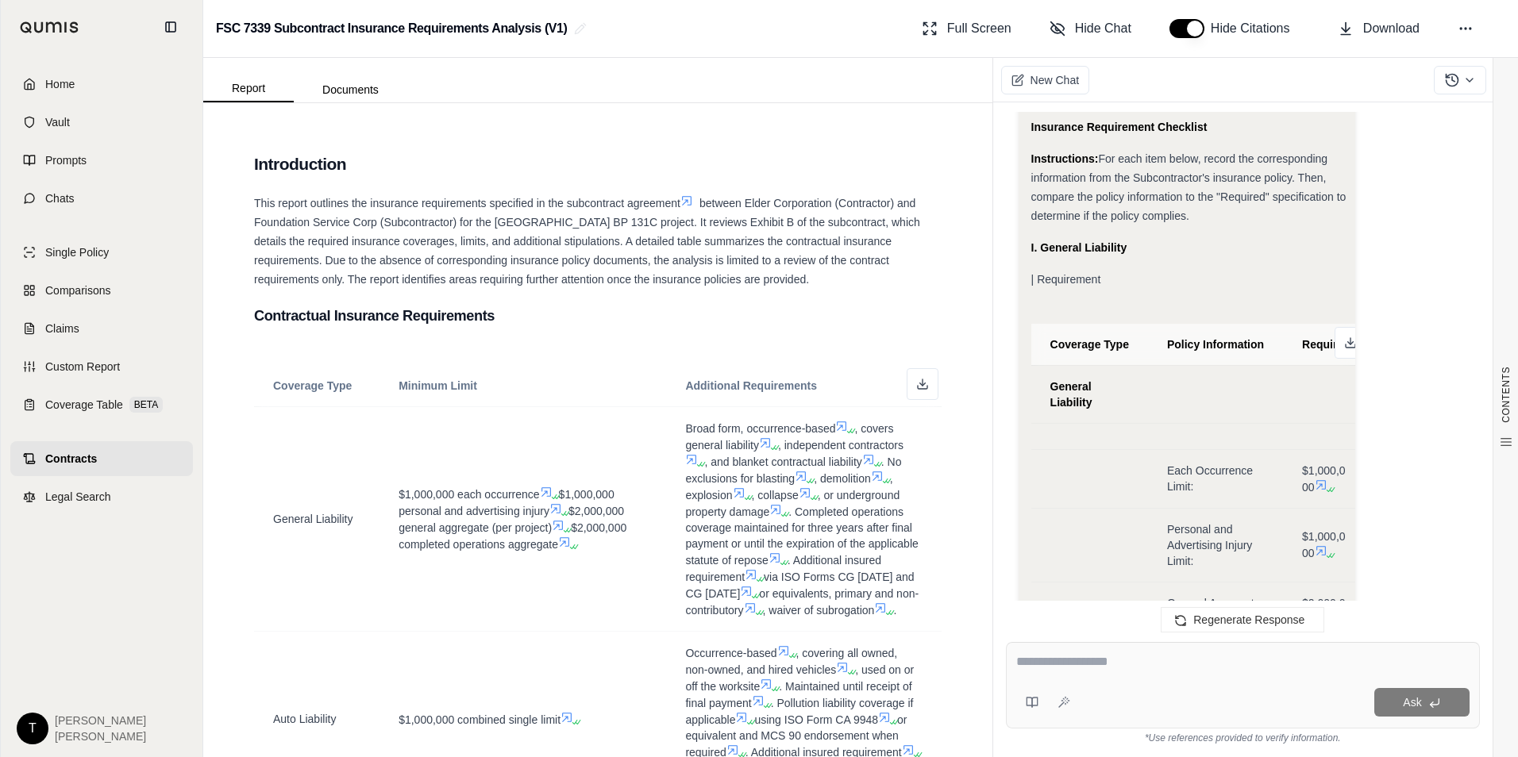
scroll to position [4030, 0]
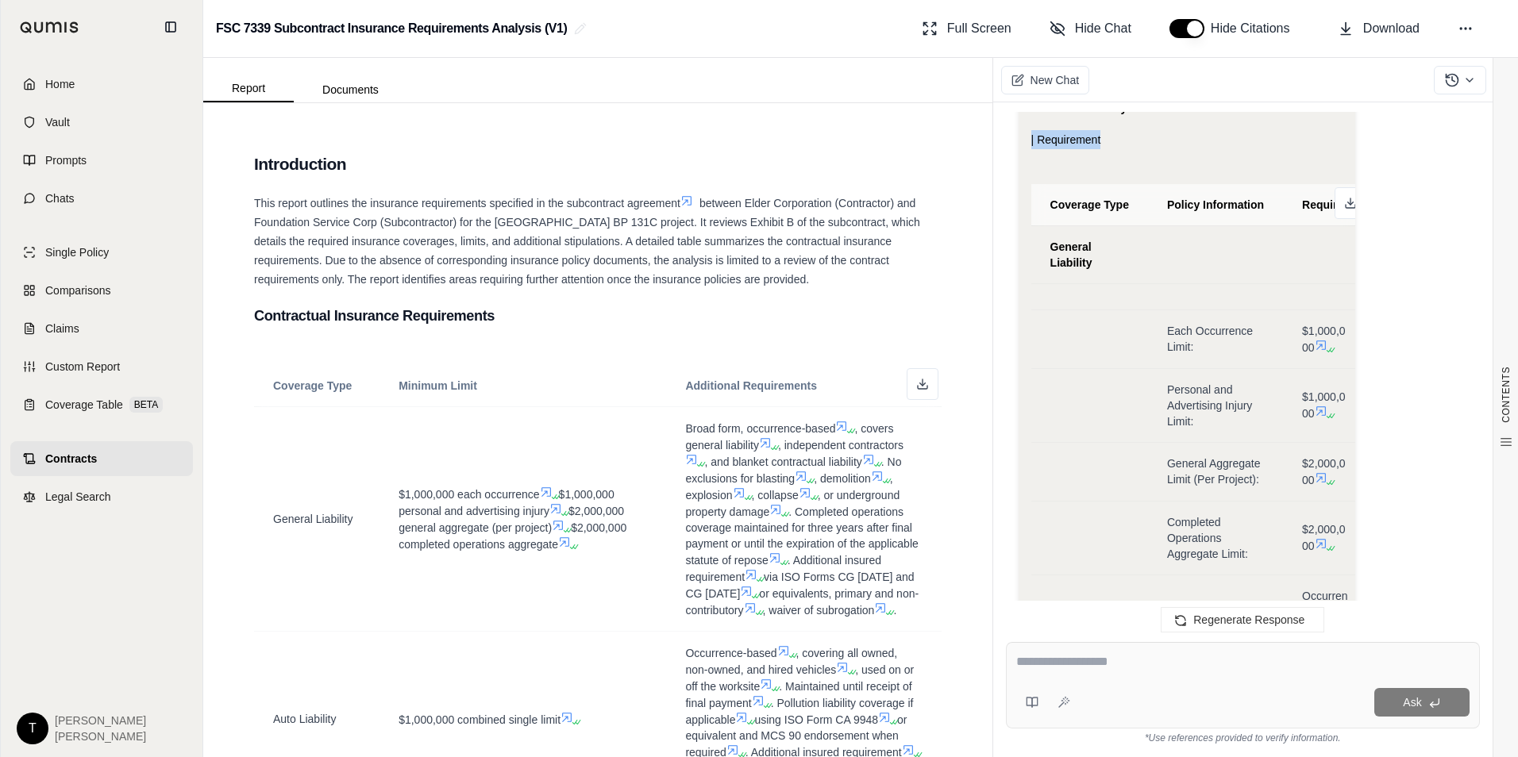
drag, startPoint x: 1186, startPoint y: 140, endPoint x: 1162, endPoint y: 156, distance: 28.2
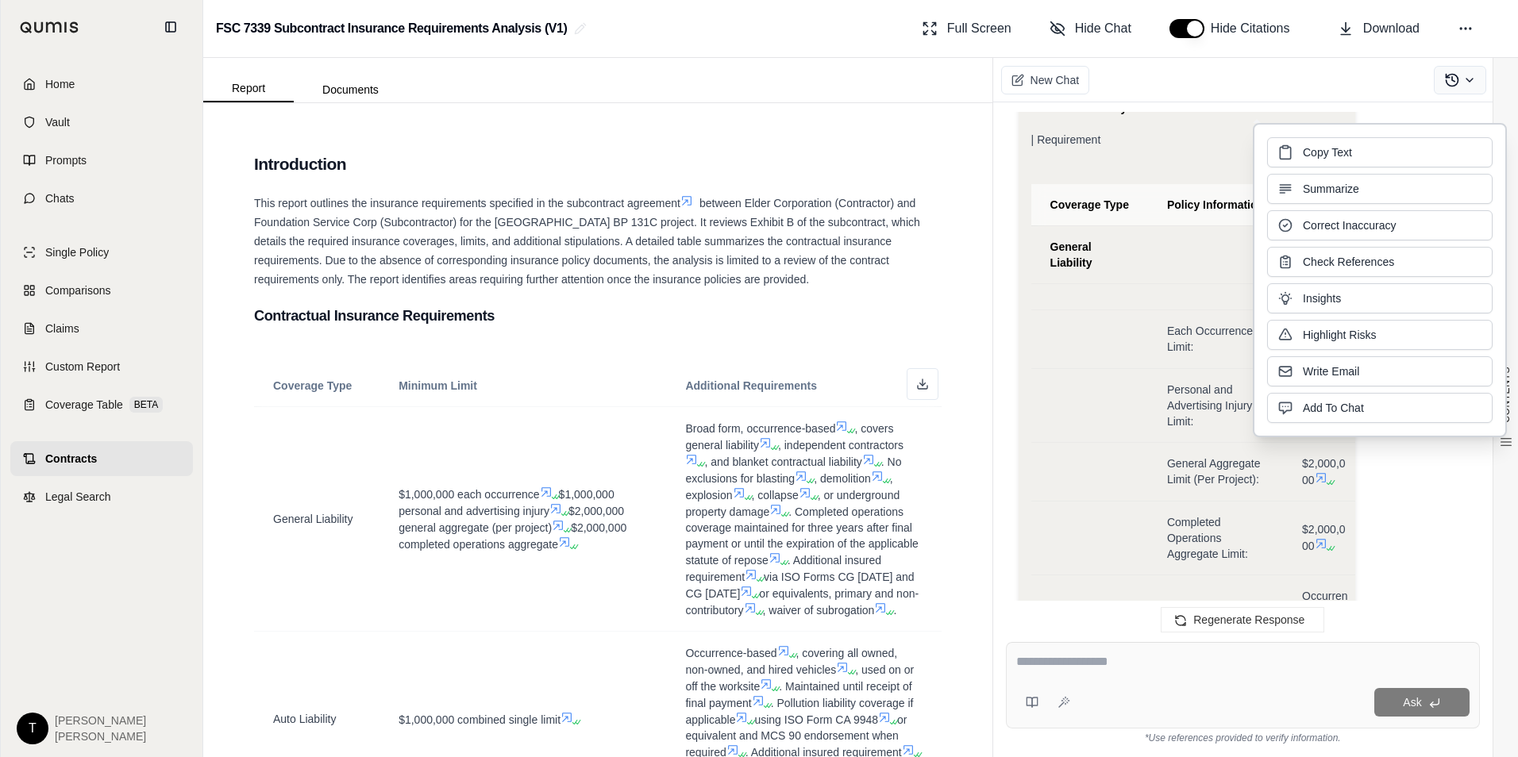
click at [1469, 76] on icon at bounding box center [1469, 80] width 13 height 13
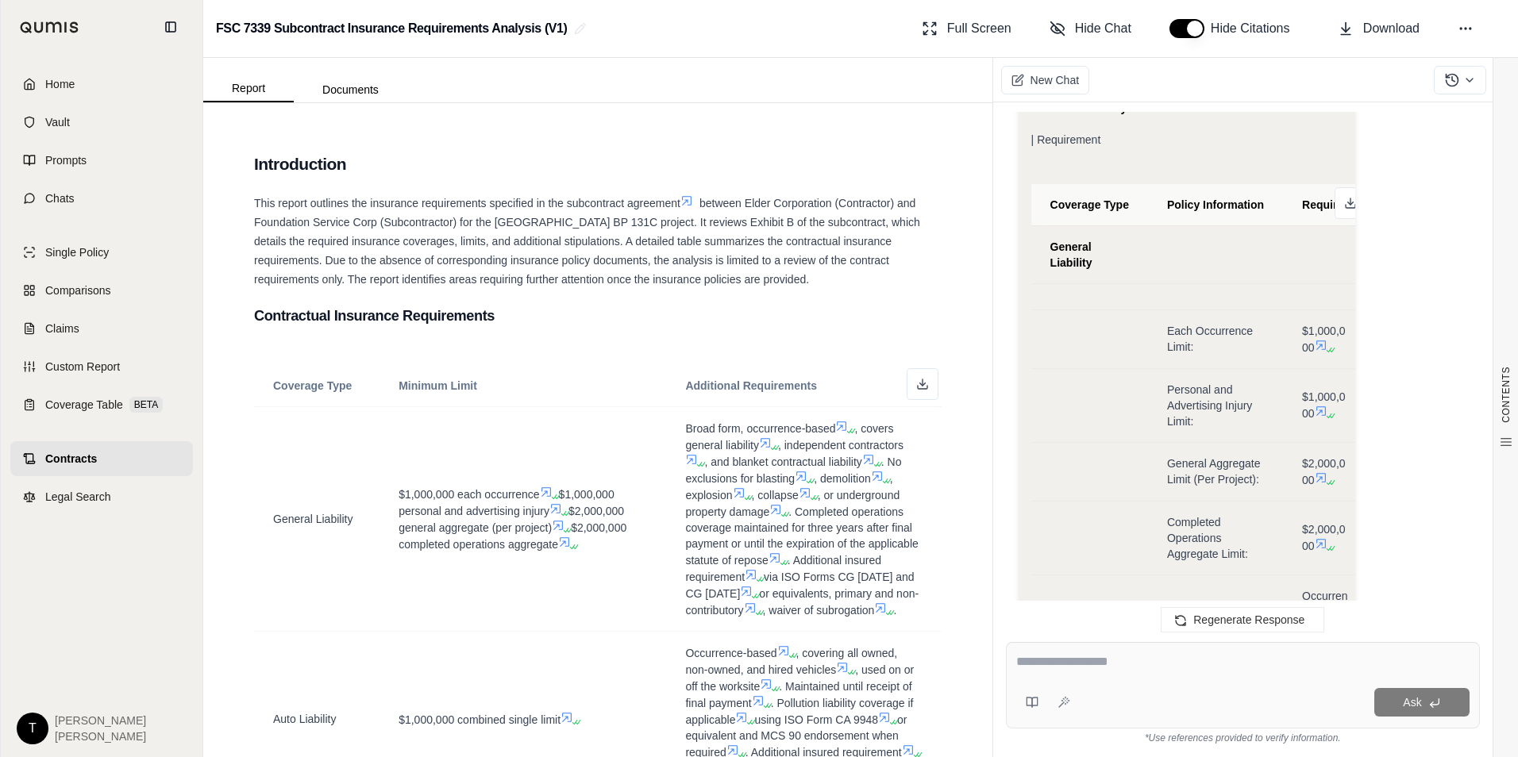
drag, startPoint x: 1015, startPoint y: 371, endPoint x: 1043, endPoint y: 338, distance: 42.8
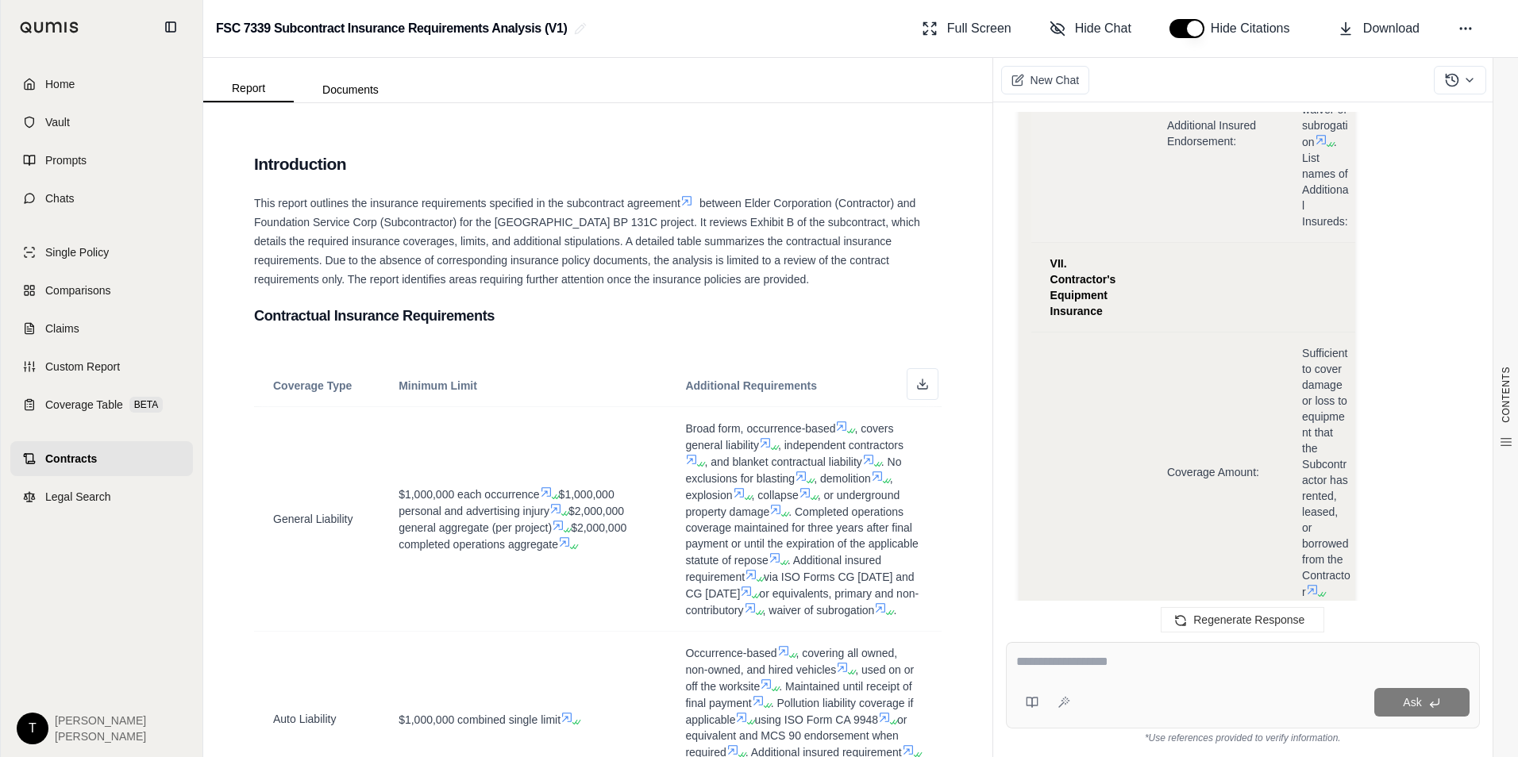
scroll to position [7999, 0]
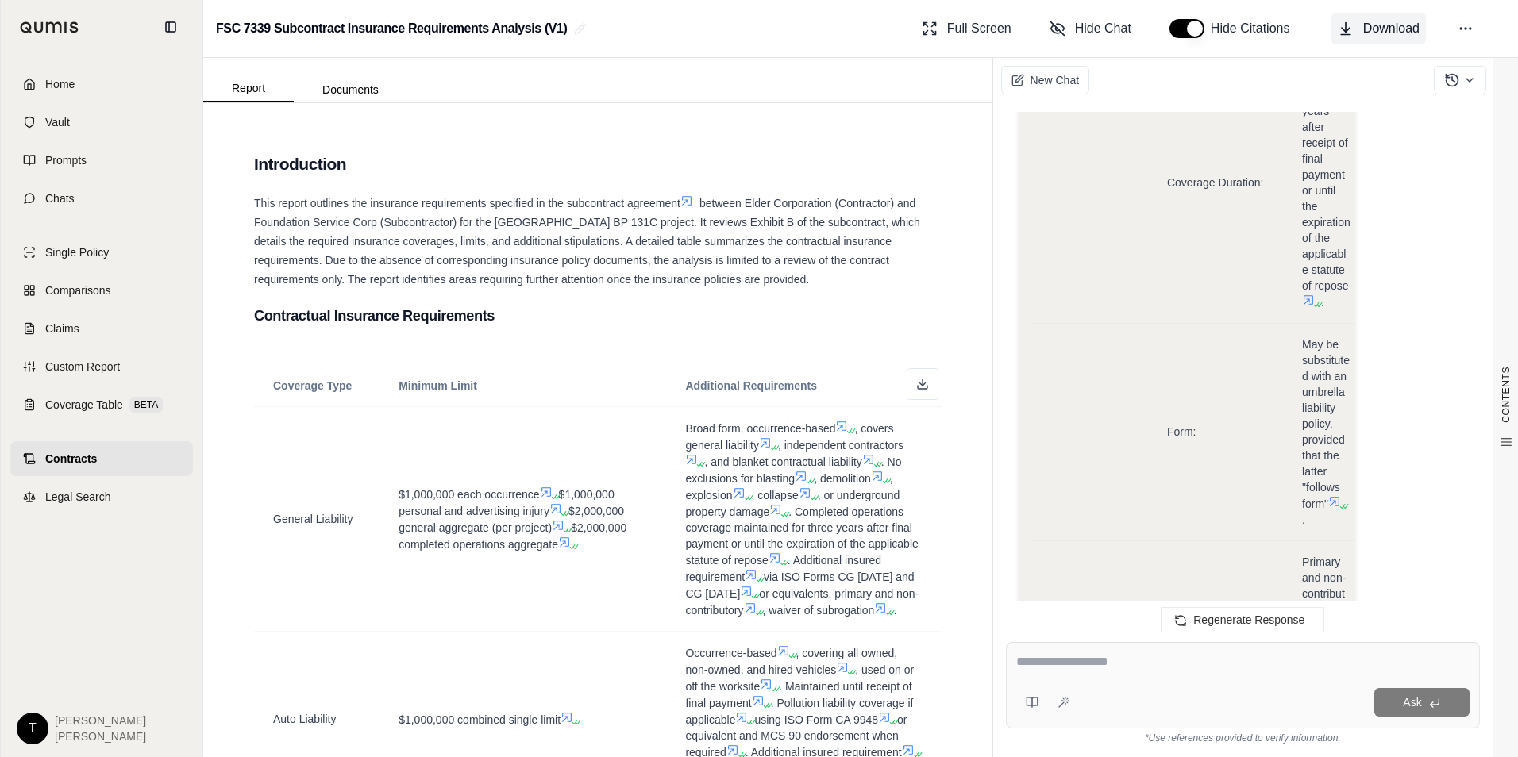
click at [1365, 36] on span "Download" at bounding box center [1391, 28] width 56 height 19
click at [1470, 28] on circle at bounding box center [1470, 29] width 2 height 2
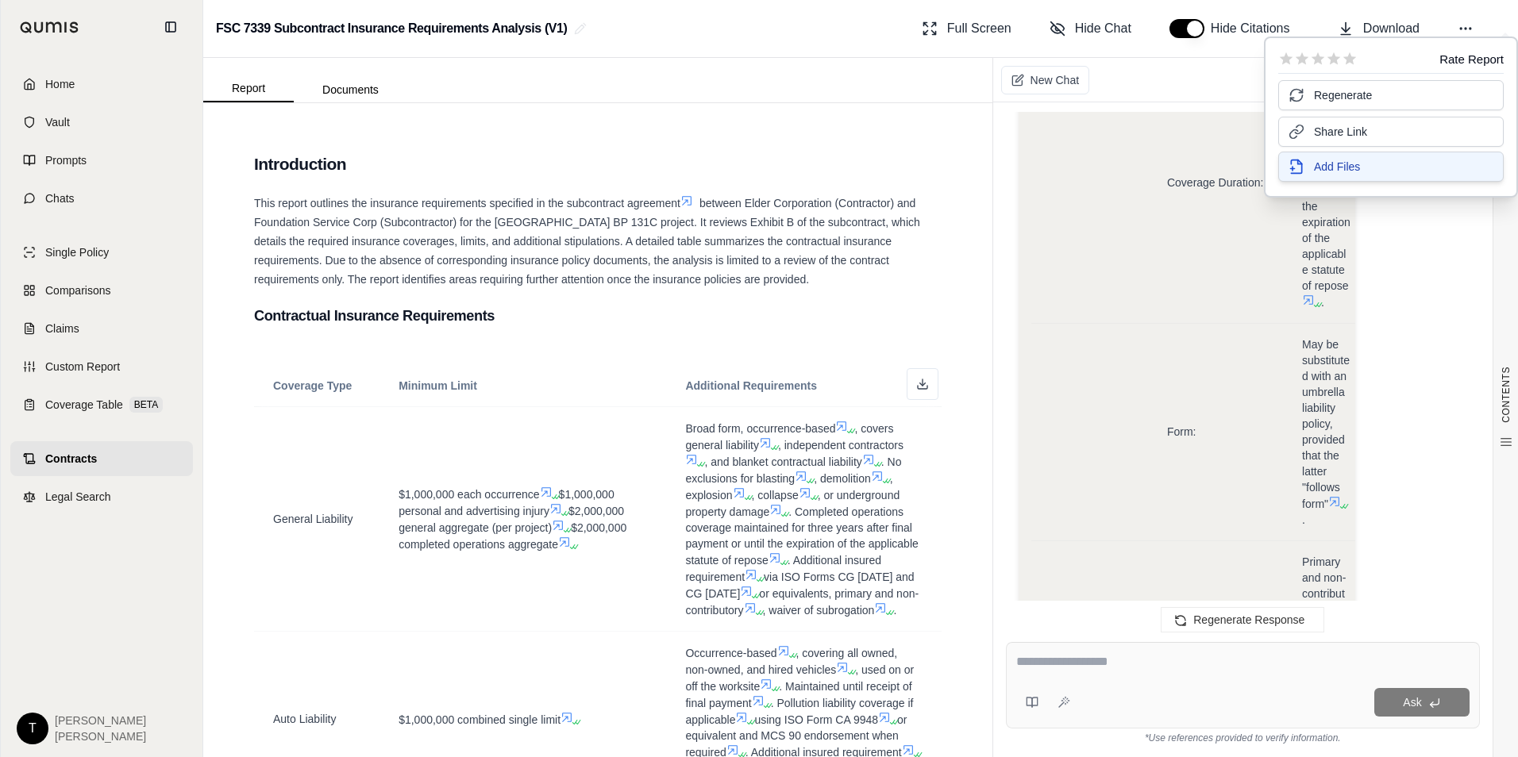
click at [1332, 172] on span "Add Files" at bounding box center [1337, 167] width 46 height 16
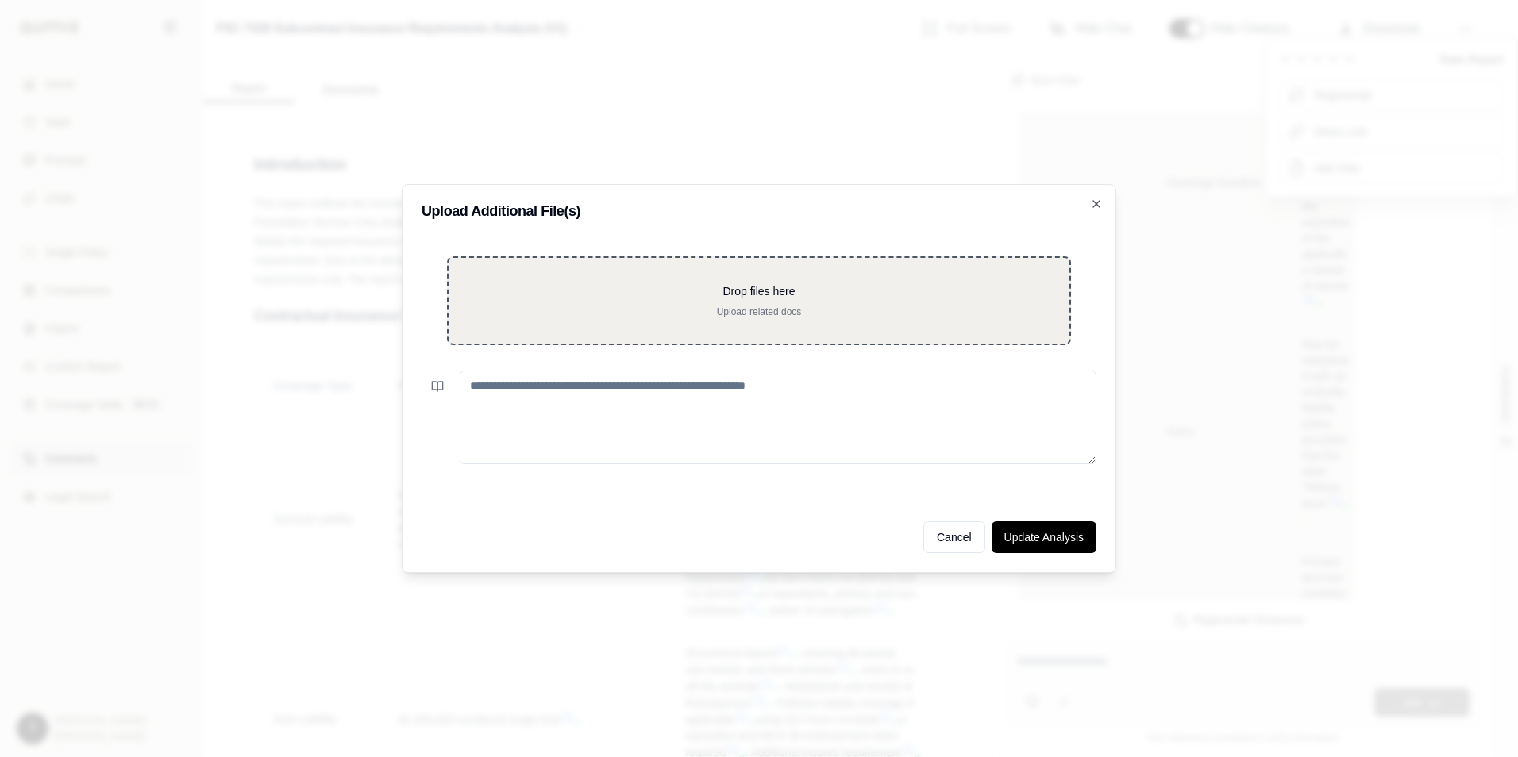
click at [627, 306] on p "Upload related docs" at bounding box center [759, 312] width 570 height 13
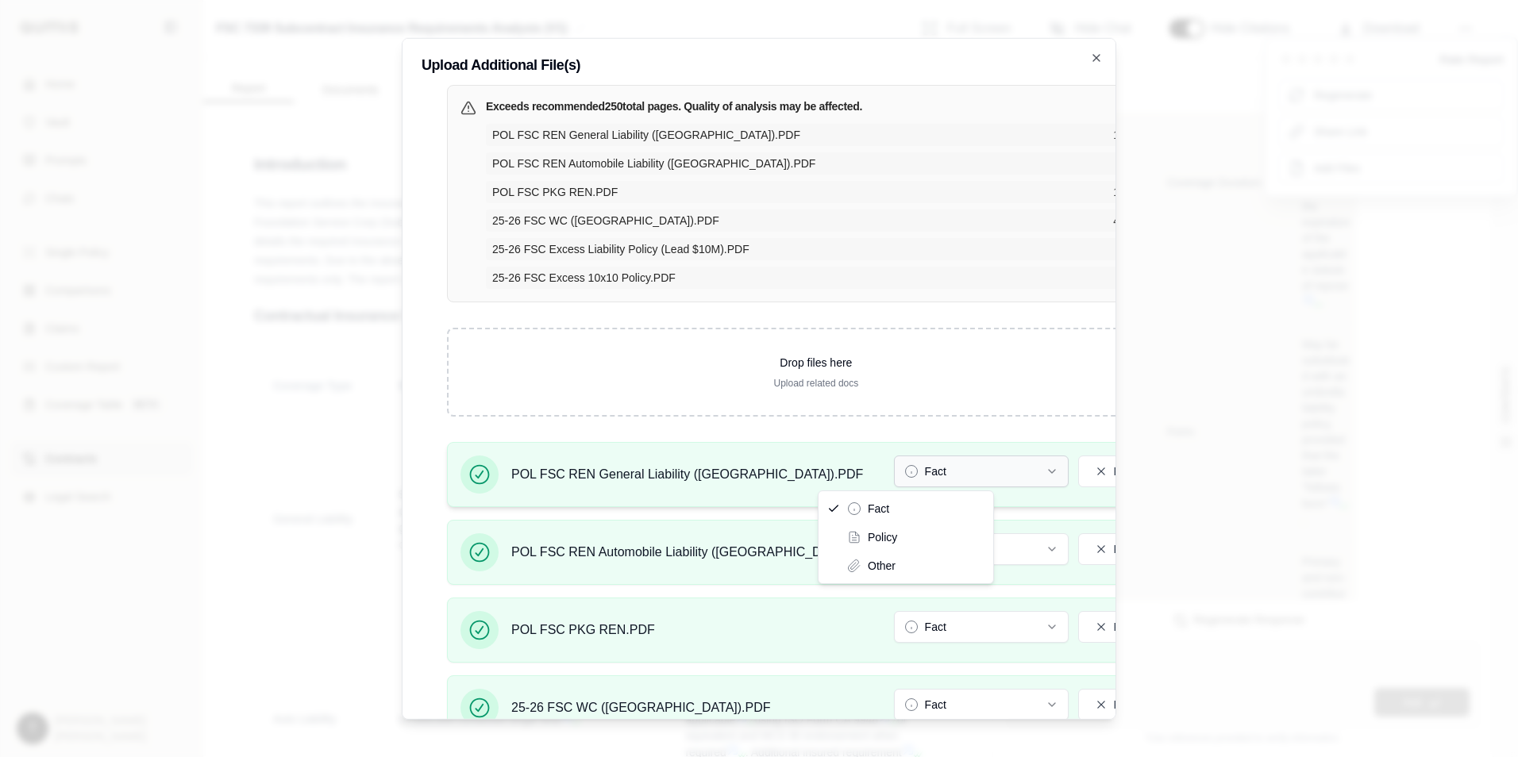
click at [933, 475] on button "Fact" at bounding box center [981, 472] width 175 height 32
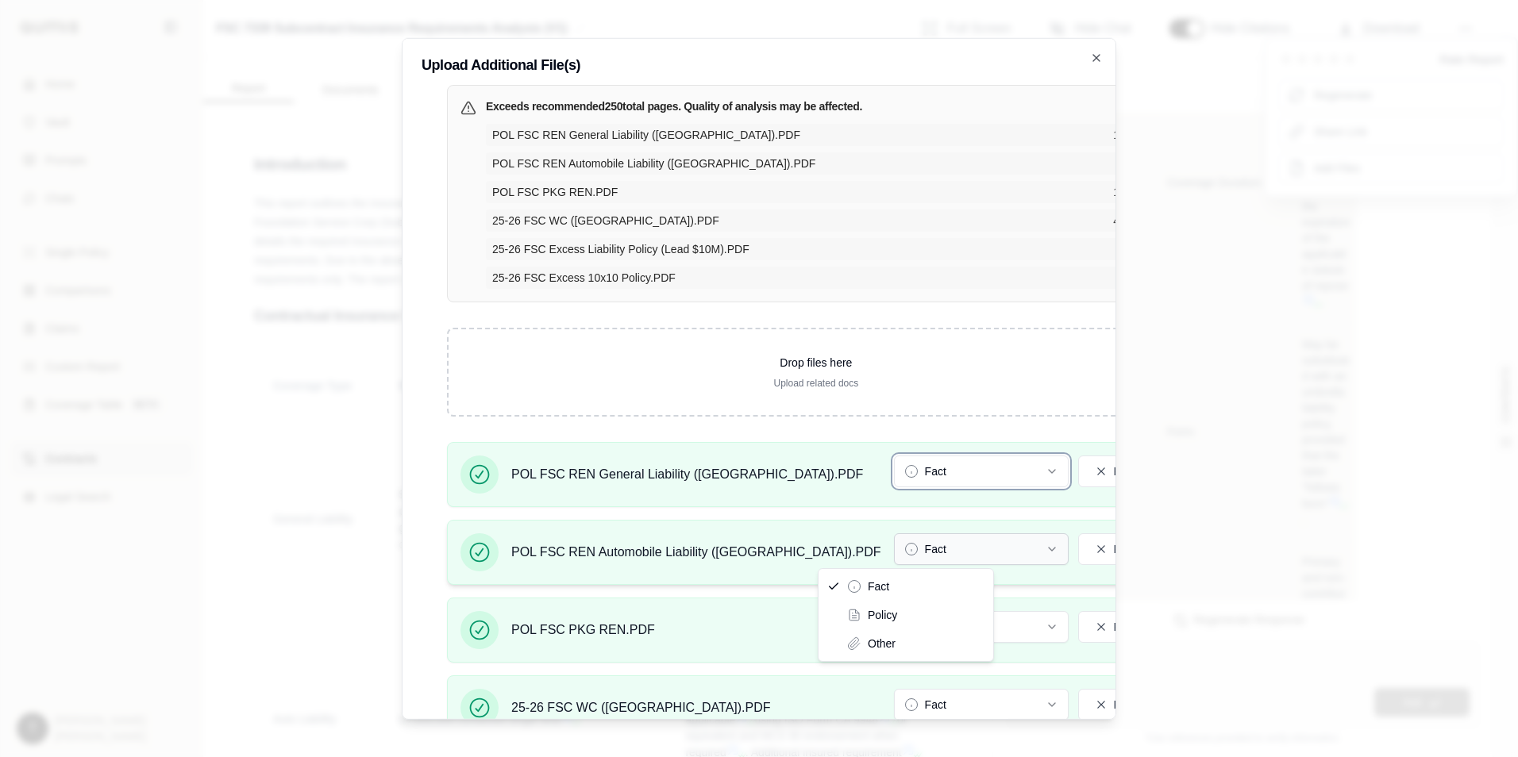
click at [894, 554] on button "Fact" at bounding box center [981, 549] width 175 height 32
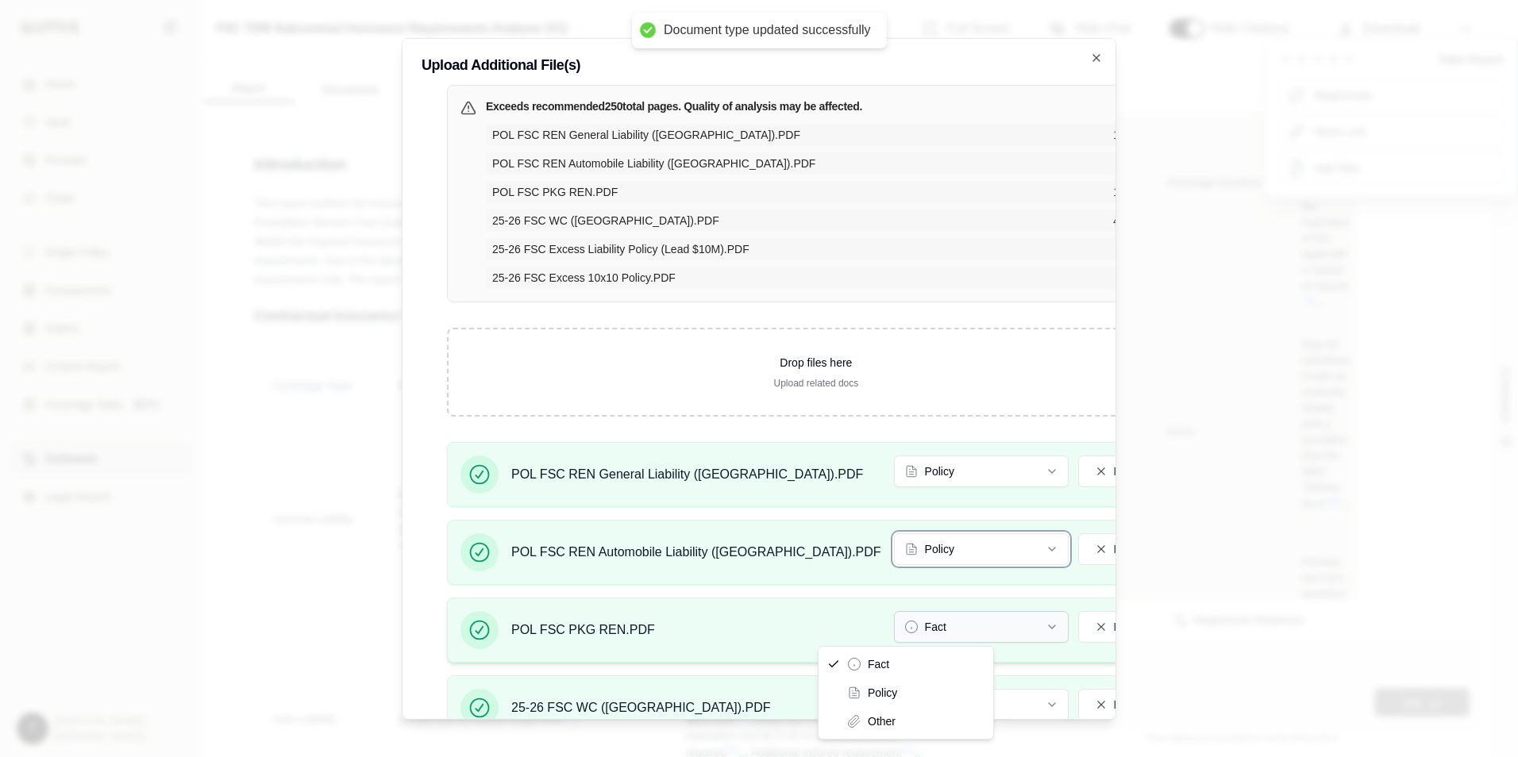
click at [894, 625] on button "Fact" at bounding box center [981, 627] width 175 height 32
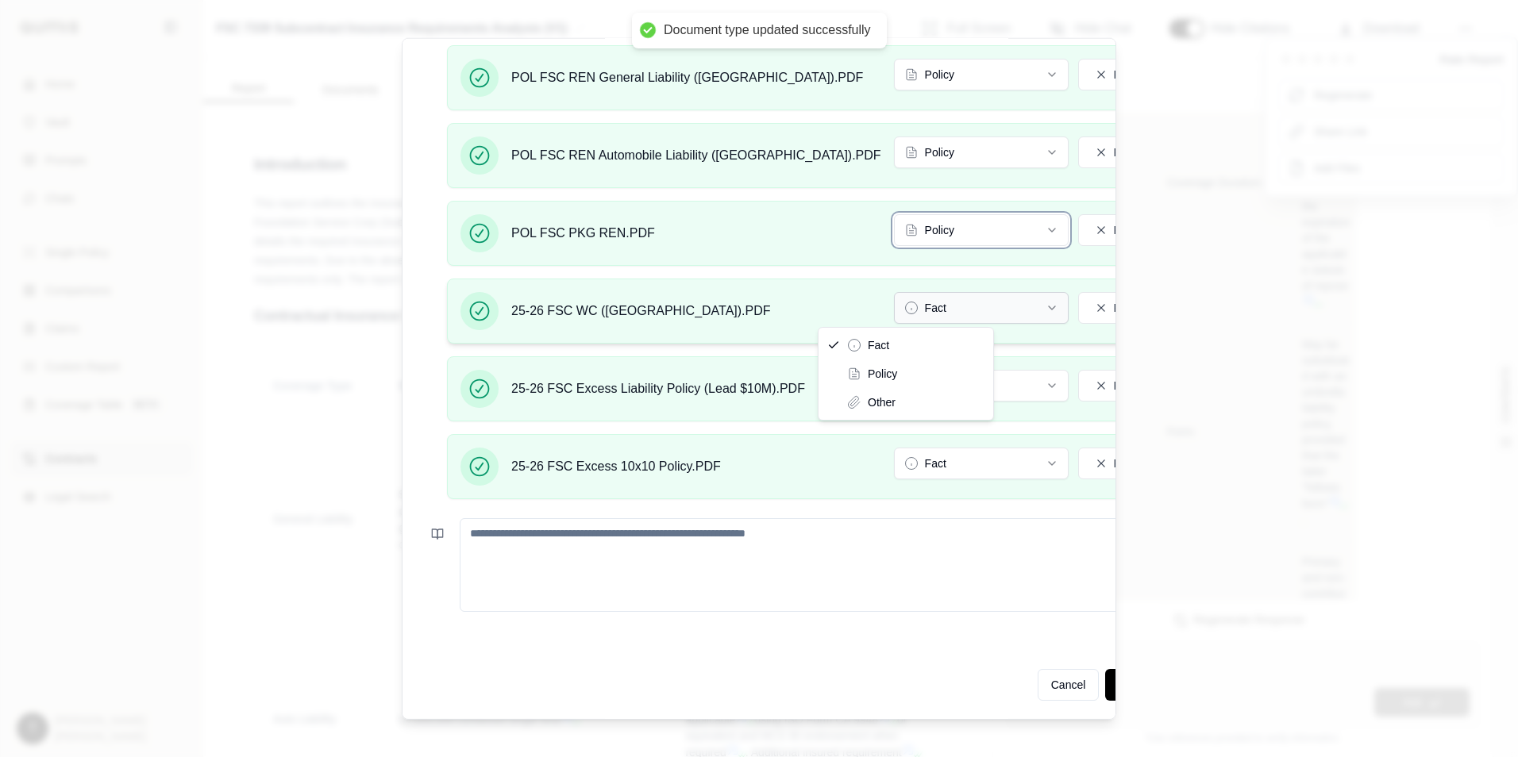
click at [894, 305] on button "Fact" at bounding box center [981, 308] width 175 height 32
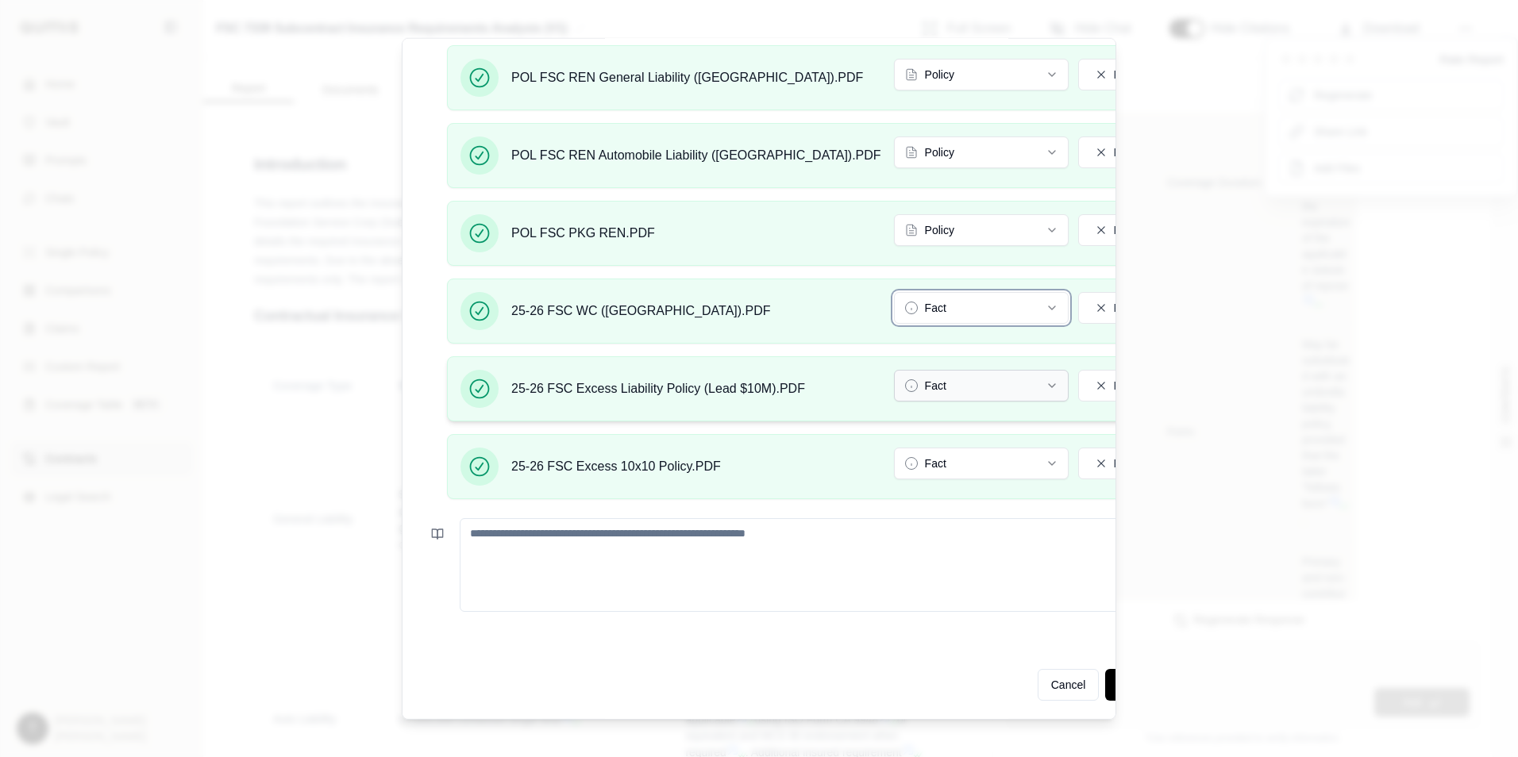
click at [894, 383] on button "Fact" at bounding box center [981, 386] width 175 height 32
click at [894, 465] on button "Fact" at bounding box center [981, 464] width 175 height 32
click at [1105, 688] on button "Update Analysis" at bounding box center [1157, 685] width 105 height 32
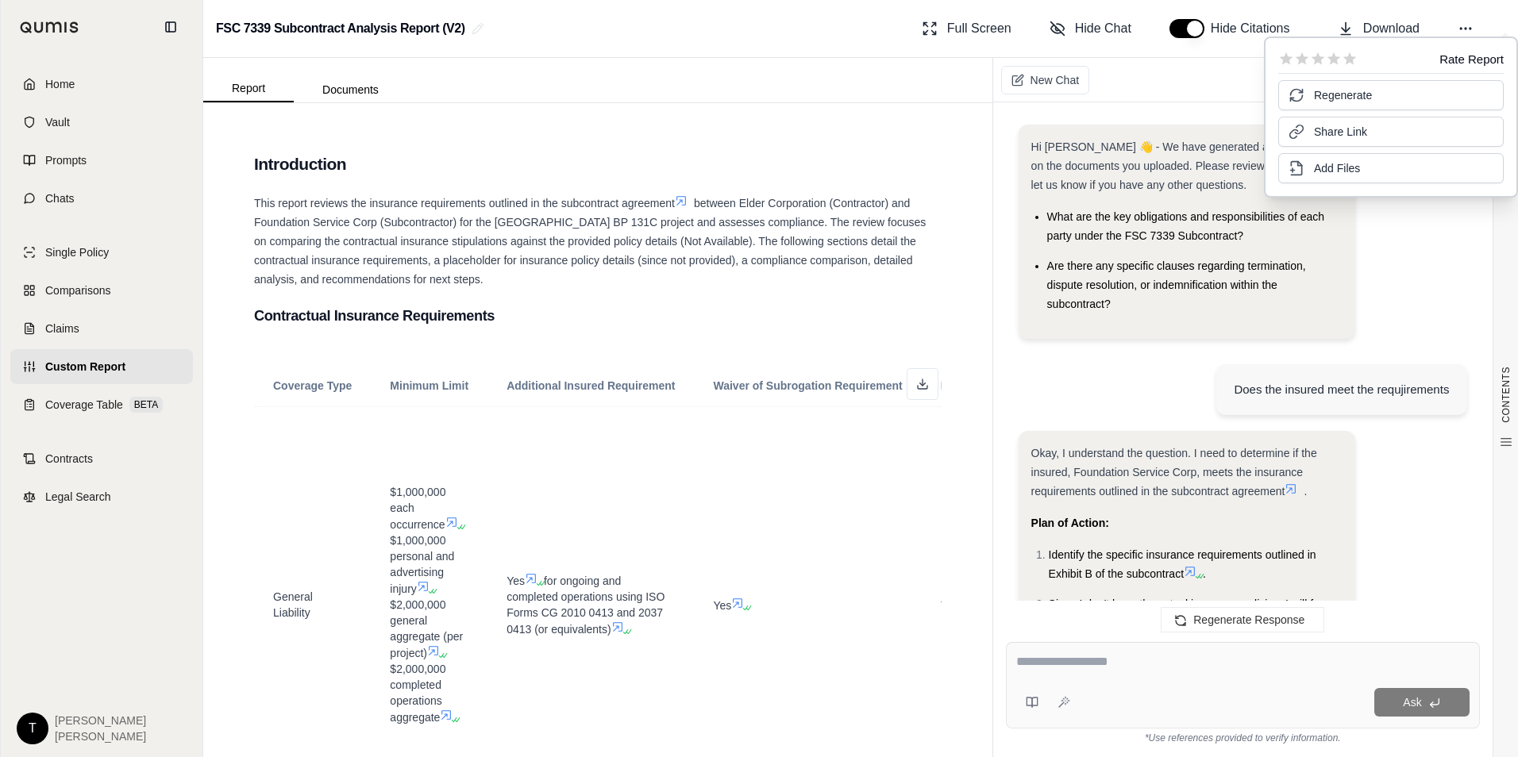
scroll to position [12364, 0]
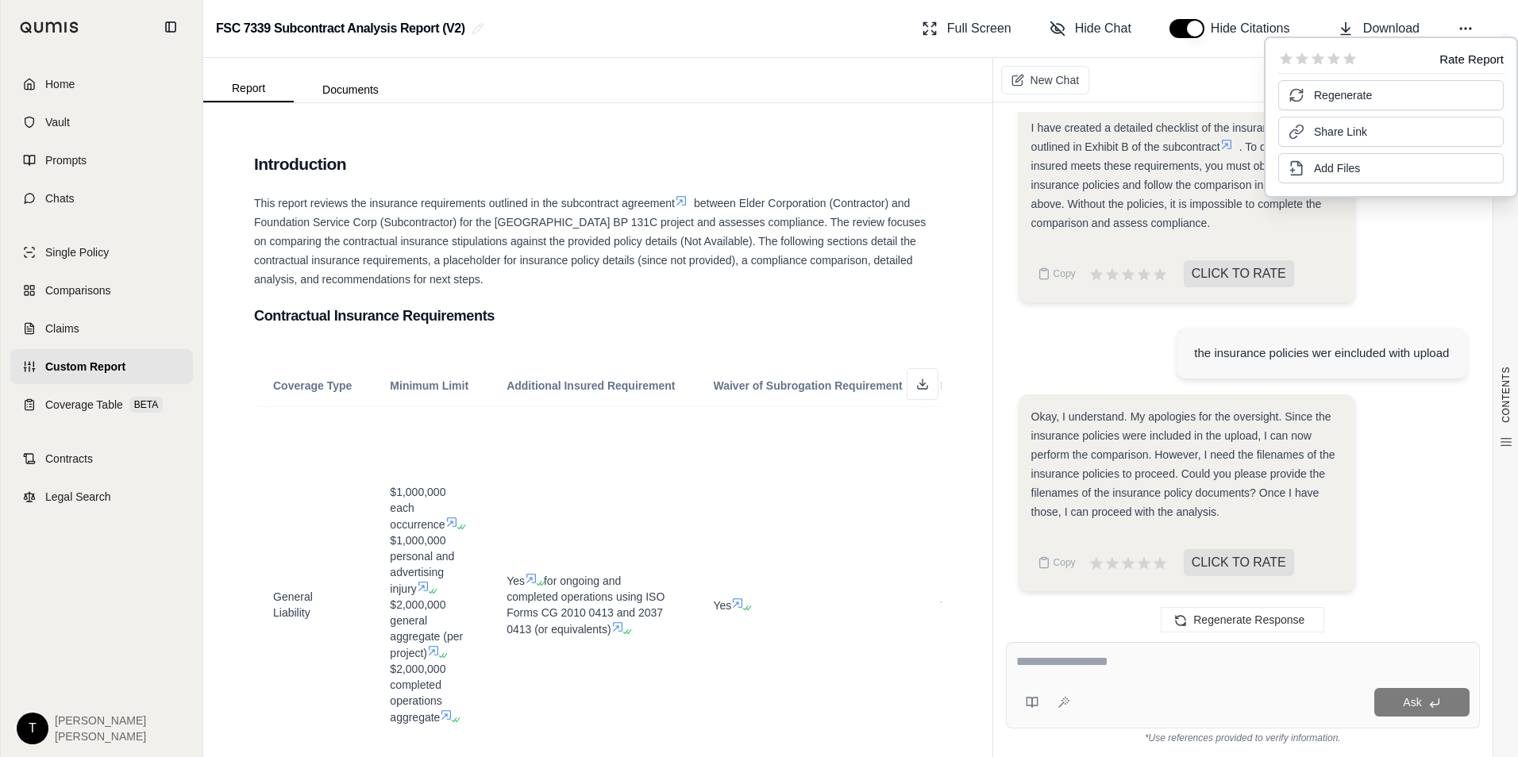
click at [1083, 660] on textarea at bounding box center [1242, 661] width 453 height 19
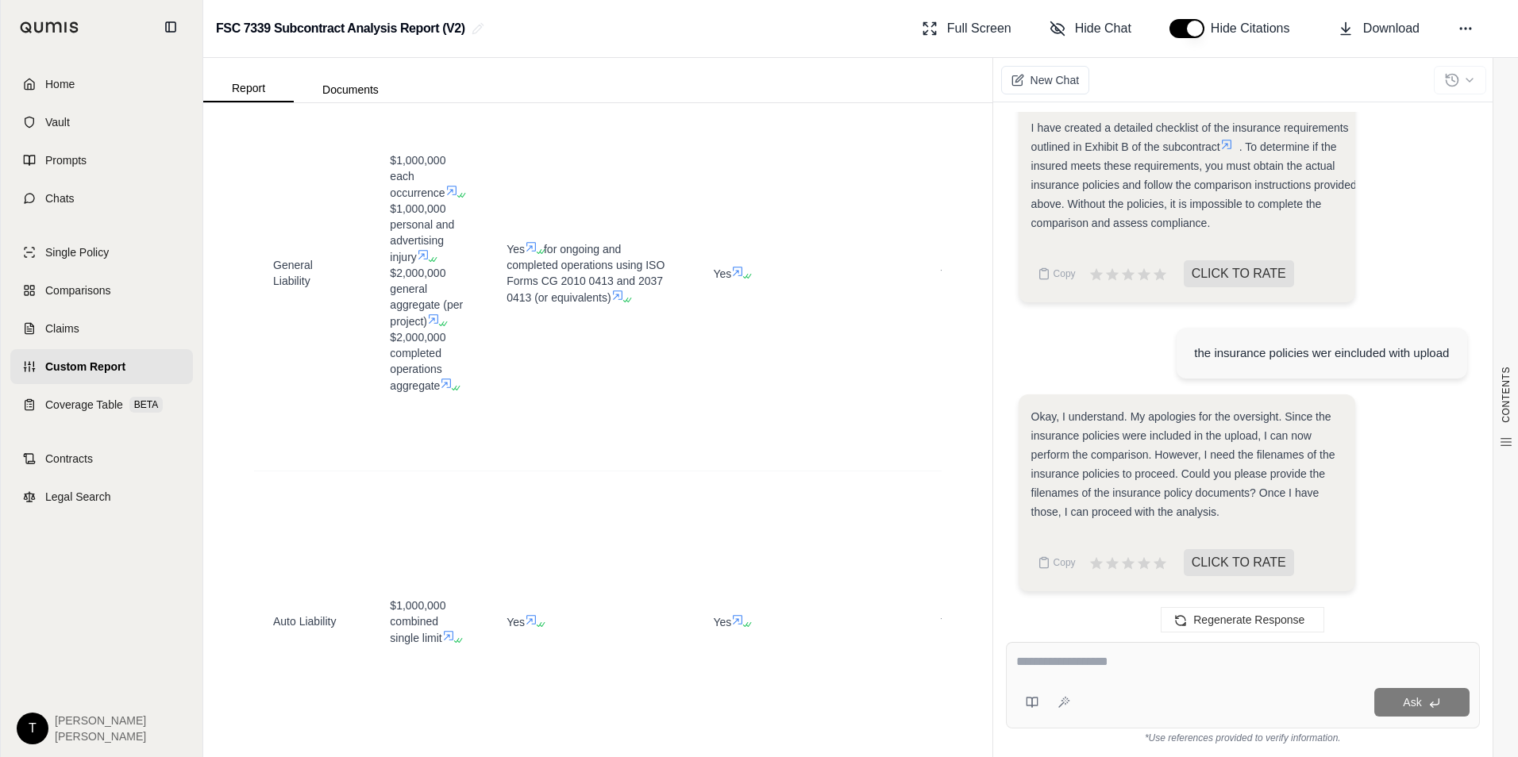
scroll to position [0, 0]
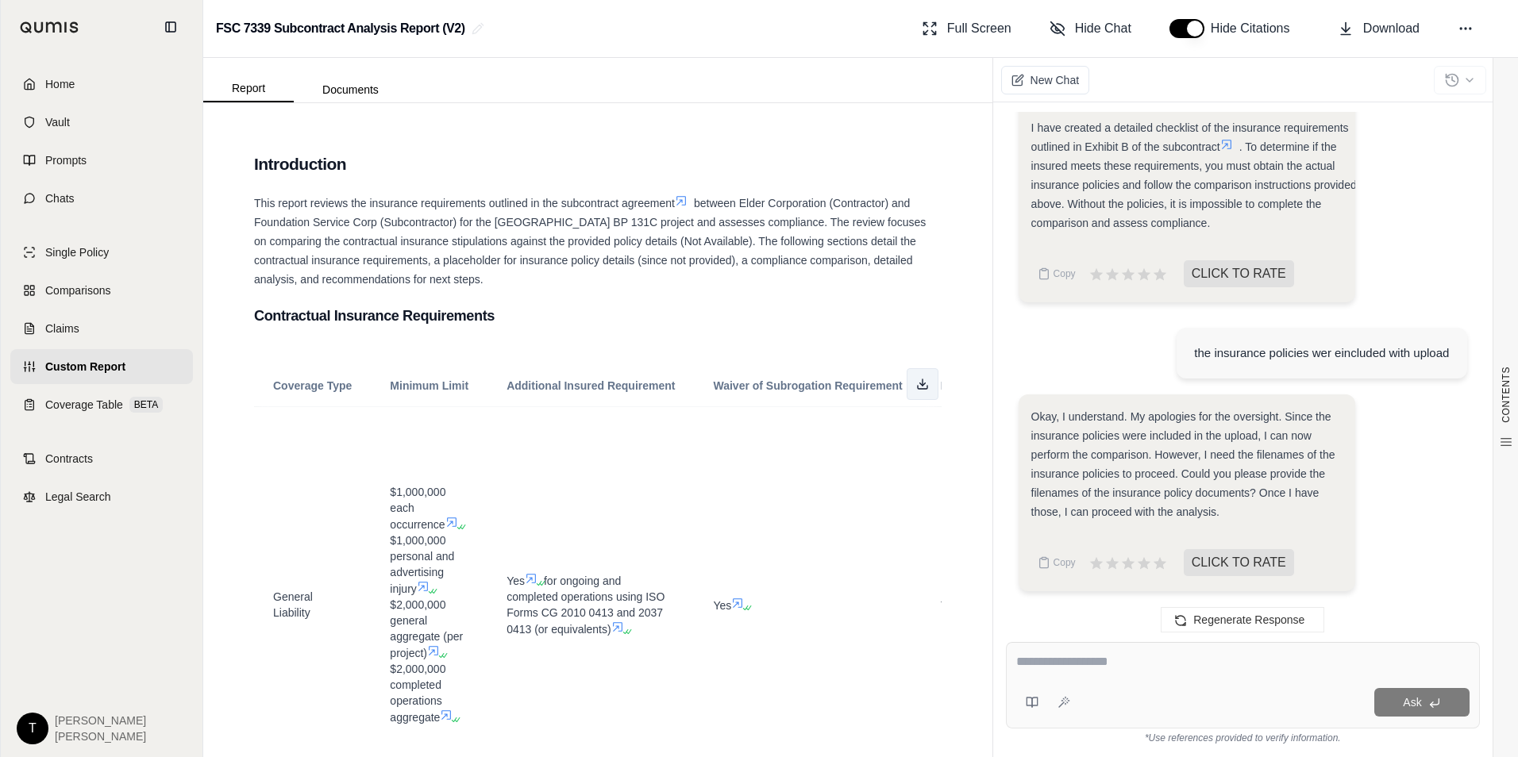
click at [916, 384] on icon at bounding box center [922, 384] width 13 height 13
click at [1157, 659] on textarea at bounding box center [1242, 661] width 453 height 19
click at [1466, 25] on icon at bounding box center [1465, 29] width 16 height 16
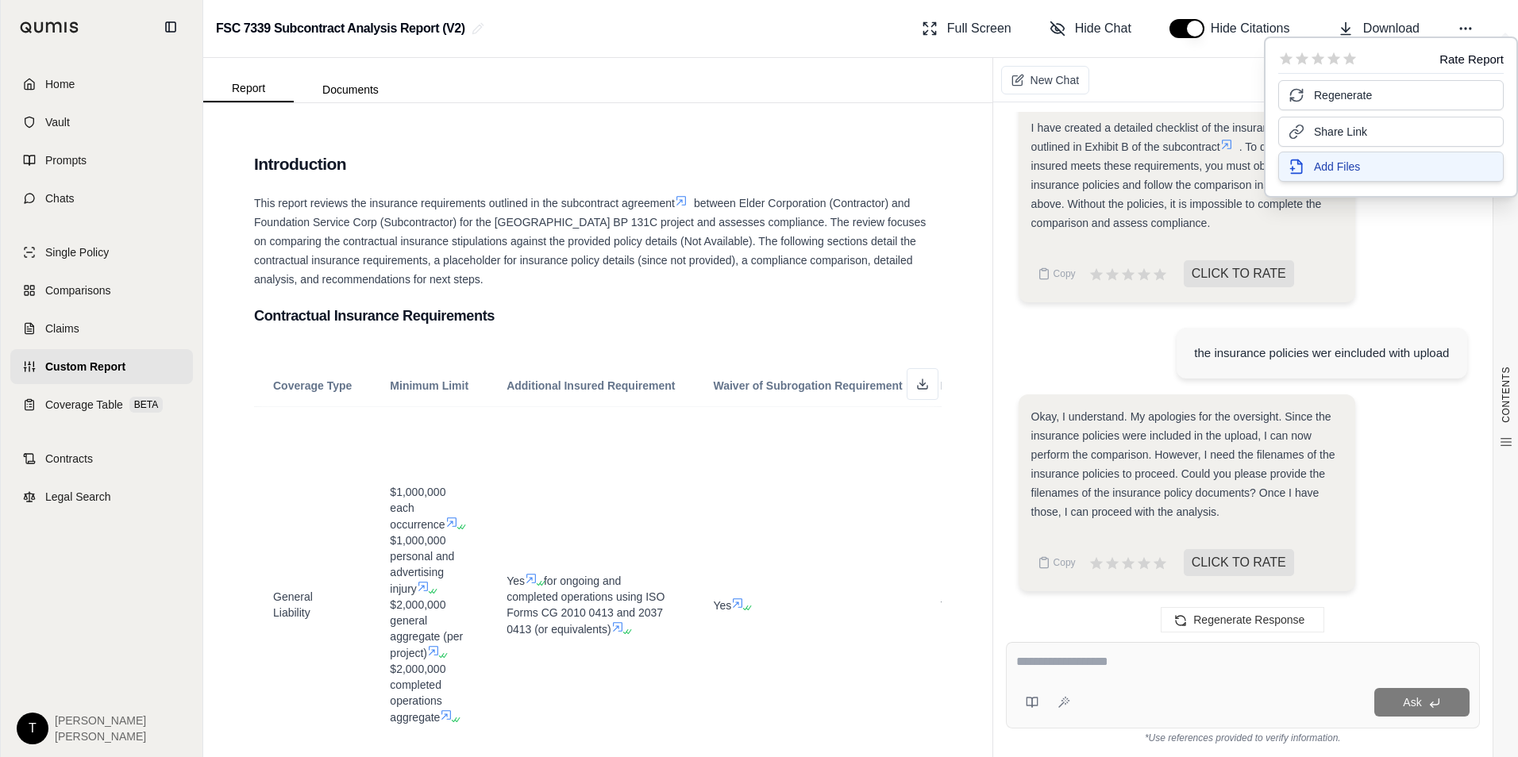
click at [1340, 164] on span "Add Files" at bounding box center [1337, 167] width 46 height 16
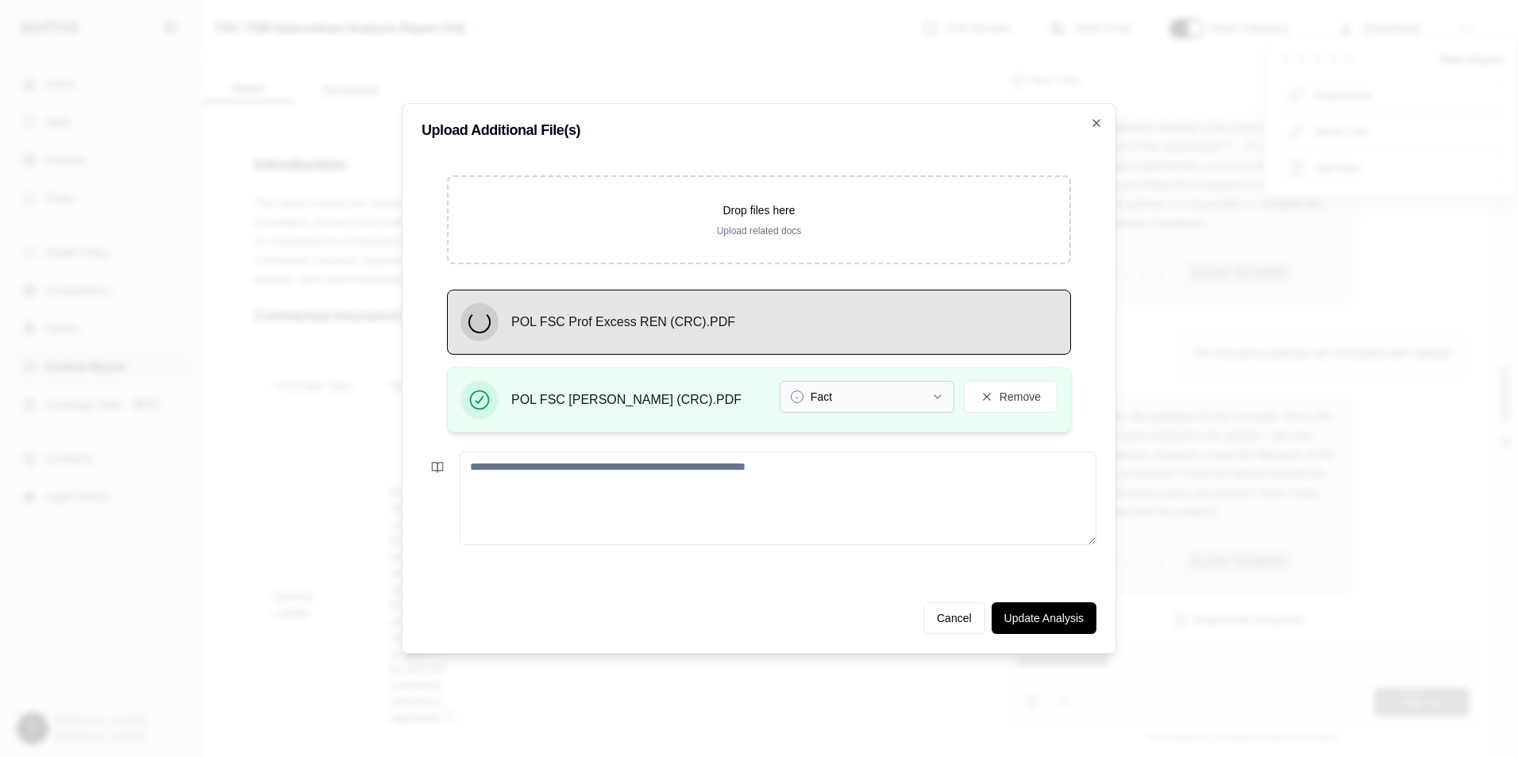
click at [871, 391] on button "Fact" at bounding box center [866, 397] width 175 height 32
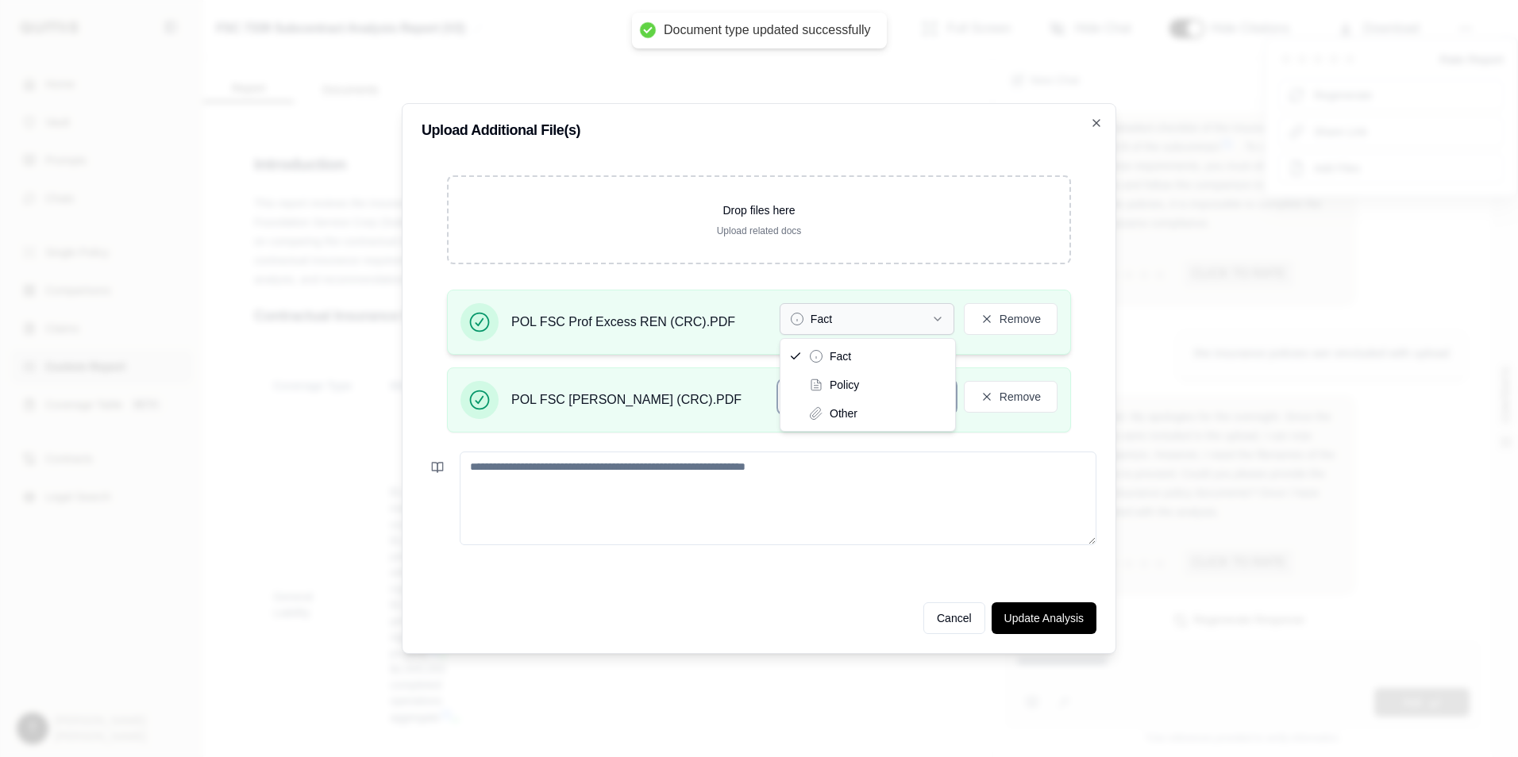
click at [869, 325] on button "Fact" at bounding box center [866, 319] width 175 height 32
click at [1044, 620] on button "Update Analysis" at bounding box center [1043, 618] width 105 height 32
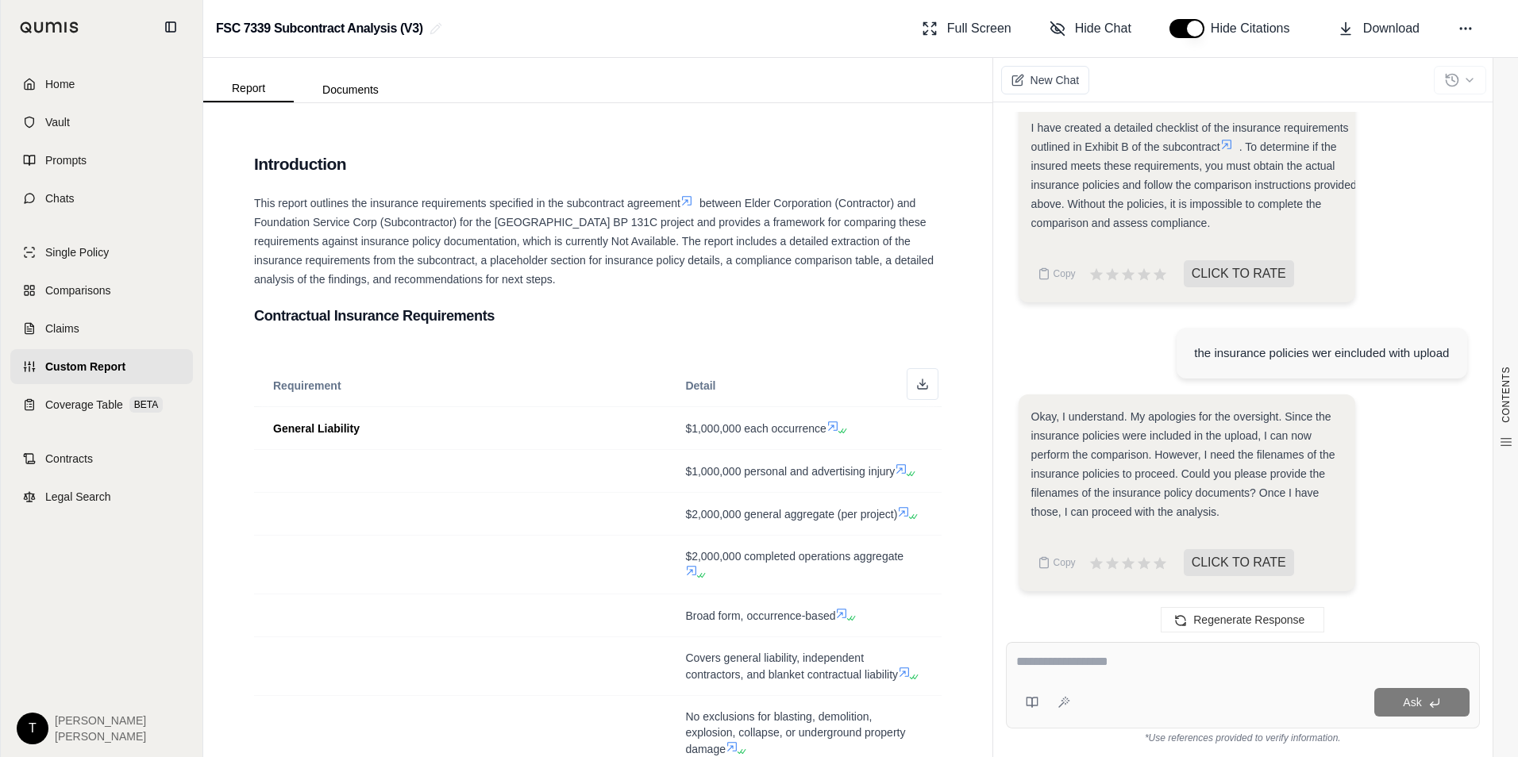
click at [1102, 661] on textarea at bounding box center [1242, 661] width 453 height 19
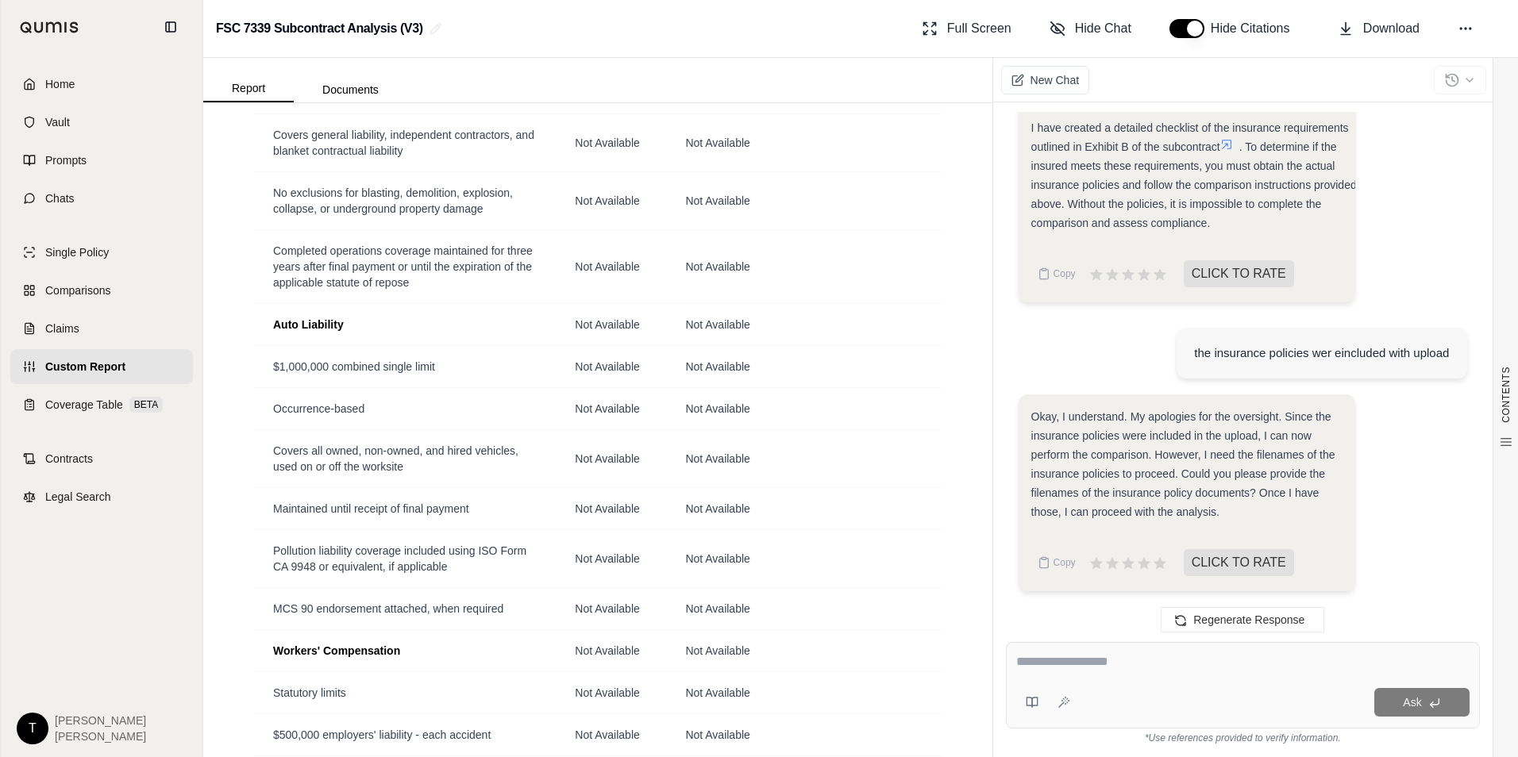
scroll to position [3259, 0]
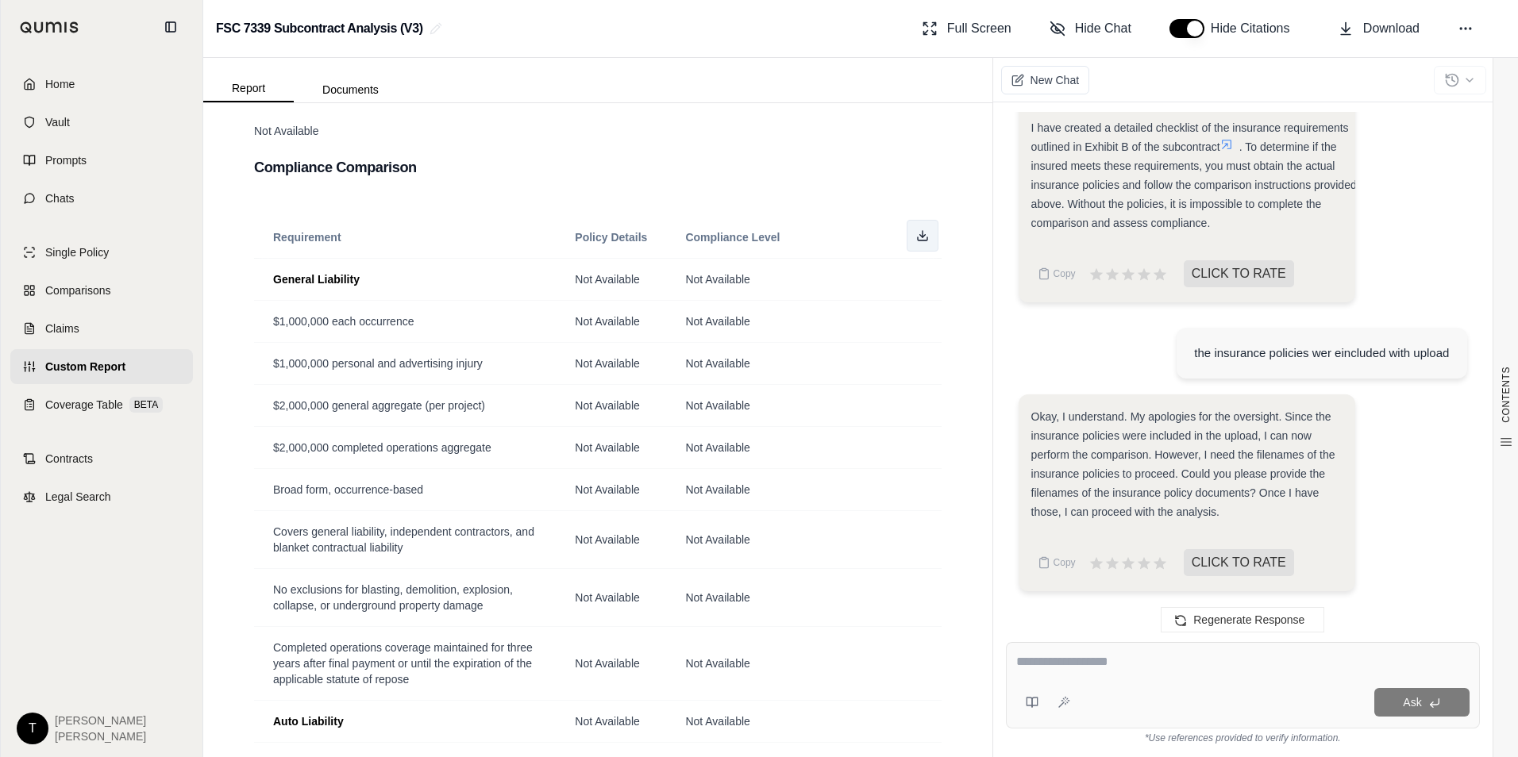
click at [916, 242] on icon at bounding box center [922, 235] width 13 height 13
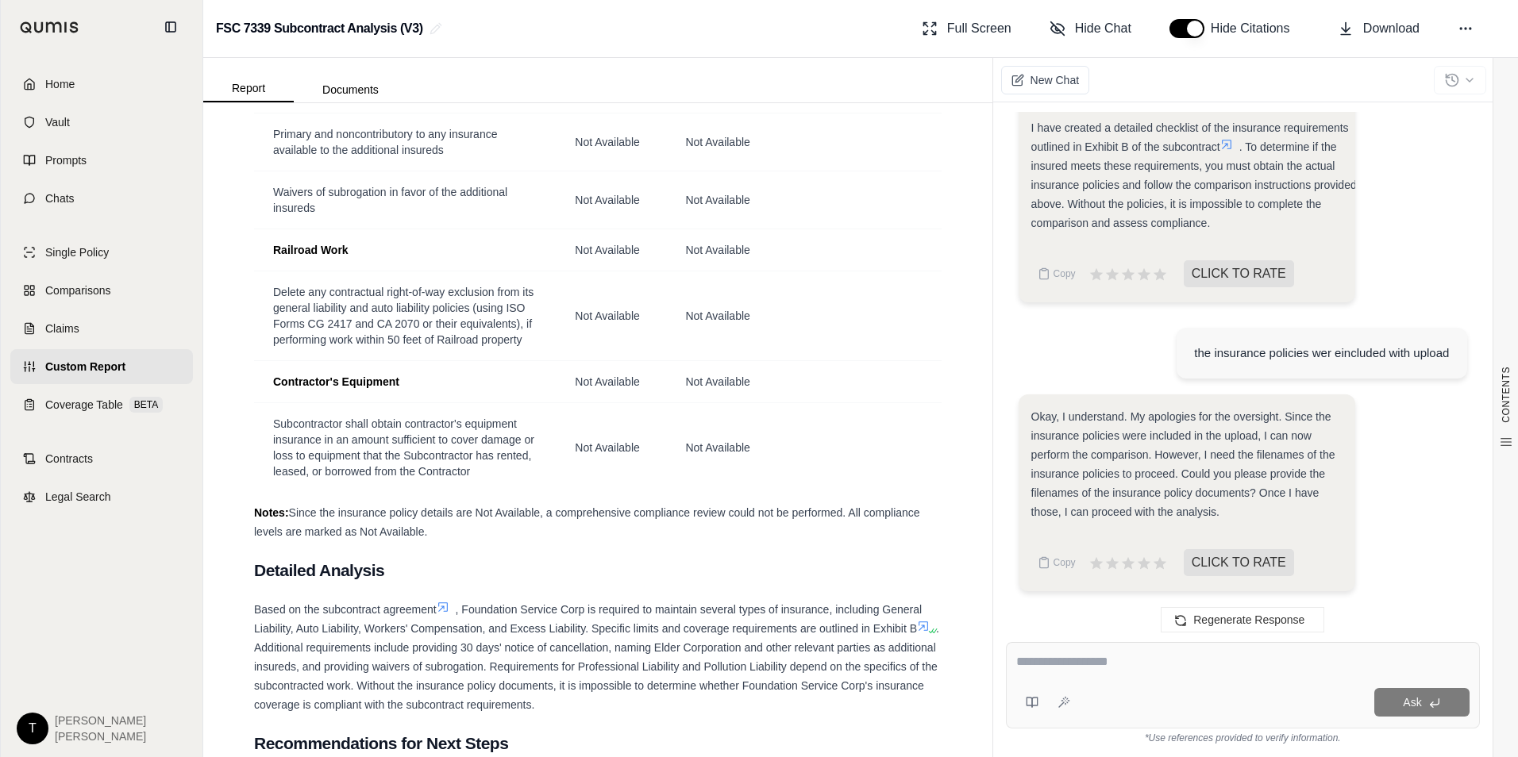
scroll to position [6434, 0]
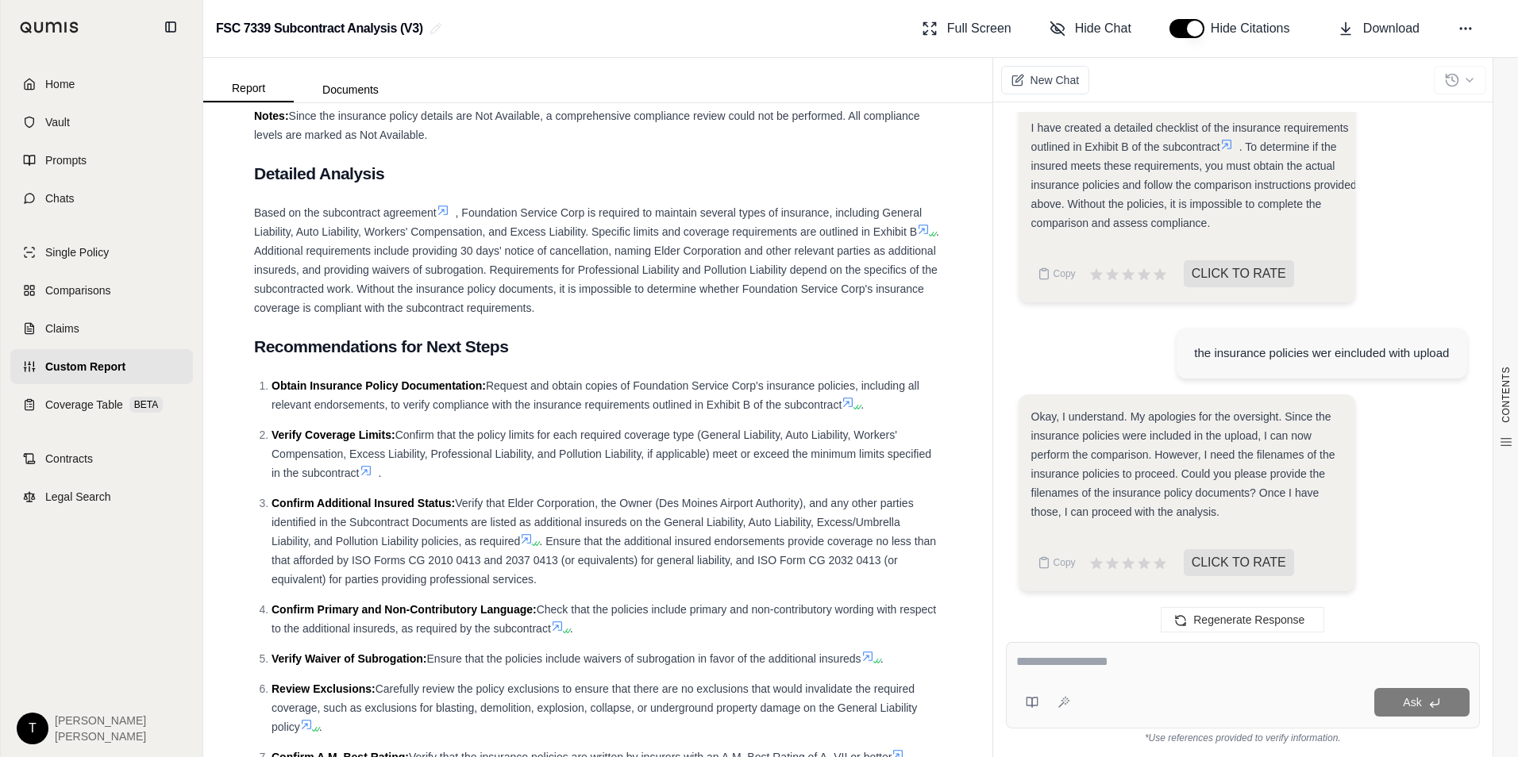
drag, startPoint x: 910, startPoint y: 171, endPoint x: 945, endPoint y: 161, distance: 35.4
click at [910, 96] on td "Not Available" at bounding box center [803, 51] width 275 height 90
click at [1141, 676] on div at bounding box center [1242, 664] width 453 height 25
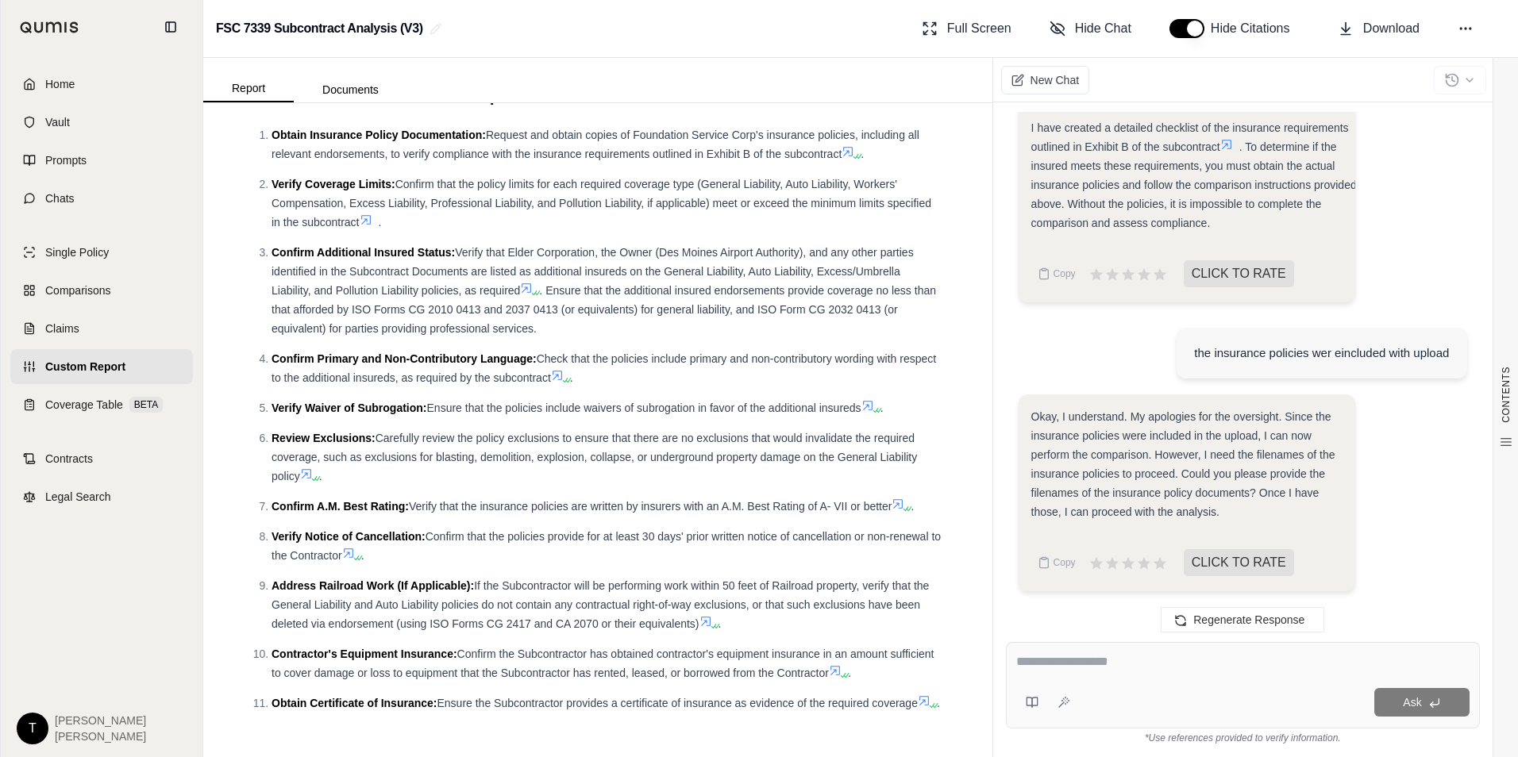
click at [1055, 658] on textarea at bounding box center [1242, 661] width 453 height 19
click at [1468, 25] on icon at bounding box center [1465, 29] width 16 height 16
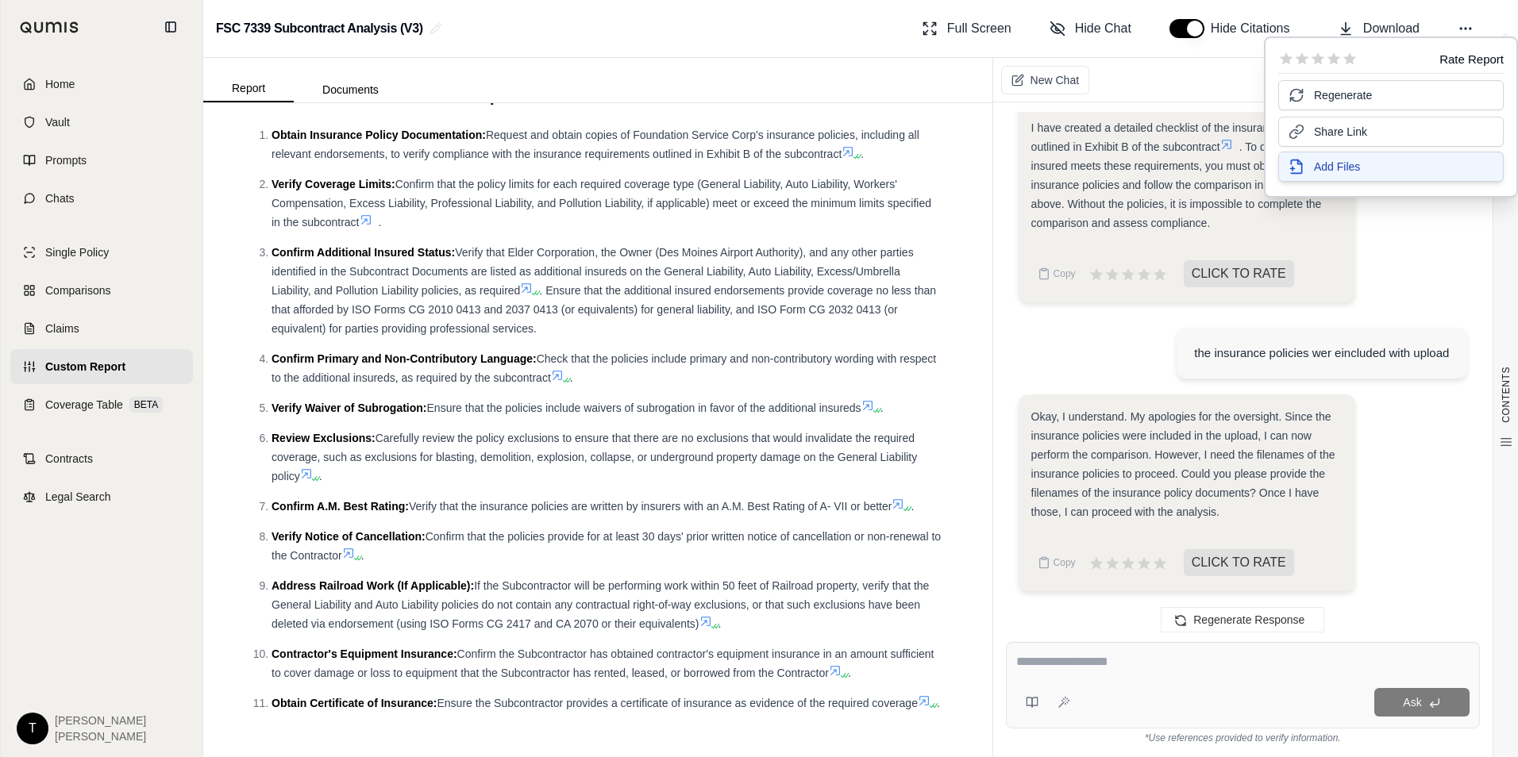
click at [1329, 173] on span "Add Files" at bounding box center [1337, 167] width 46 height 16
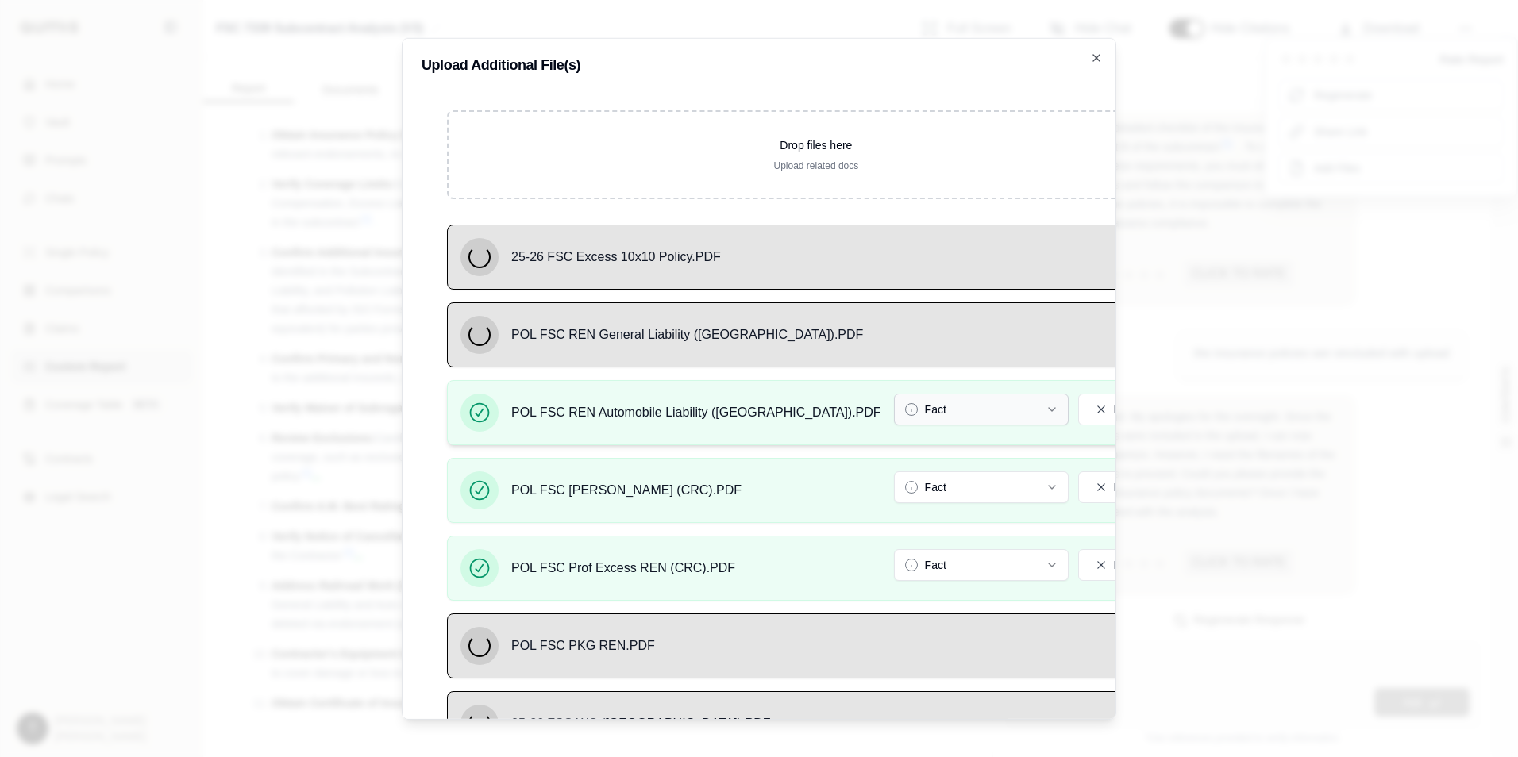
click at [968, 153] on p "Drop files here" at bounding box center [816, 145] width 684 height 16
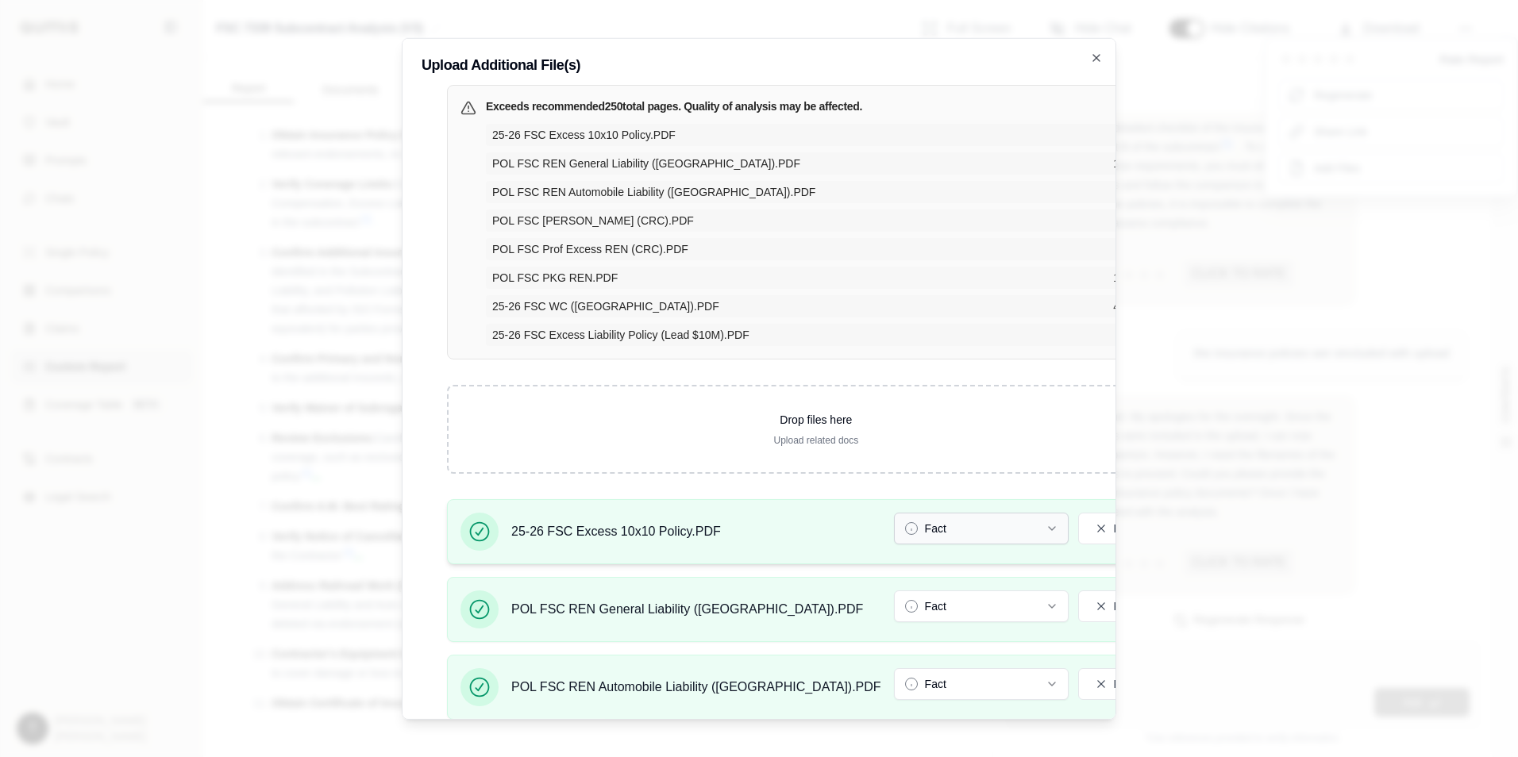
scroll to position [397, 0]
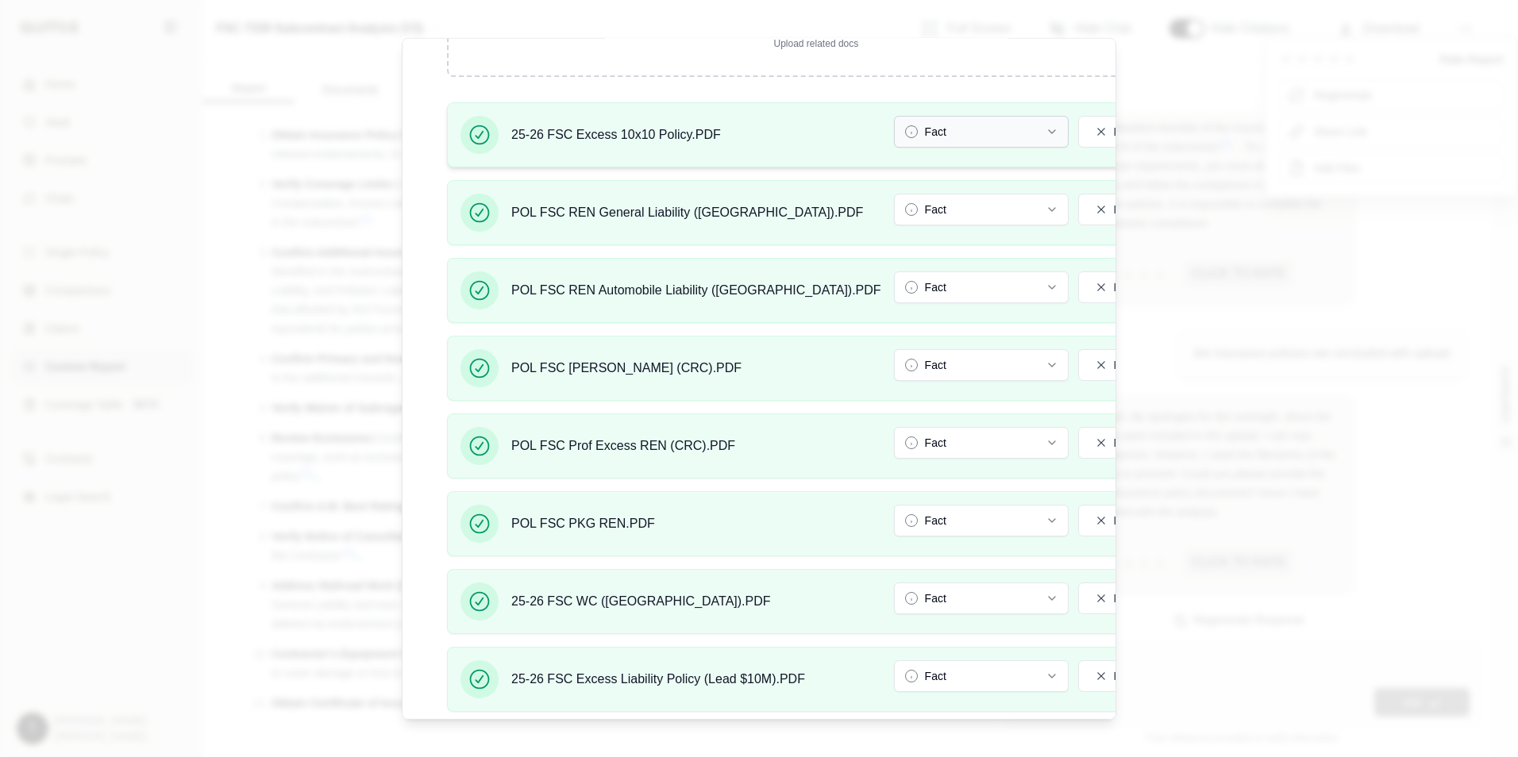
click at [894, 128] on button "Fact" at bounding box center [981, 132] width 175 height 32
click at [894, 206] on button "Fact" at bounding box center [981, 210] width 175 height 32
click at [894, 287] on button "Fact" at bounding box center [981, 287] width 175 height 32
click at [894, 366] on button "Fact" at bounding box center [981, 365] width 175 height 32
click at [894, 444] on button "Fact" at bounding box center [981, 443] width 175 height 32
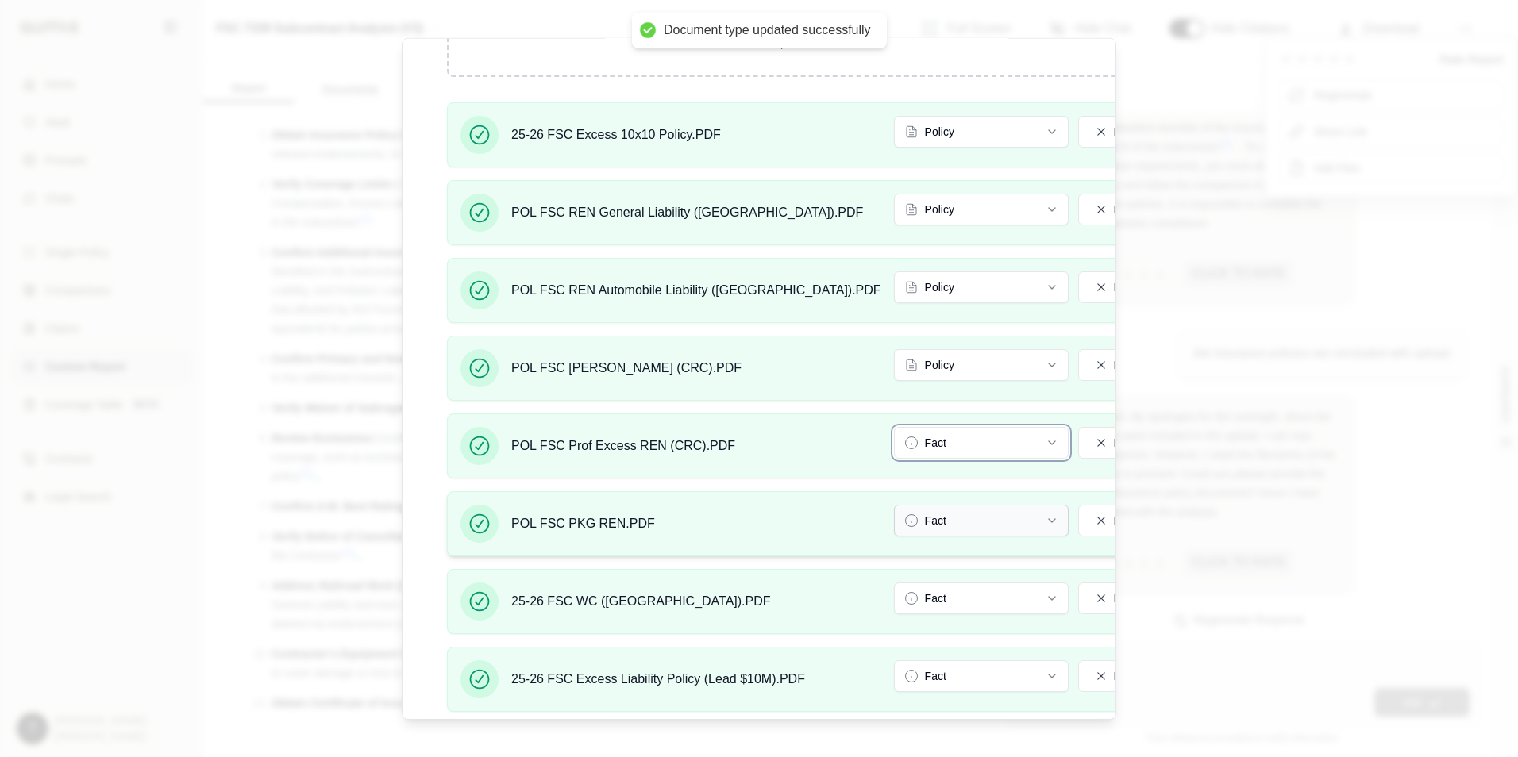
click at [894, 519] on button "Fact" at bounding box center [981, 521] width 175 height 32
click at [894, 602] on button "Fact" at bounding box center [981, 599] width 175 height 32
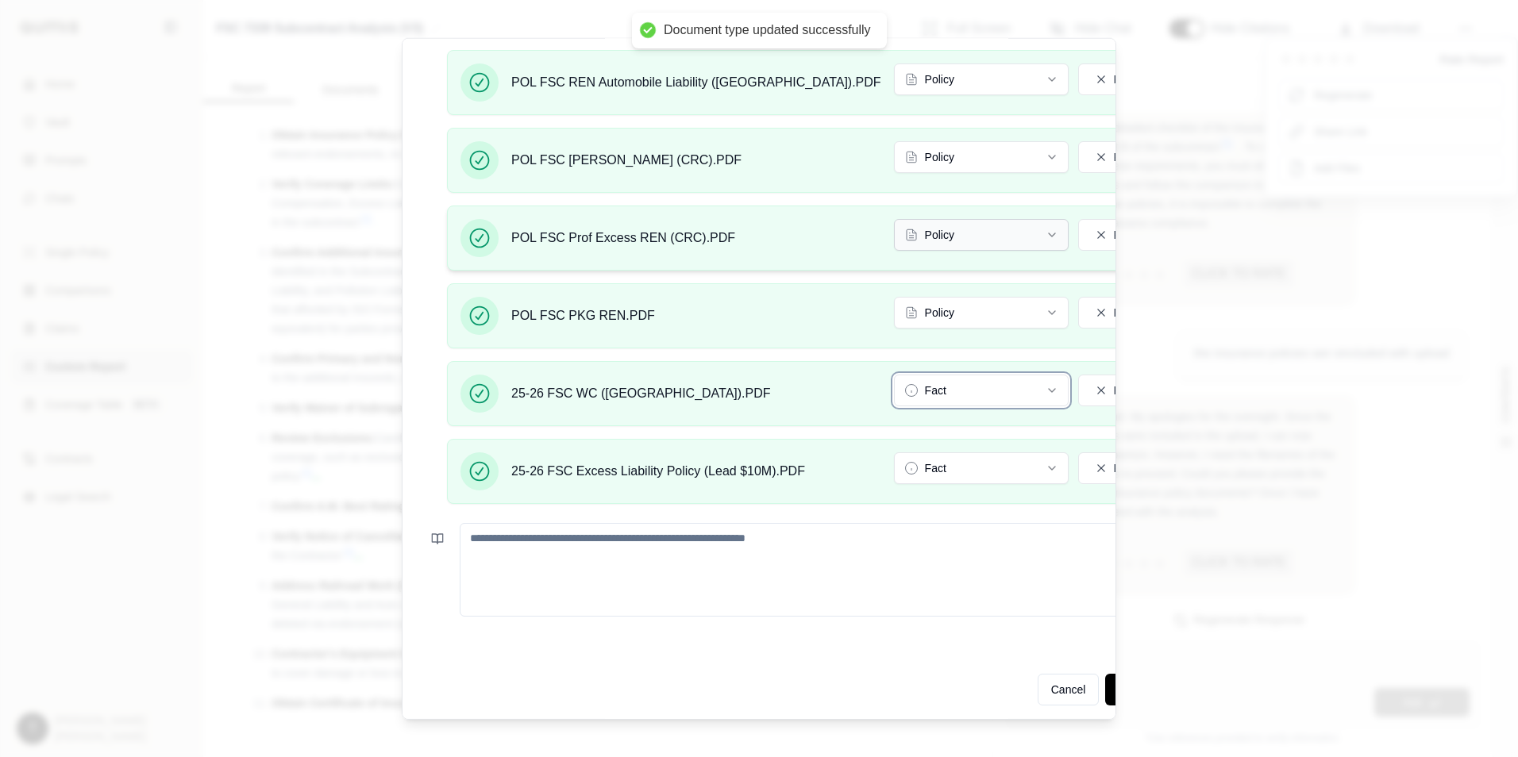
scroll to position [622, 0]
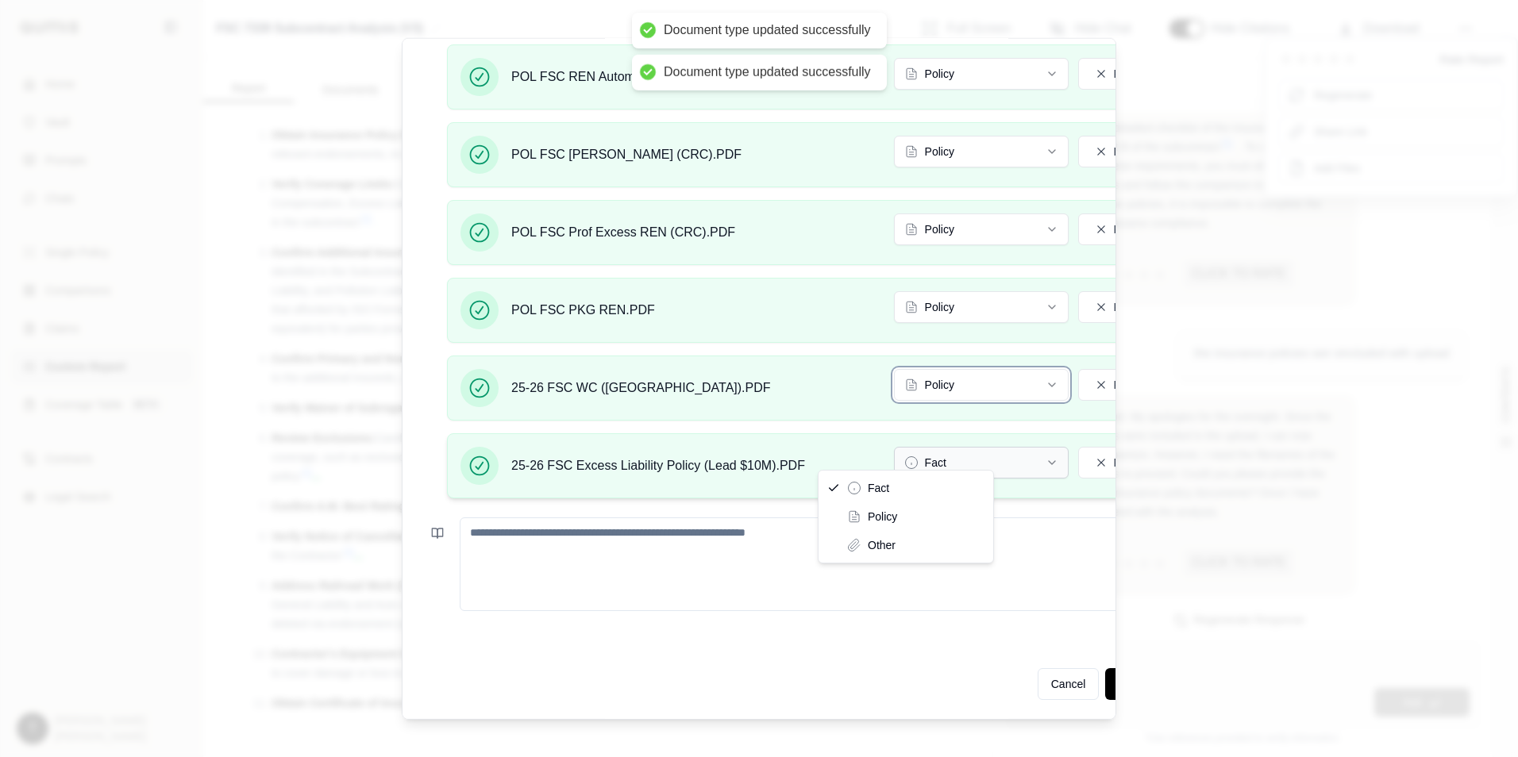
click at [894, 455] on button "Fact" at bounding box center [981, 463] width 175 height 32
click at [1105, 672] on button "Update Analysis" at bounding box center [1157, 684] width 105 height 32
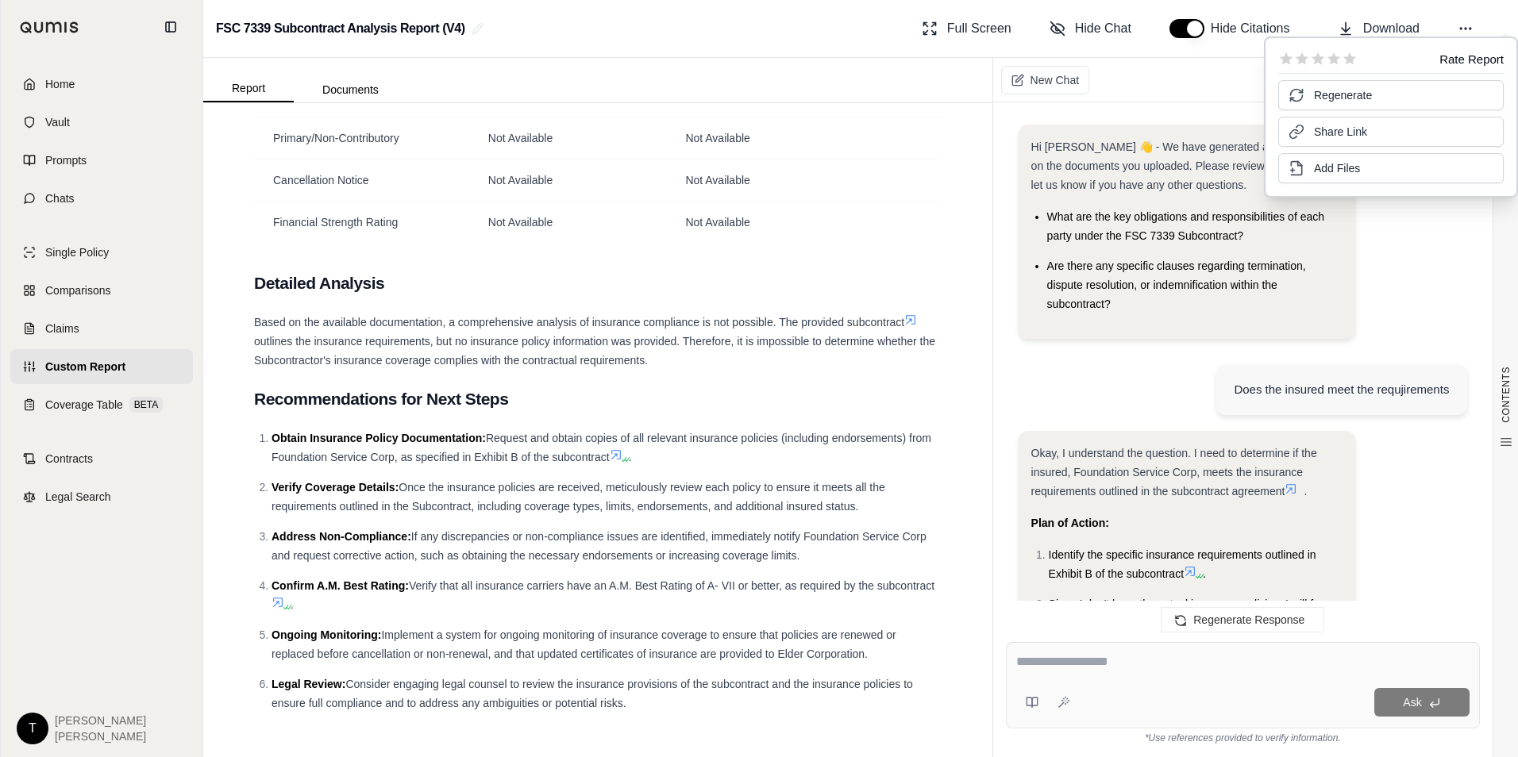
scroll to position [12364, 0]
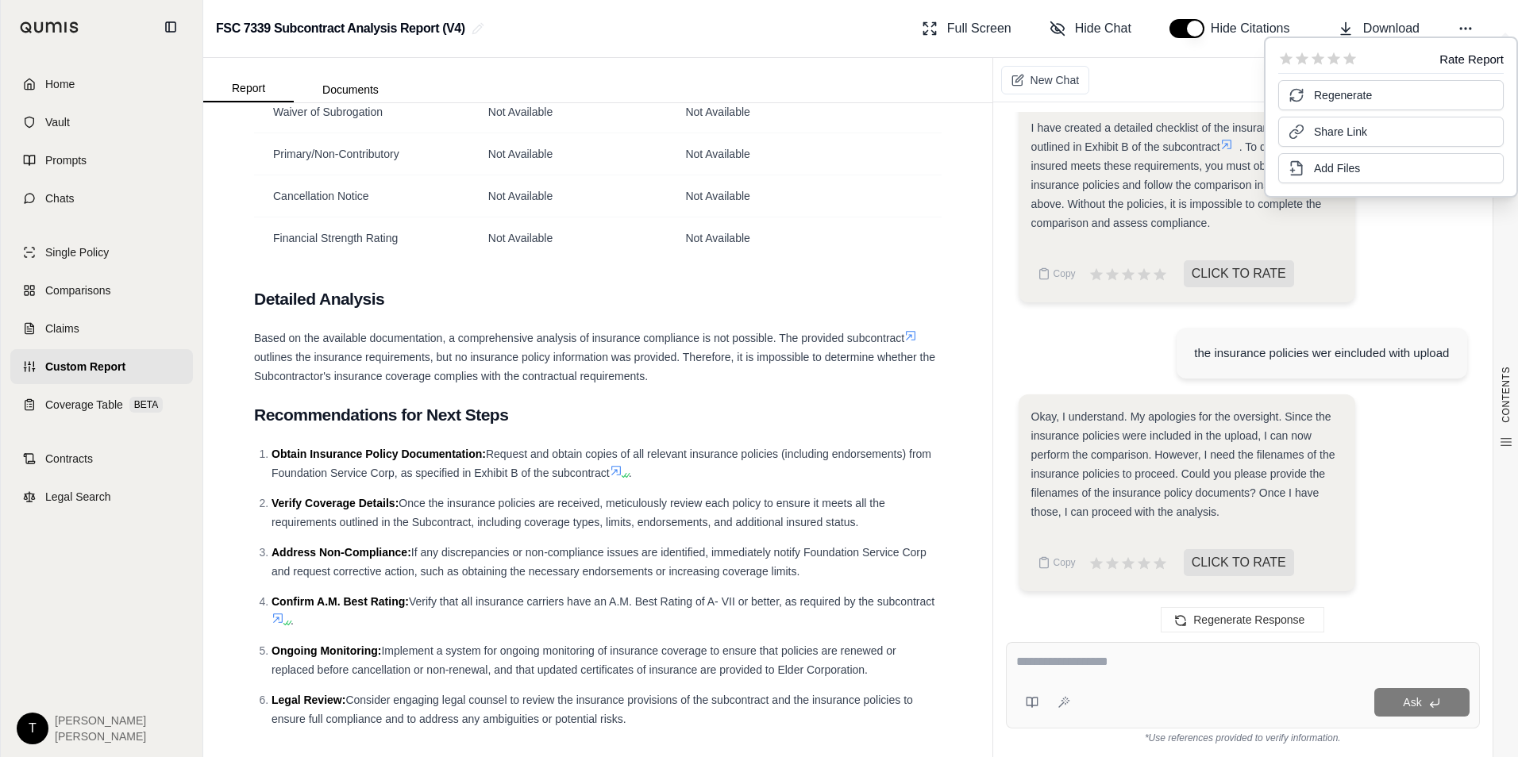
click at [1057, 670] on textarea at bounding box center [1242, 661] width 453 height 19
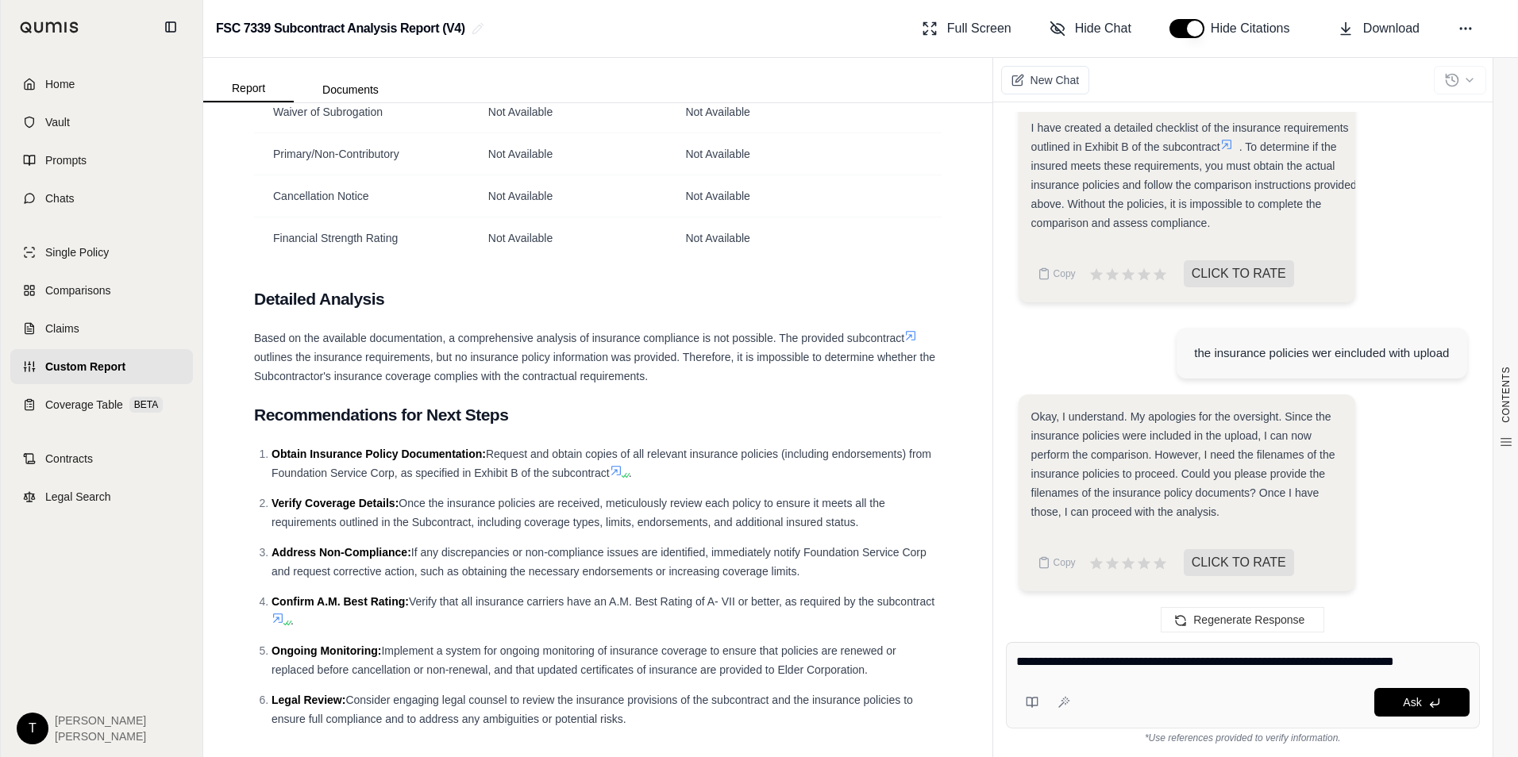
type textarea "**********"
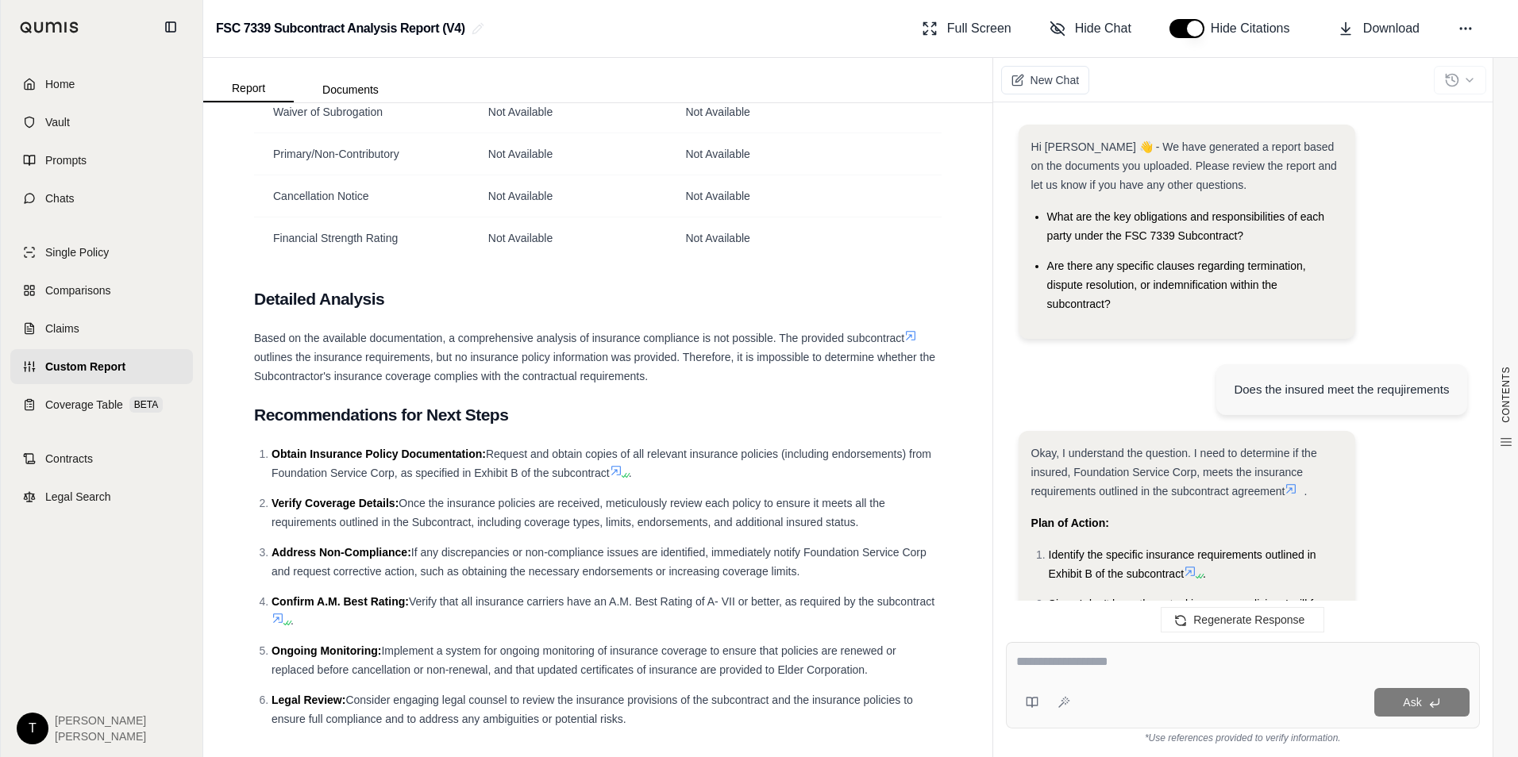
scroll to position [0, 0]
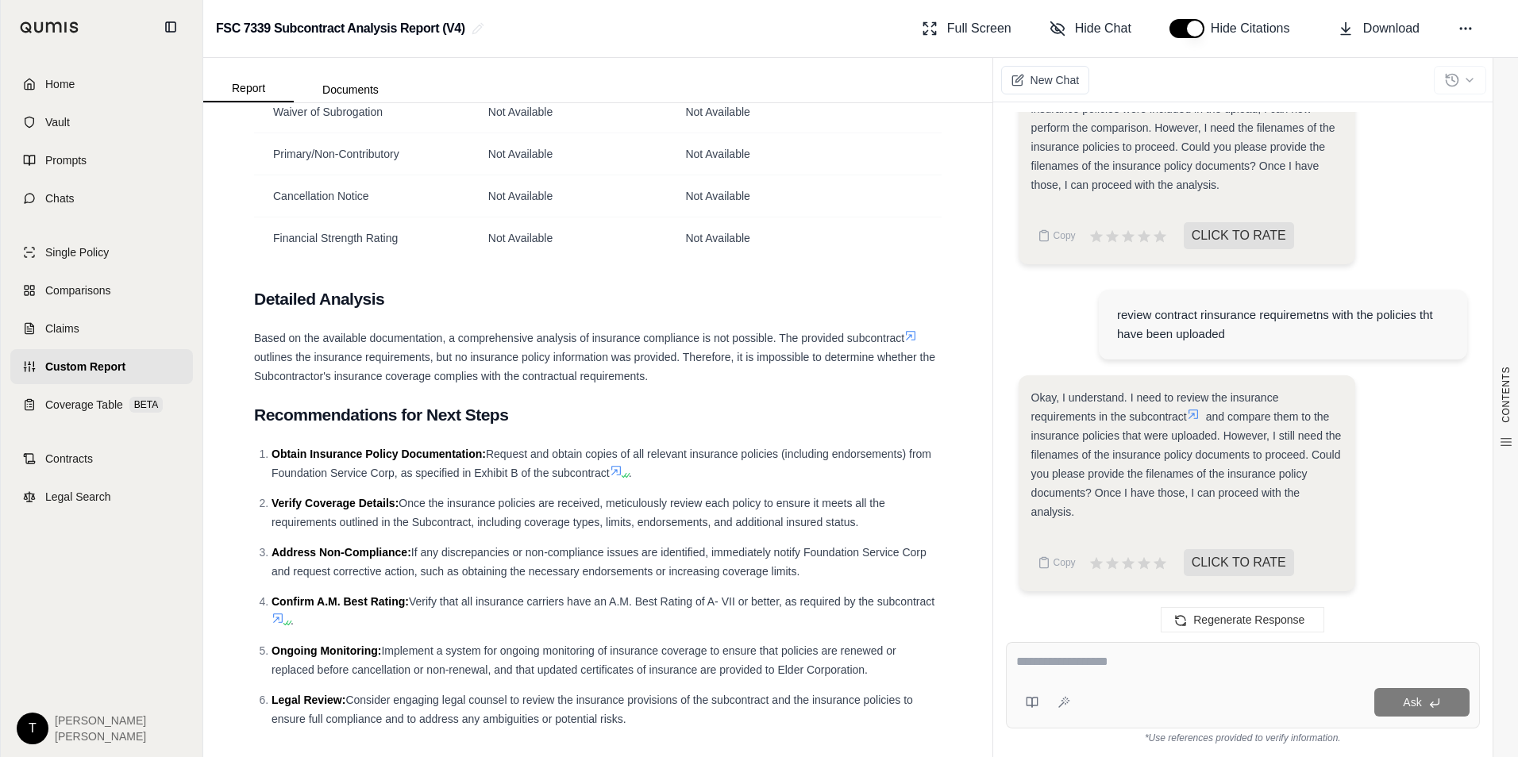
click at [1103, 667] on textarea at bounding box center [1242, 661] width 453 height 19
type textarea "**********"
click at [57, 117] on span "Vault" at bounding box center [57, 122] width 25 height 16
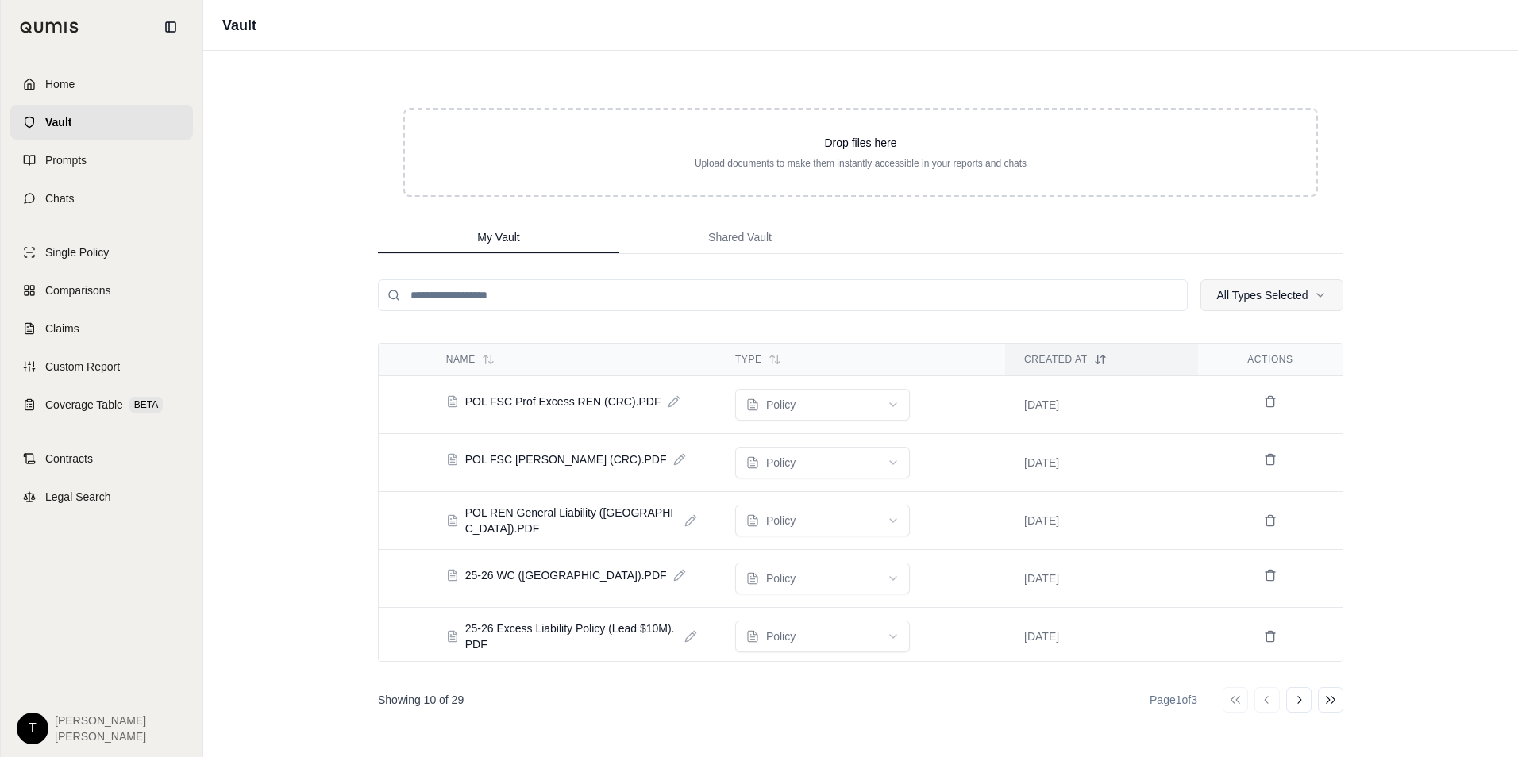
click at [1264, 300] on html "Home Vault Prompts Chats Single Policy Comparisons Claims Custom Report Coverag…" at bounding box center [759, 378] width 1518 height 757
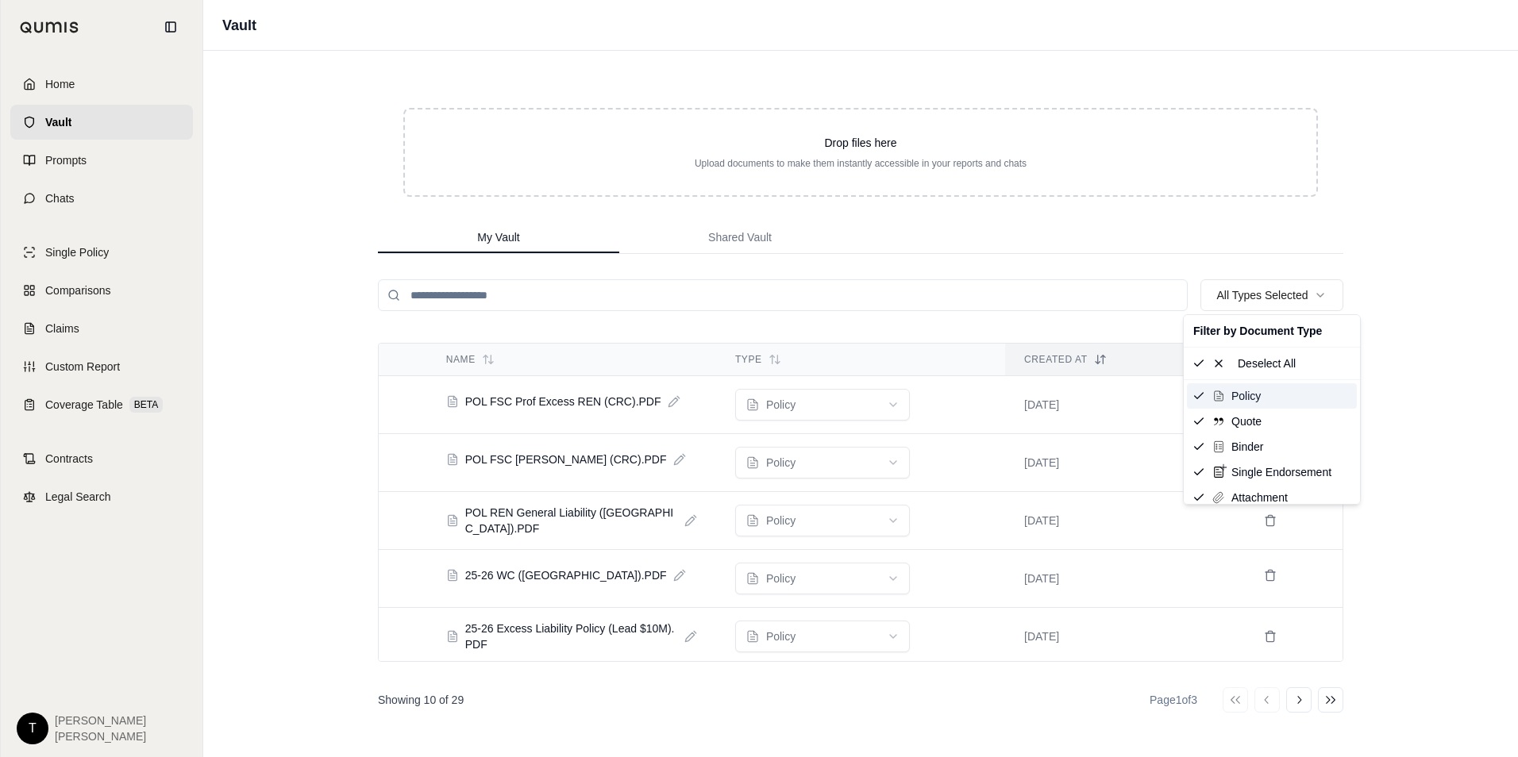
click at [1230, 397] on div "Policy" at bounding box center [1272, 395] width 170 height 25
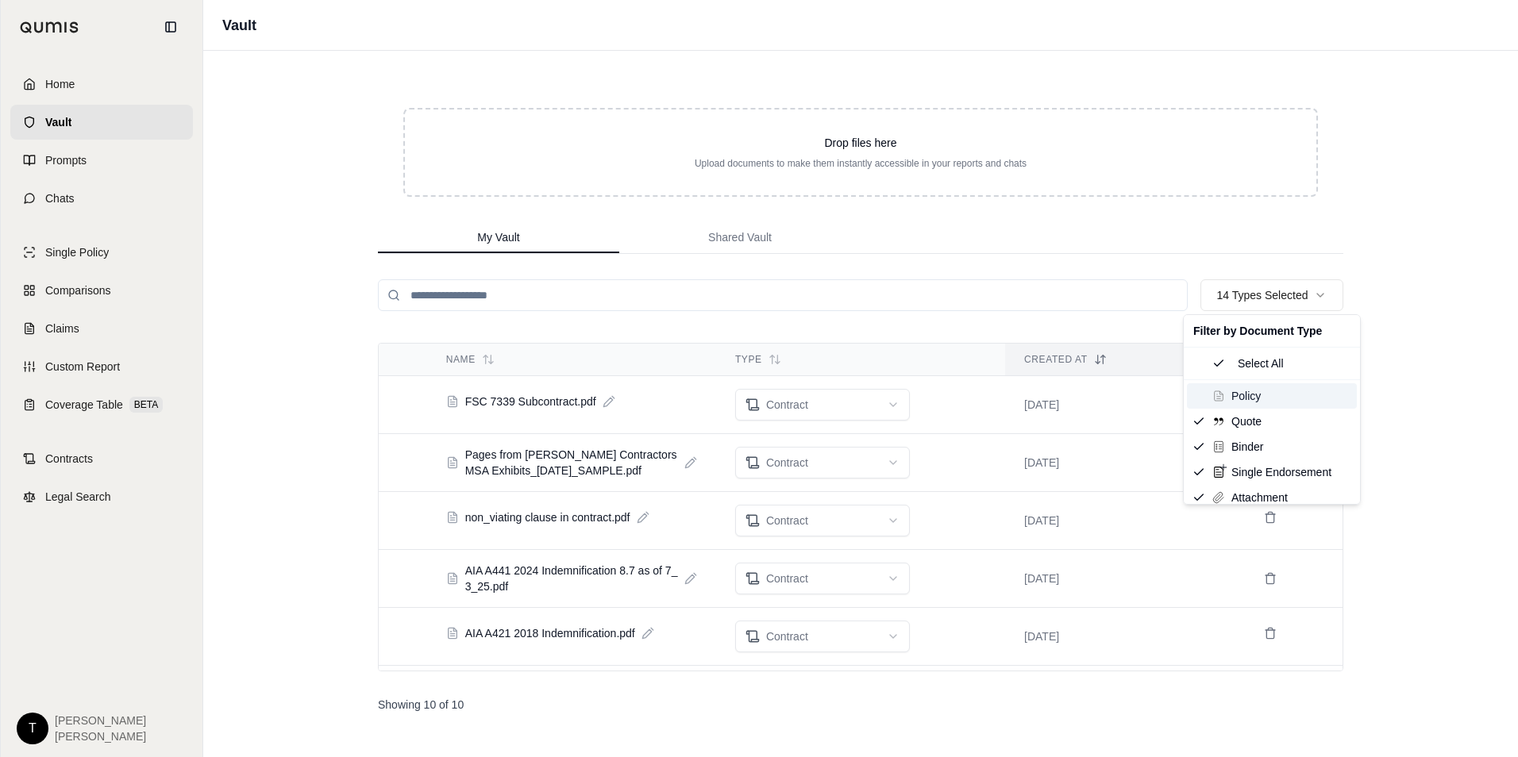
click at [1228, 393] on div "Policy" at bounding box center [1272, 395] width 170 height 25
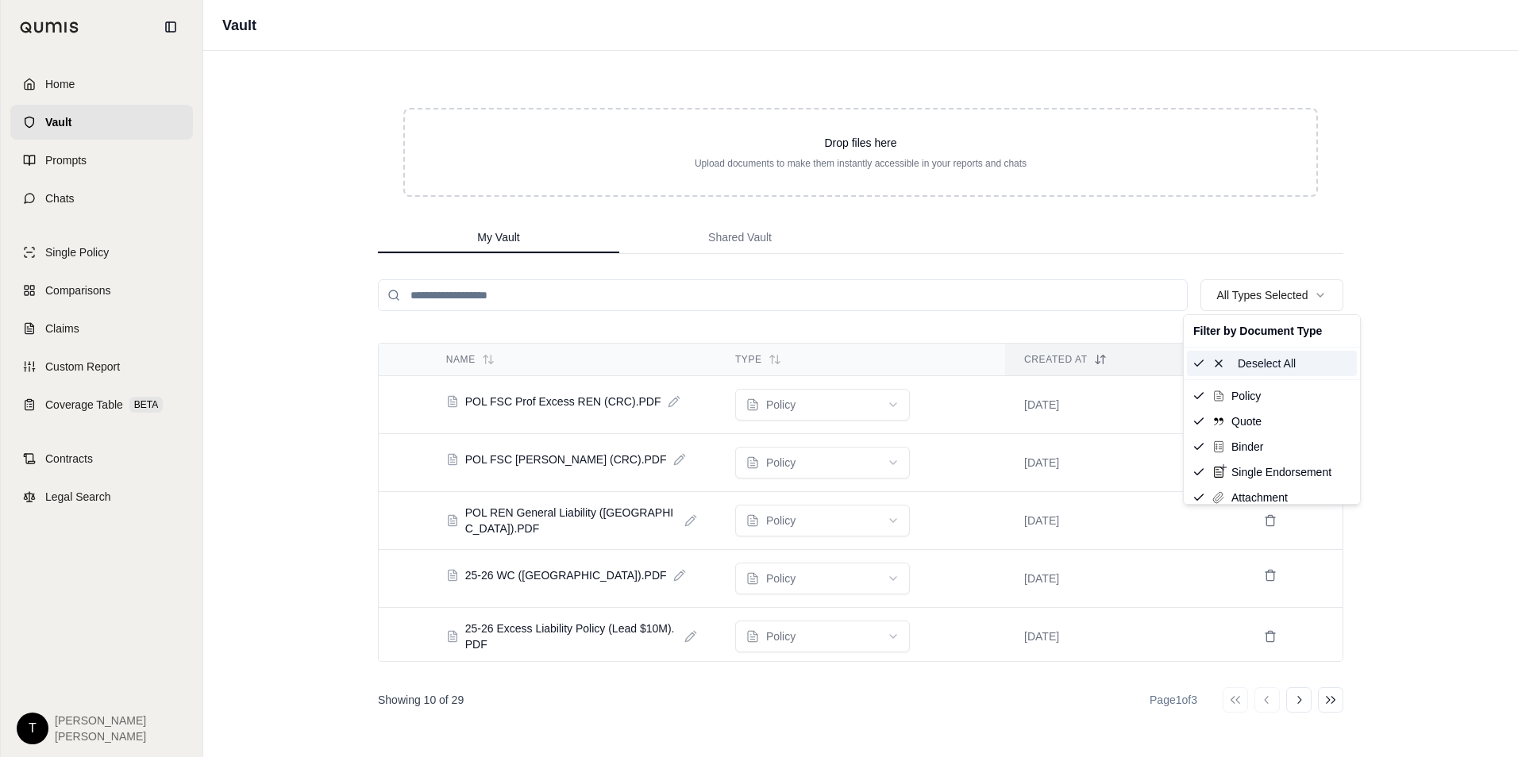
click at [1261, 358] on span "Deselect All" at bounding box center [1266, 364] width 58 height 16
click at [970, 260] on html "Home Vault Prompts Chats Single Policy Comparisons Claims Custom Report Coverag…" at bounding box center [759, 378] width 1518 height 757
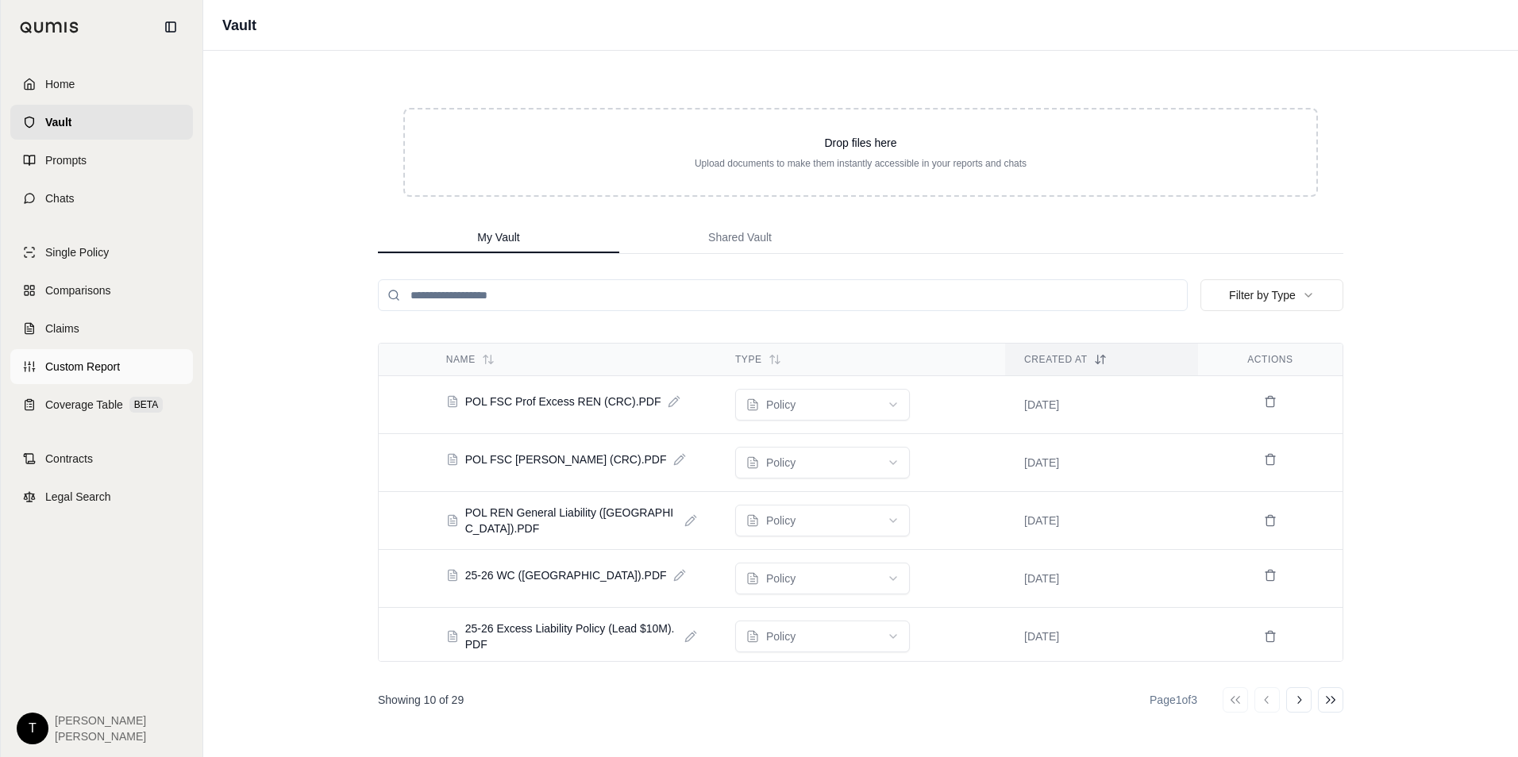
click at [83, 364] on span "Custom Report" at bounding box center [82, 367] width 75 height 16
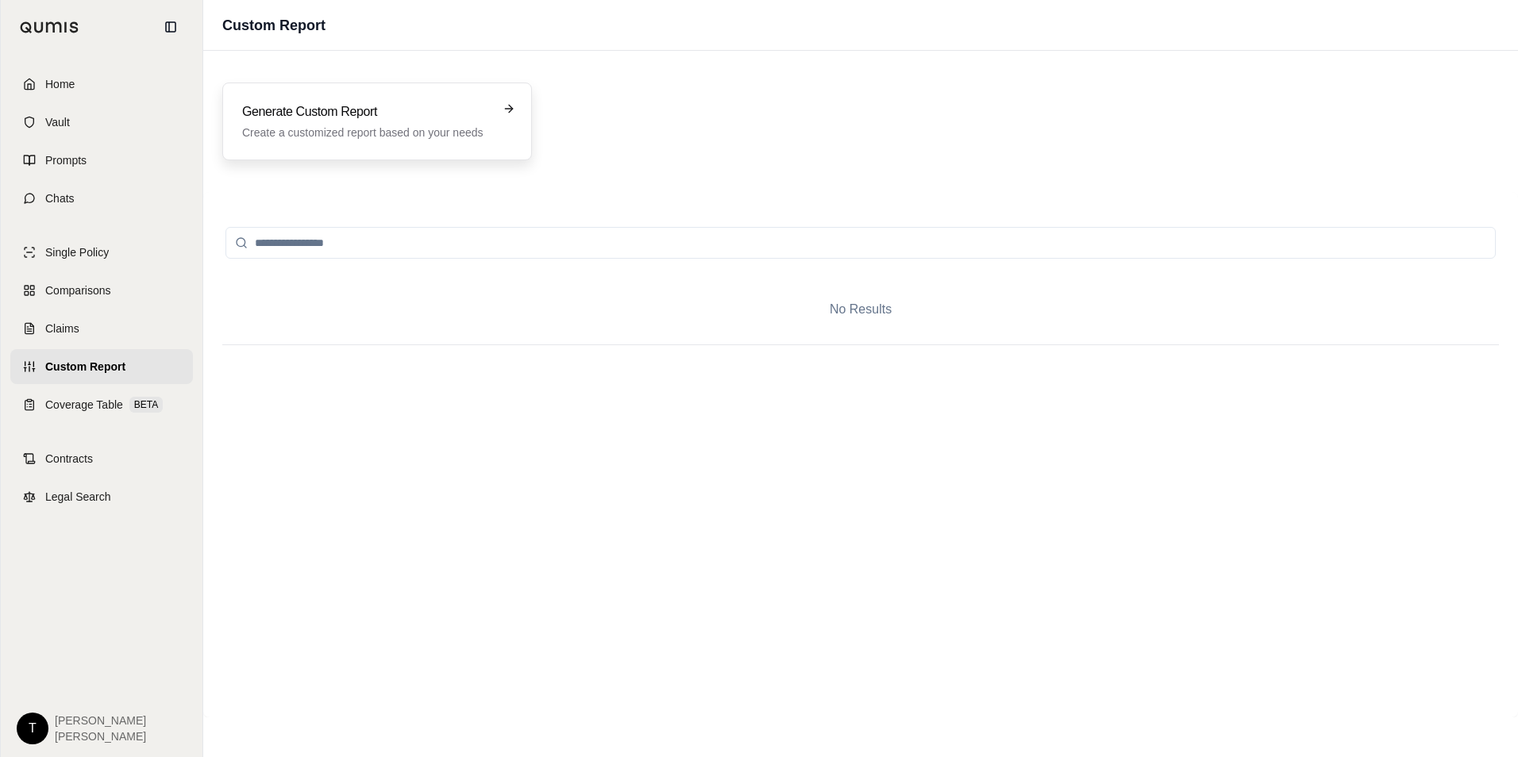
click at [408, 117] on h3 "Generate Custom Report" at bounding box center [366, 111] width 248 height 19
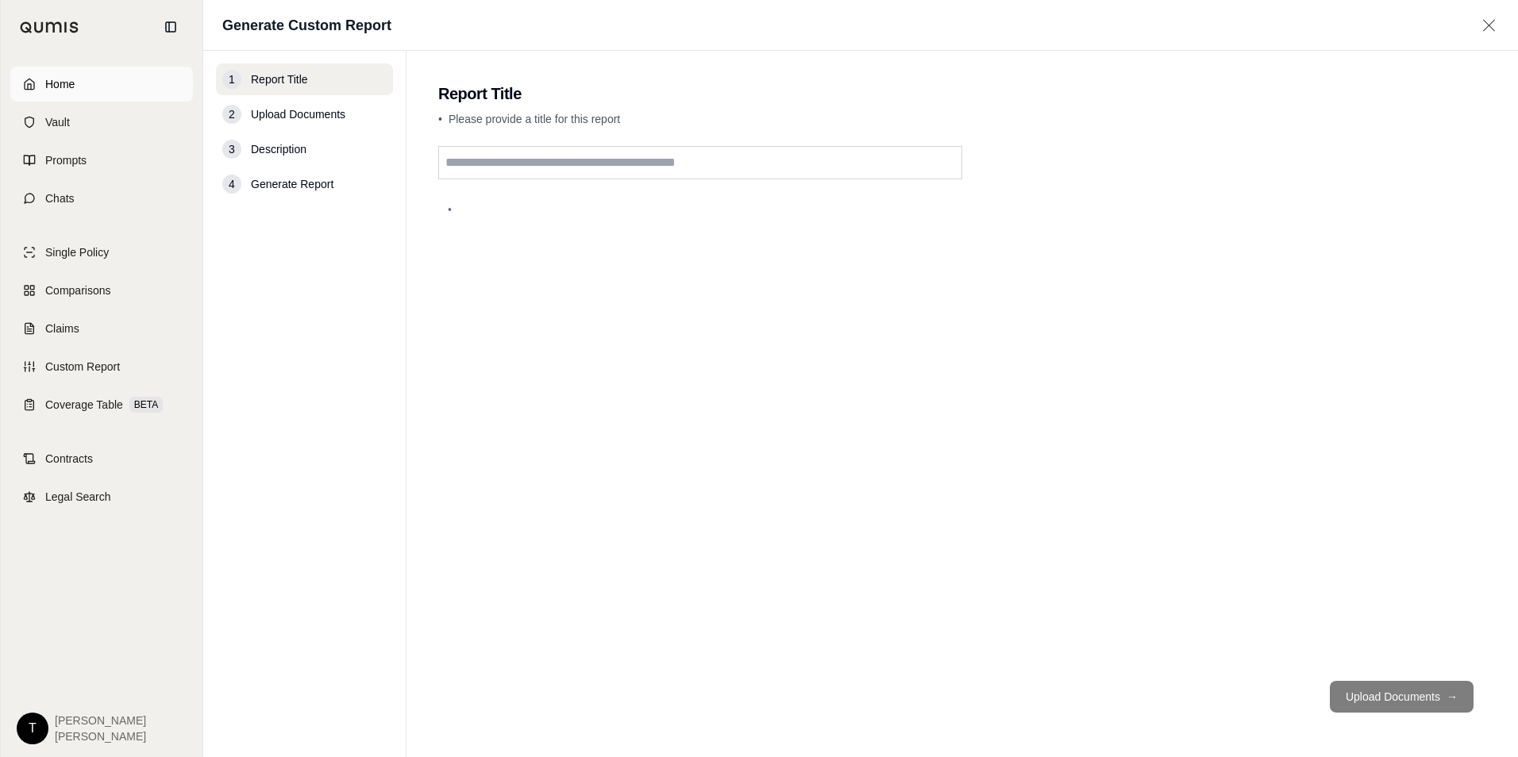
click at [75, 87] on link "Home" at bounding box center [101, 84] width 183 height 35
